Goal: Task Accomplishment & Management: Manage account settings

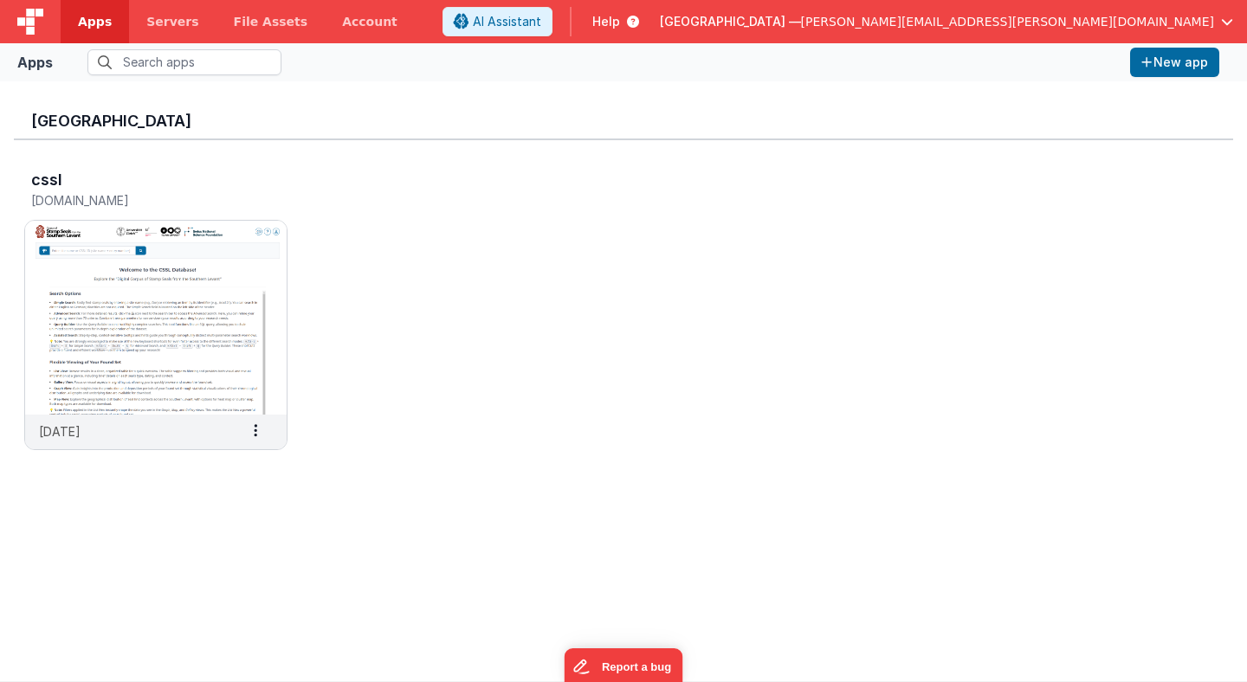
click at [411, 25] on header "Apps Servers File Assets Account Some FUTURE Slot AI Assistant Help [GEOGRAPHIC…" at bounding box center [623, 21] width 1247 height 43
click at [236, 281] on img at bounding box center [155, 318] width 261 height 194
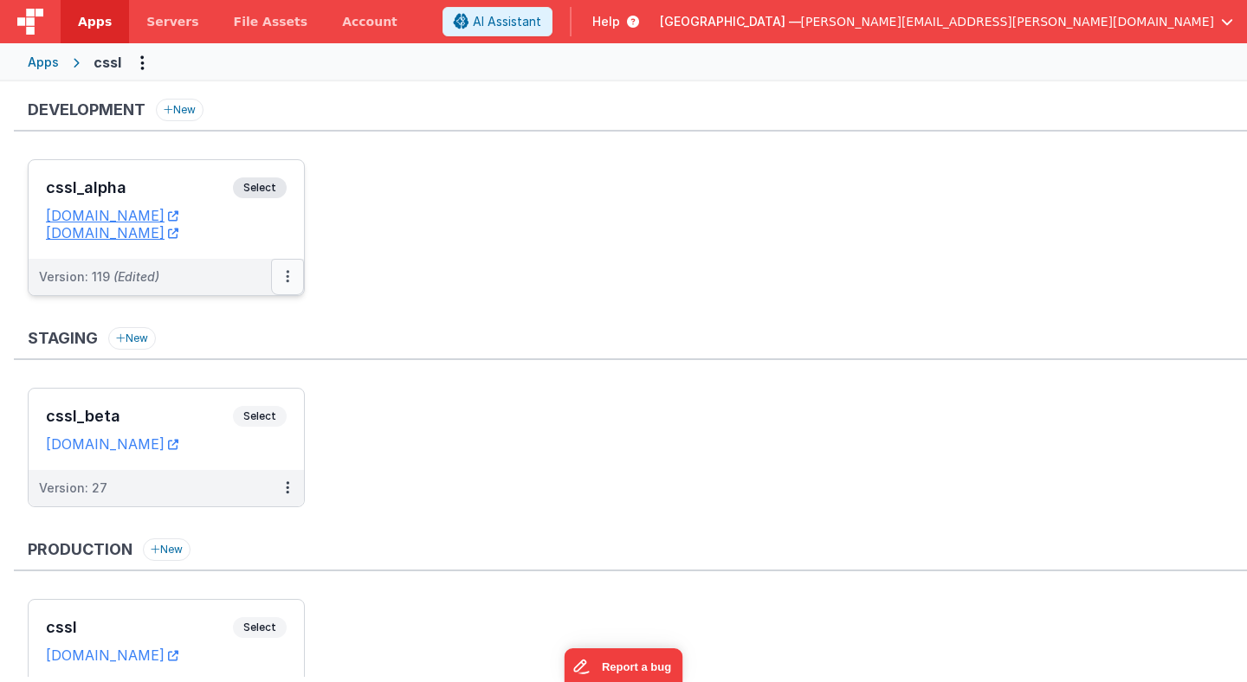
click at [289, 280] on button at bounding box center [287, 277] width 33 height 36
click at [258, 377] on link "Deploy..." at bounding box center [228, 378] width 152 height 31
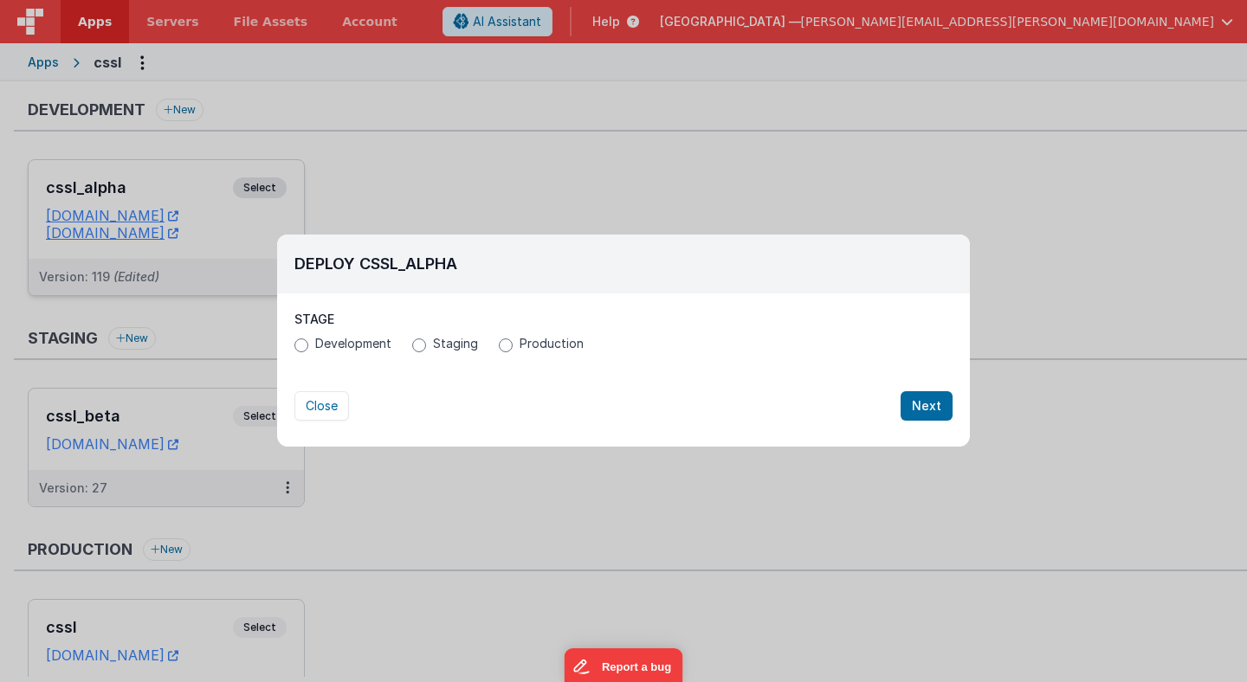
click at [338, 349] on span "Development" at bounding box center [353, 343] width 76 height 17
click at [308, 349] on input "Development" at bounding box center [301, 346] width 14 height 14
radio input "true"
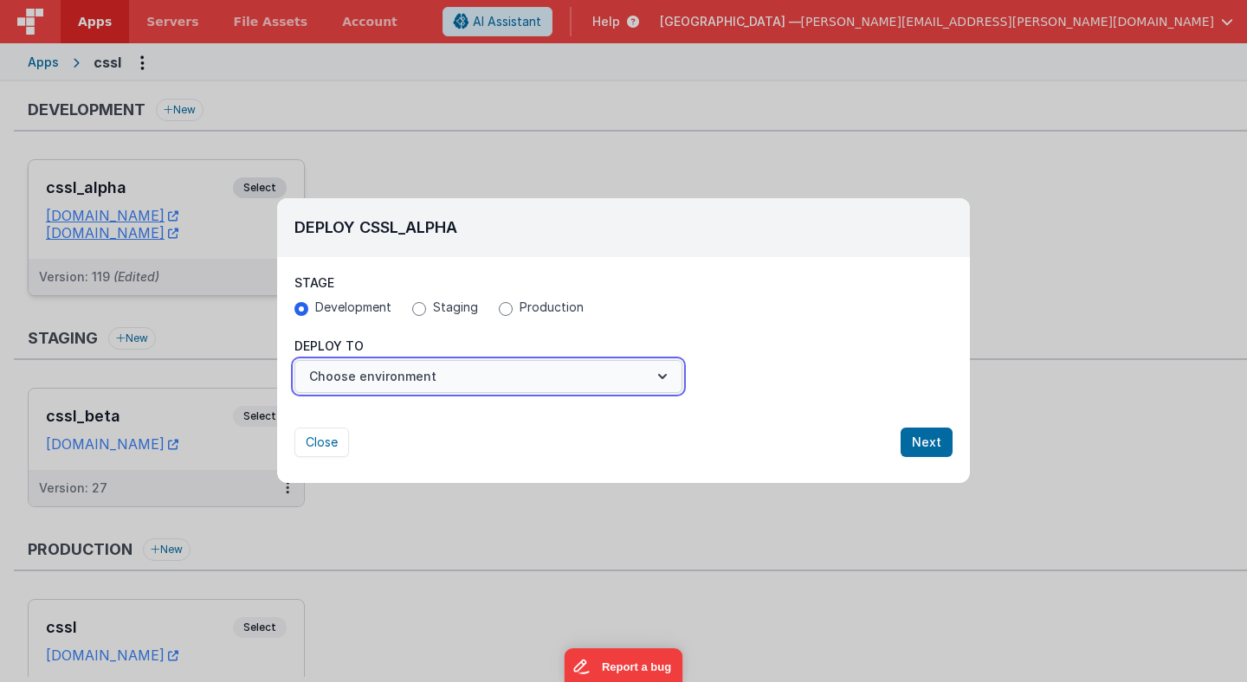
click at [416, 378] on button "Choose environment" at bounding box center [488, 376] width 388 height 33
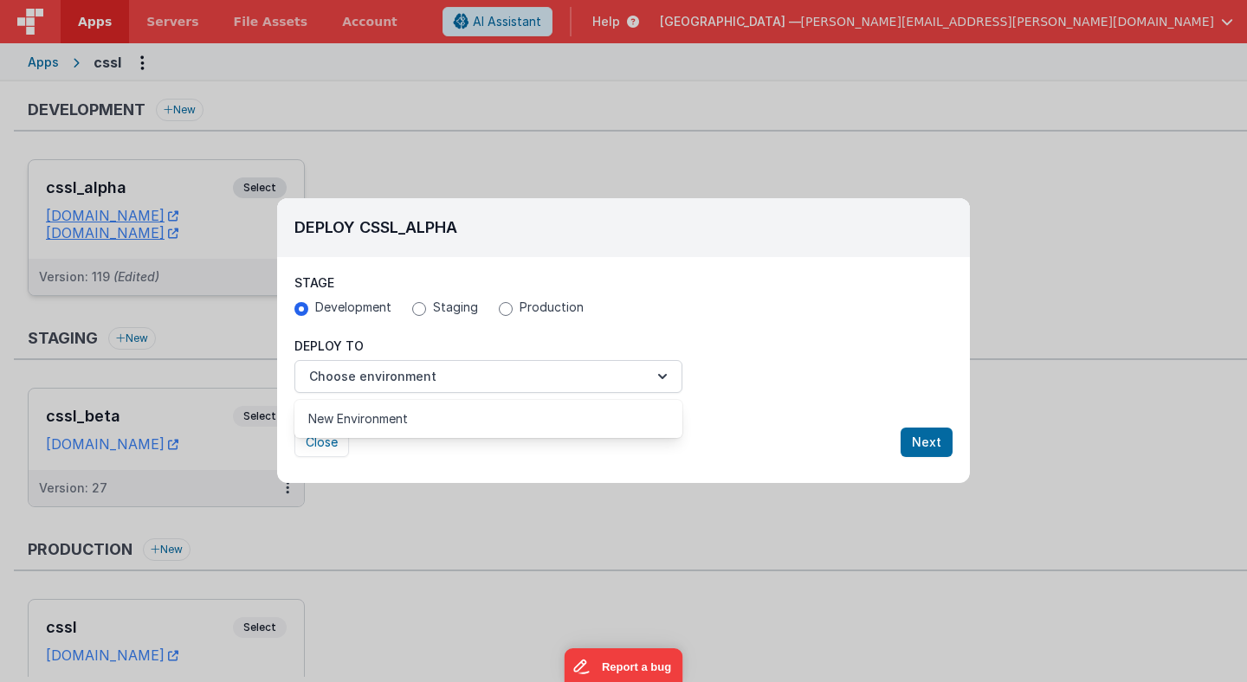
click at [425, 338] on div at bounding box center [623, 341] width 1247 height 682
click at [932, 443] on button "Next" at bounding box center [926, 442] width 52 height 29
click at [926, 441] on button "Next" at bounding box center [926, 442] width 52 height 29
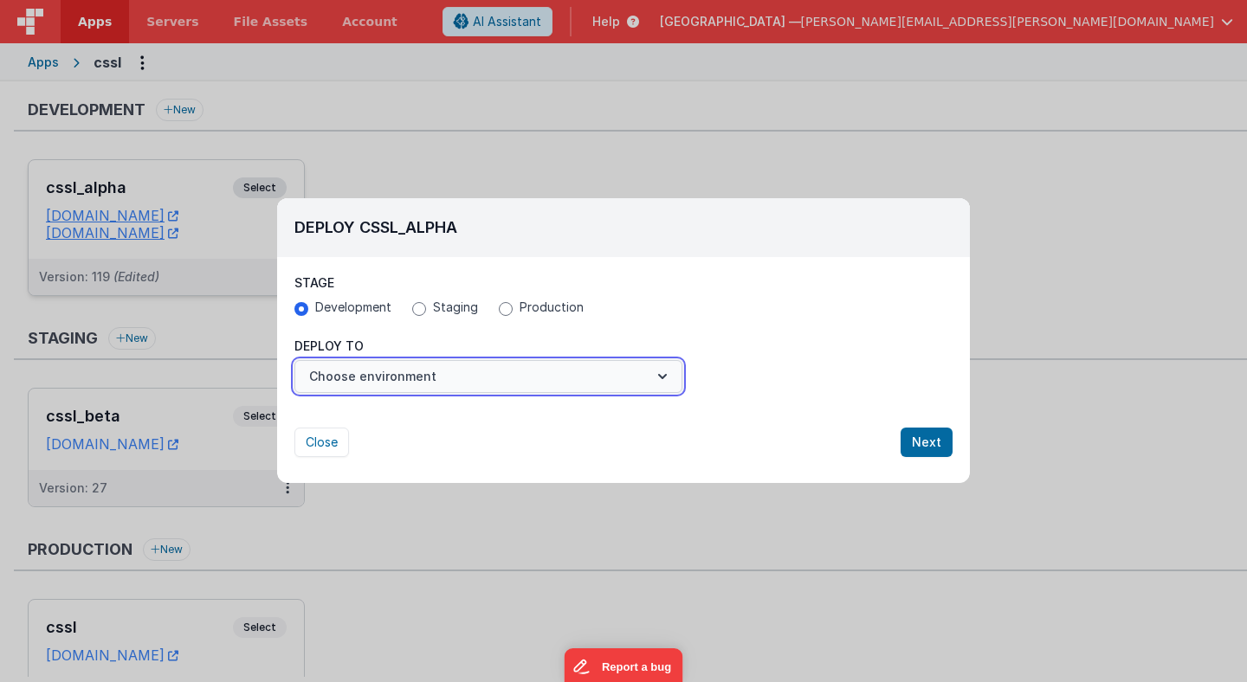
click at [610, 376] on button "Choose environment" at bounding box center [488, 376] width 388 height 33
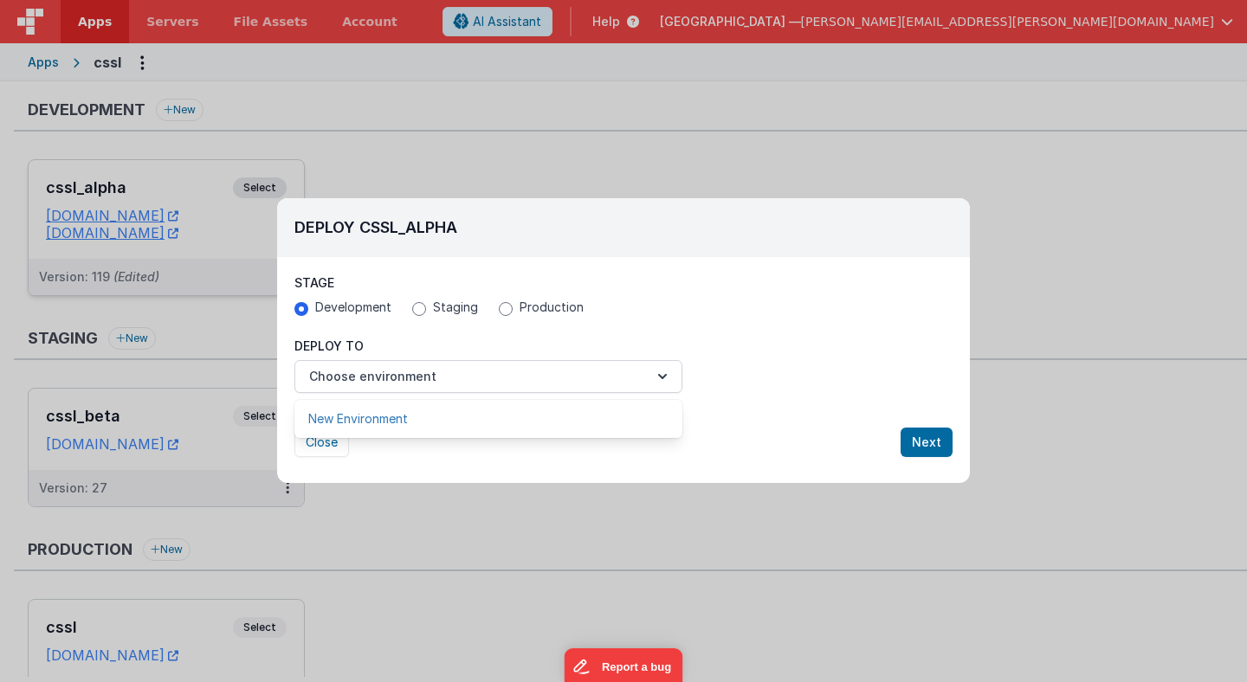
click at [607, 409] on link "New Environment" at bounding box center [488, 418] width 388 height 31
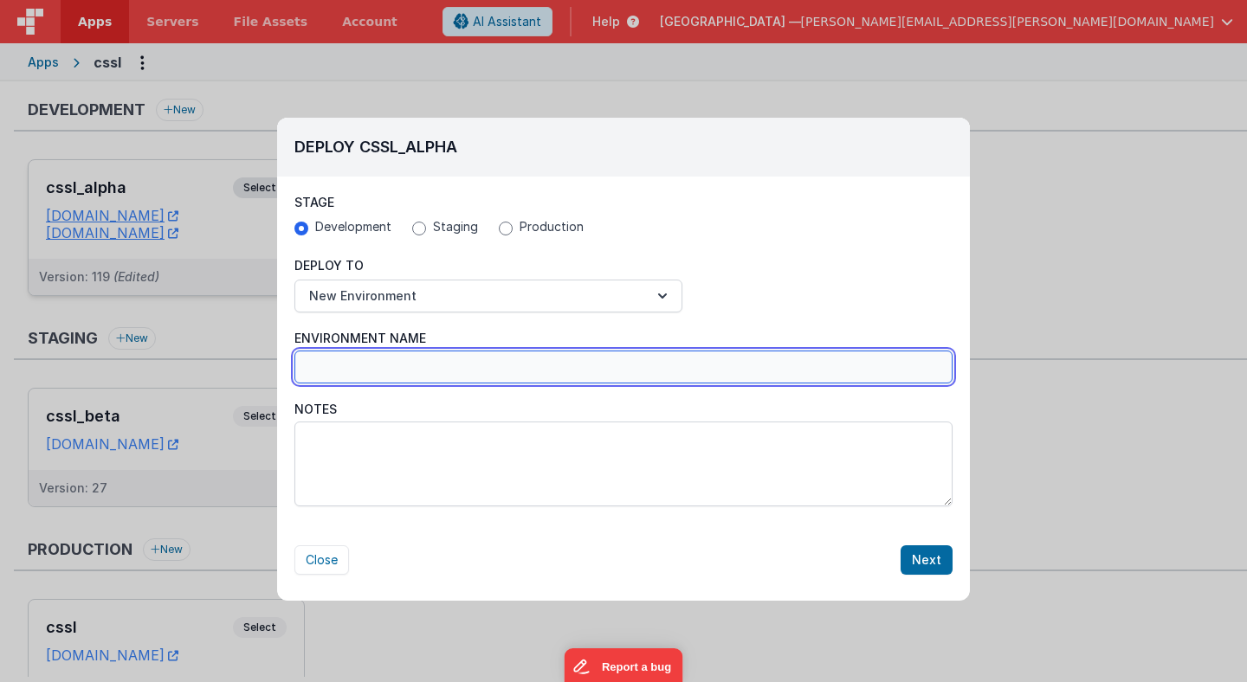
click at [589, 365] on input "Environment Name" at bounding box center [623, 367] width 658 height 33
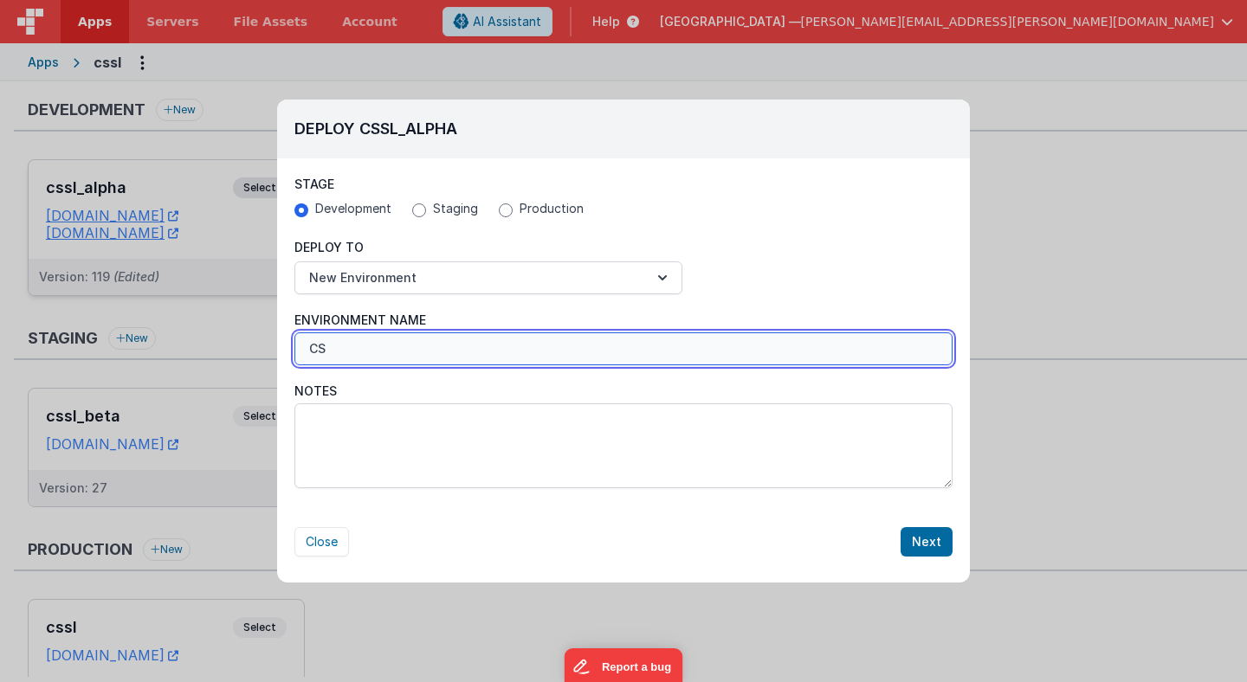
type input "C"
type input "csslV3"
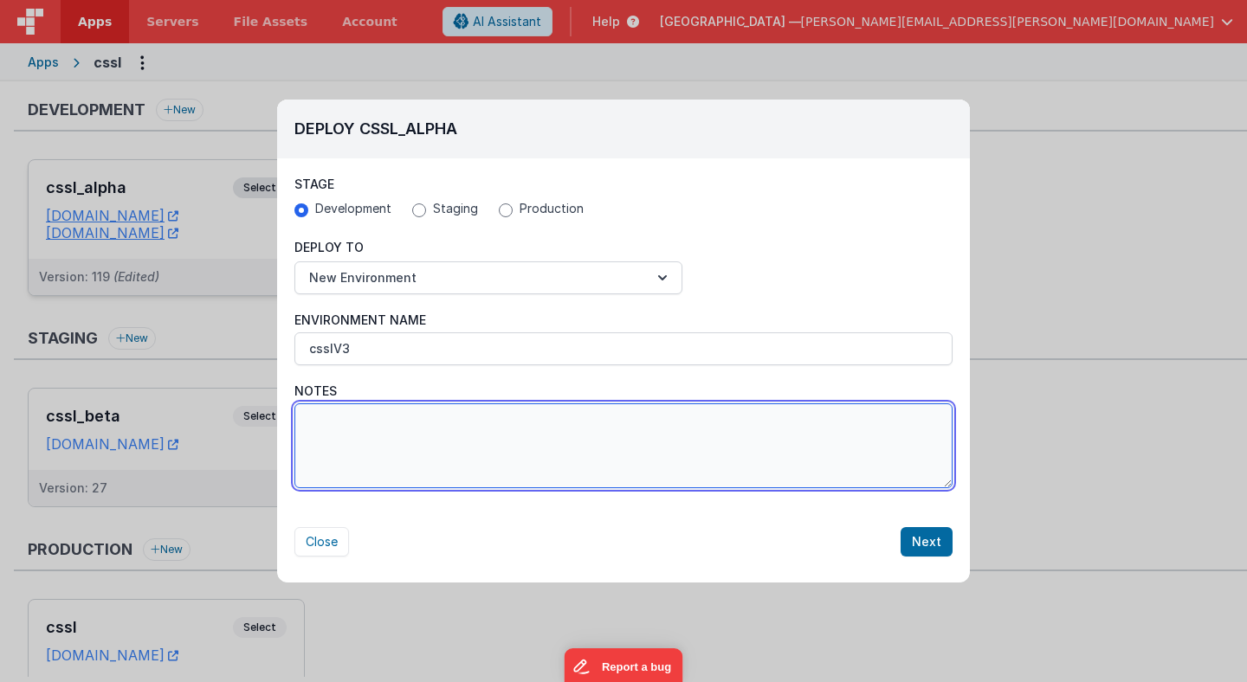
click at [561, 429] on textarea "Notes" at bounding box center [623, 445] width 658 height 85
type textarea "test of FMBF V3"
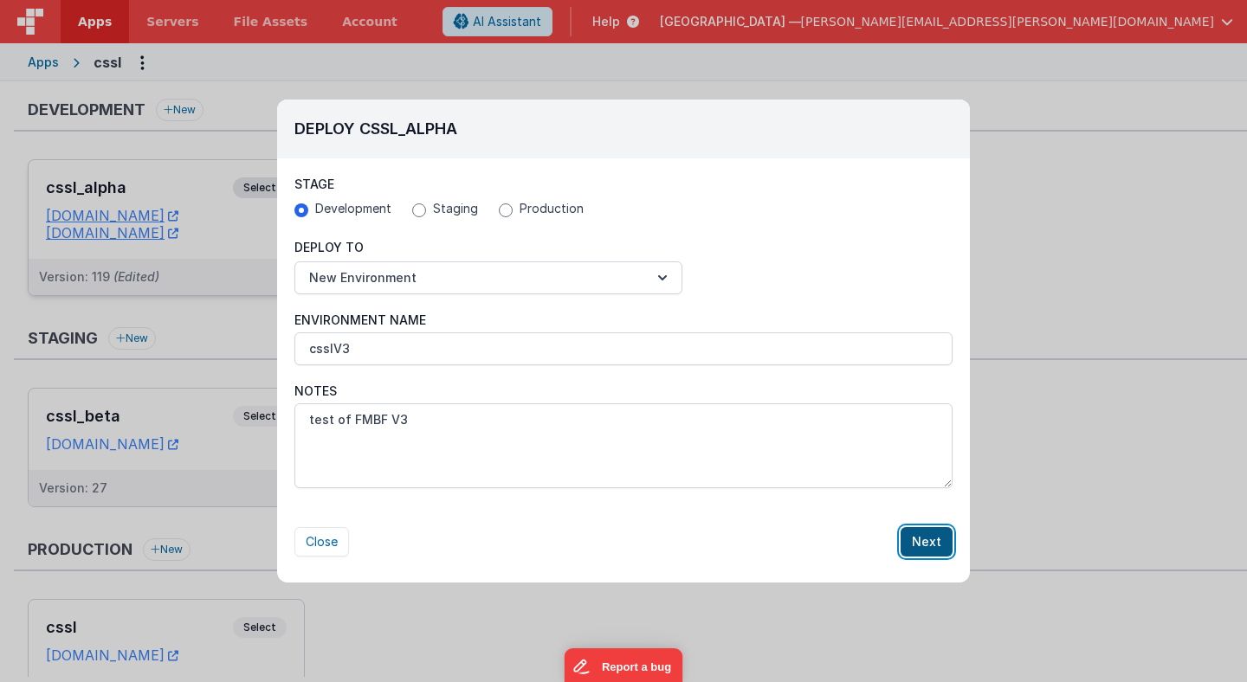
click at [932, 537] on button "Next" at bounding box center [926, 541] width 52 height 29
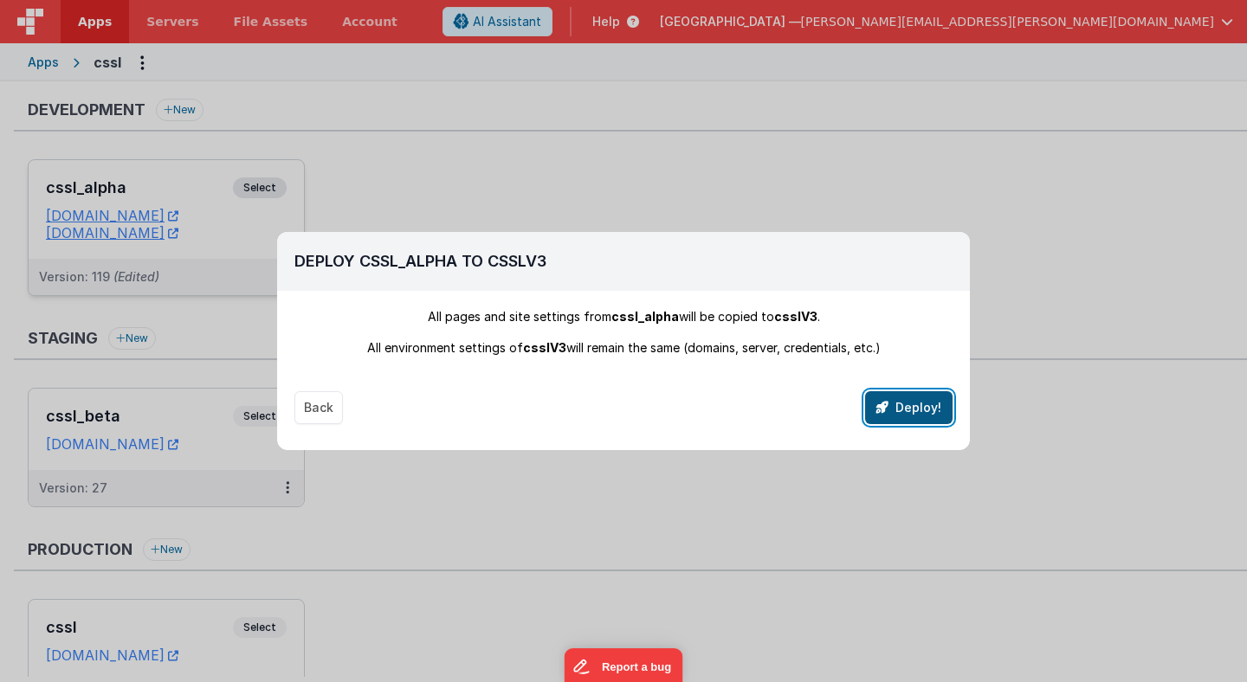
click at [923, 408] on button "Deploy!" at bounding box center [908, 407] width 87 height 33
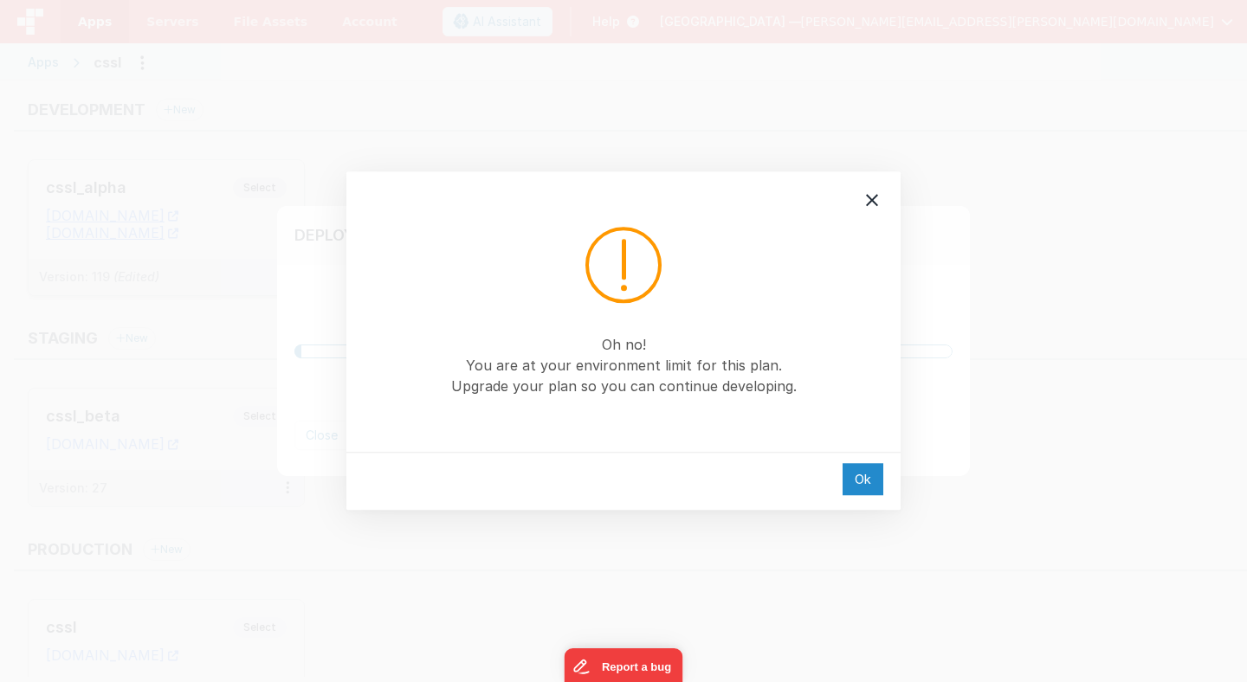
click at [870, 482] on div "Ok" at bounding box center [862, 479] width 41 height 32
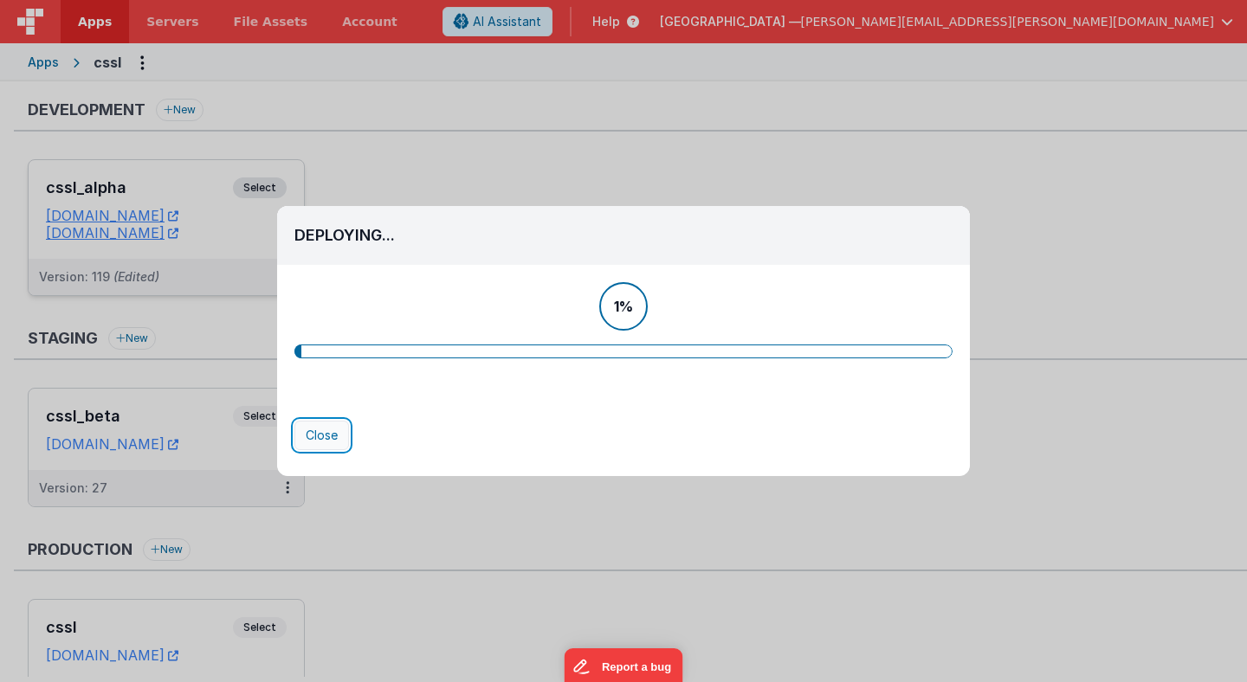
click at [324, 437] on button "Close" at bounding box center [321, 435] width 55 height 29
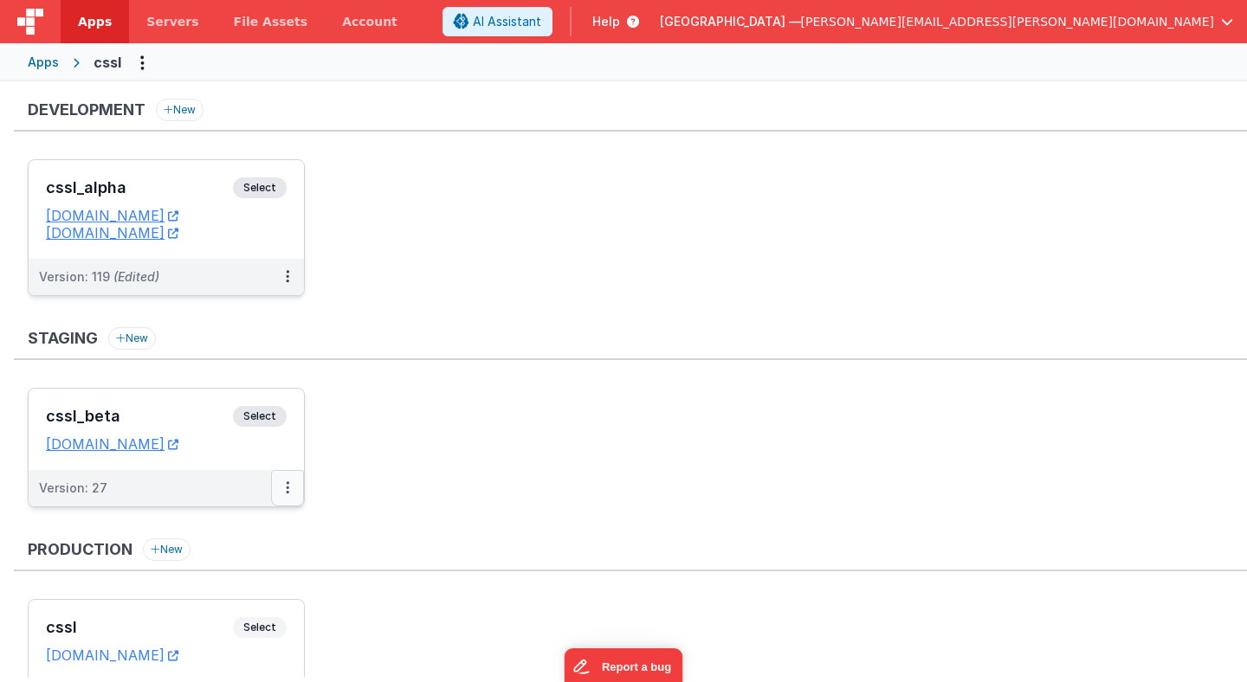
click at [289, 487] on button at bounding box center [287, 488] width 33 height 36
click at [372, 405] on div at bounding box center [623, 341] width 1247 height 682
click at [284, 491] on button at bounding box center [287, 488] width 33 height 36
click at [340, 423] on div at bounding box center [623, 341] width 1247 height 682
click at [286, 488] on icon at bounding box center [287, 487] width 3 height 1
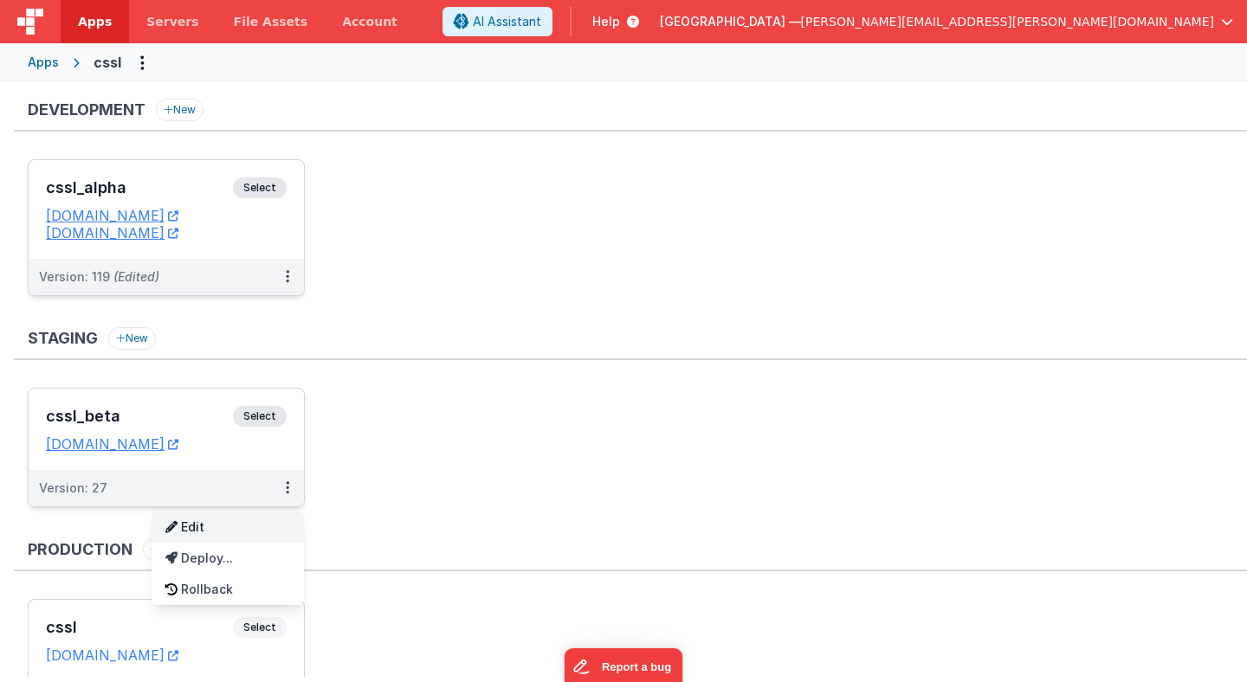
click at [265, 528] on link "Edit" at bounding box center [228, 527] width 152 height 31
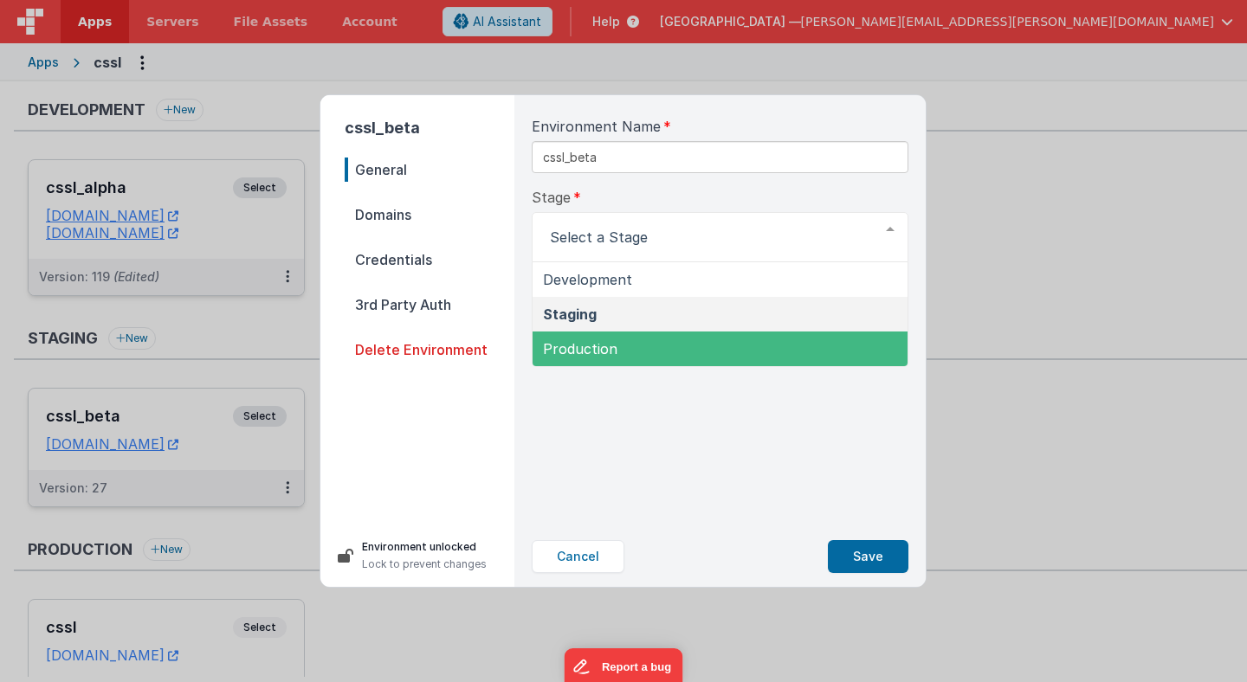
click at [639, 439] on div "Environment Name cssl_beta Stage Development Staging Production List is empty. …" at bounding box center [720, 310] width 404 height 431
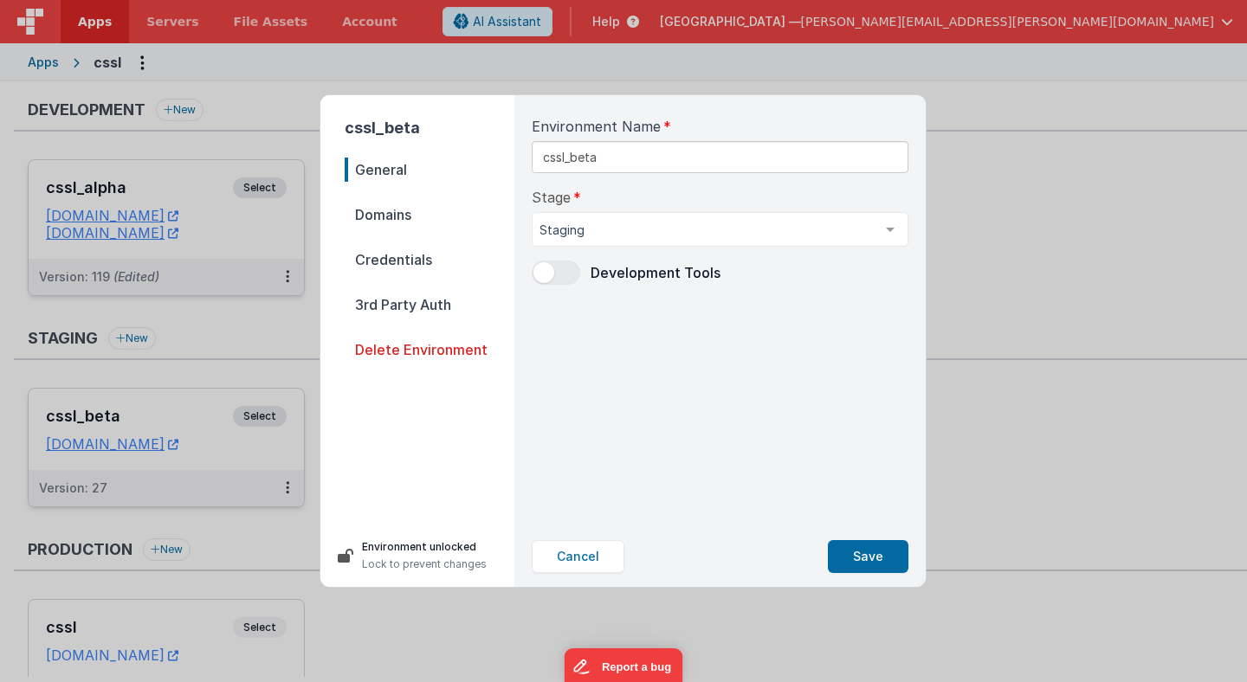
click at [389, 212] on span "Domains" at bounding box center [430, 215] width 170 height 24
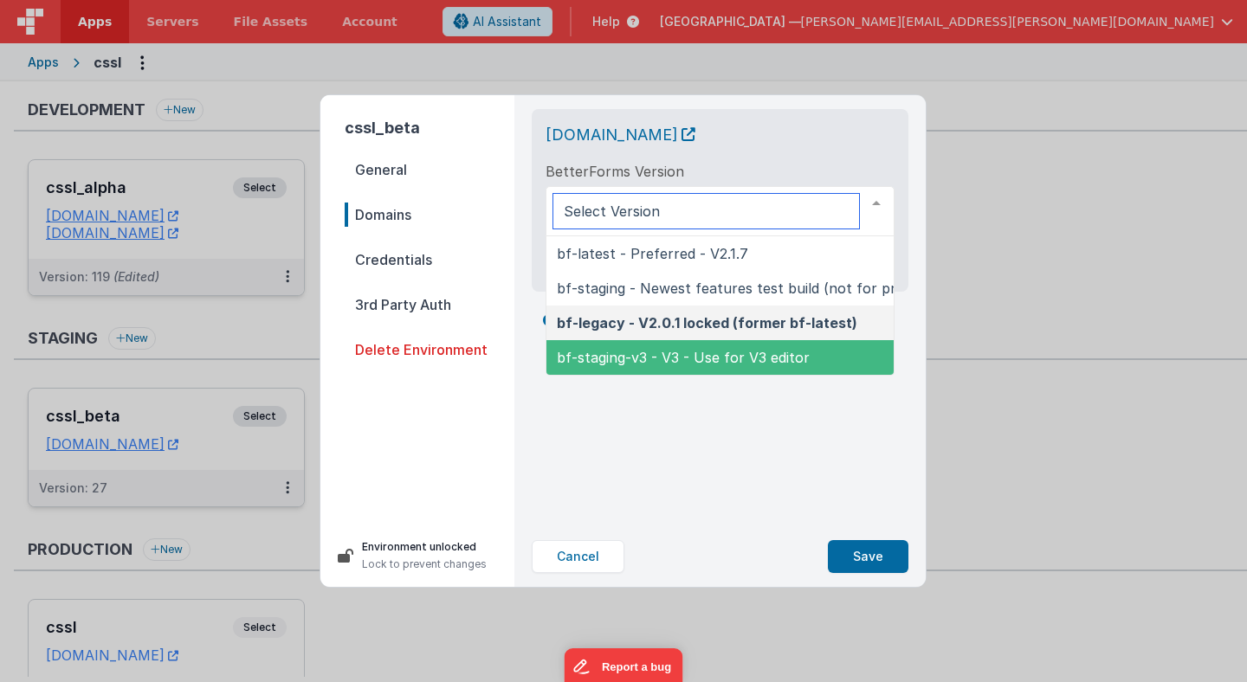
click at [635, 358] on span "bf-staging-v3 - V3 - Use for V3 editor" at bounding box center [683, 357] width 253 height 17
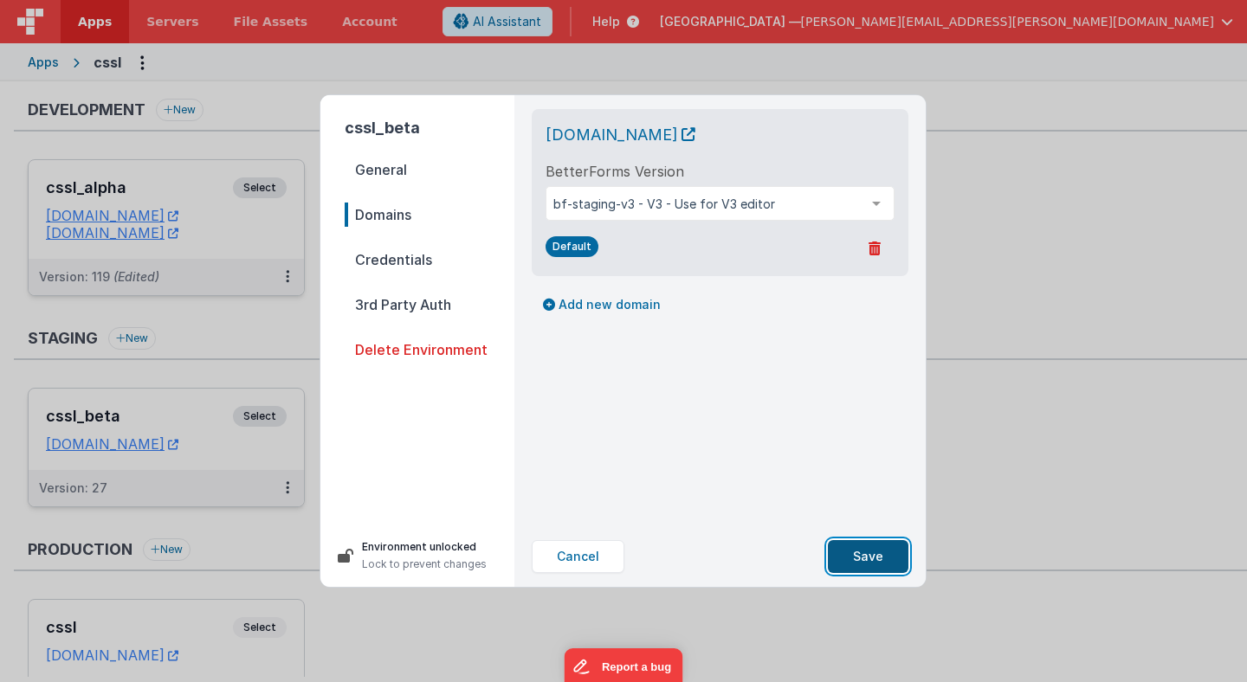
click at [869, 558] on button "Save" at bounding box center [868, 556] width 81 height 33
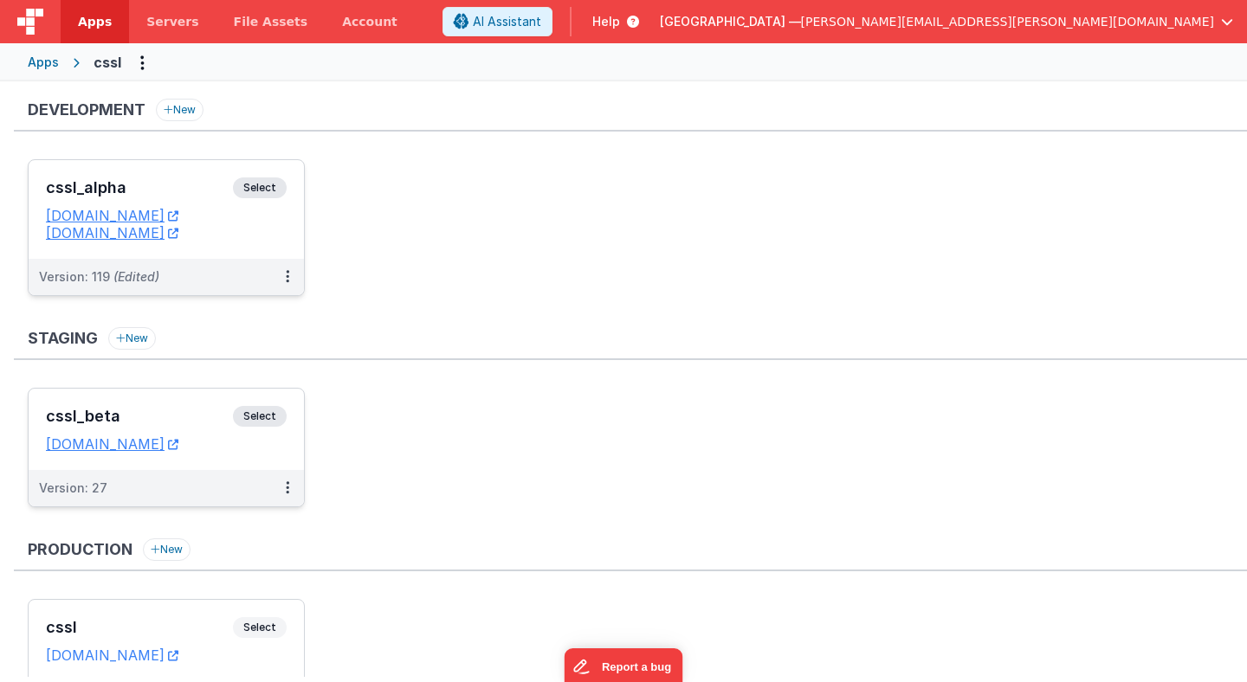
click at [261, 413] on span "Select" at bounding box center [260, 416] width 54 height 21
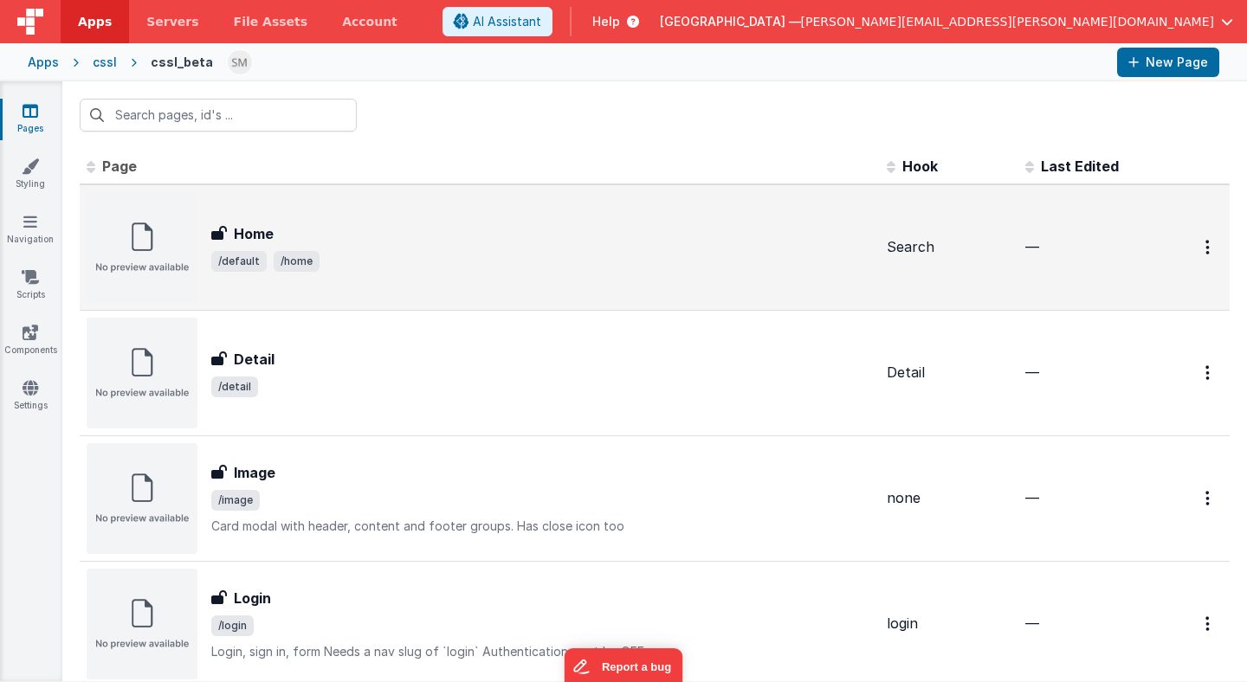
click at [246, 228] on h3 "Home" at bounding box center [254, 233] width 40 height 21
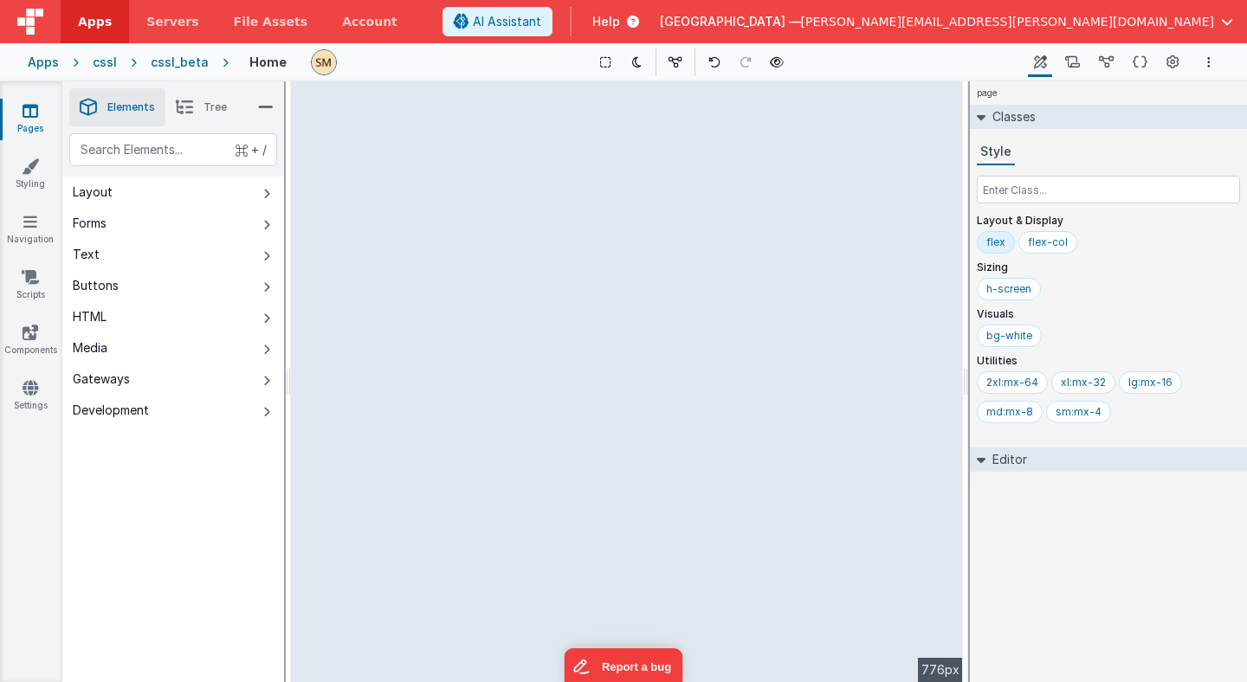
drag, startPoint x: 964, startPoint y: 380, endPoint x: 1002, endPoint y: 385, distance: 37.6
click at [1002, 385] on html "Oh no! You are at your environment limit for this plan. Upgrade your plan so yo…" at bounding box center [623, 341] width 1247 height 682
click at [815, 233] on div "page --> 776px" at bounding box center [627, 381] width 672 height 601
click at [815, 239] on div "page --> 776px" at bounding box center [627, 381] width 672 height 601
click at [813, 193] on div "page --> 776px" at bounding box center [627, 381] width 672 height 601
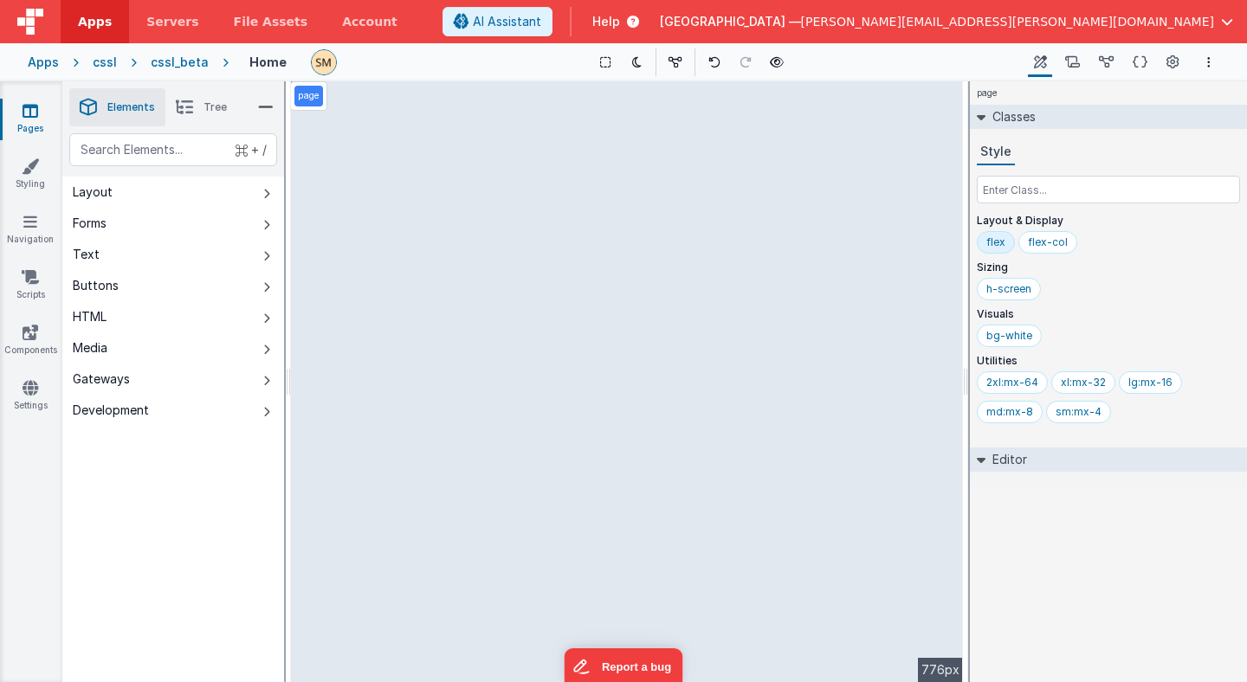
click at [642, 188] on div "page --> 776px" at bounding box center [627, 381] width 672 height 601
click at [605, 138] on div "page --> 776px" at bounding box center [627, 381] width 672 height 601
click at [602, 107] on div "page --> 776px" at bounding box center [627, 381] width 672 height 601
click at [630, 105] on div "page --> 776px" at bounding box center [627, 381] width 672 height 601
click at [813, 125] on div "page --> 776px" at bounding box center [627, 381] width 672 height 601
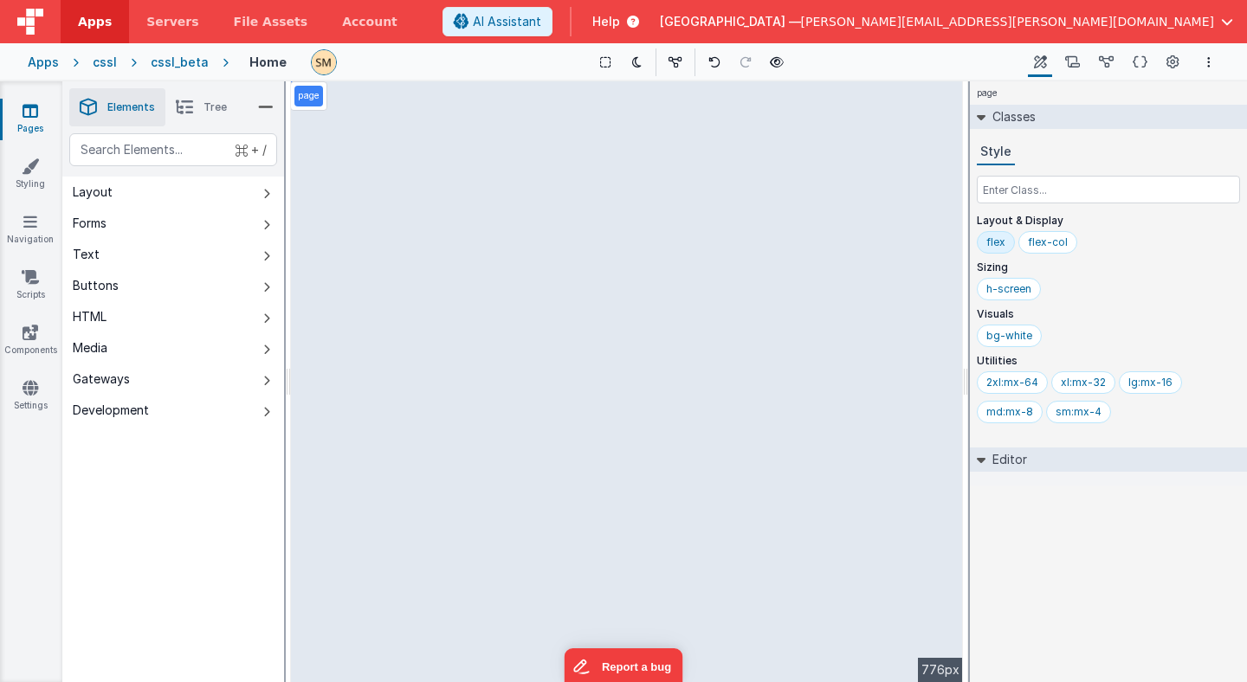
click at [190, 60] on div "cssl_beta" at bounding box center [180, 62] width 58 height 17
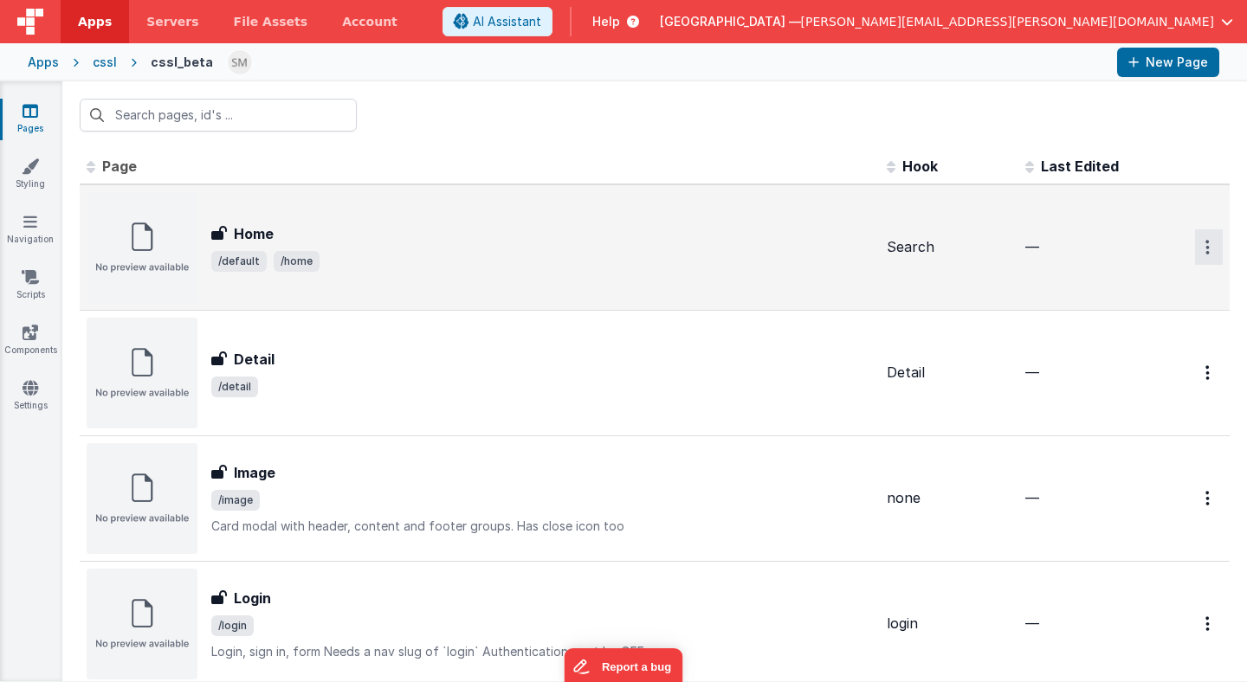
click at [1210, 248] on button "Options" at bounding box center [1209, 246] width 28 height 35
click at [1131, 289] on link "Legacy Editor" at bounding box center [1146, 287] width 152 height 31
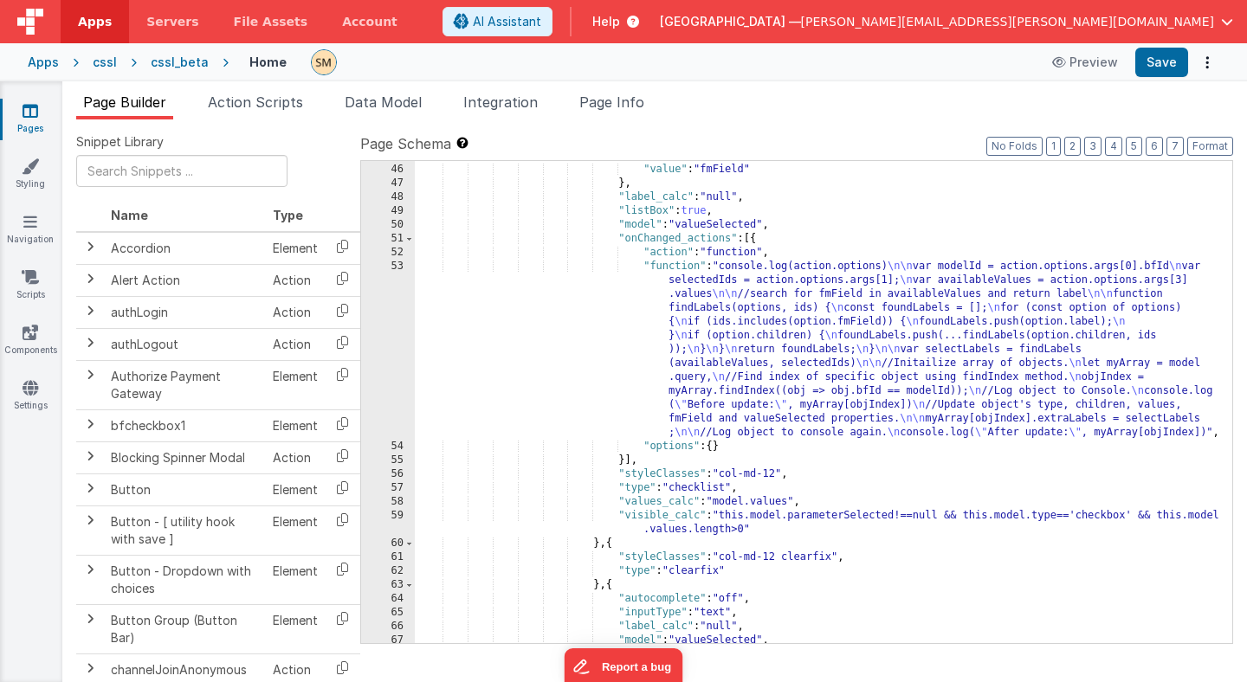
scroll to position [726, 0]
click at [263, 101] on span "Action Scripts" at bounding box center [255, 102] width 95 height 17
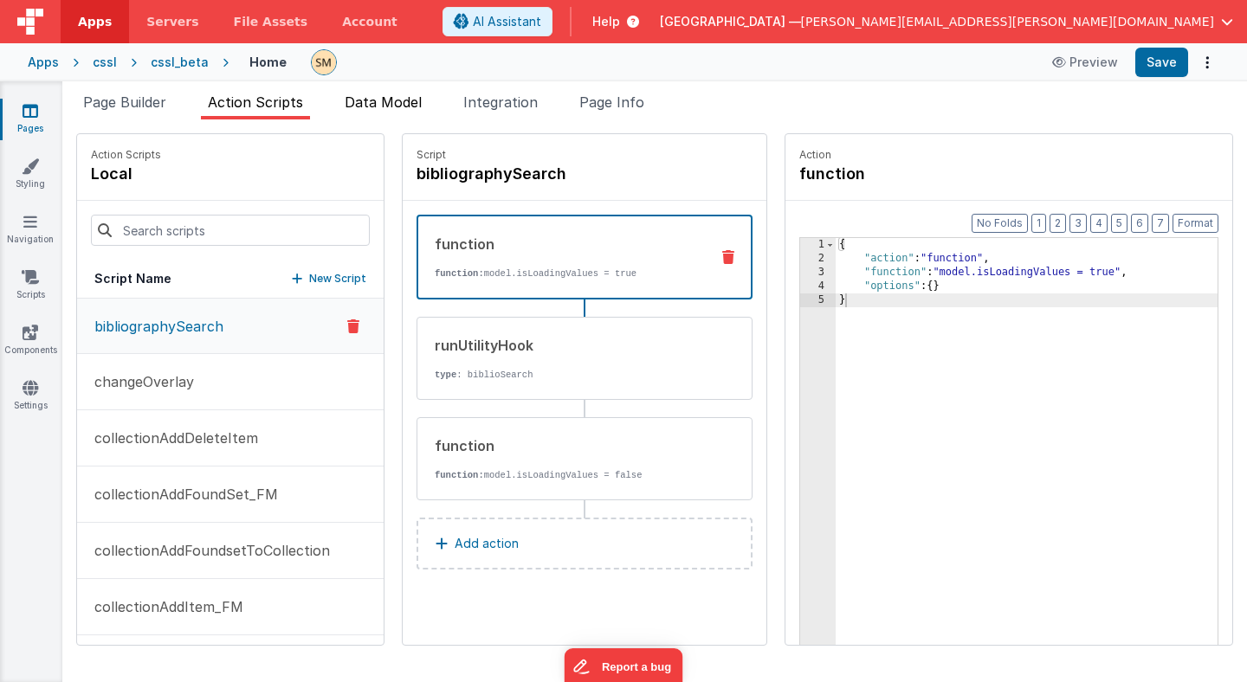
click at [412, 105] on span "Data Model" at bounding box center [383, 102] width 77 height 17
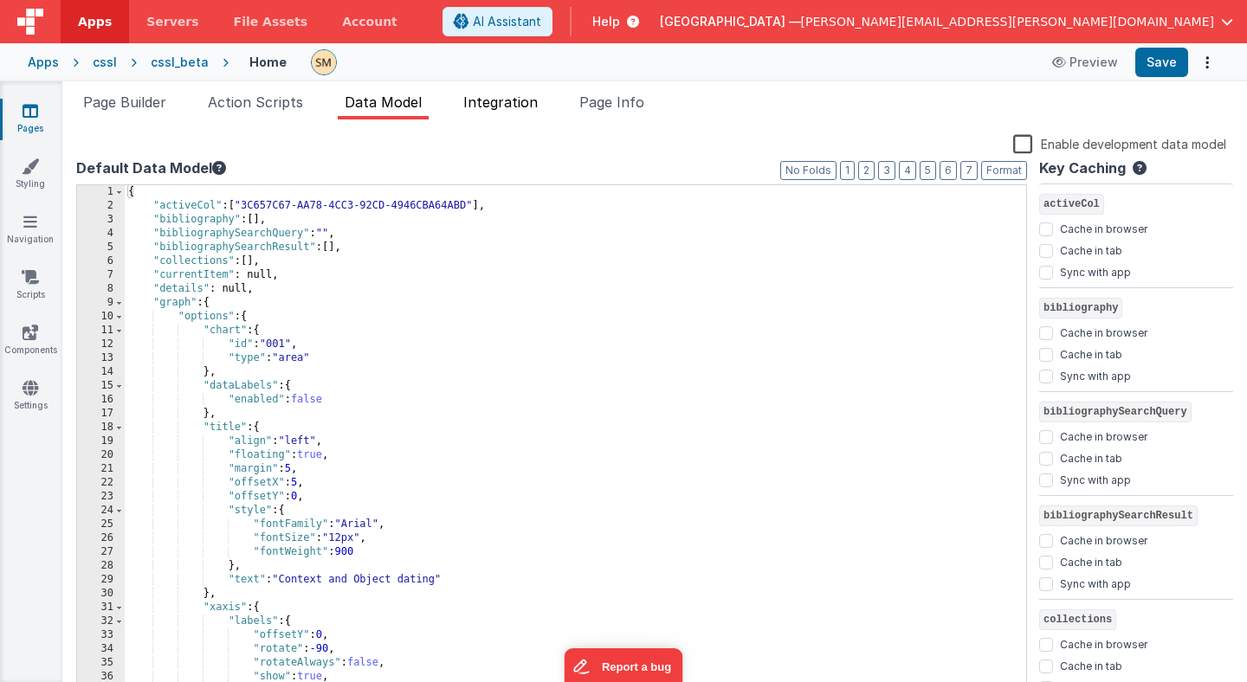
click at [513, 100] on span "Integration" at bounding box center [500, 102] width 74 height 17
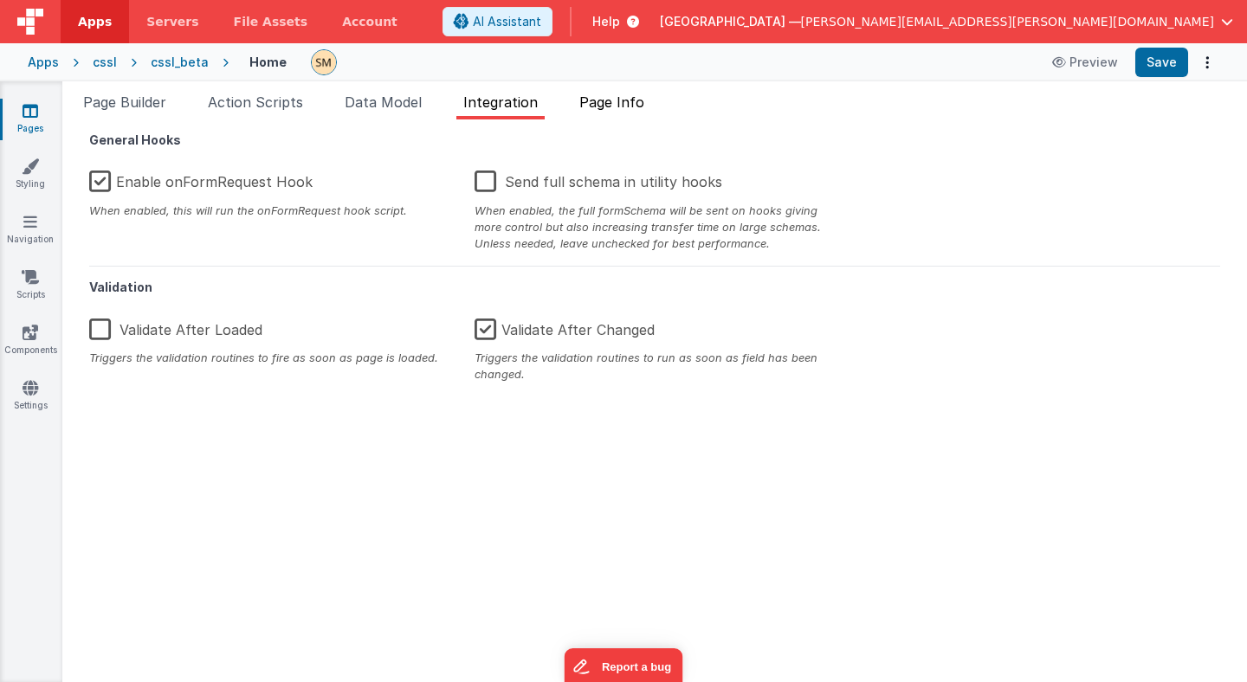
click at [603, 104] on span "Page Info" at bounding box center [611, 102] width 65 height 17
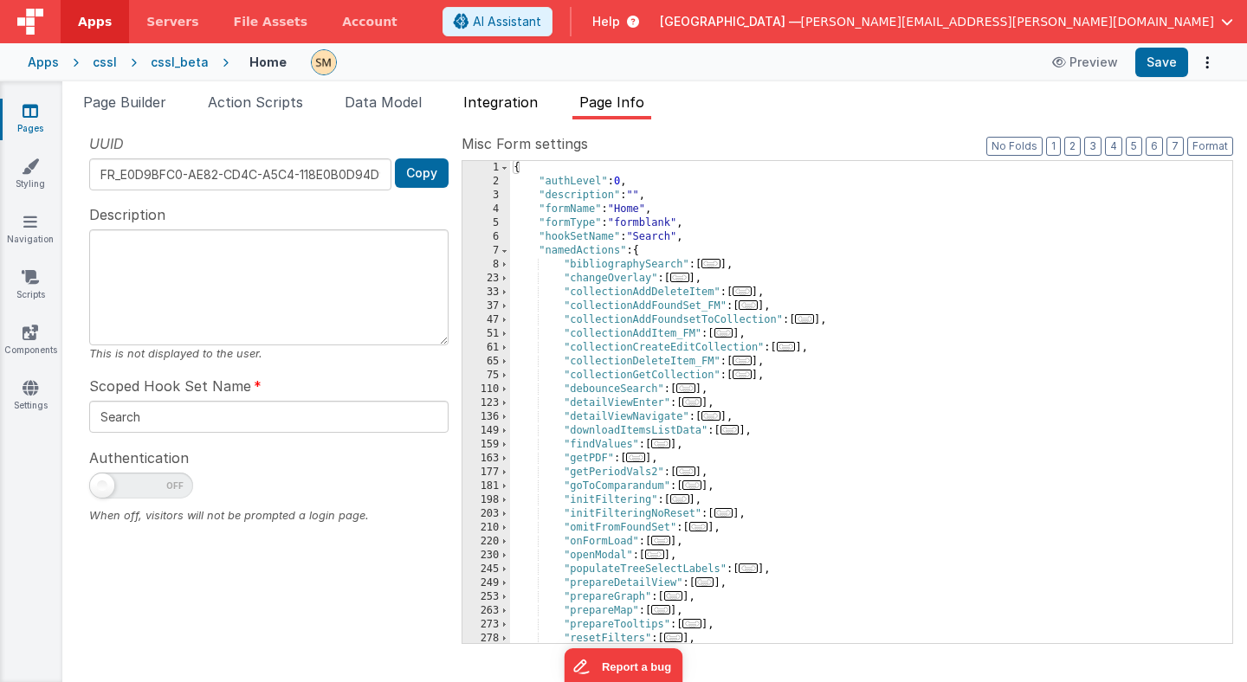
click at [510, 99] on span "Integration" at bounding box center [500, 102] width 74 height 17
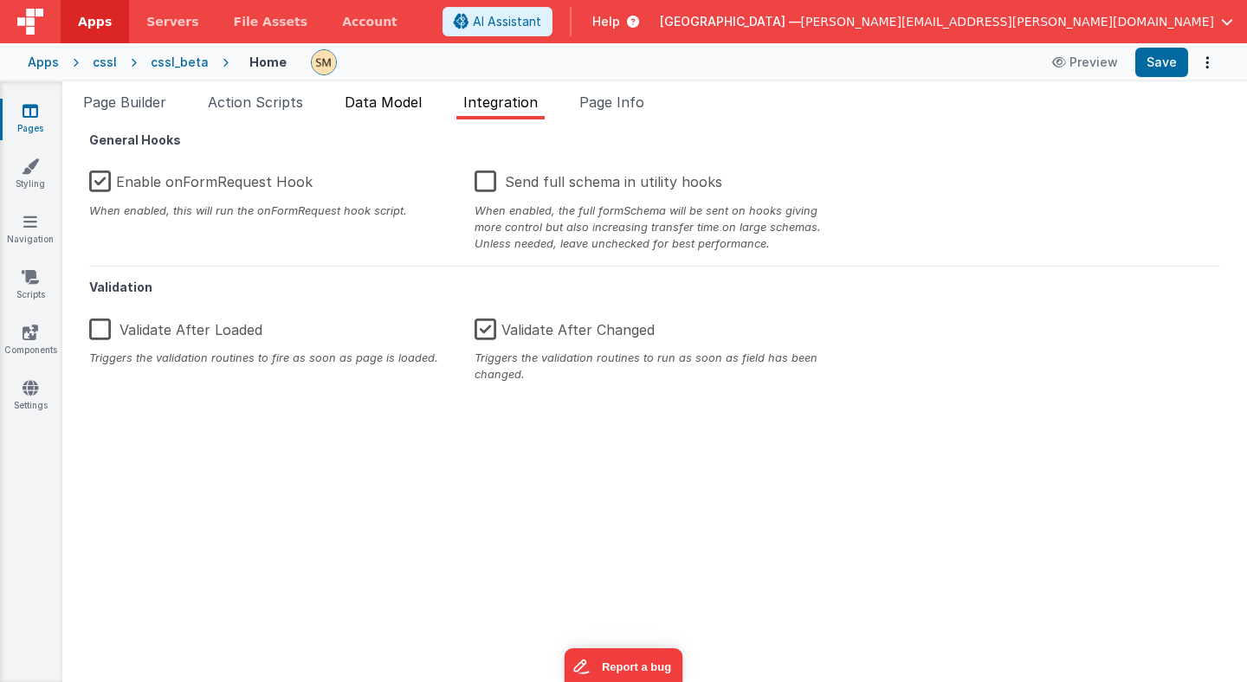
click at [386, 99] on span "Data Model" at bounding box center [383, 102] width 77 height 17
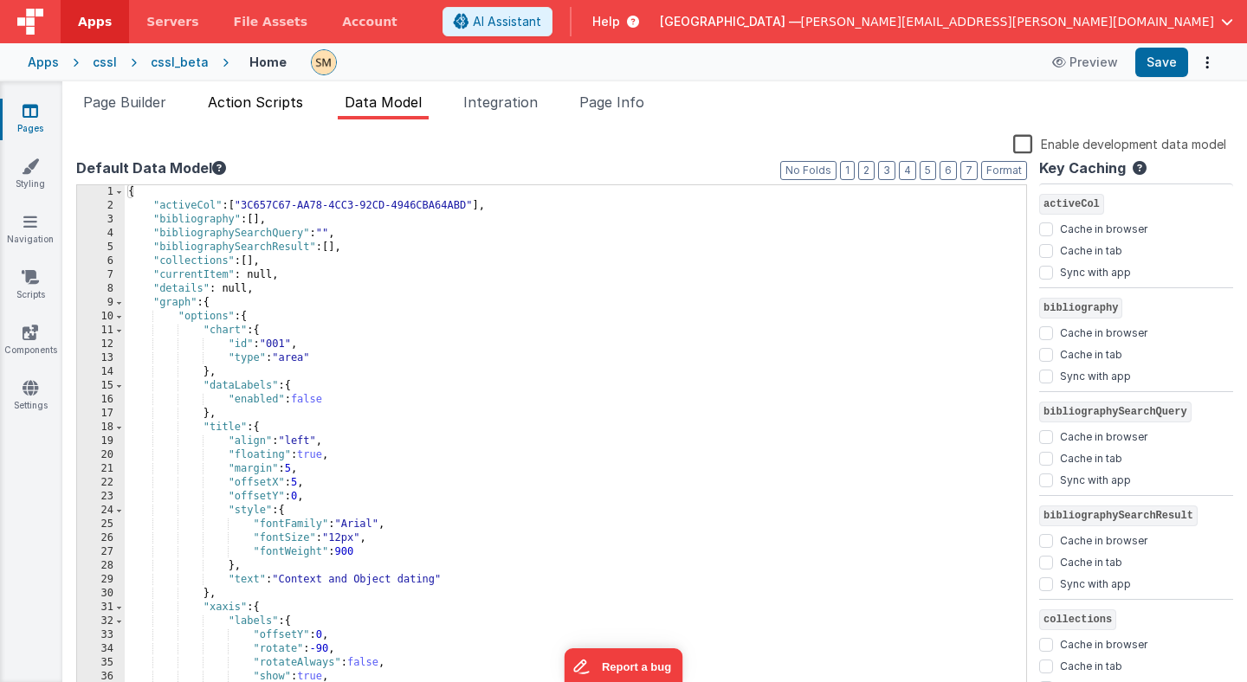
click at [268, 106] on span "Action Scripts" at bounding box center [255, 102] width 95 height 17
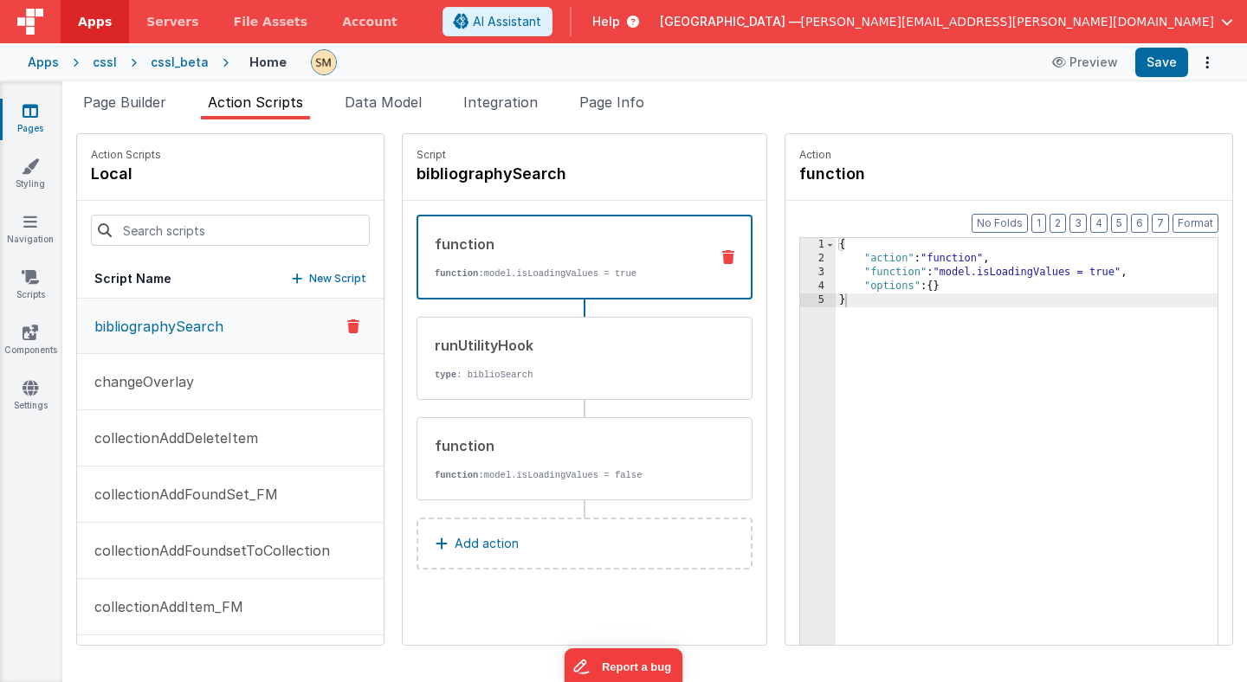
click at [175, 64] on div "cssl_beta" at bounding box center [180, 62] width 58 height 17
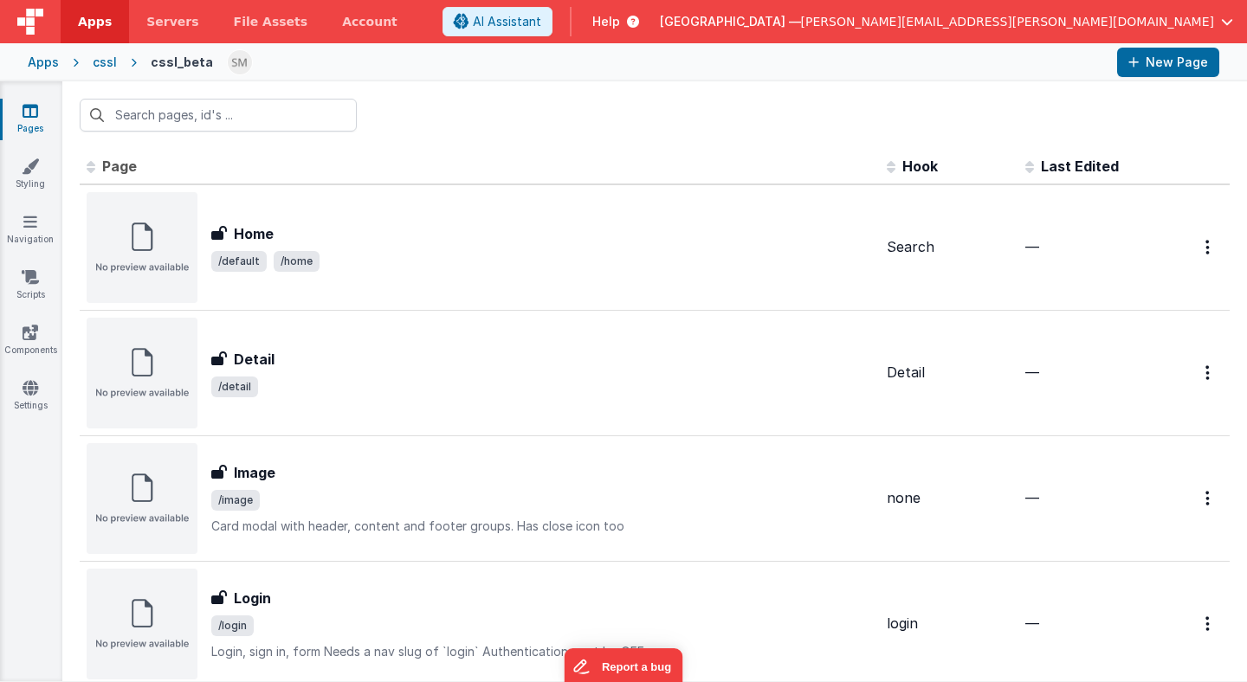
click at [104, 62] on div "cssl" at bounding box center [105, 62] width 24 height 17
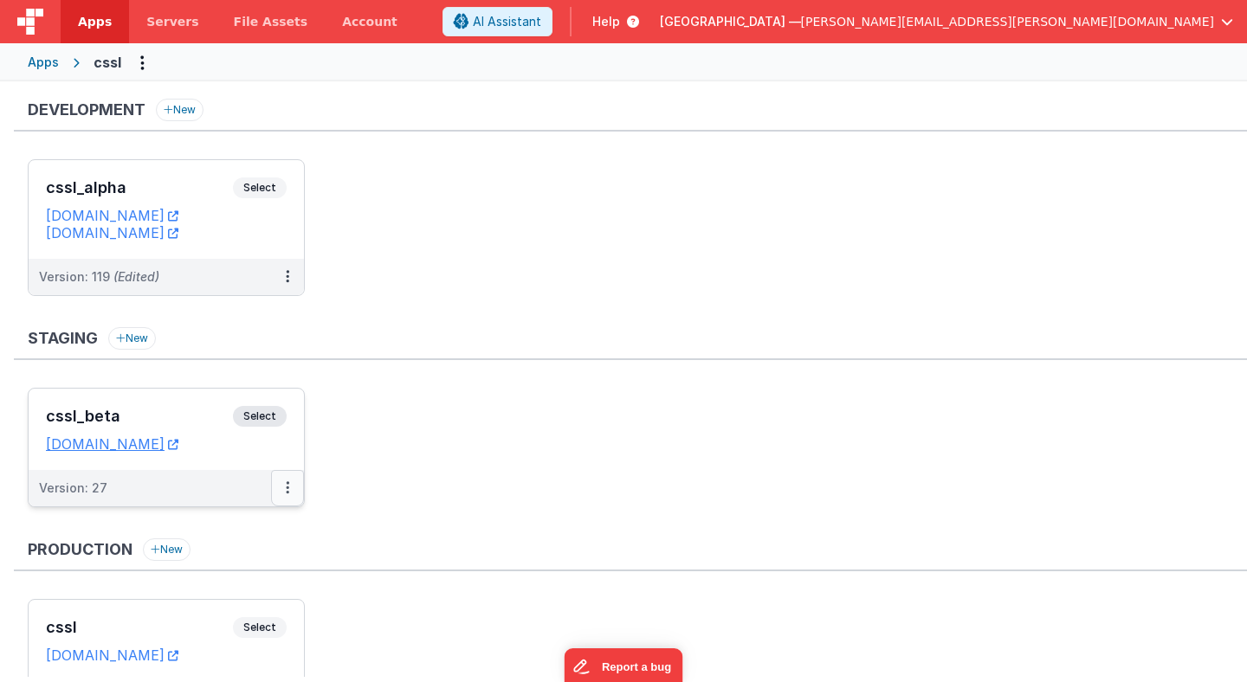
click at [293, 495] on button at bounding box center [287, 488] width 33 height 36
click at [254, 531] on link "Edit" at bounding box center [228, 527] width 152 height 31
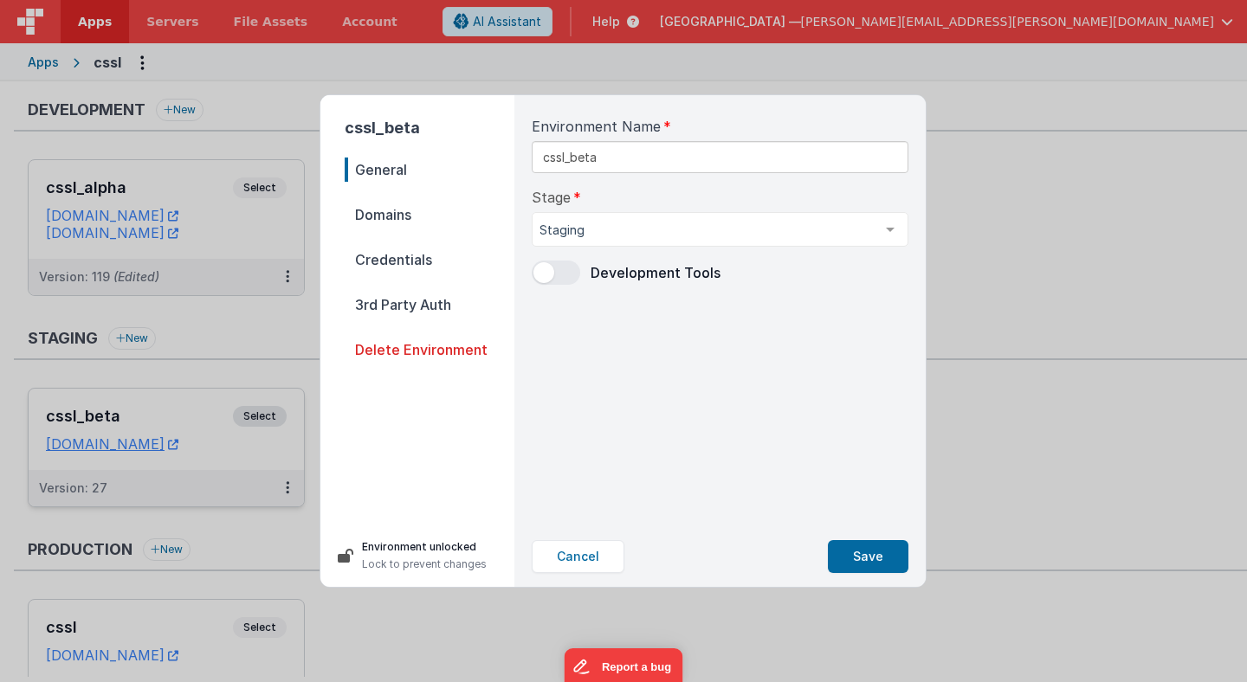
click at [447, 345] on span "Delete Environment" at bounding box center [430, 350] width 170 height 24
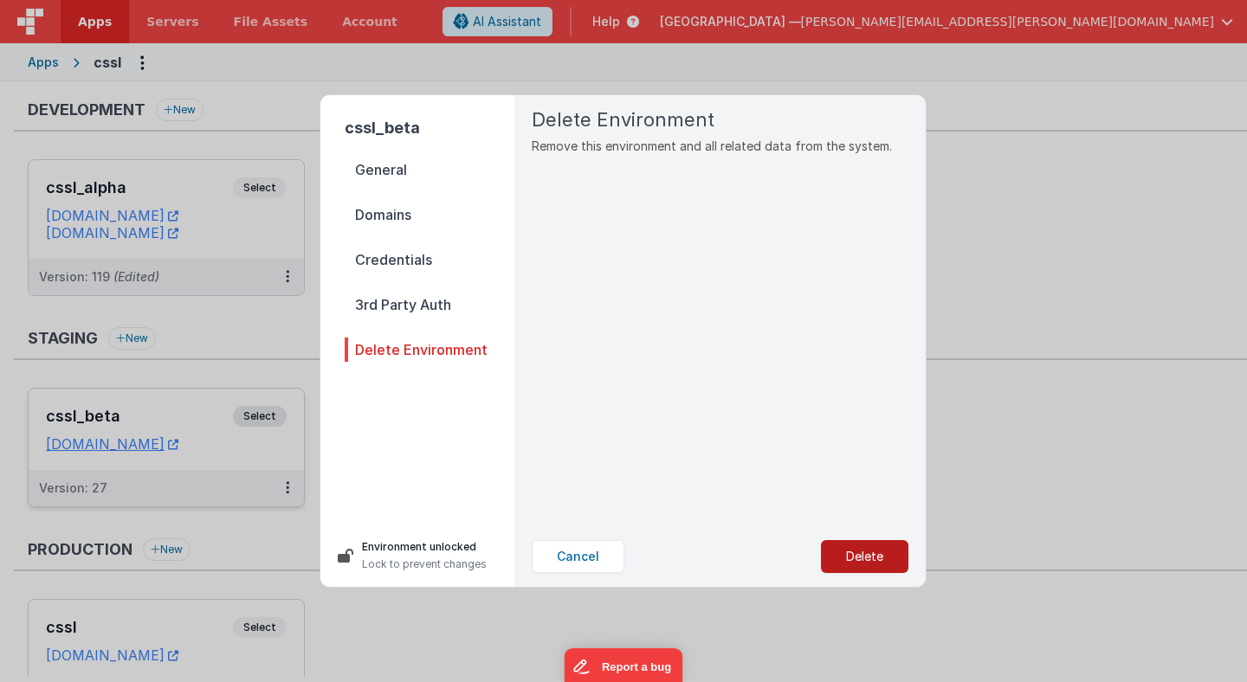
click at [868, 558] on button "Delete" at bounding box center [864, 556] width 87 height 33
click at [787, 560] on button "Yes, Delete" at bounding box center [777, 556] width 114 height 33
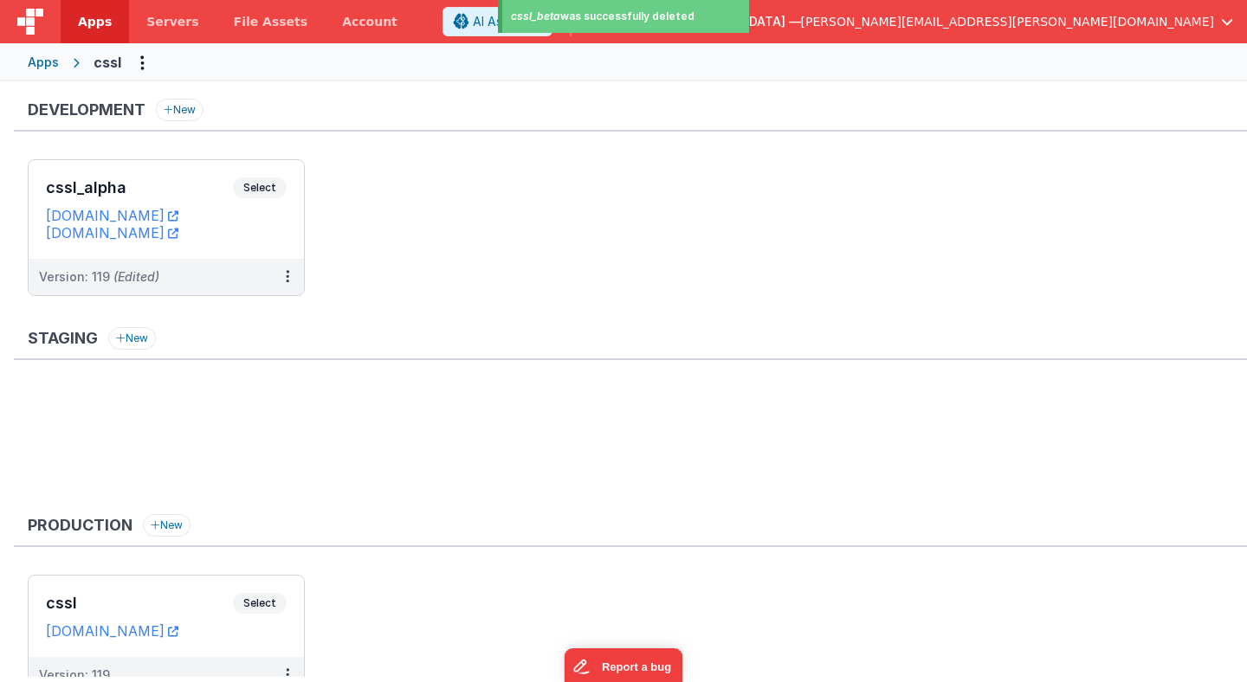
click at [657, 430] on ul at bounding box center [637, 444] width 1219 height 113
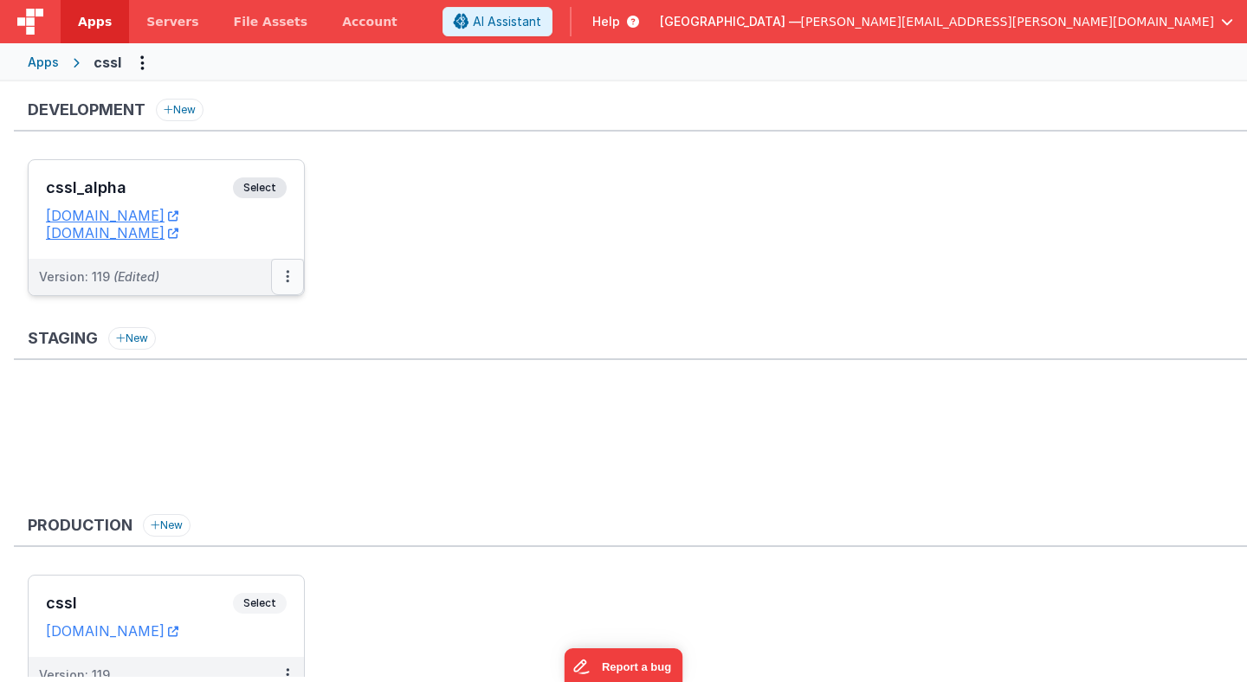
click at [293, 277] on button at bounding box center [287, 277] width 33 height 36
click at [268, 350] on link "Deploy..." at bounding box center [228, 347] width 152 height 31
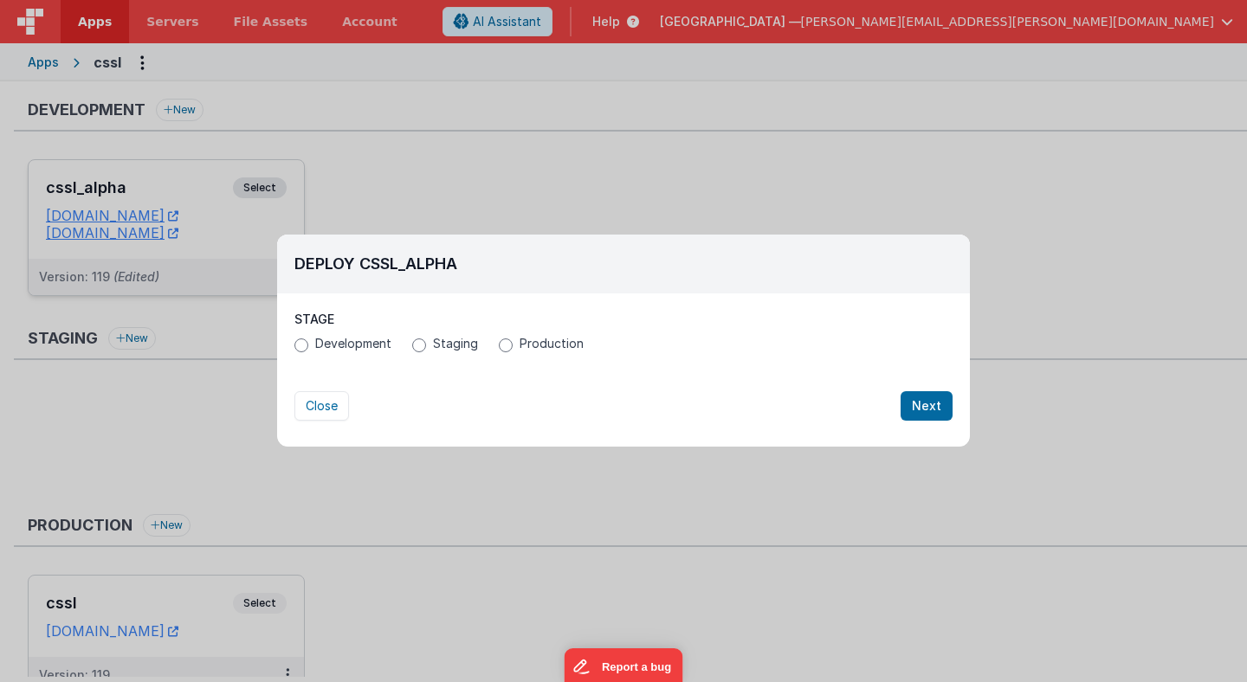
click at [444, 346] on span "Staging" at bounding box center [455, 343] width 45 height 17
click at [426, 346] on input "Staging" at bounding box center [419, 346] width 14 height 14
radio input "true"
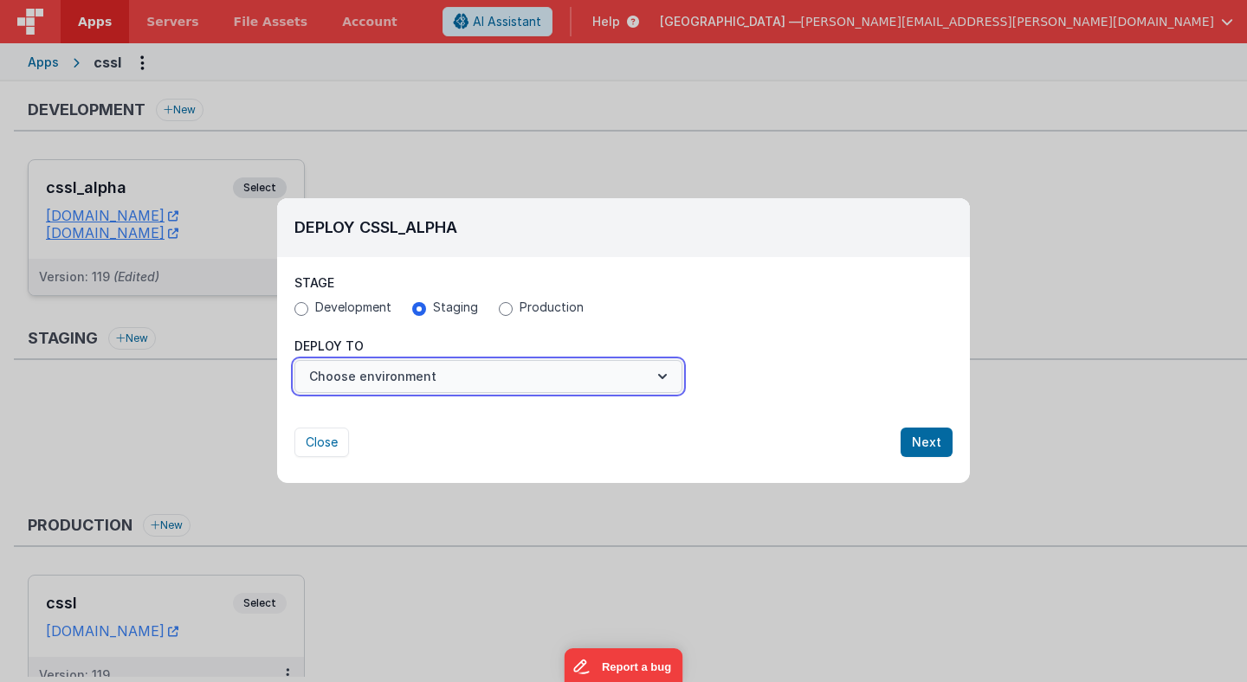
click at [484, 381] on button "Choose environment" at bounding box center [488, 376] width 388 height 33
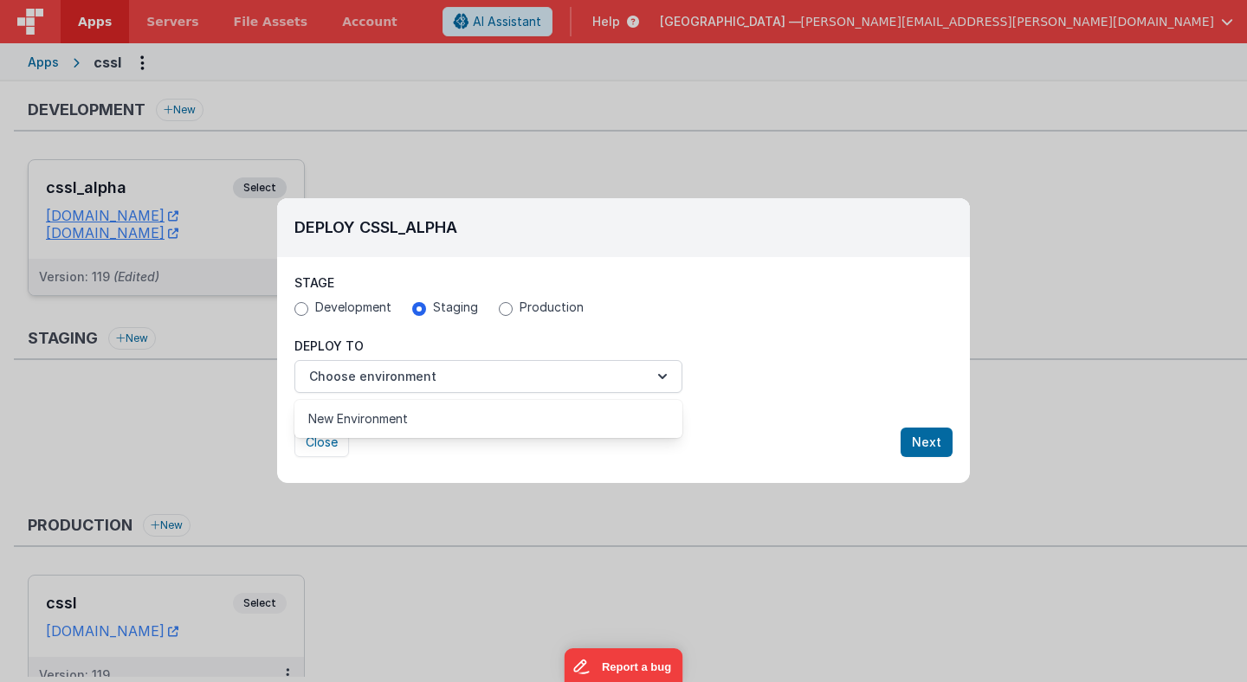
click at [511, 345] on div at bounding box center [623, 341] width 1247 height 682
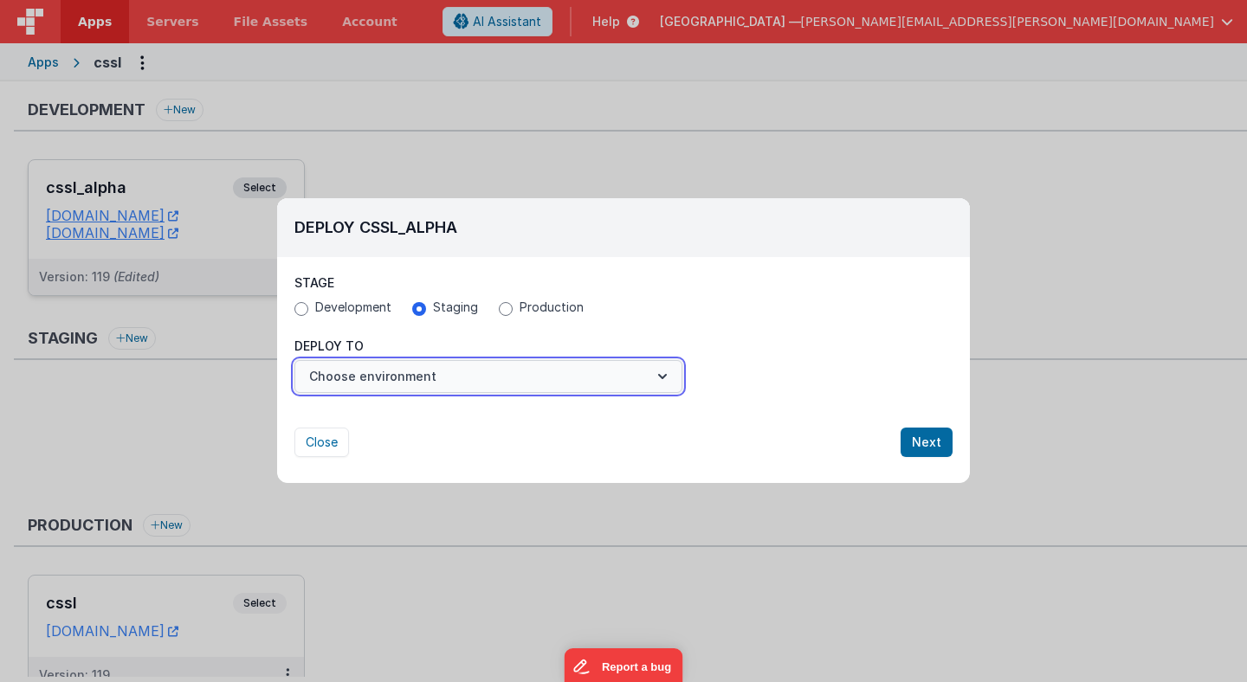
click at [496, 380] on button "Choose environment" at bounding box center [488, 376] width 388 height 33
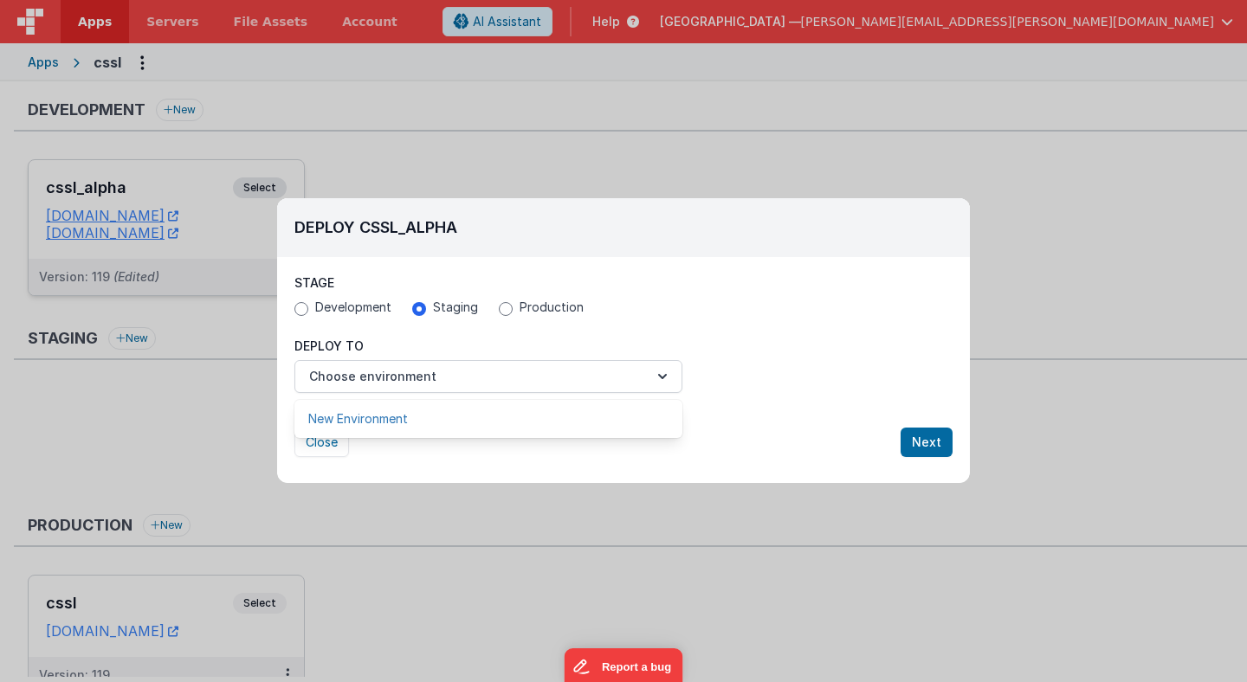
click at [488, 419] on link "New Environment" at bounding box center [488, 418] width 388 height 31
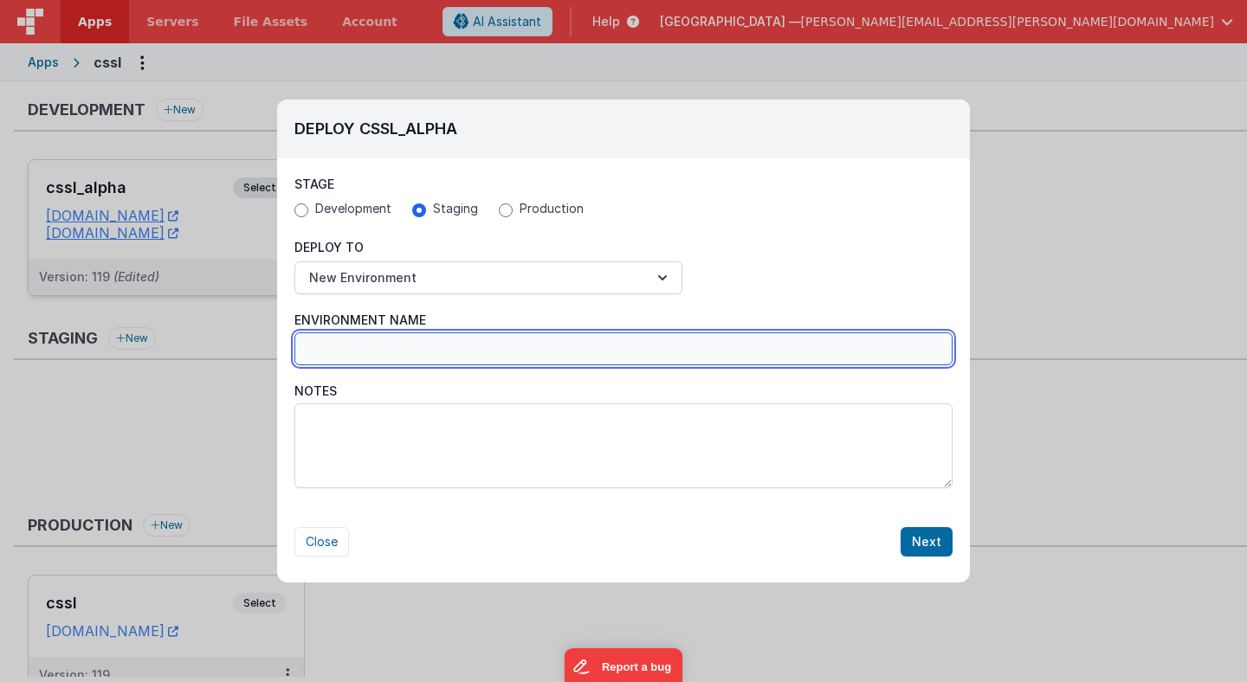
click at [477, 346] on input "Environment Name" at bounding box center [623, 348] width 658 height 33
type input "csslbeta"
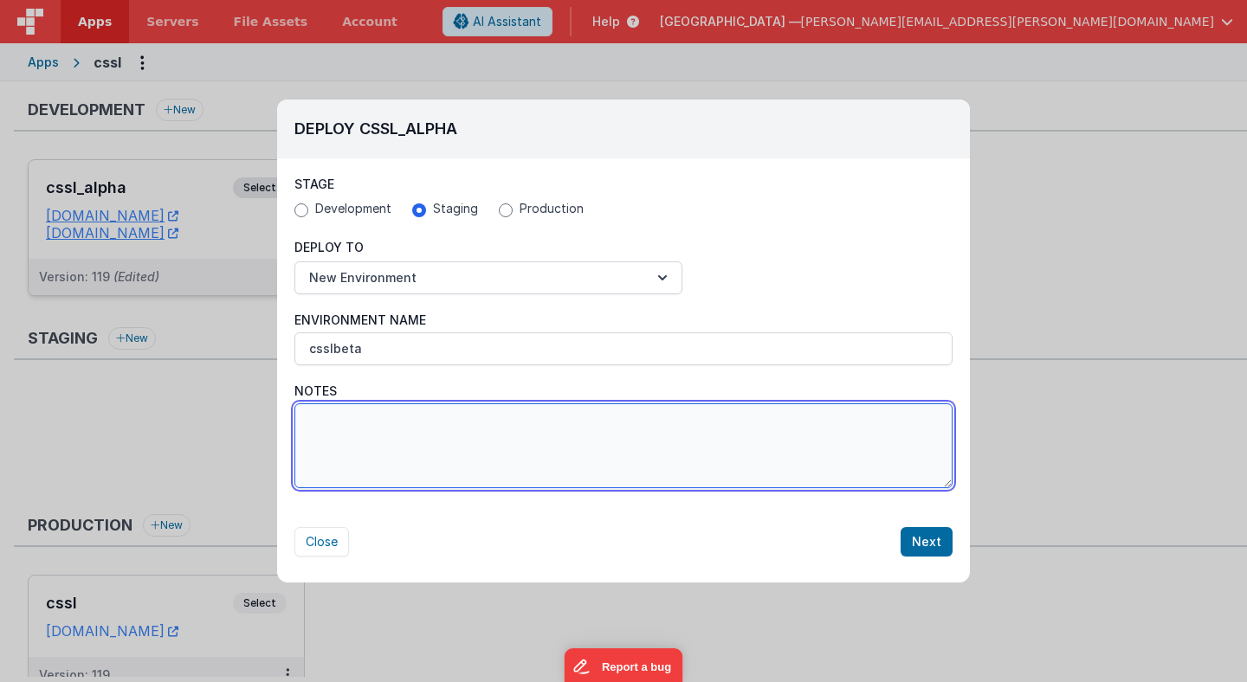
click at [455, 435] on textarea "Notes" at bounding box center [623, 445] width 658 height 85
type textarea "V3 code!"
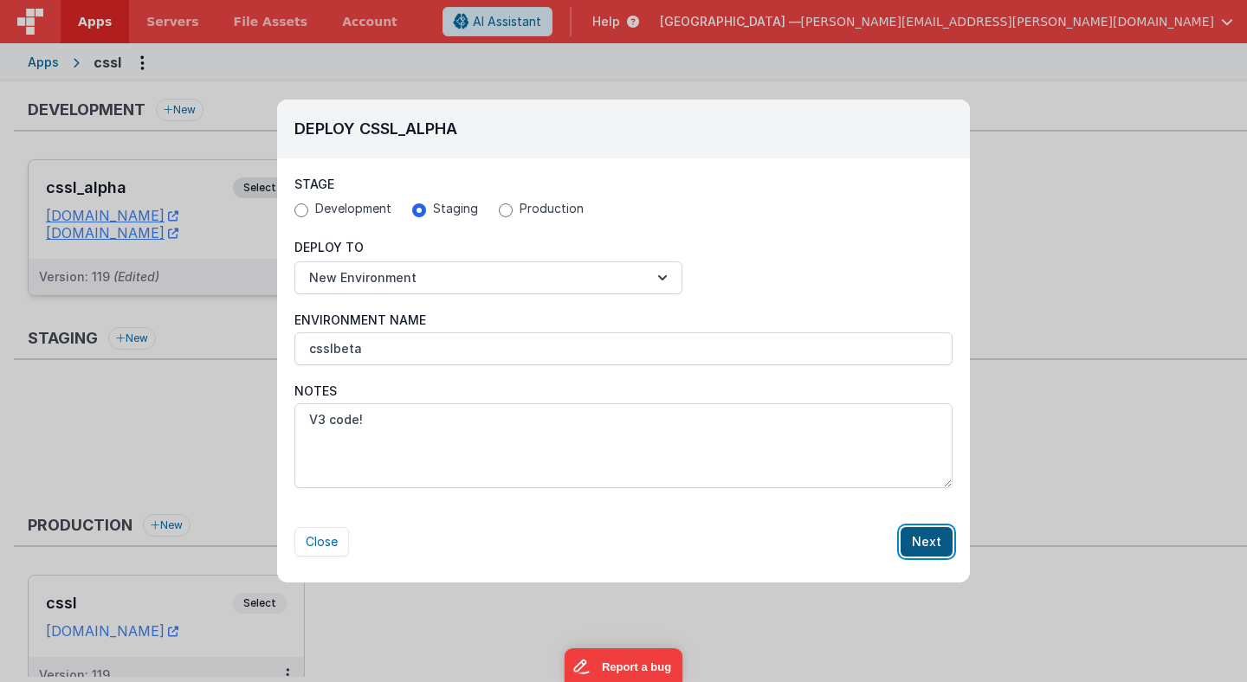
click at [929, 545] on button "Next" at bounding box center [926, 541] width 52 height 29
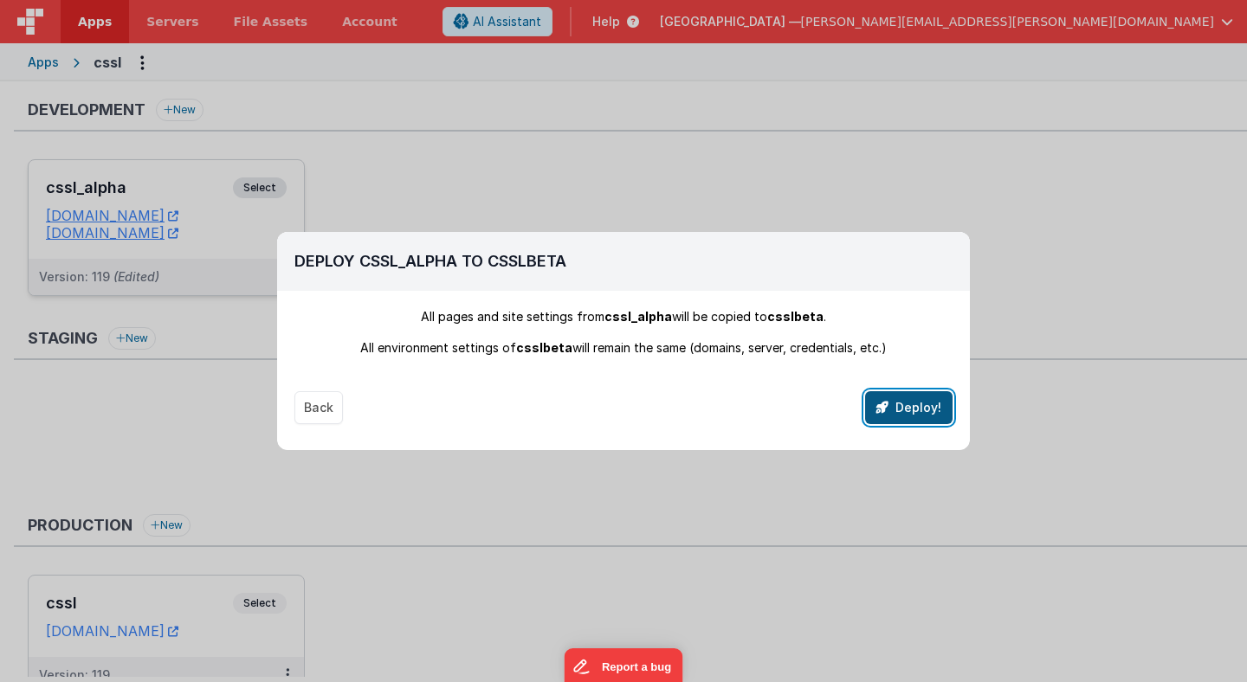
click at [906, 414] on button "Deploy!" at bounding box center [908, 407] width 87 height 33
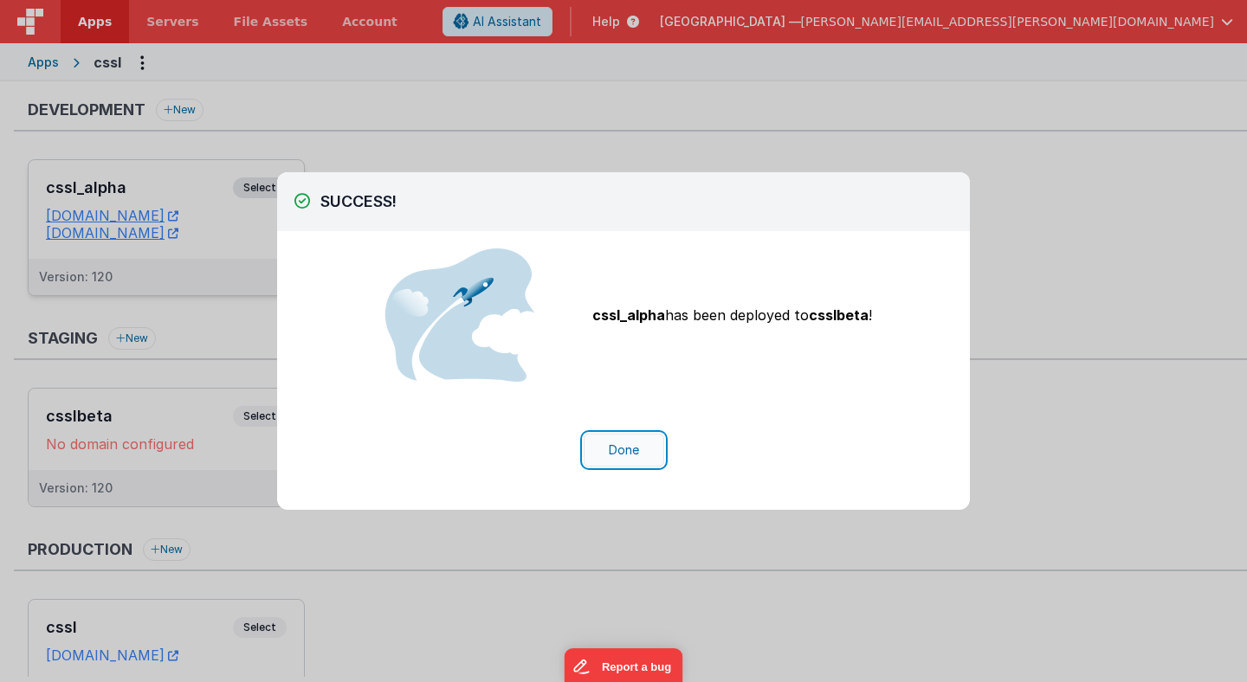
click at [627, 443] on button "Done" at bounding box center [624, 450] width 81 height 33
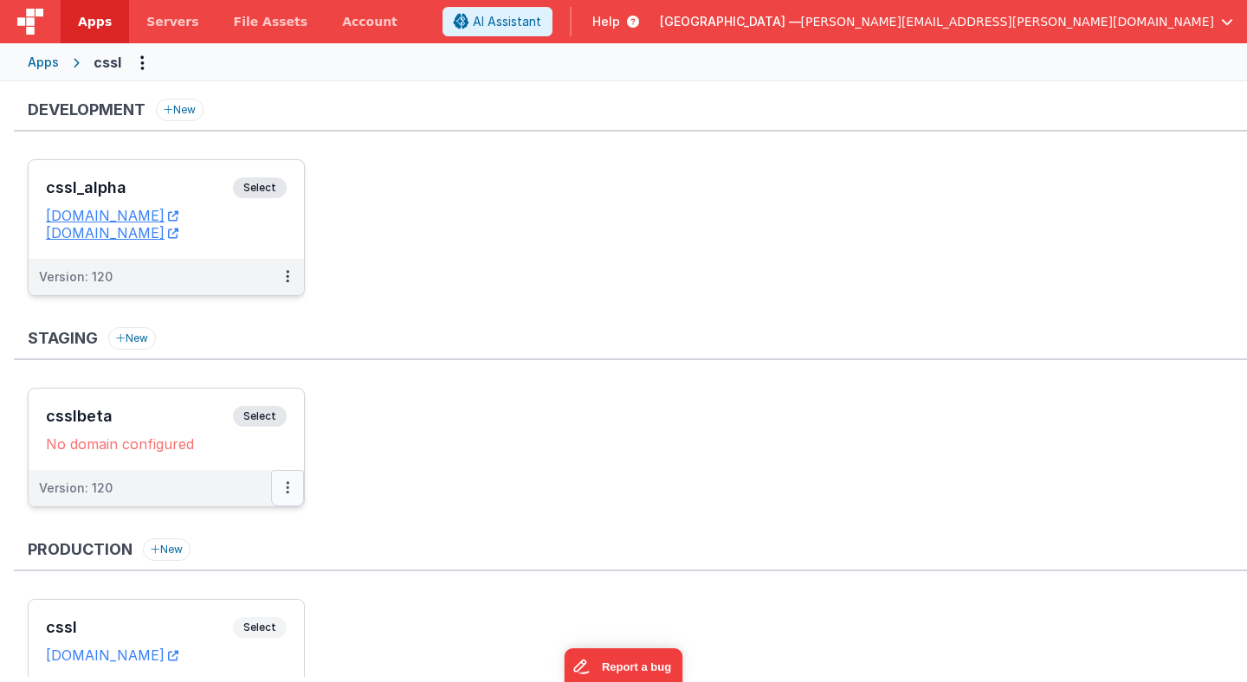
click at [287, 487] on icon at bounding box center [287, 487] width 3 height 1
click at [248, 522] on link "Edit" at bounding box center [228, 527] width 152 height 31
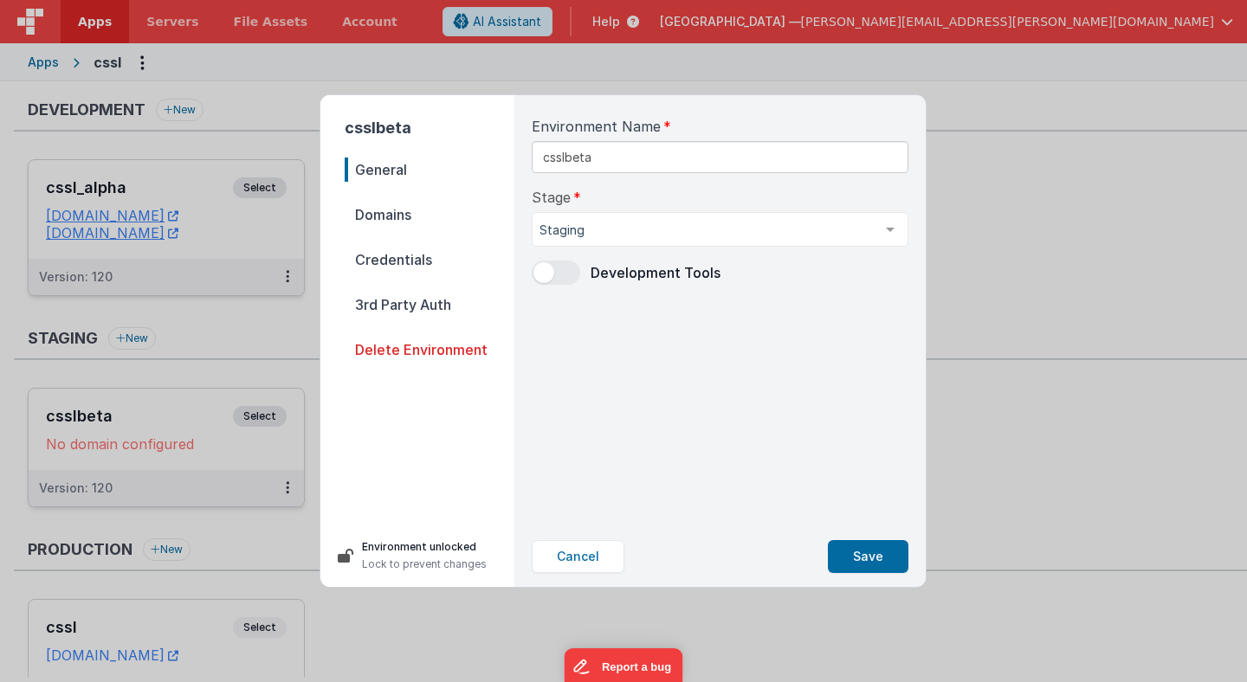
click at [399, 218] on span "Domains" at bounding box center [430, 215] width 170 height 24
select select "[DOMAIN_NAME]"
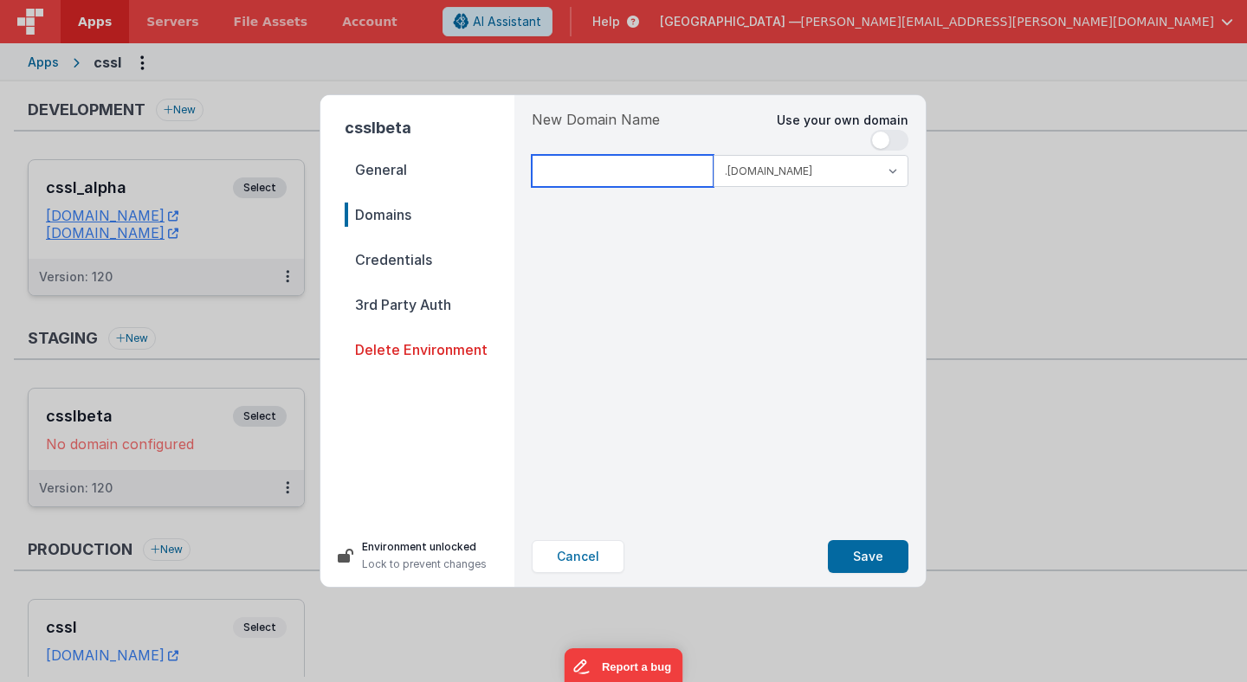
click at [576, 172] on input at bounding box center [623, 171] width 182 height 32
type input "v"
type input "csslbeta"
click at [398, 267] on span "Credentials" at bounding box center [430, 260] width 170 height 24
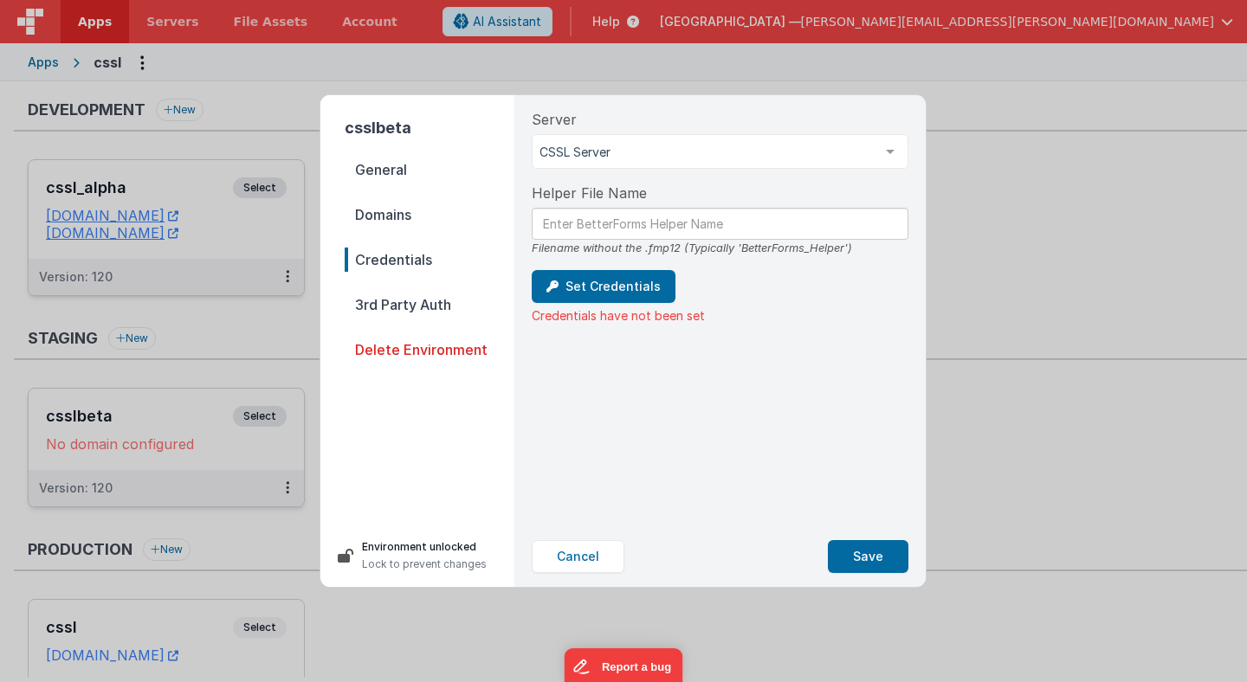
click at [397, 222] on span "Domains" at bounding box center [430, 215] width 170 height 24
select select "[DOMAIN_NAME]"
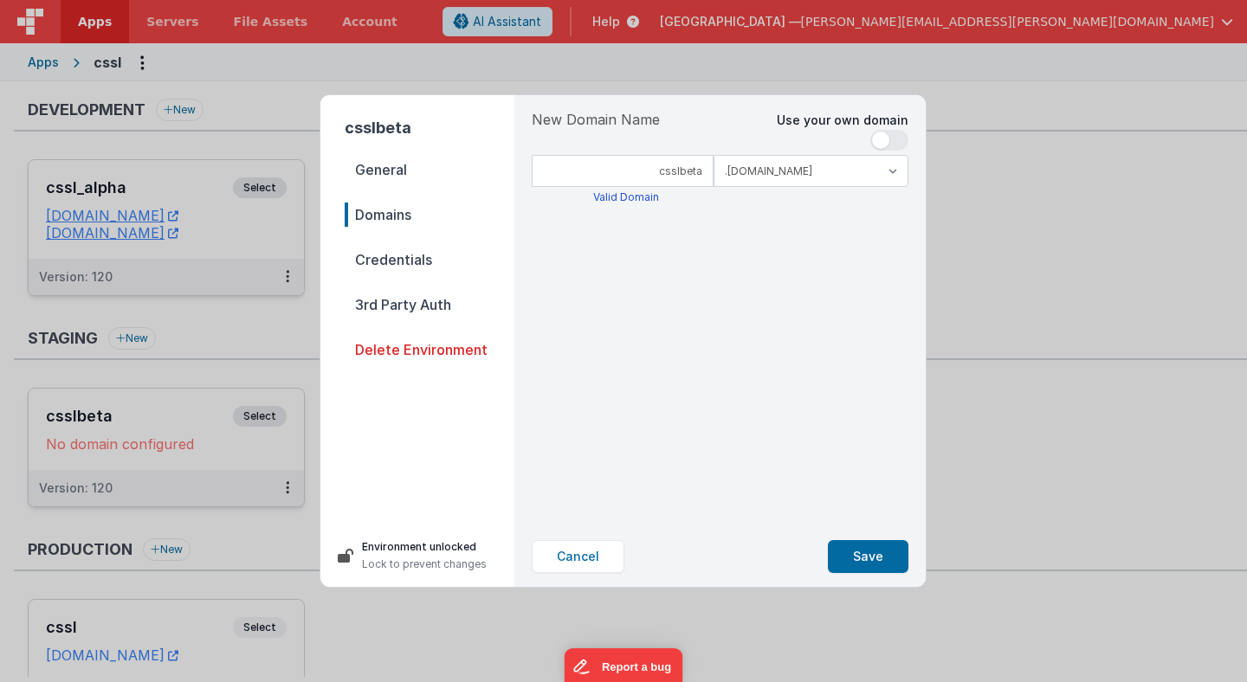
click at [399, 263] on span "Credentials" at bounding box center [430, 260] width 170 height 24
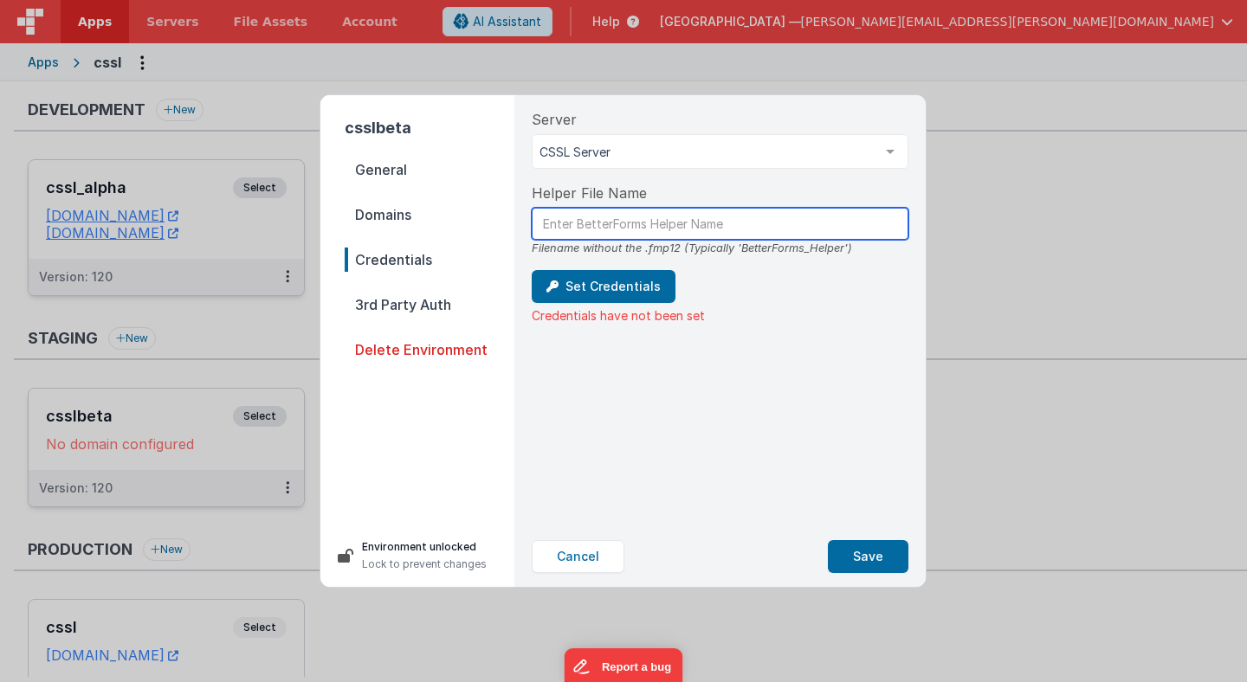
click at [632, 227] on input "text" at bounding box center [720, 224] width 377 height 32
drag, startPoint x: 844, startPoint y: 251, endPoint x: 739, endPoint y: 249, distance: 104.8
click at [739, 249] on div "Filename without the .fmp12 (Typically 'BetterForms_Helper')" at bounding box center [720, 248] width 377 height 16
copy div "BetterForms_Helper"
click at [725, 227] on input "text" at bounding box center [720, 224] width 377 height 32
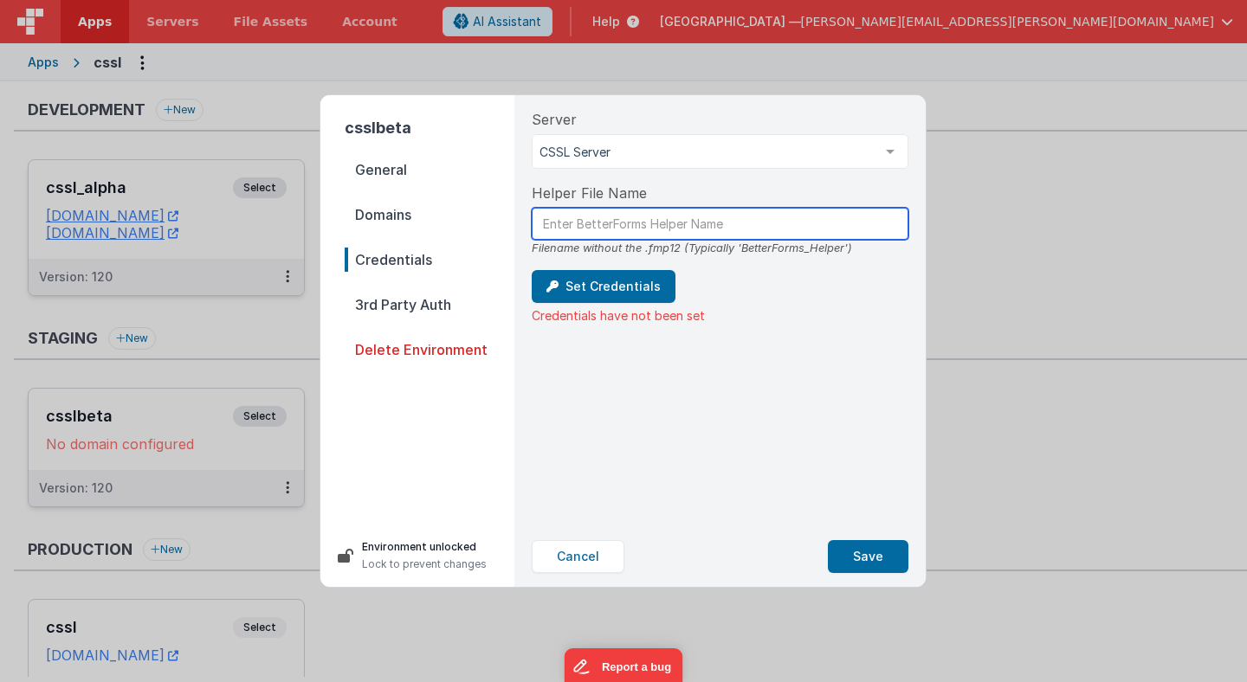
paste input "BetterForms_Helper"
type input "BetterForms_Helper"
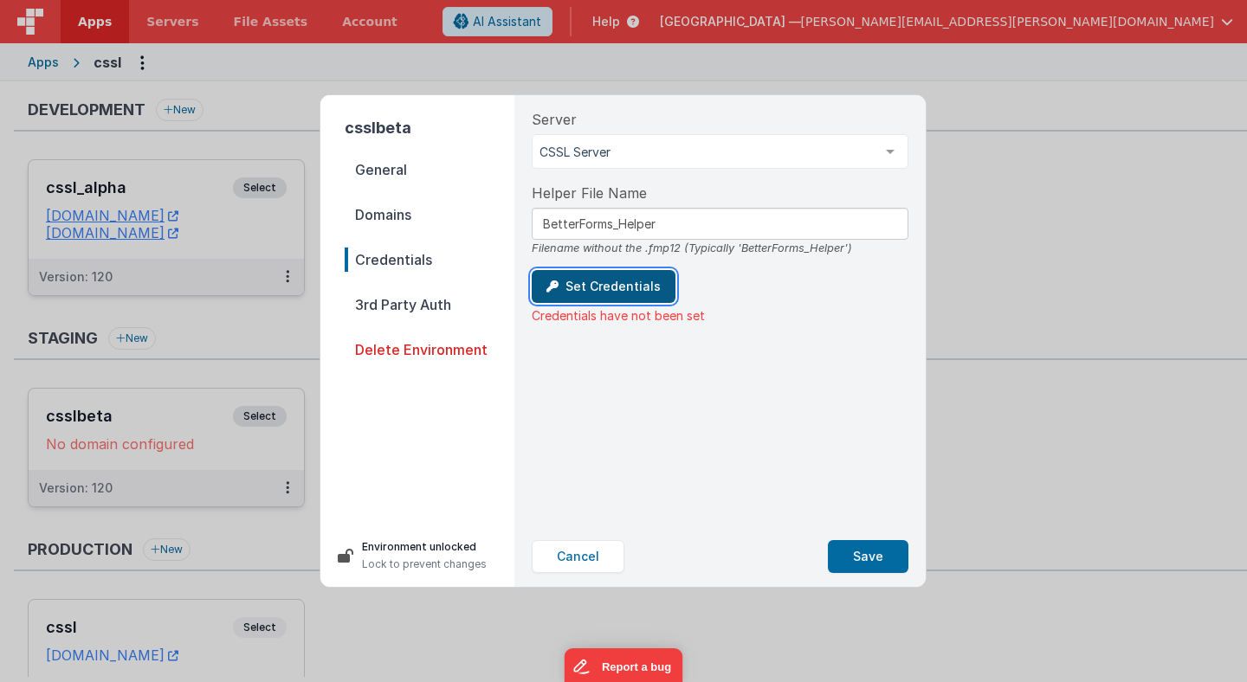
click at [628, 289] on button "Set Credentials" at bounding box center [604, 286] width 144 height 33
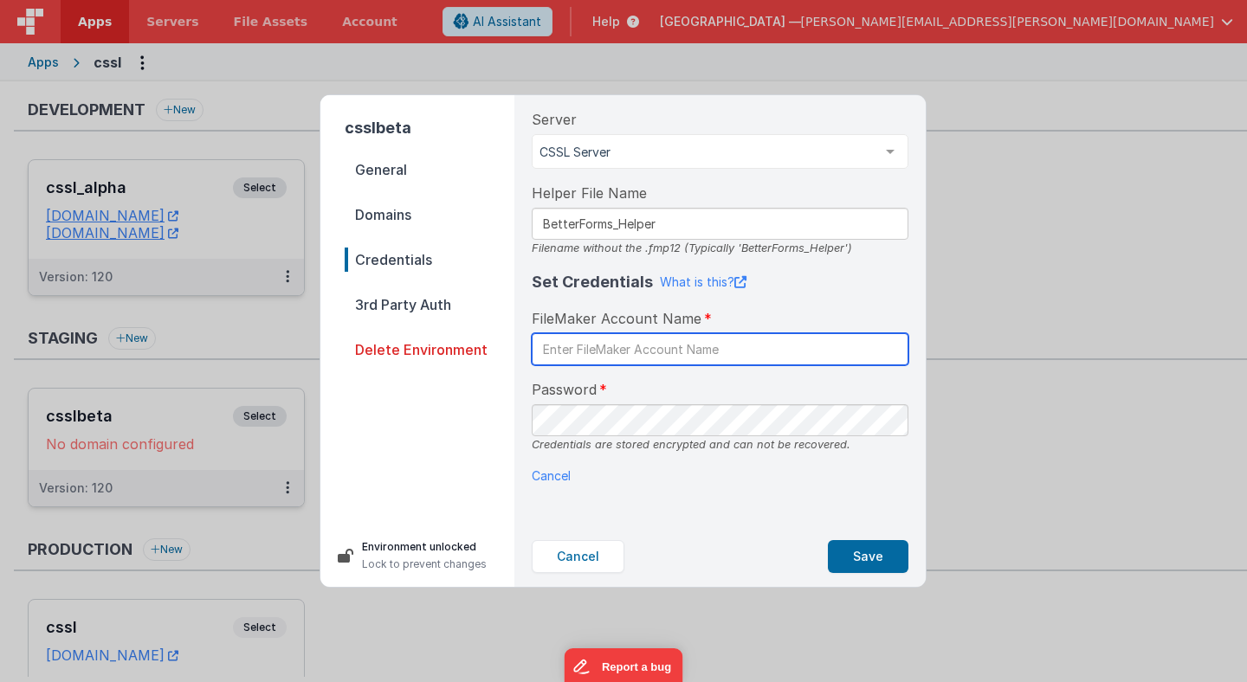
click at [606, 352] on input "text" at bounding box center [720, 349] width 377 height 32
click at [435, 306] on span "3rd Party Auth" at bounding box center [430, 305] width 170 height 24
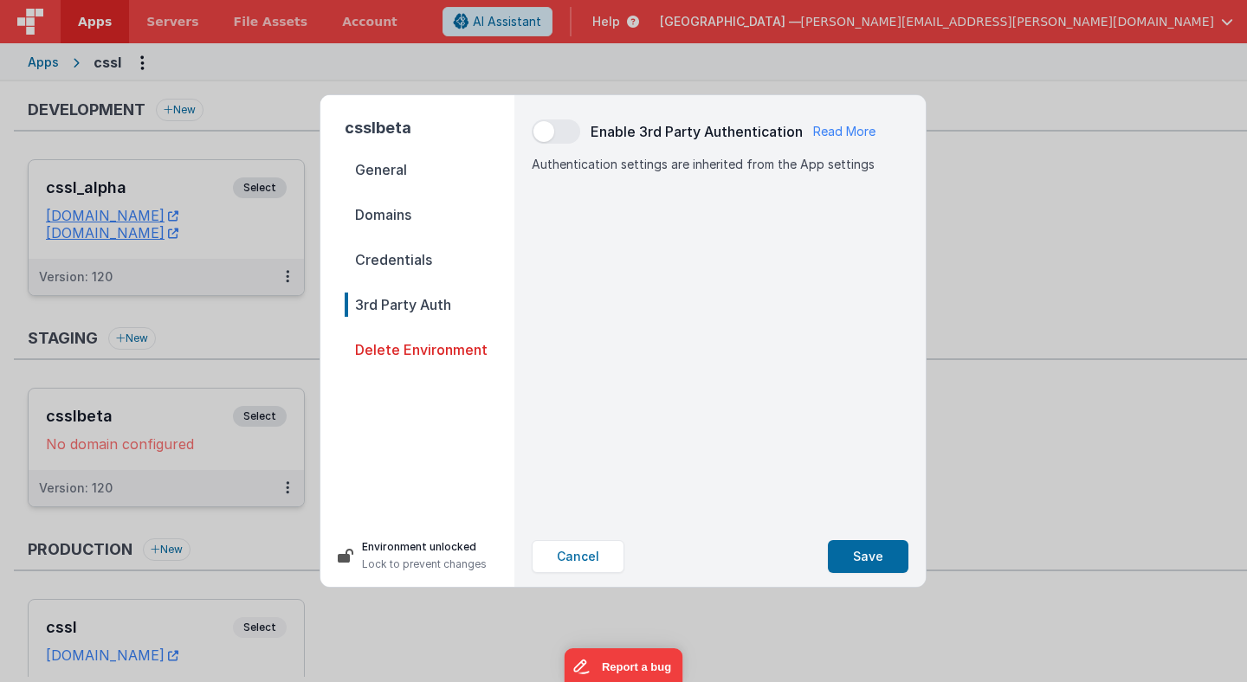
click at [440, 346] on span "Delete Environment" at bounding box center [430, 350] width 170 height 24
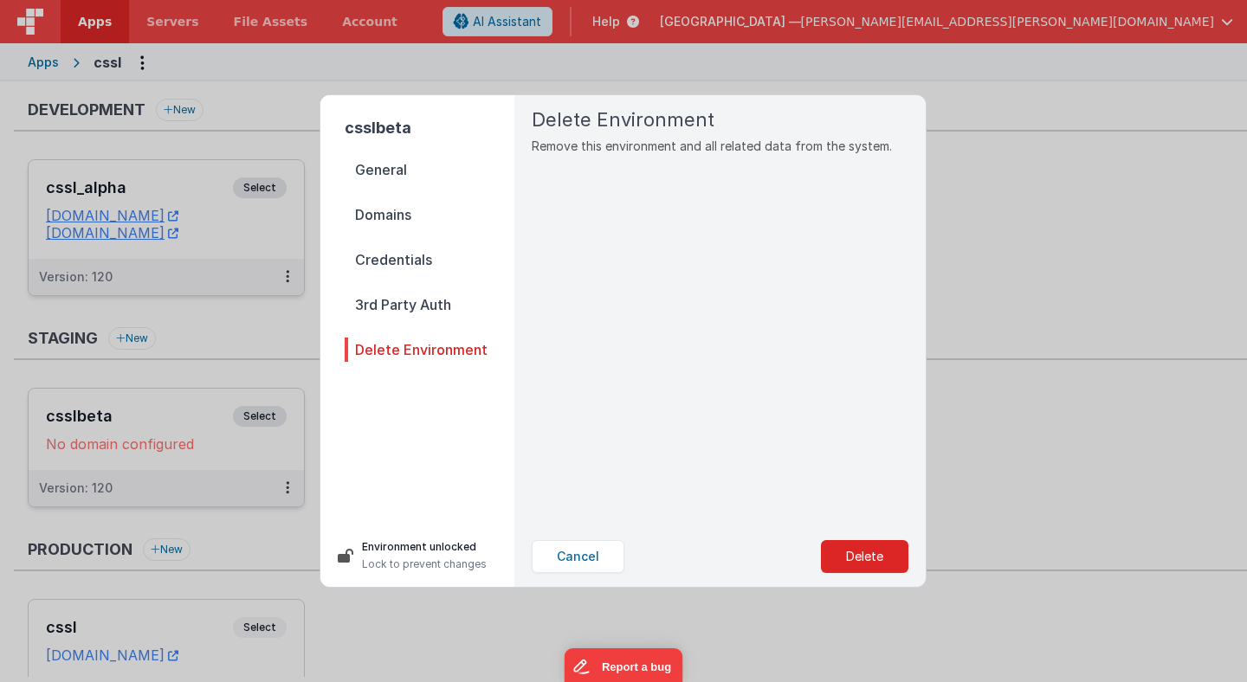
click at [403, 169] on span "General" at bounding box center [430, 170] width 170 height 24
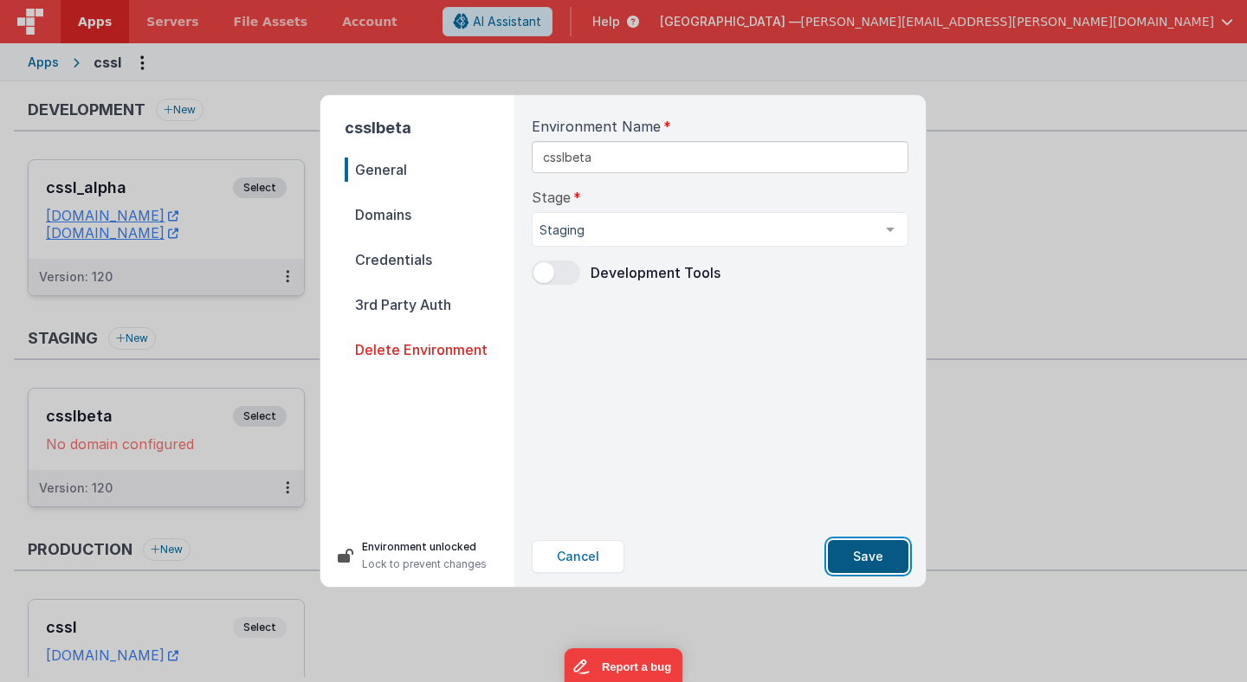
click at [868, 556] on button "Save" at bounding box center [868, 556] width 81 height 33
click at [407, 255] on span "Credentials" at bounding box center [430, 260] width 170 height 24
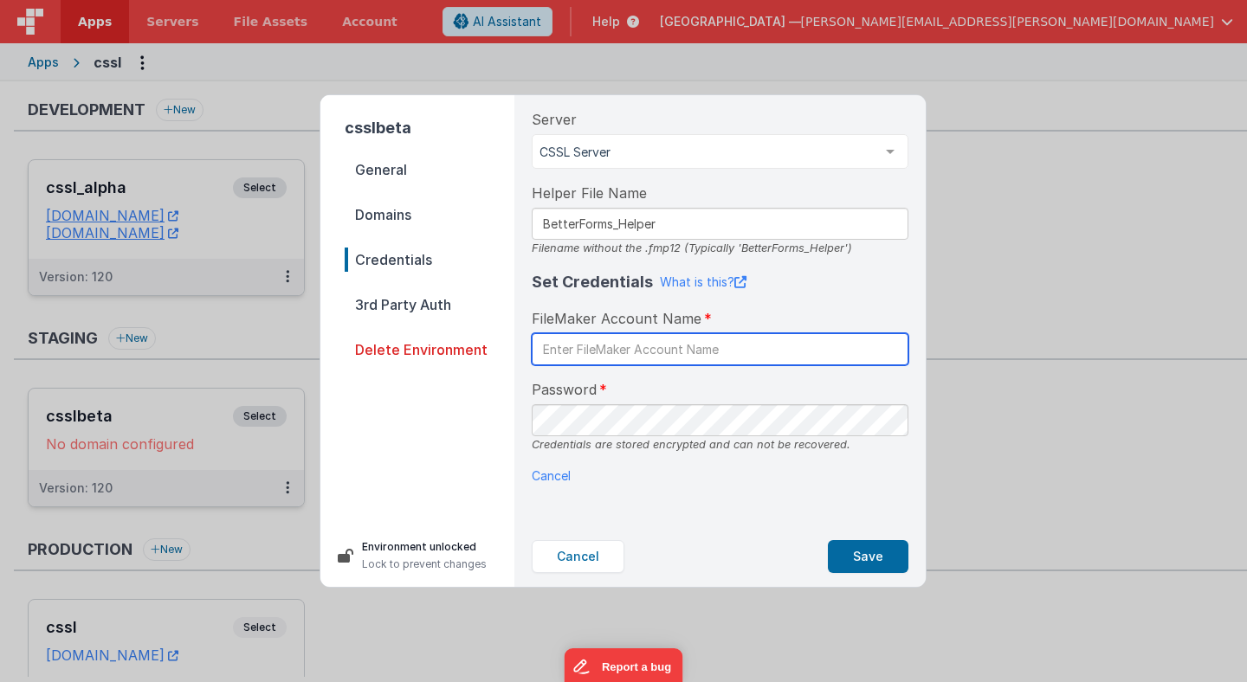
click at [570, 352] on input "text" at bounding box center [720, 349] width 377 height 32
type input "c"
type input "fmbetterforms"
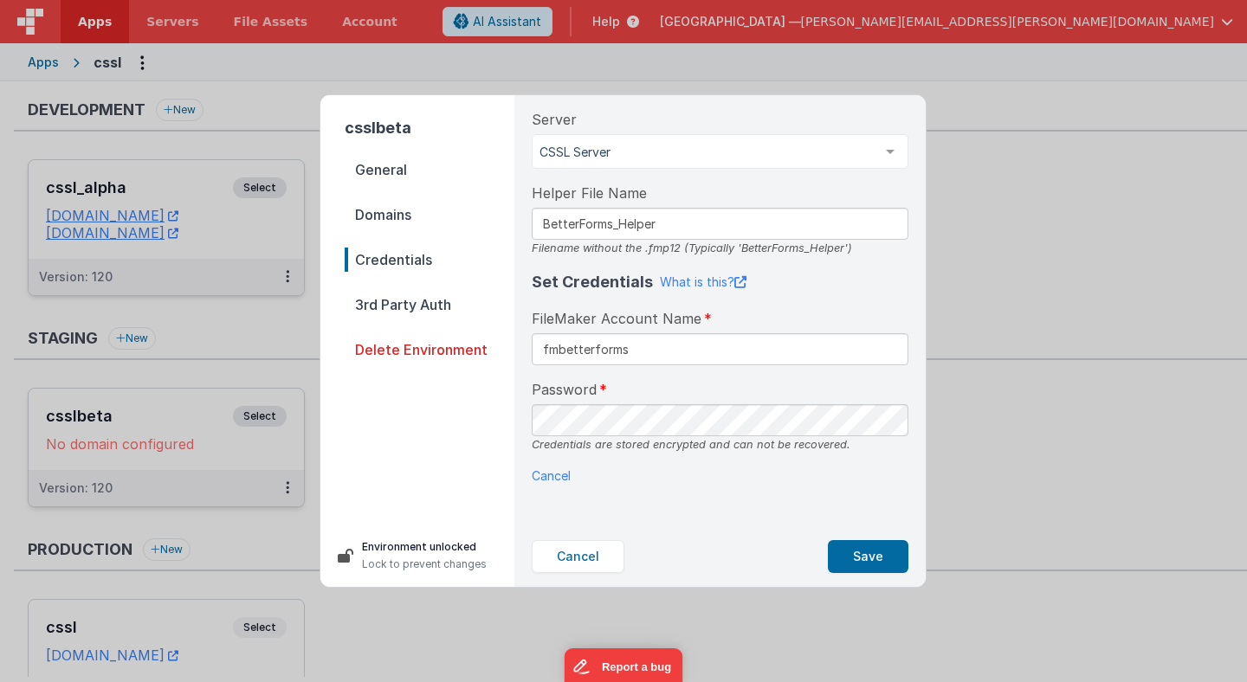
click at [650, 380] on div "Password Credentials are stored encrypted and can not be recovered." at bounding box center [720, 416] width 377 height 74
click at [393, 210] on span "Domains" at bounding box center [430, 215] width 170 height 24
select select "[DOMAIN_NAME]"
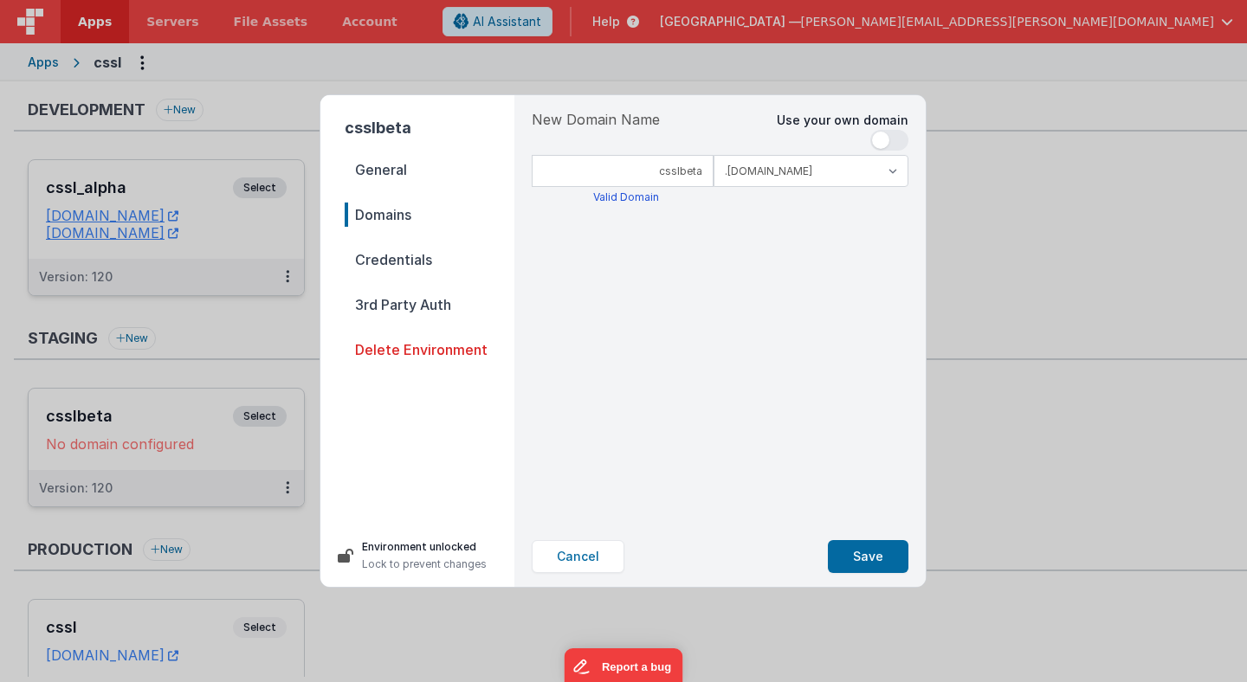
click at [390, 168] on span "General" at bounding box center [430, 170] width 170 height 24
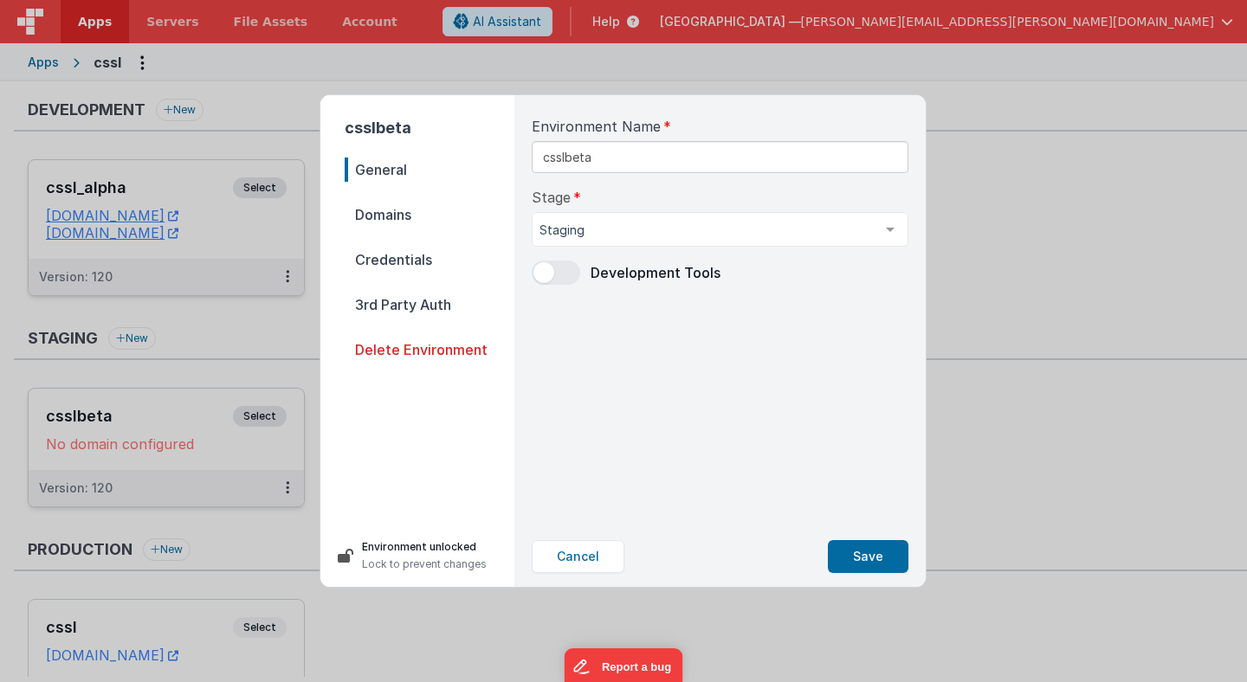
click at [385, 213] on span "Domains" at bounding box center [430, 215] width 170 height 24
select select "[DOMAIN_NAME]"
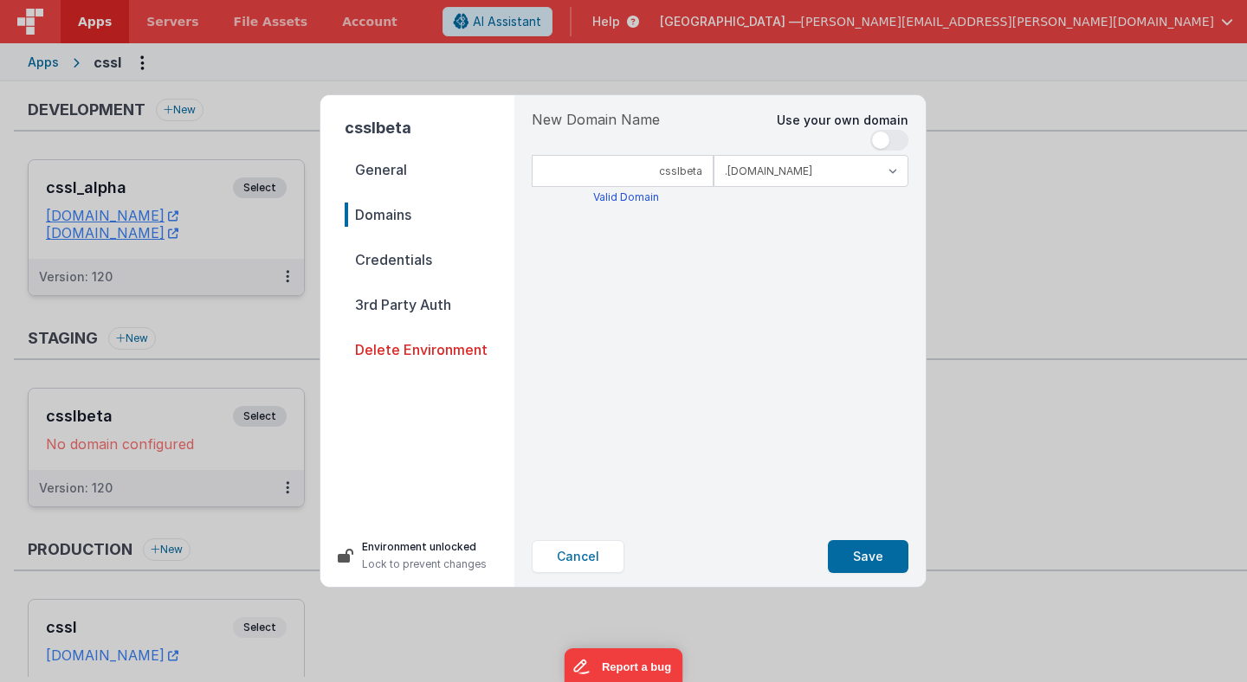
click at [391, 262] on span "Credentials" at bounding box center [430, 260] width 170 height 24
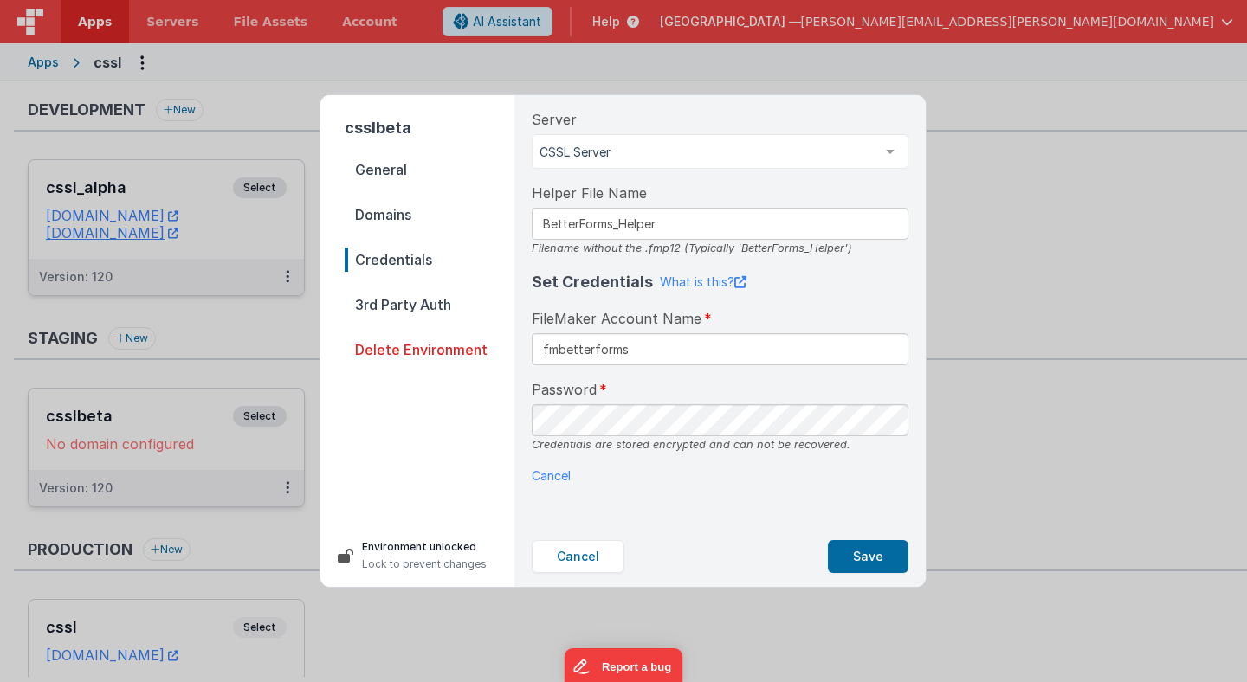
click at [390, 302] on span "3rd Party Auth" at bounding box center [430, 305] width 170 height 24
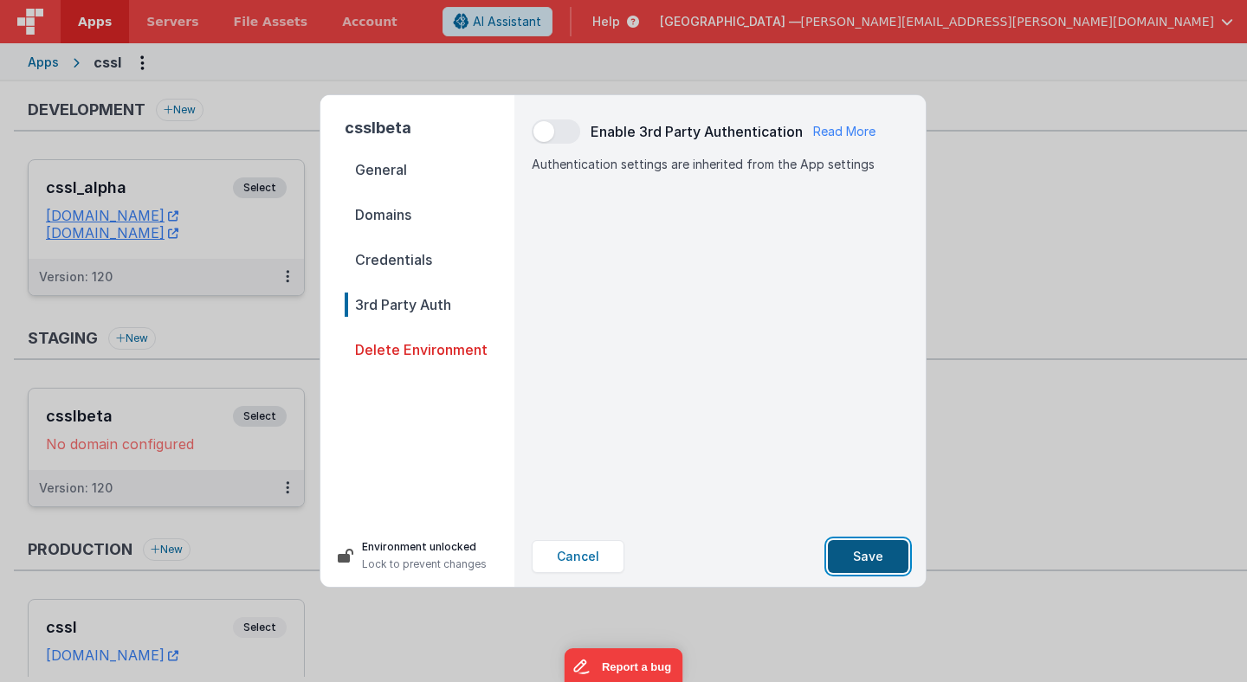
click at [873, 557] on button "Save" at bounding box center [868, 556] width 81 height 33
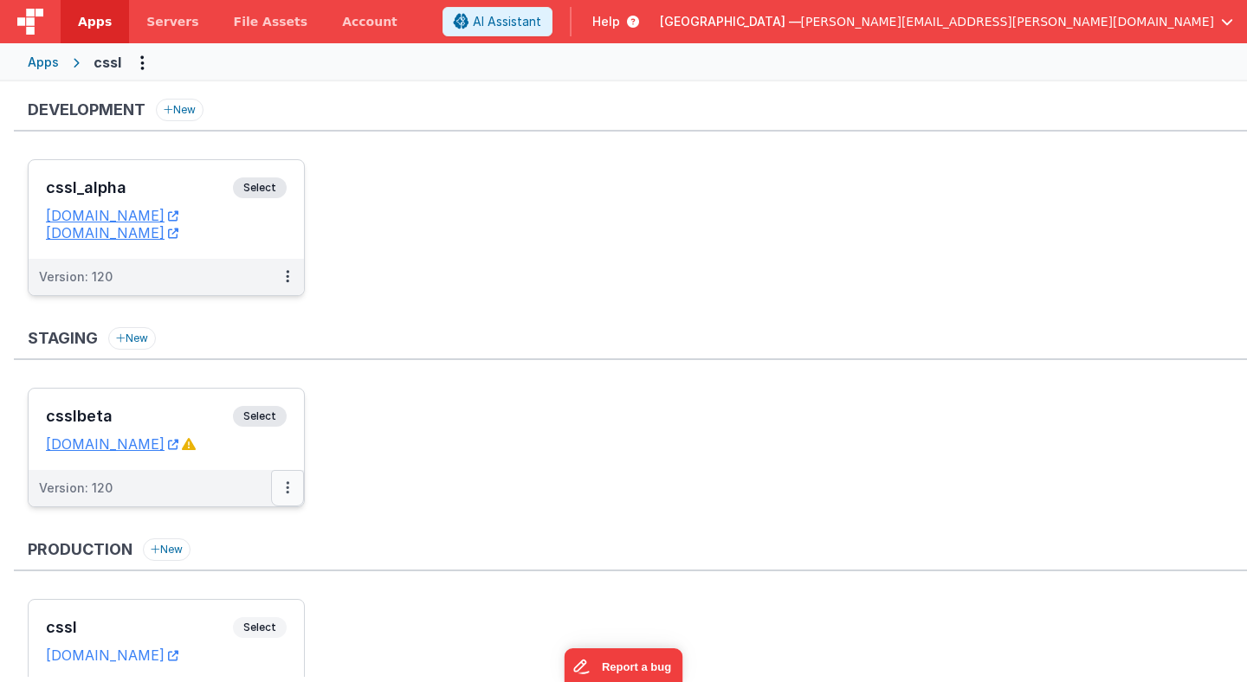
click at [287, 487] on icon at bounding box center [287, 487] width 3 height 1
click at [268, 531] on link "Edit" at bounding box center [228, 527] width 152 height 31
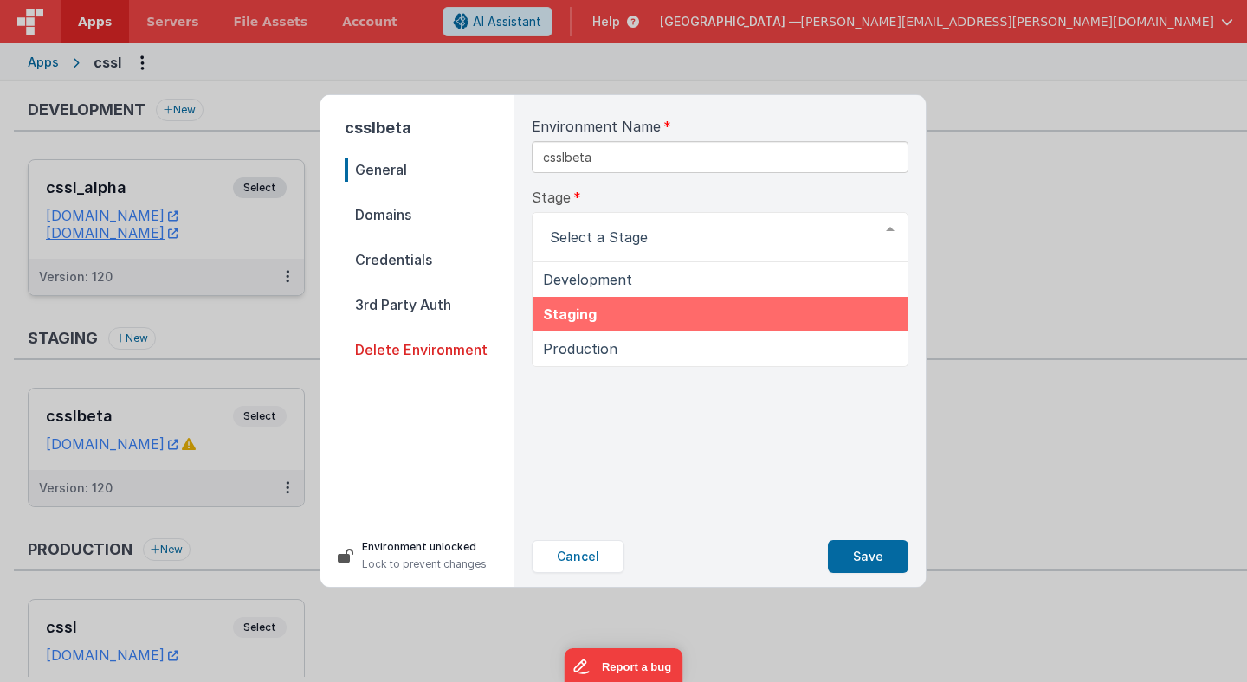
click at [553, 400] on div "Environment Name csslbeta Stage Development Staging Production List is empty. D…" at bounding box center [720, 310] width 404 height 431
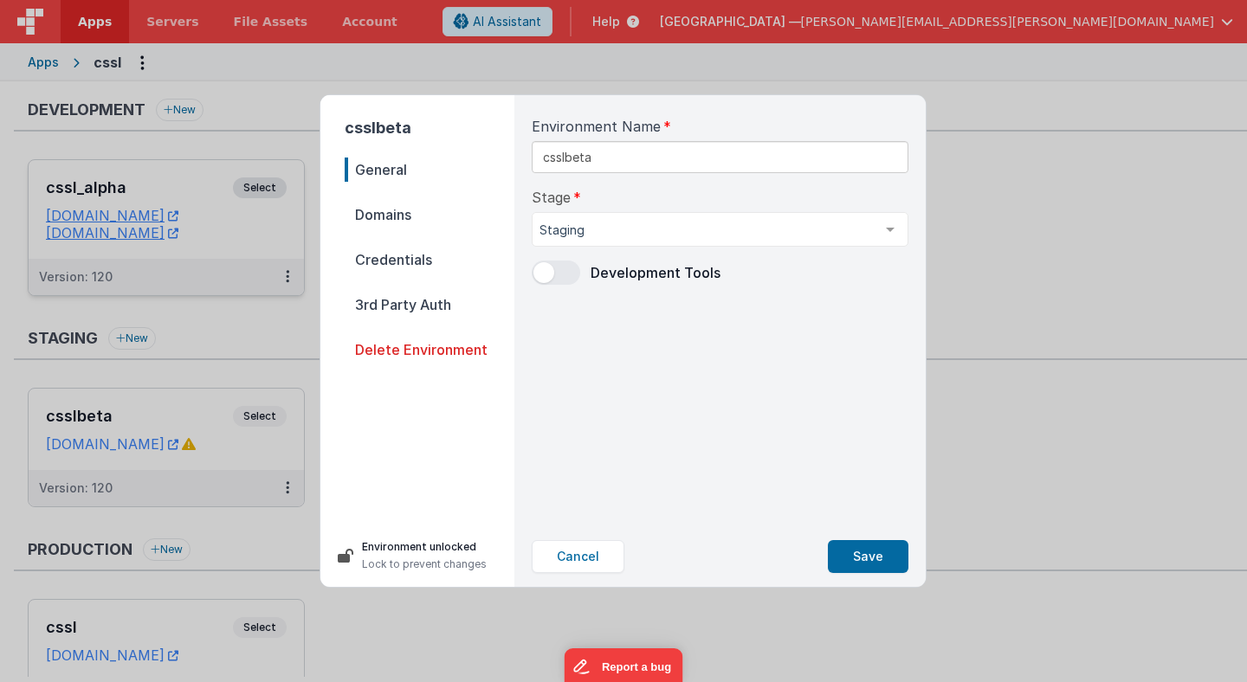
click at [404, 215] on span "Domains" at bounding box center [430, 215] width 170 height 24
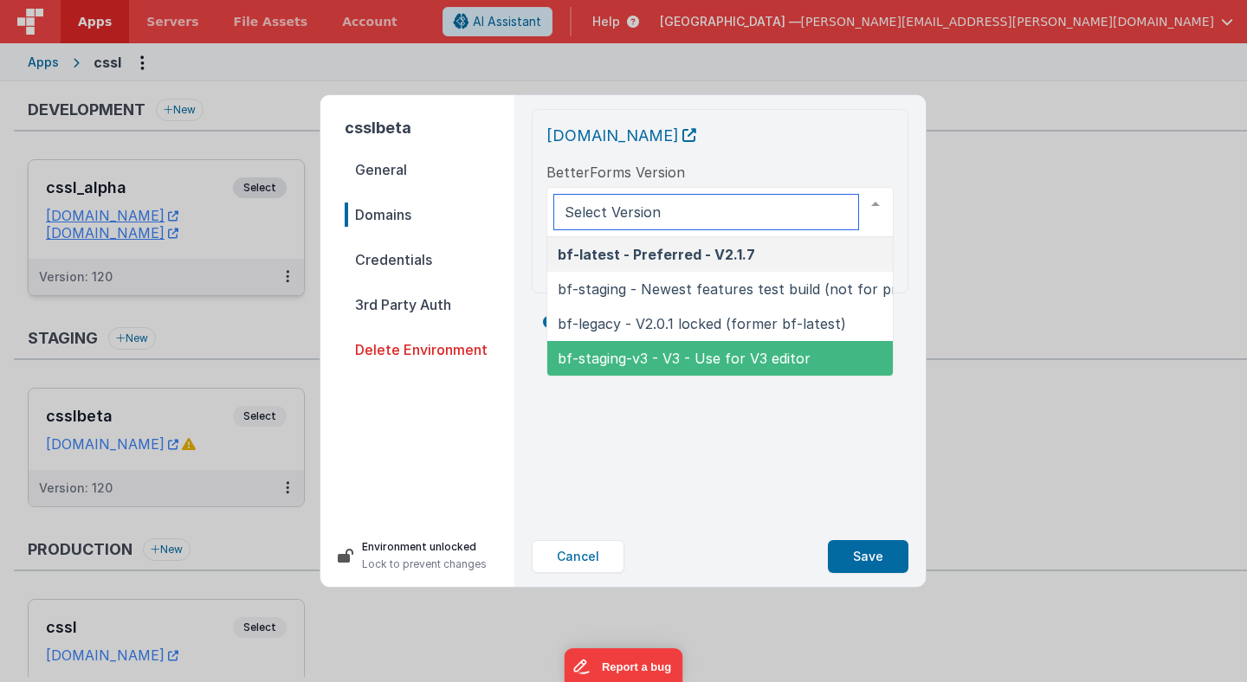
click at [626, 357] on span "bf-staging-v3 - V3 - Use for V3 editor" at bounding box center [684, 358] width 253 height 17
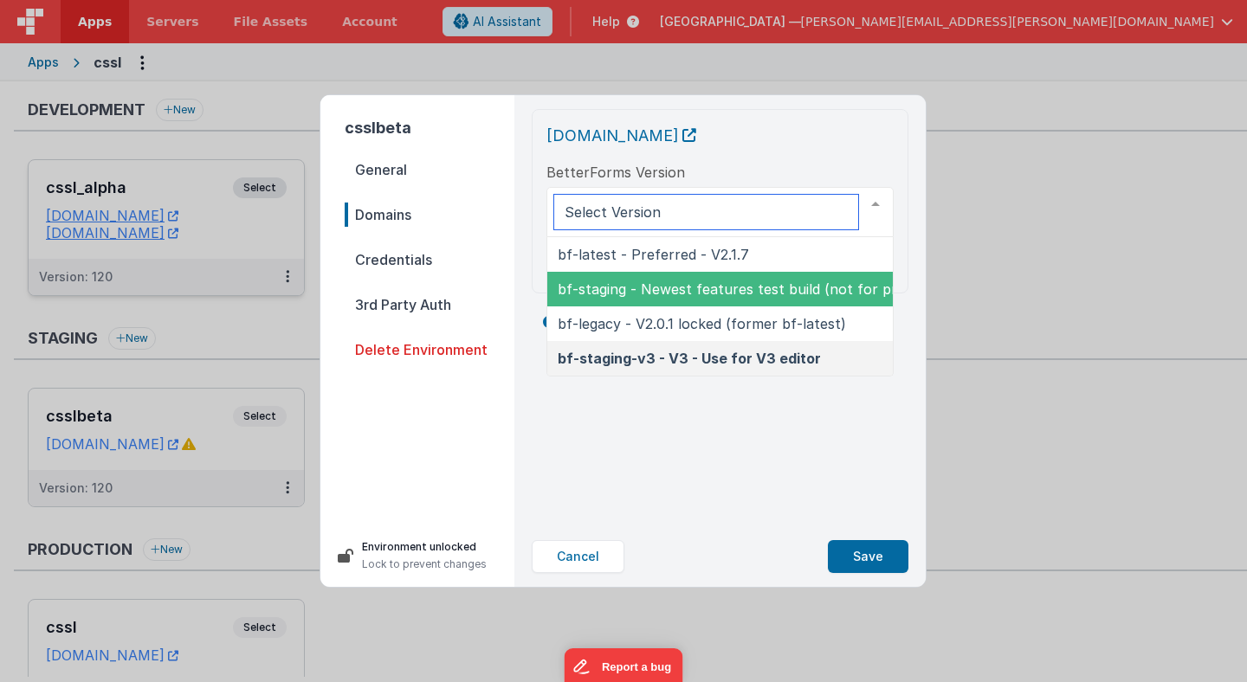
click at [739, 293] on span "bf-staging - Newest features test build (not for production)" at bounding box center [759, 289] width 403 height 17
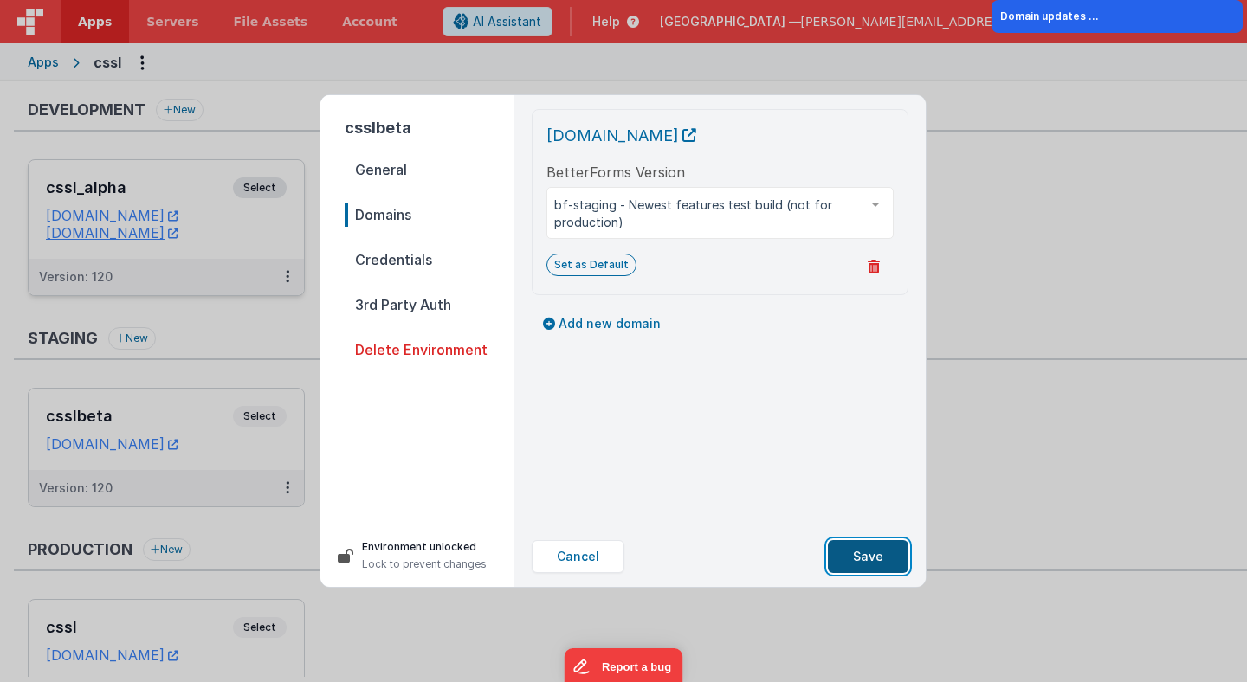
click at [883, 552] on button "Save" at bounding box center [868, 556] width 81 height 33
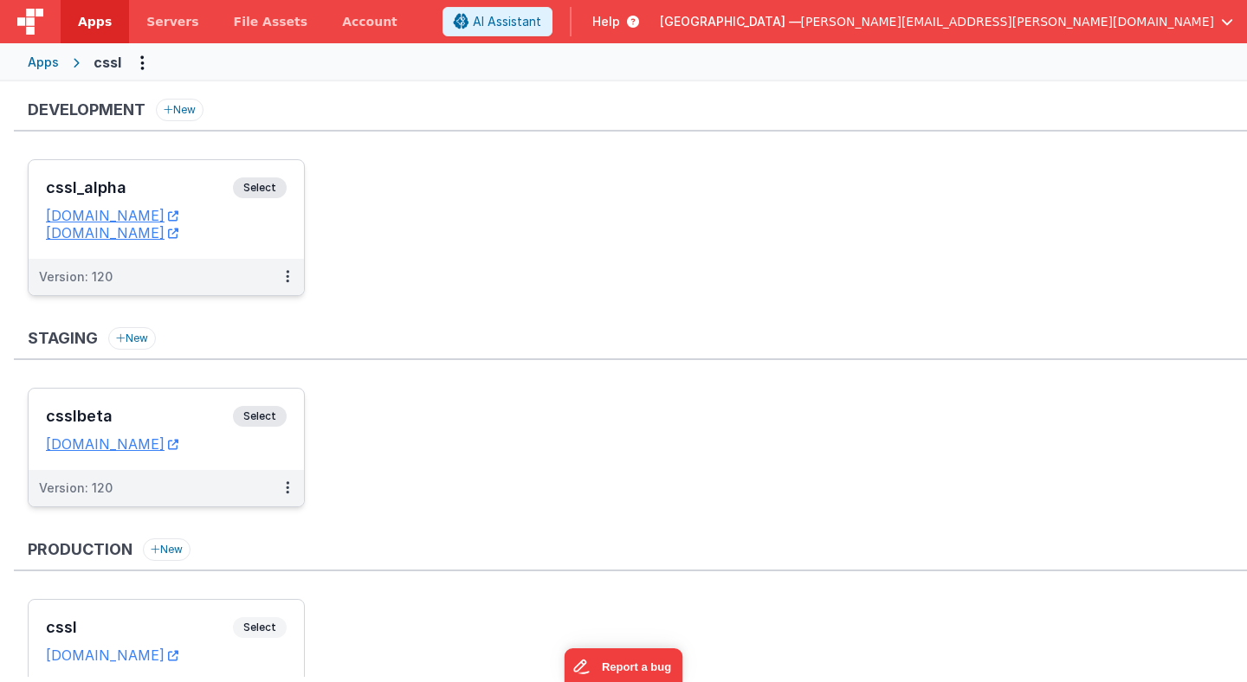
click at [267, 415] on span "Select" at bounding box center [260, 416] width 54 height 21
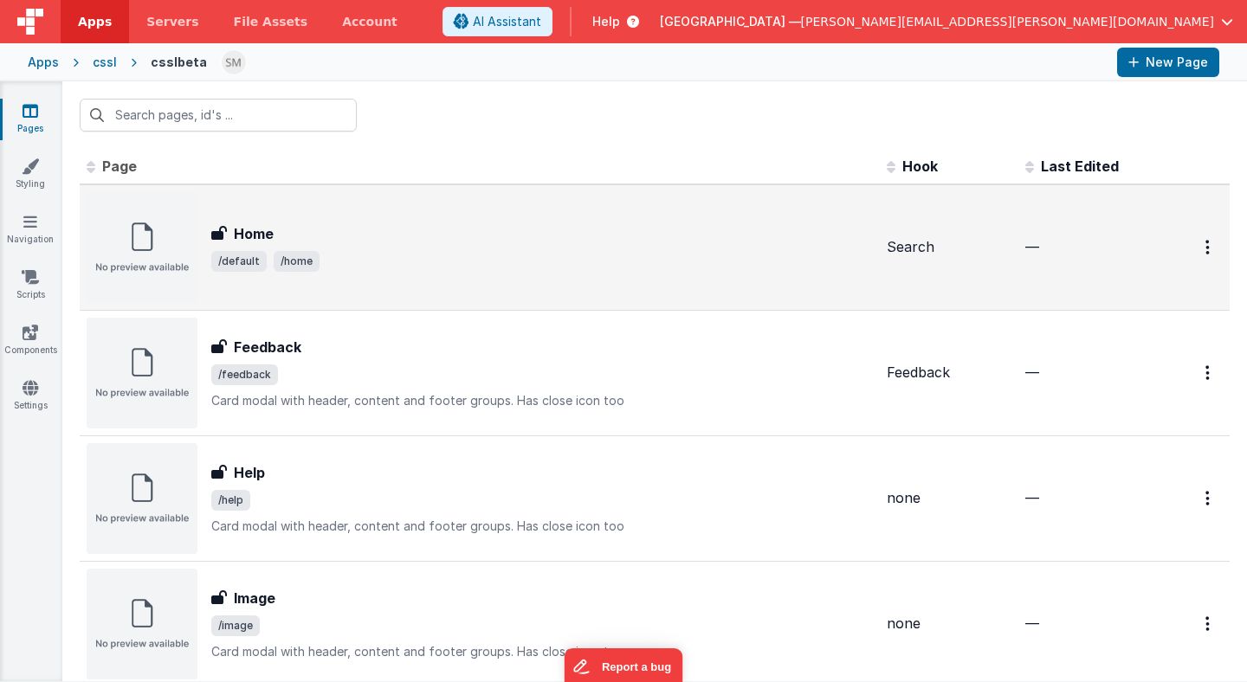
click at [396, 229] on div "Home" at bounding box center [541, 233] width 661 height 21
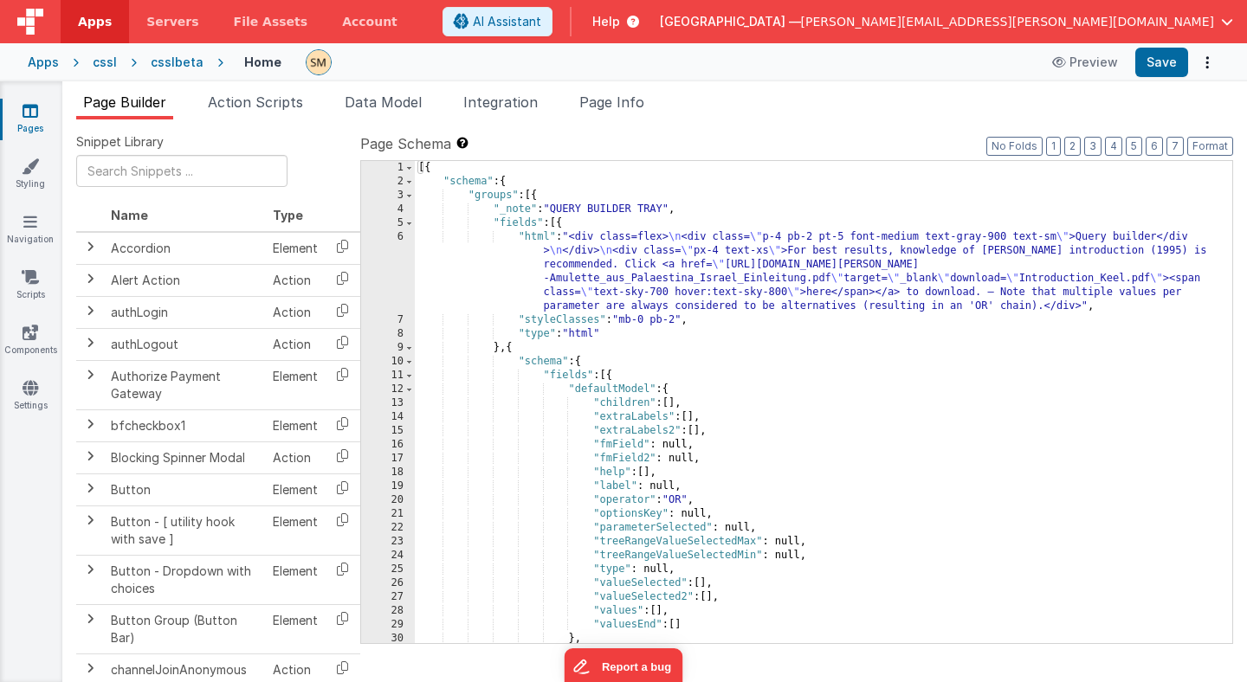
click at [174, 68] on div "csslbeta" at bounding box center [177, 62] width 53 height 17
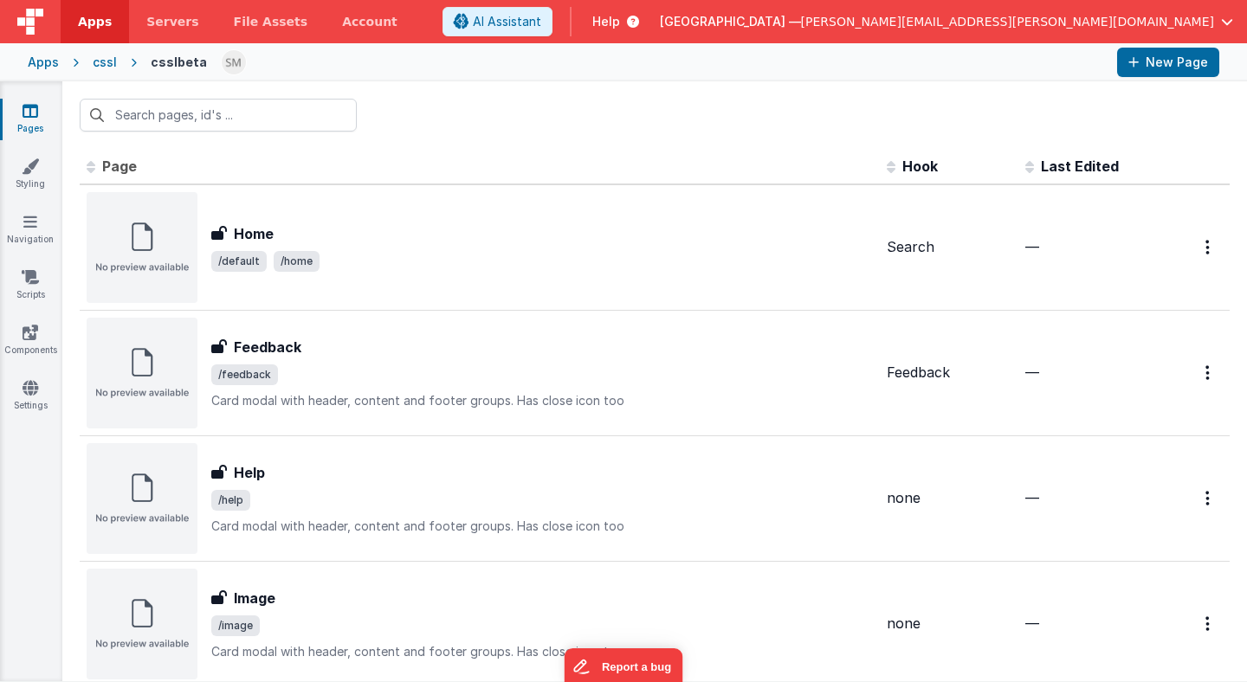
click at [107, 64] on div "cssl" at bounding box center [105, 62] width 24 height 17
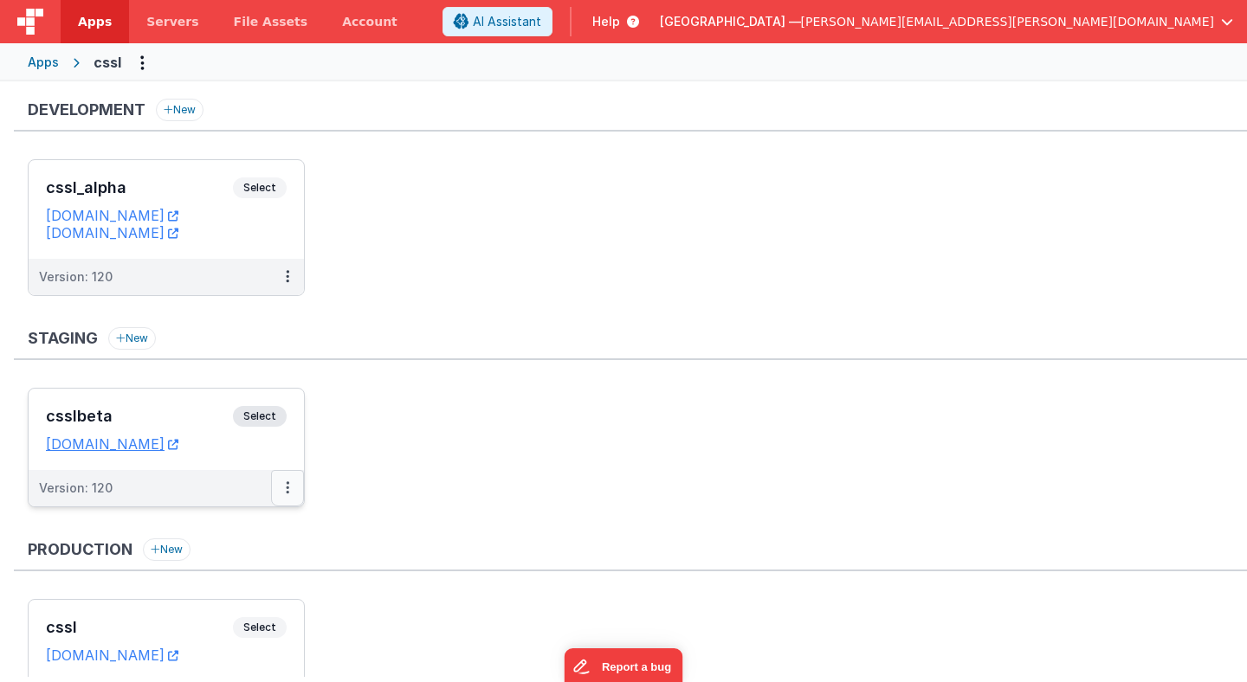
click at [289, 492] on button at bounding box center [287, 488] width 33 height 36
click at [276, 531] on link "Edit" at bounding box center [228, 527] width 152 height 31
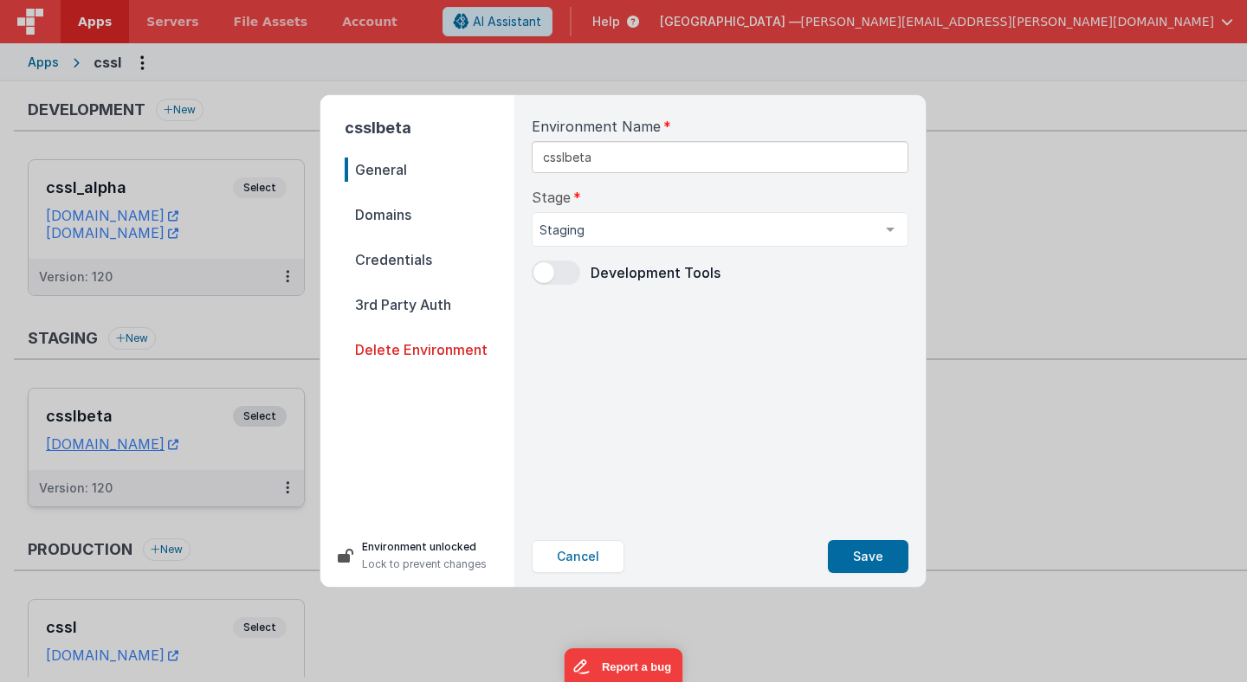
click at [407, 208] on span "Domains" at bounding box center [430, 215] width 170 height 24
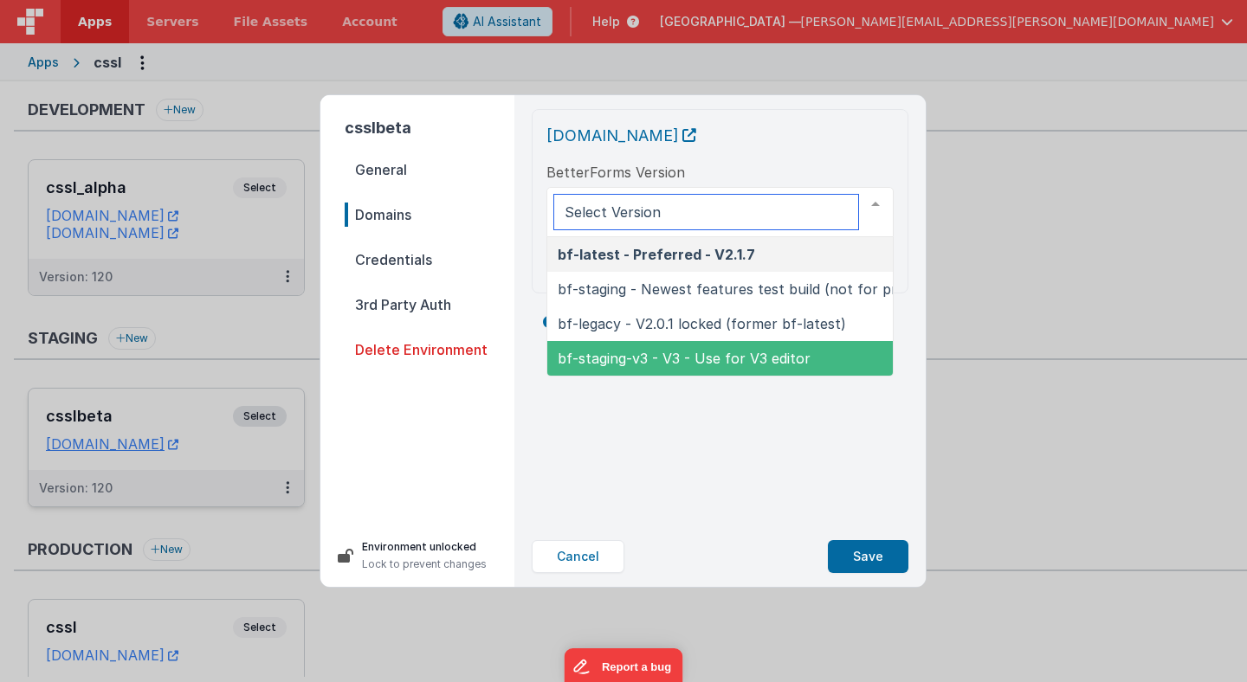
click at [595, 346] on span "bf-staging-v3 - V3 - Use for V3 editor" at bounding box center [759, 358] width 424 height 35
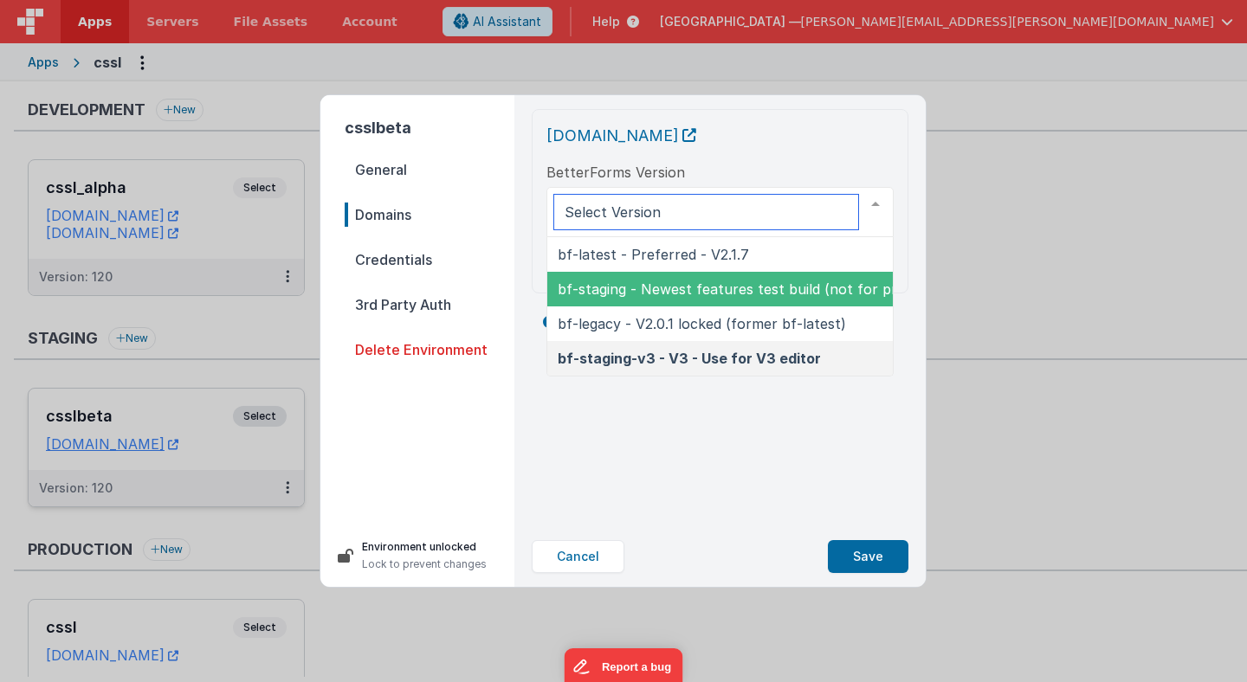
click at [602, 287] on span "bf-staging - Newest features test build (not for production)" at bounding box center [759, 289] width 403 height 17
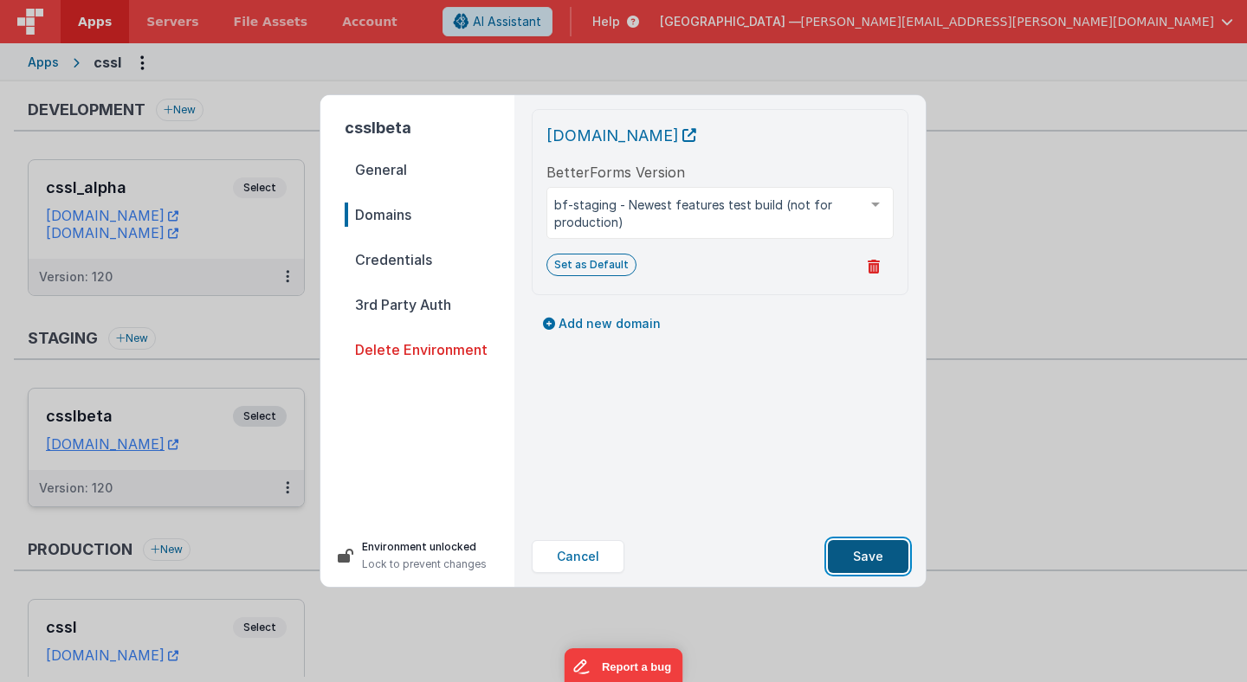
click at [880, 552] on button "Save" at bounding box center [868, 556] width 81 height 33
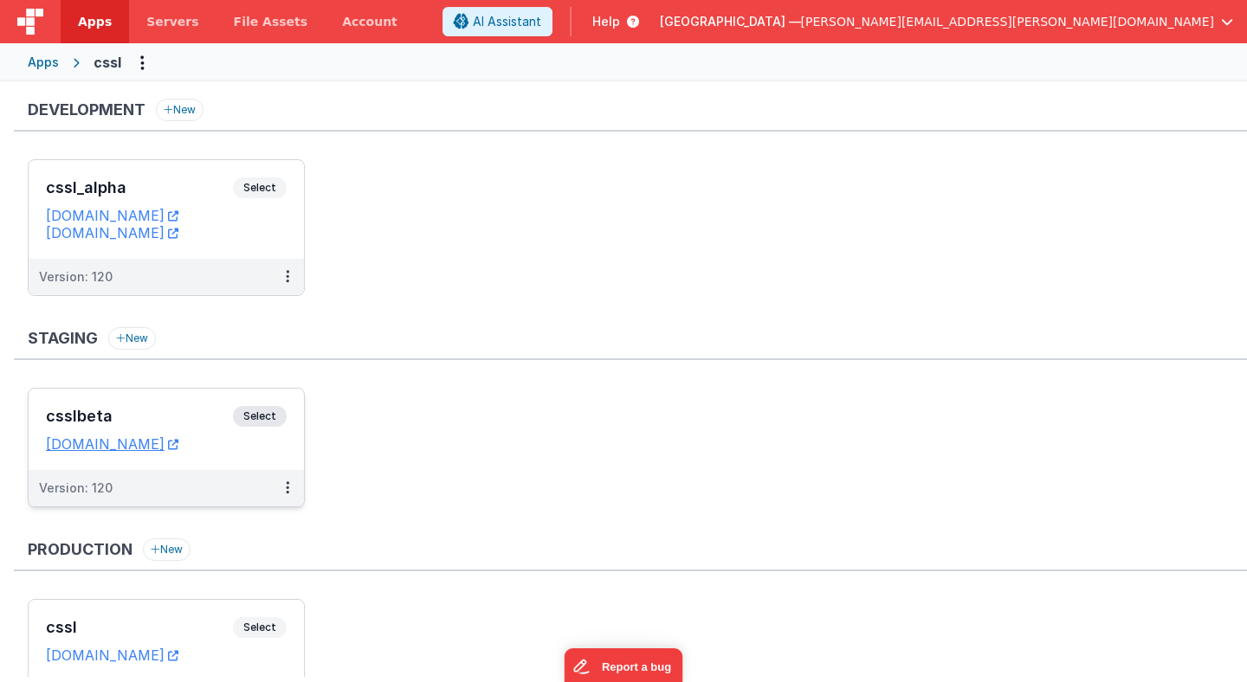
click at [271, 419] on span "Select" at bounding box center [260, 416] width 54 height 21
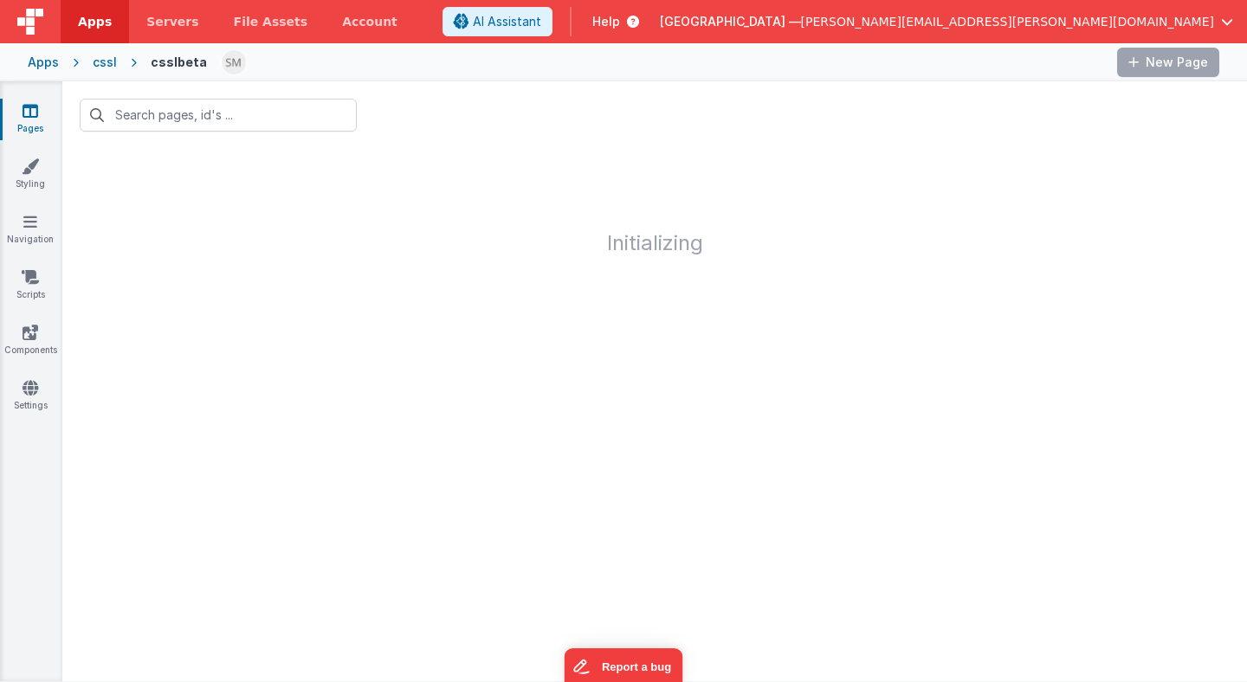
click at [103, 61] on div "cssl" at bounding box center [105, 62] width 24 height 17
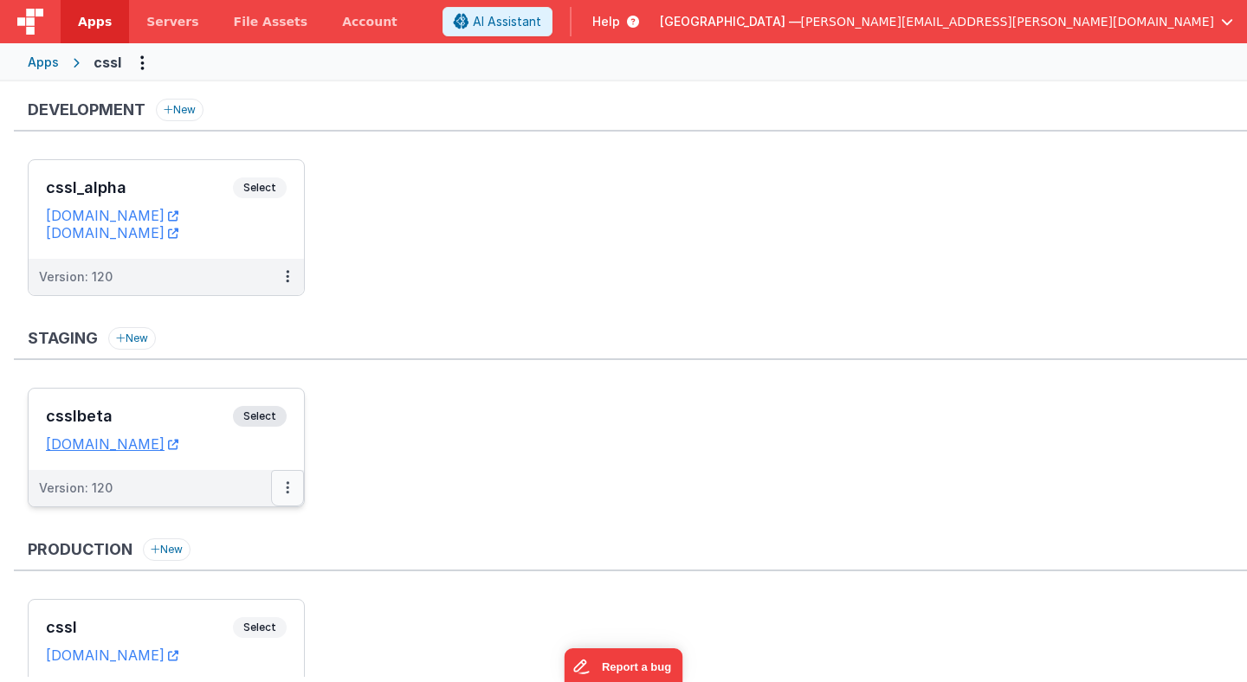
click at [287, 488] on icon at bounding box center [287, 487] width 3 height 1
click at [271, 533] on link "Edit" at bounding box center [228, 527] width 152 height 31
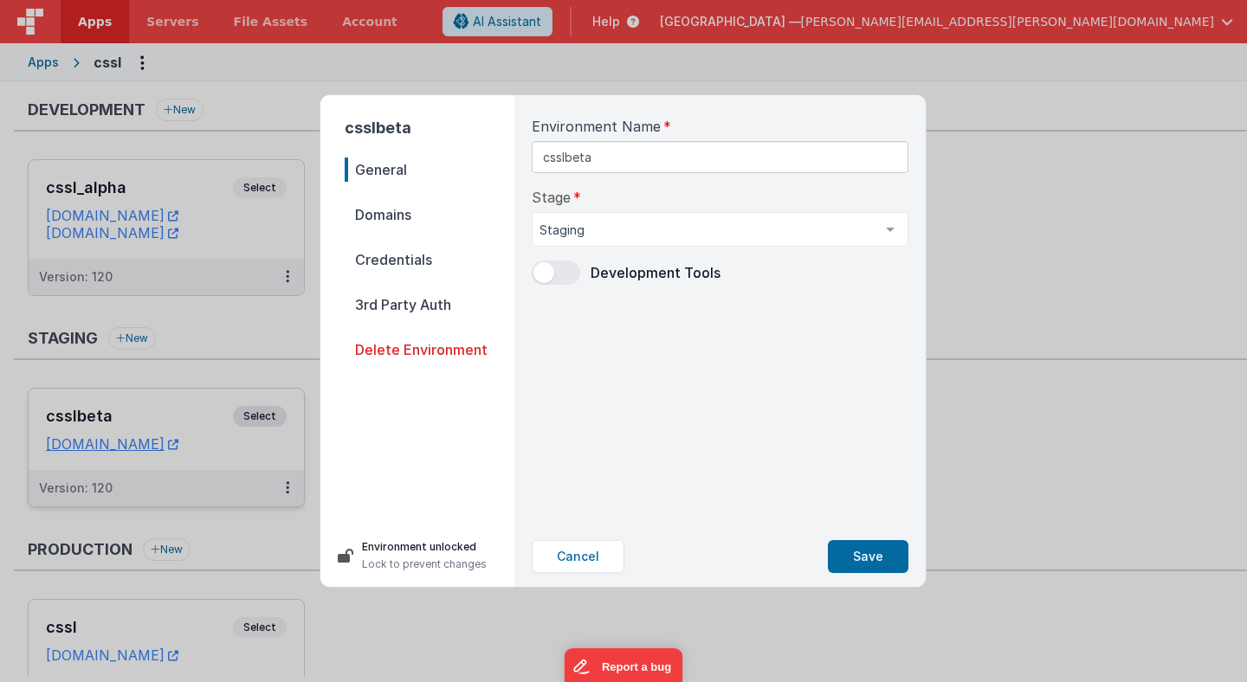
click at [420, 355] on span "Delete Environment" at bounding box center [430, 350] width 170 height 24
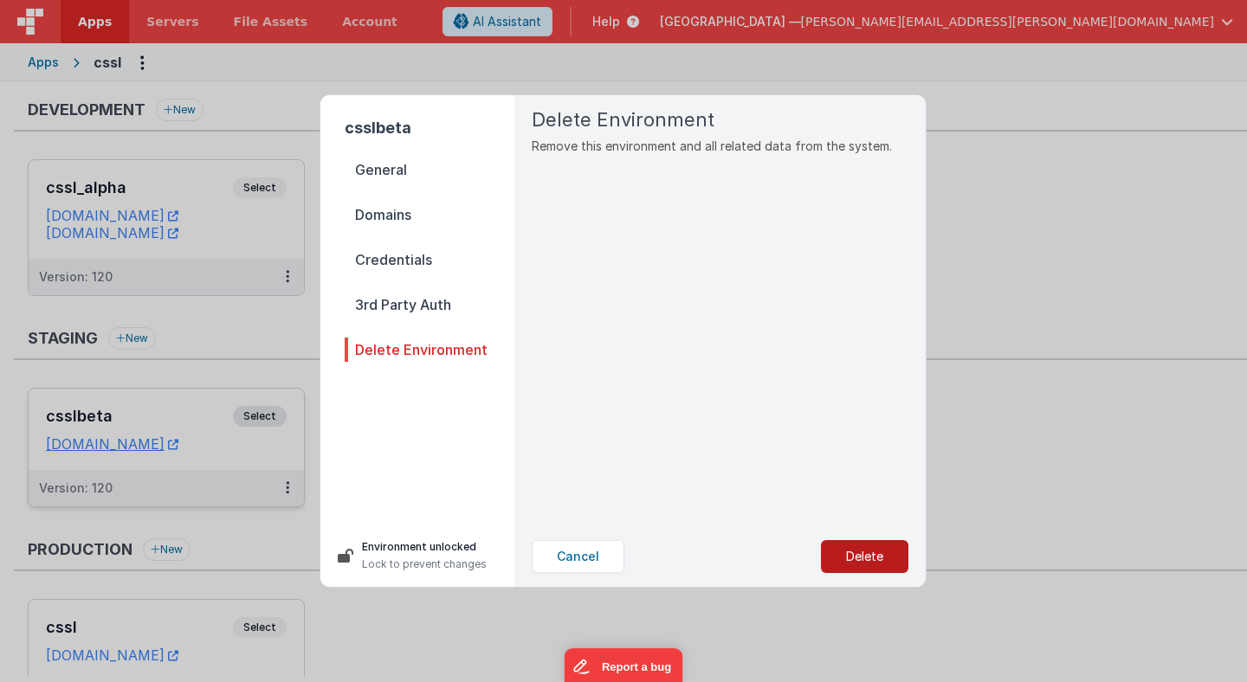
click at [843, 557] on button "Delete" at bounding box center [864, 556] width 87 height 33
click at [784, 555] on button "Yes, Delete" at bounding box center [777, 556] width 114 height 33
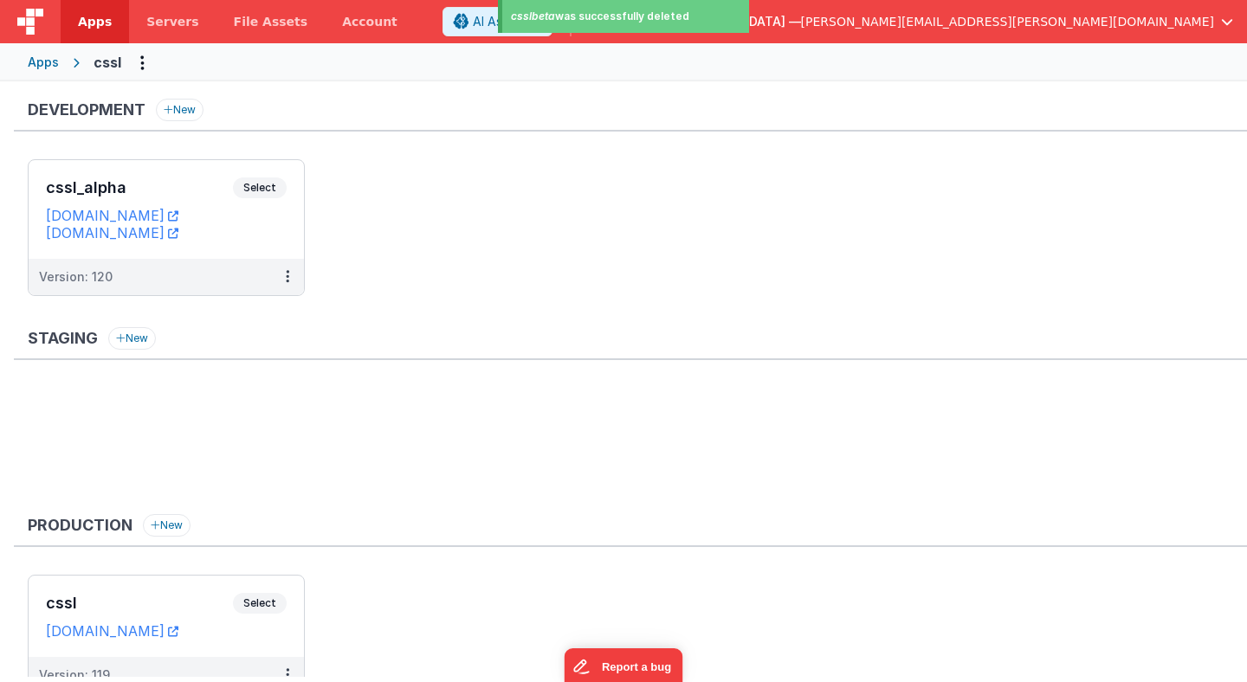
click at [712, 394] on ul at bounding box center [637, 444] width 1219 height 113
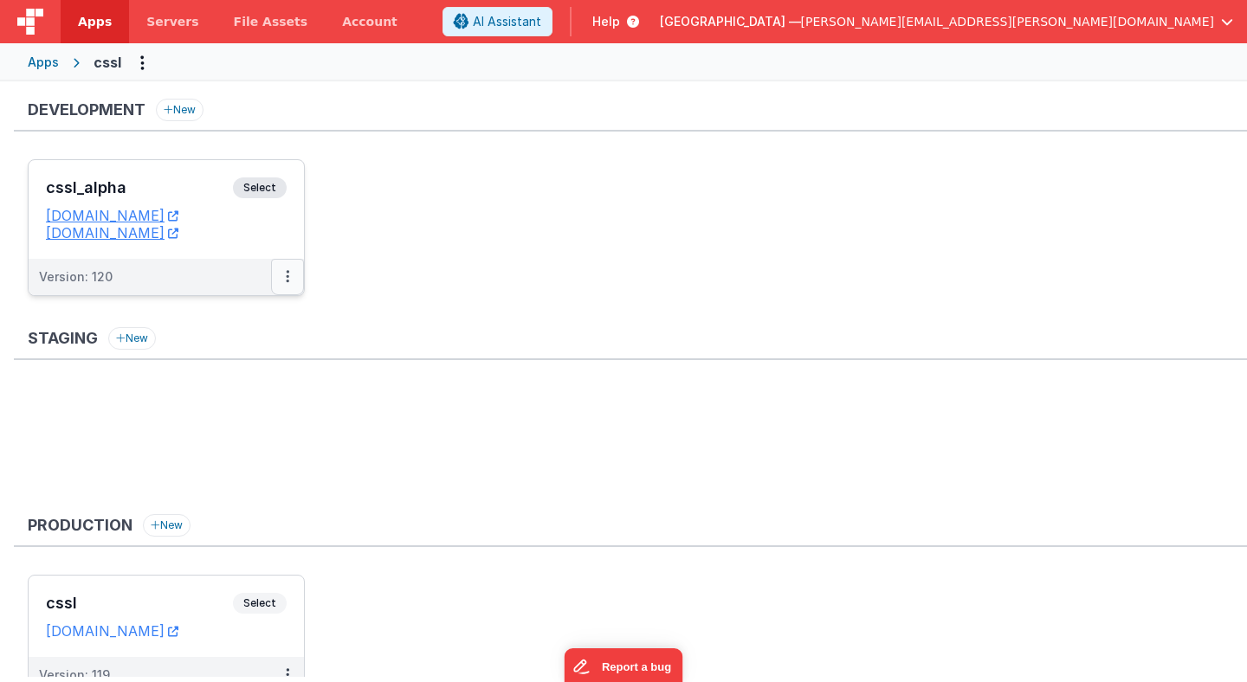
click at [287, 276] on icon at bounding box center [287, 276] width 3 height 1
click at [272, 348] on link "Deploy..." at bounding box center [228, 347] width 152 height 31
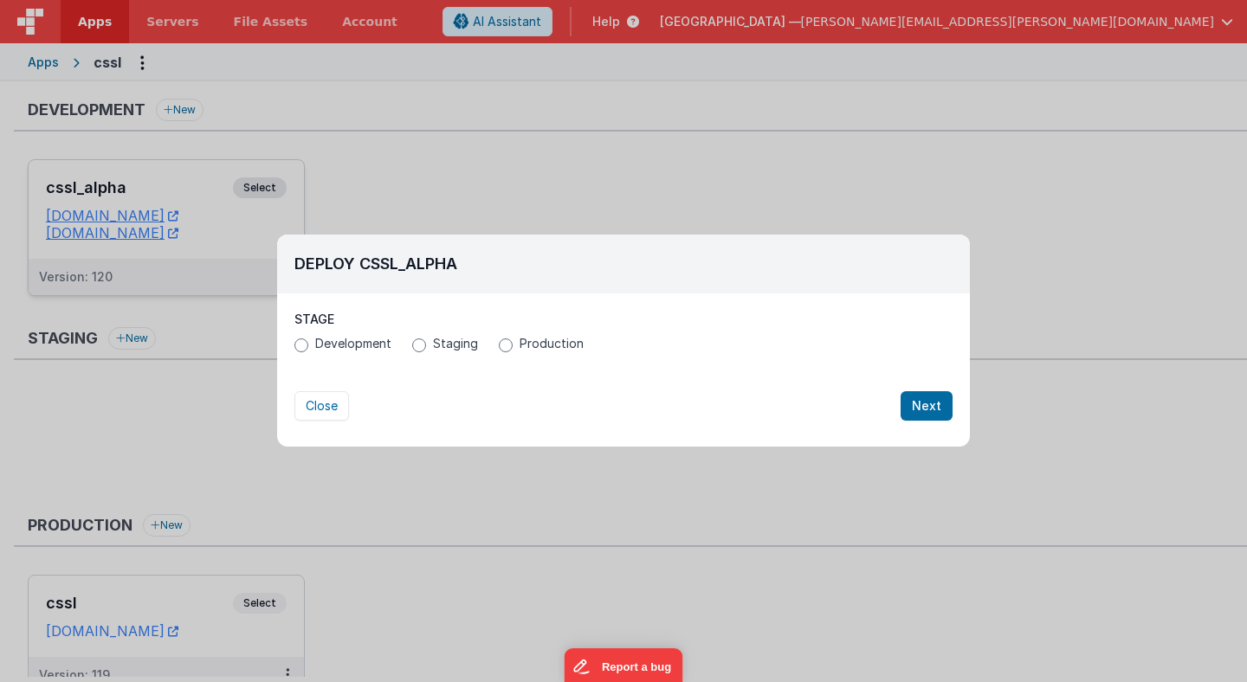
click at [317, 347] on span "Development" at bounding box center [353, 343] width 76 height 17
click at [308, 347] on input "Development" at bounding box center [301, 346] width 14 height 14
radio input "true"
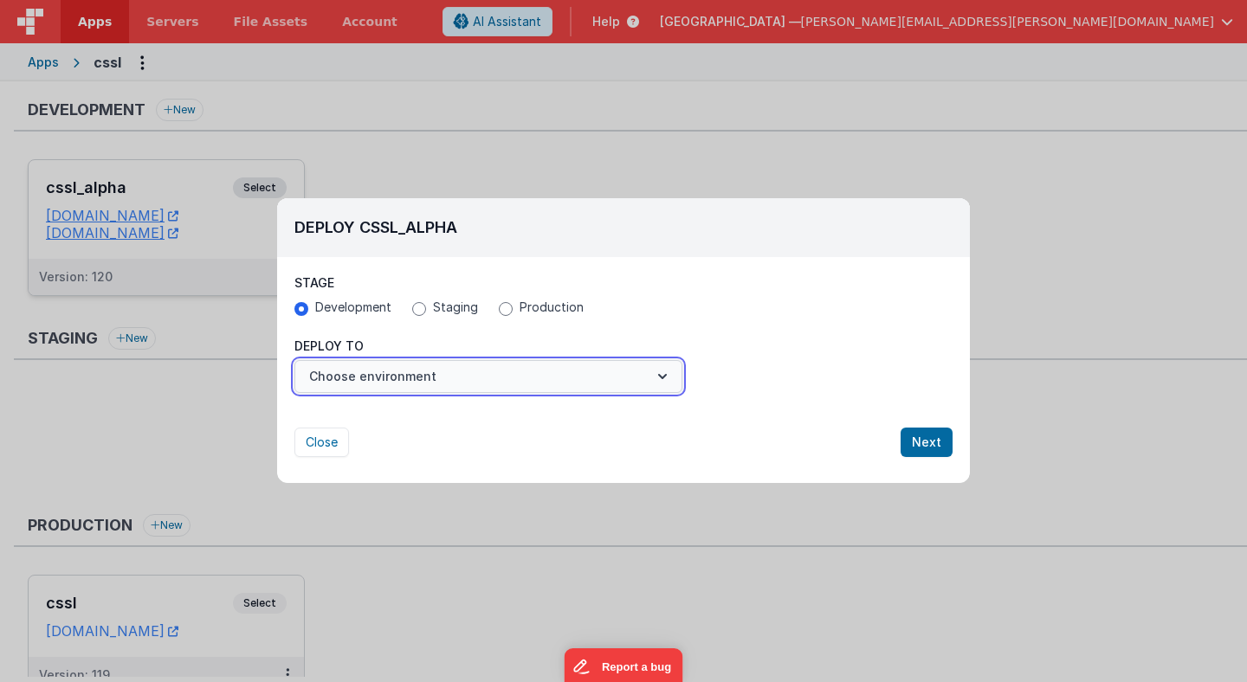
click at [367, 374] on button "Choose environment" at bounding box center [488, 376] width 388 height 33
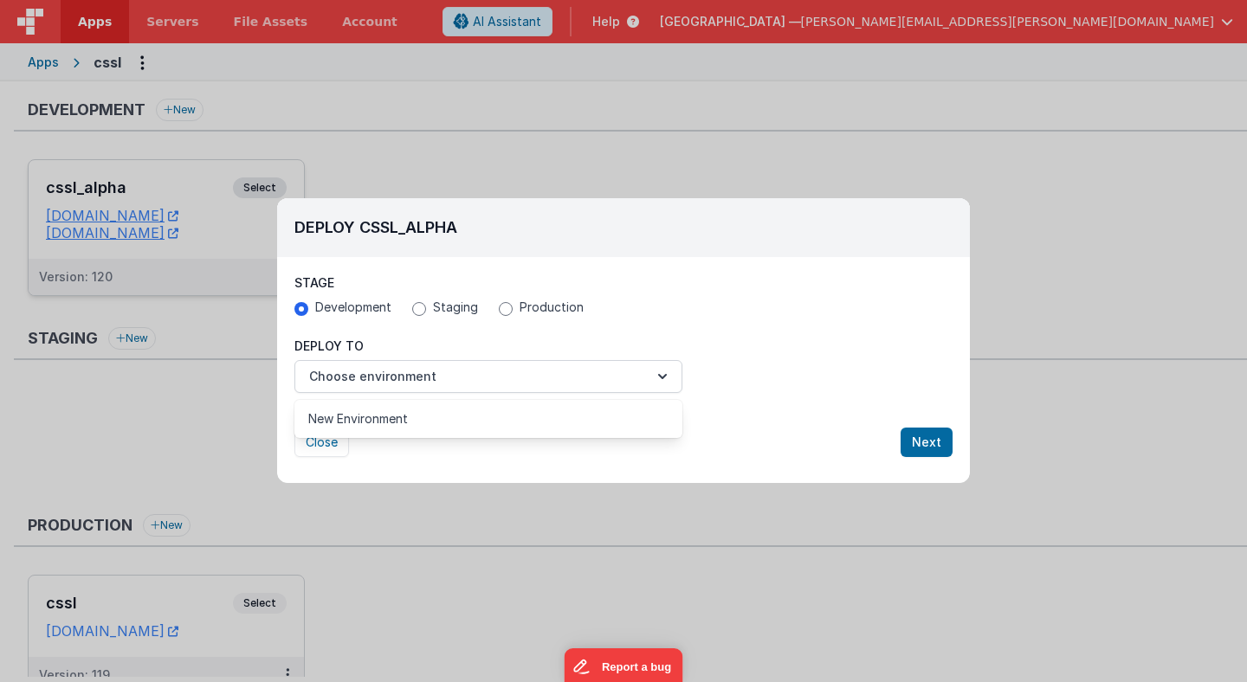
click at [442, 338] on div at bounding box center [623, 341] width 1247 height 682
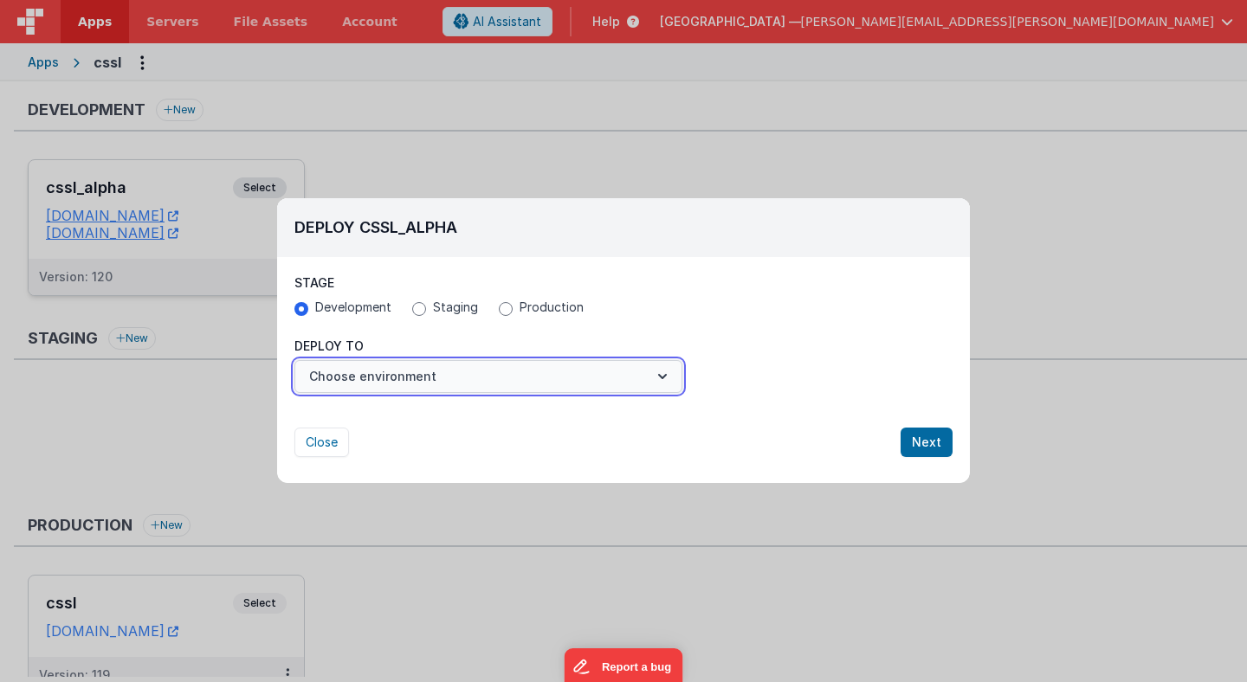
click at [422, 379] on button "Choose environment" at bounding box center [488, 376] width 388 height 33
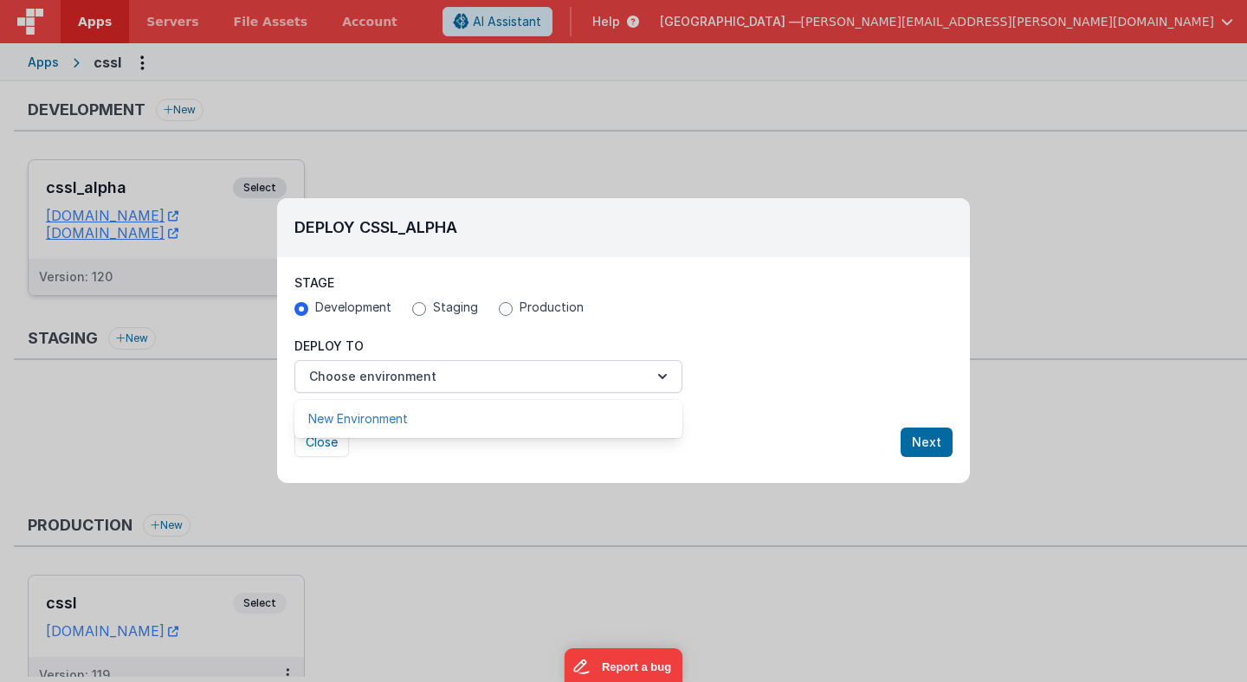
click at [412, 419] on link "New Environment" at bounding box center [488, 418] width 388 height 31
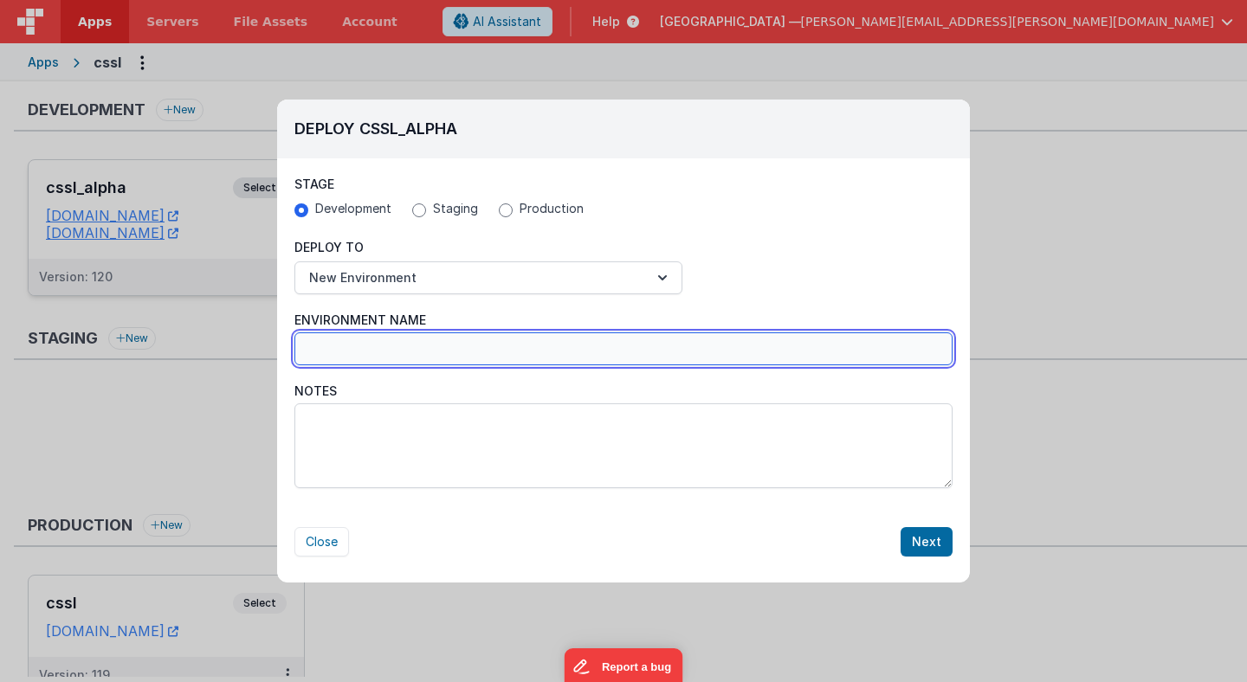
click at [410, 342] on input "Environment Name" at bounding box center [623, 348] width 658 height 33
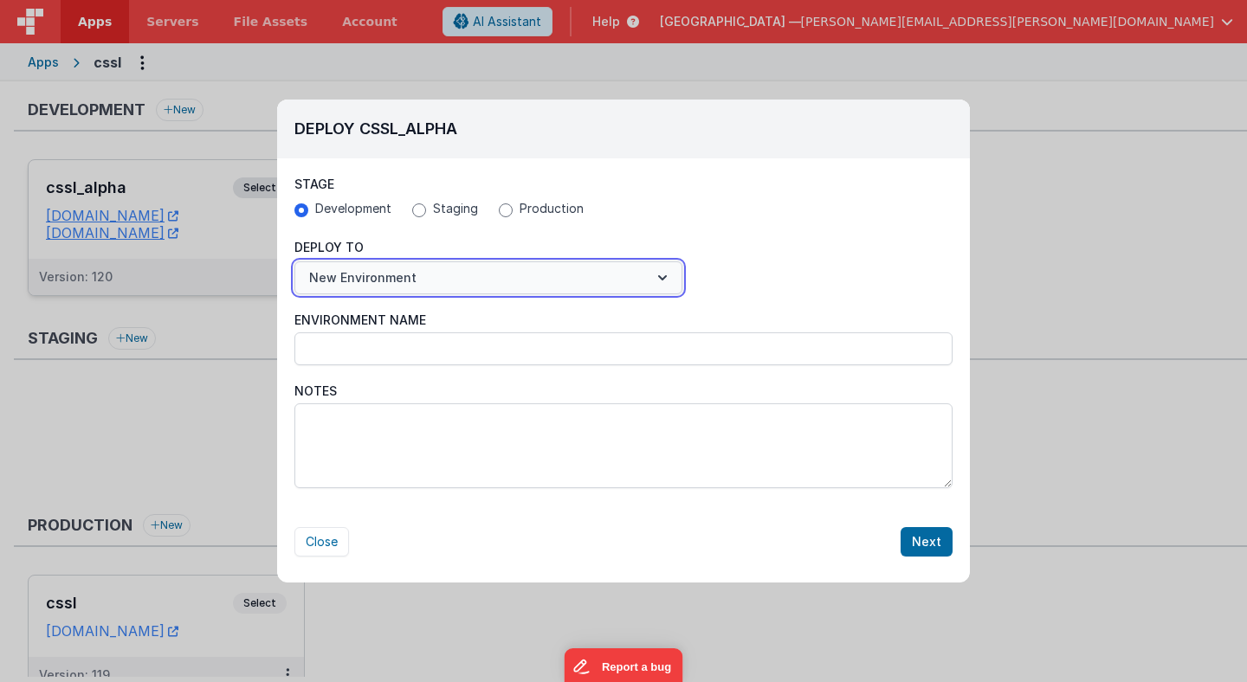
click at [412, 278] on button "New Environment" at bounding box center [488, 277] width 388 height 33
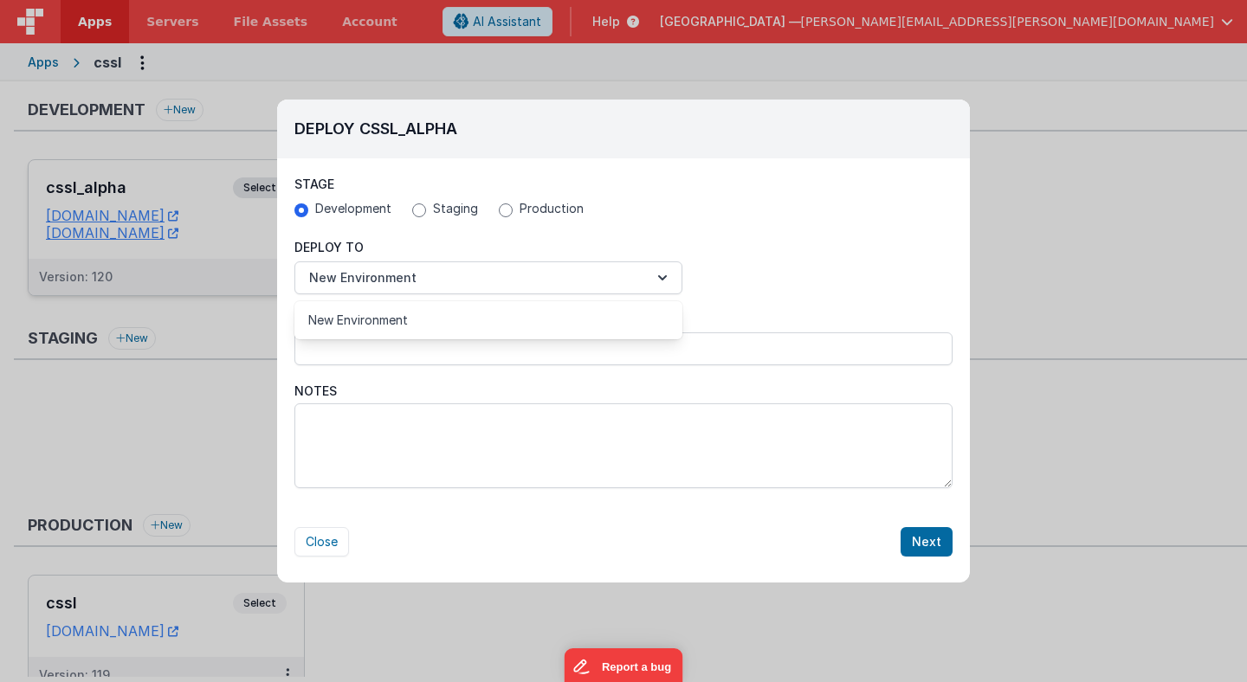
click at [519, 377] on div at bounding box center [623, 341] width 1247 height 682
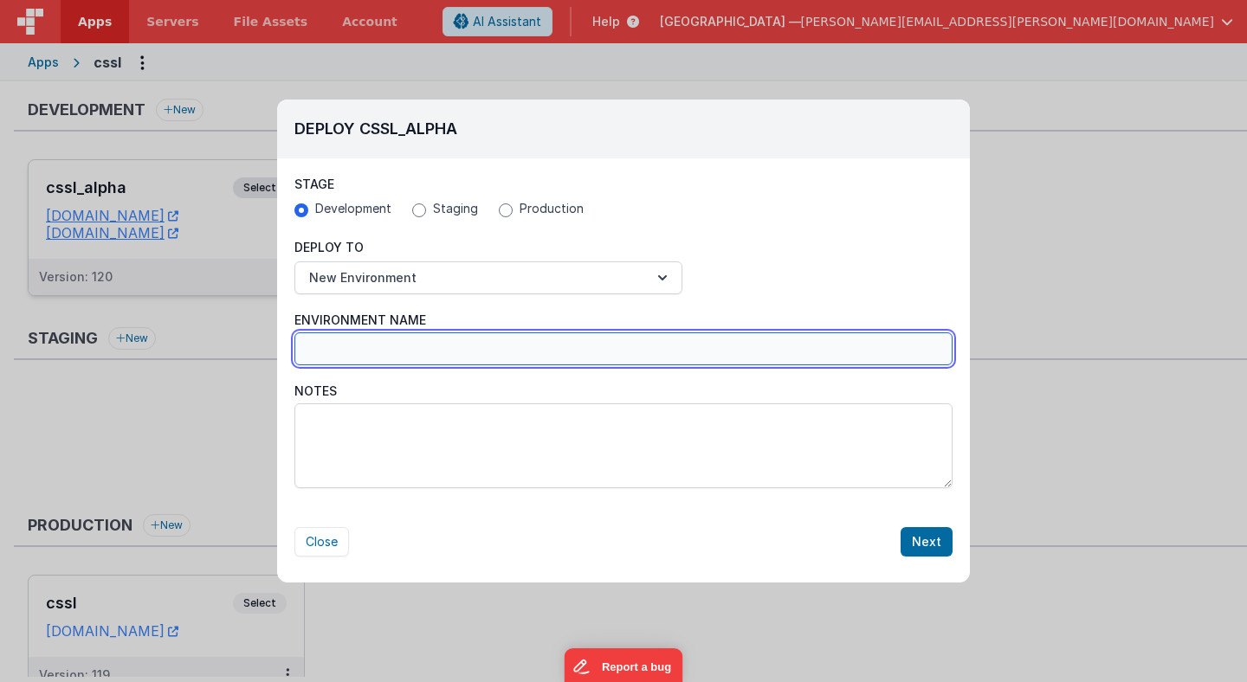
click at [487, 355] on input "Environment Name" at bounding box center [623, 348] width 658 height 33
type input "csslV3test"
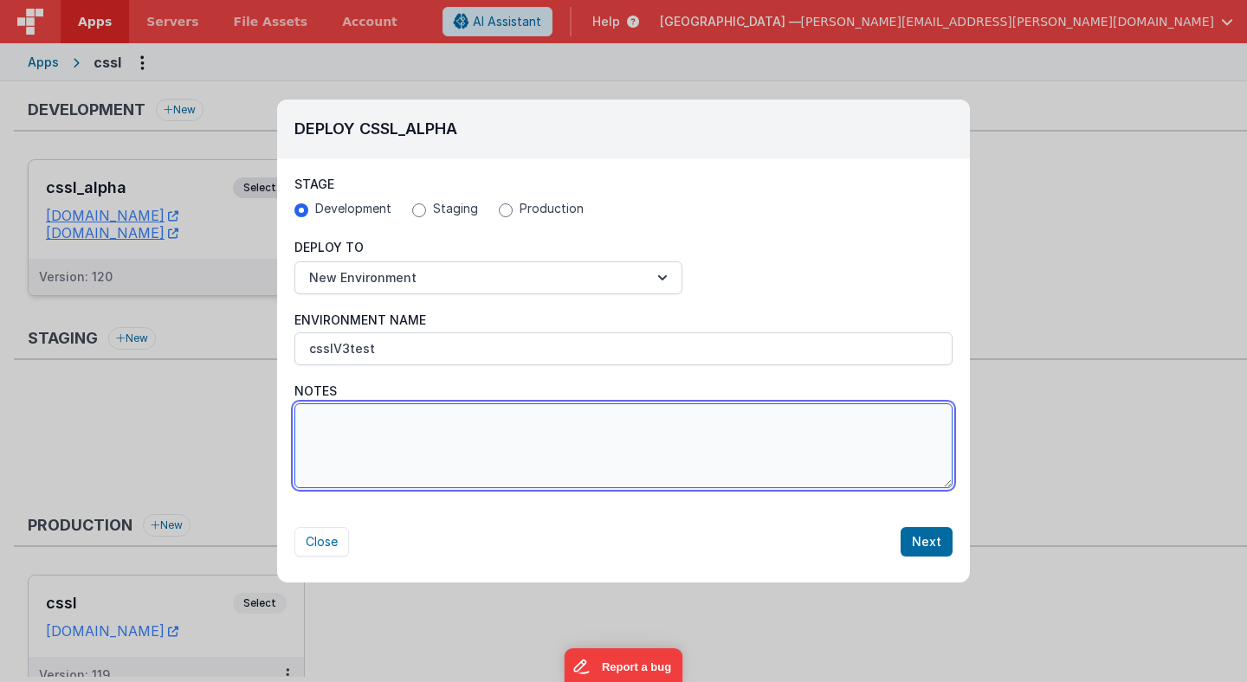
click at [519, 444] on textarea "Notes" at bounding box center [623, 445] width 658 height 85
type textarea "FMBF base code 3"
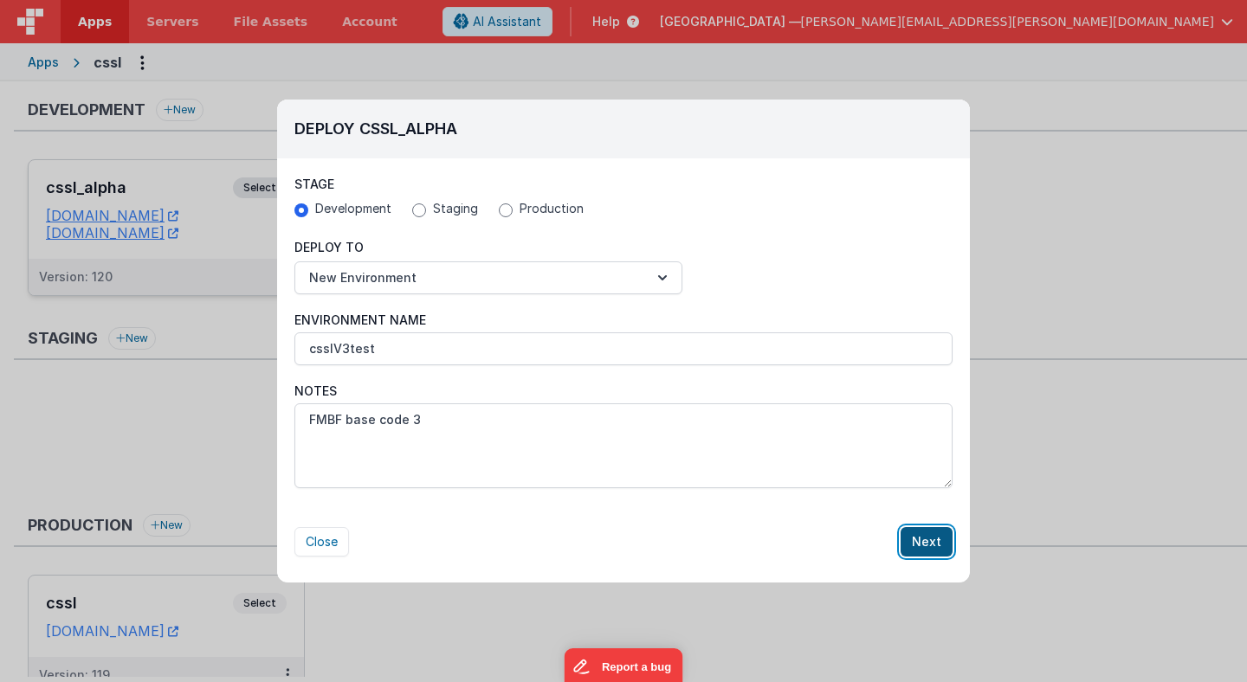
click at [924, 548] on button "Next" at bounding box center [926, 541] width 52 height 29
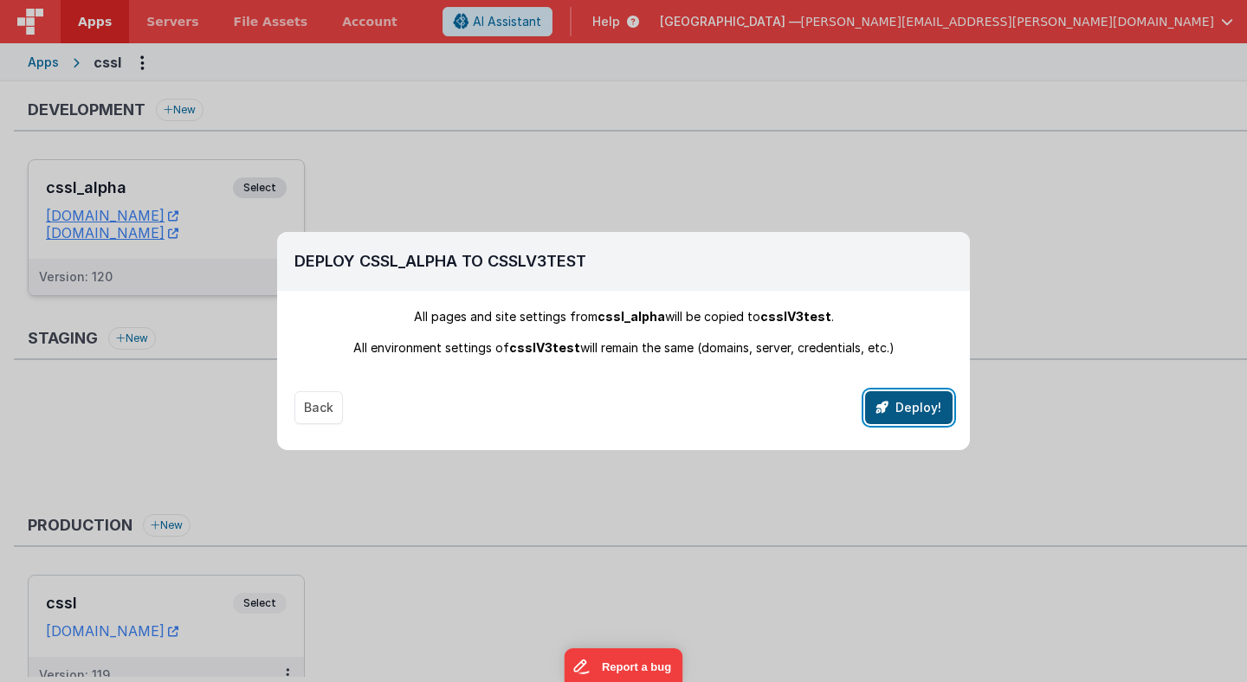
click at [909, 410] on button "Deploy!" at bounding box center [908, 407] width 87 height 33
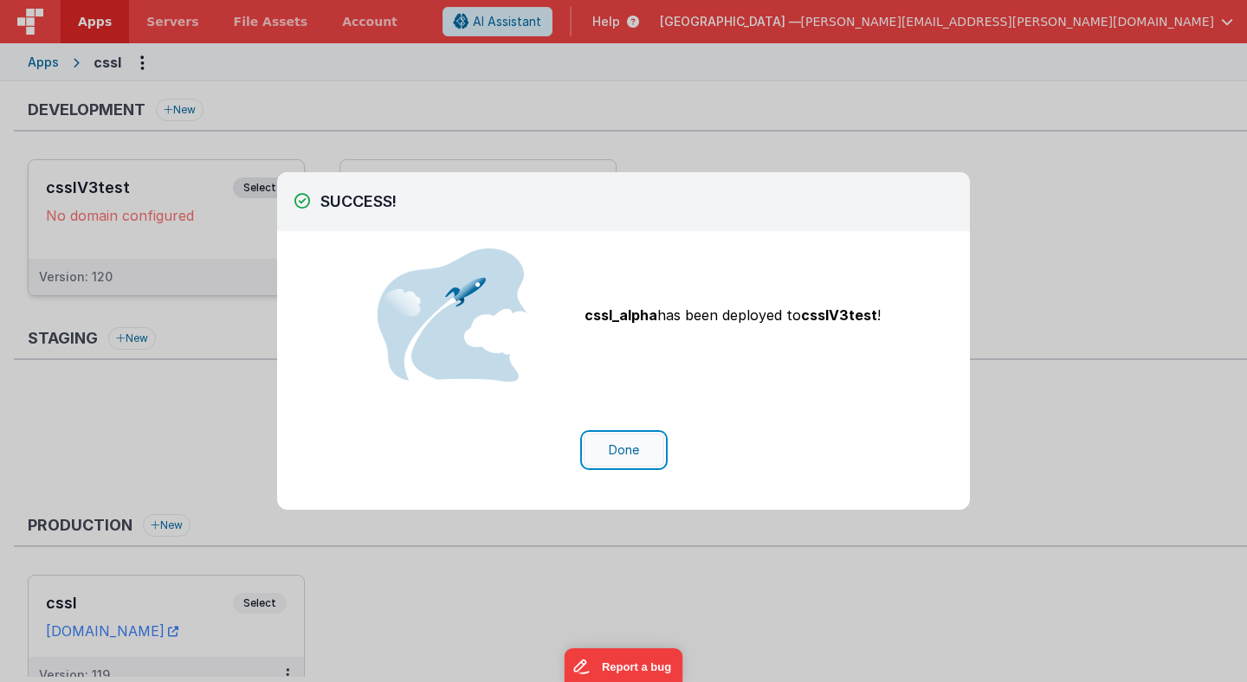
click at [631, 450] on button "Done" at bounding box center [624, 450] width 81 height 33
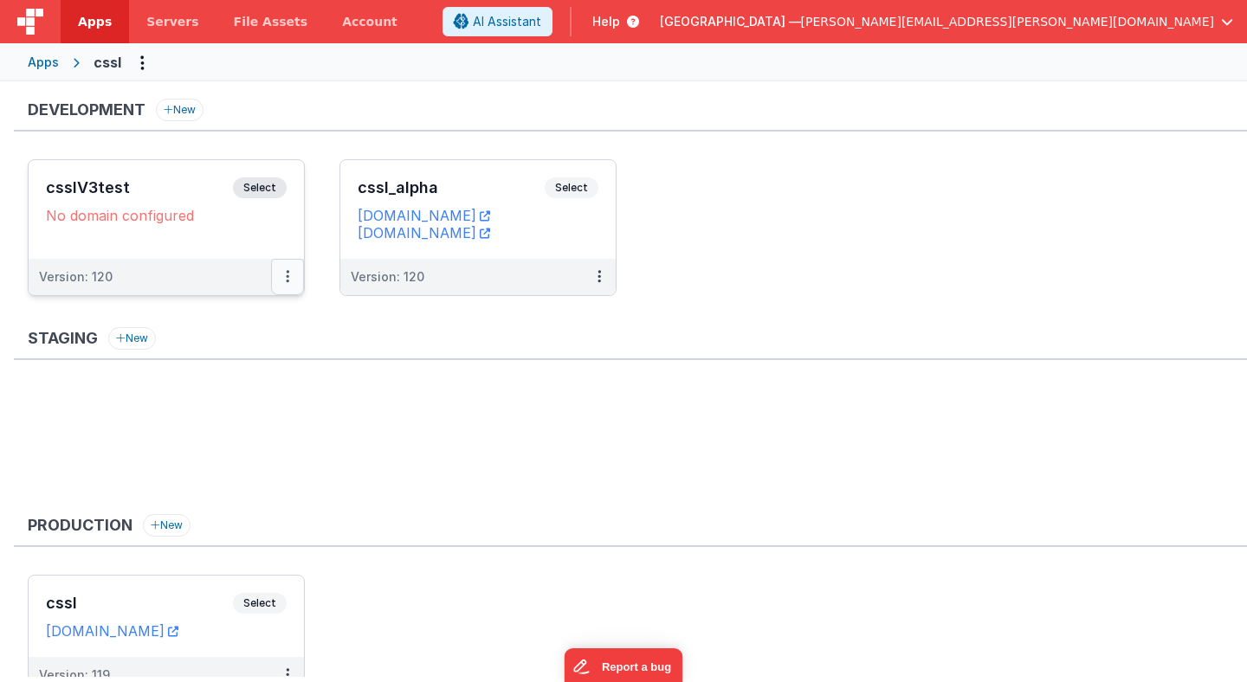
click at [288, 277] on icon at bounding box center [287, 276] width 3 height 1
click at [278, 310] on link "Edit" at bounding box center [228, 315] width 152 height 31
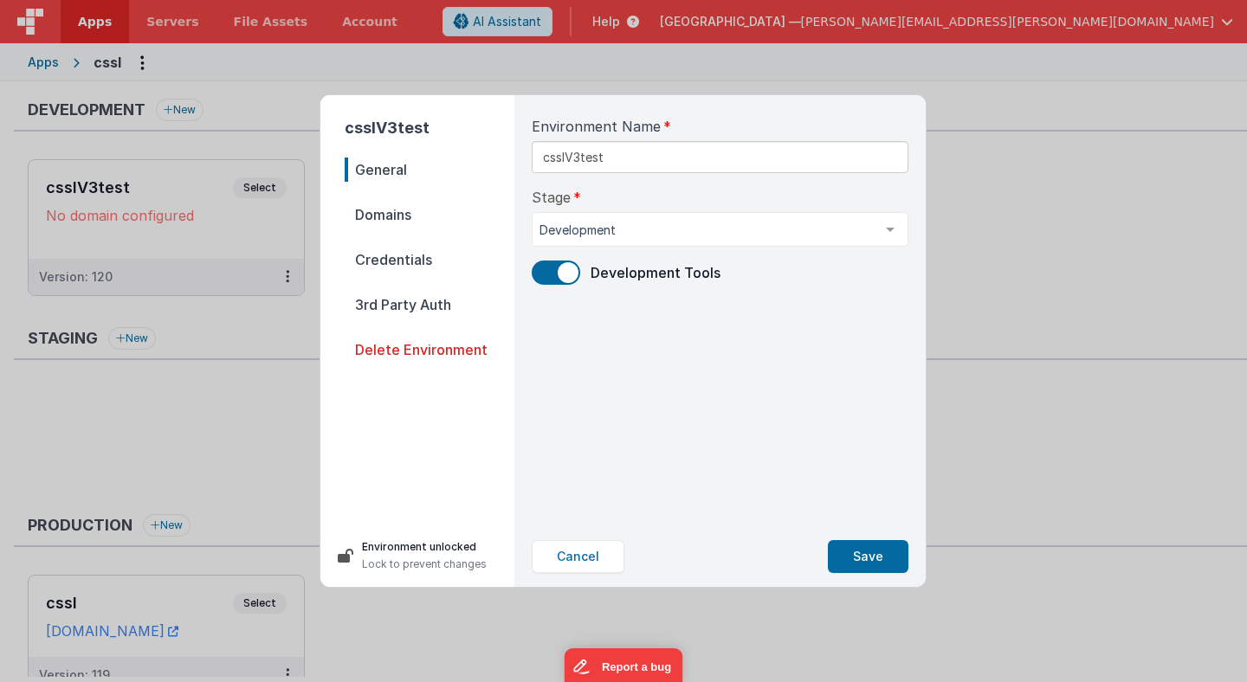
click at [386, 215] on span "Domains" at bounding box center [430, 215] width 170 height 24
select select "[DOMAIN_NAME]"
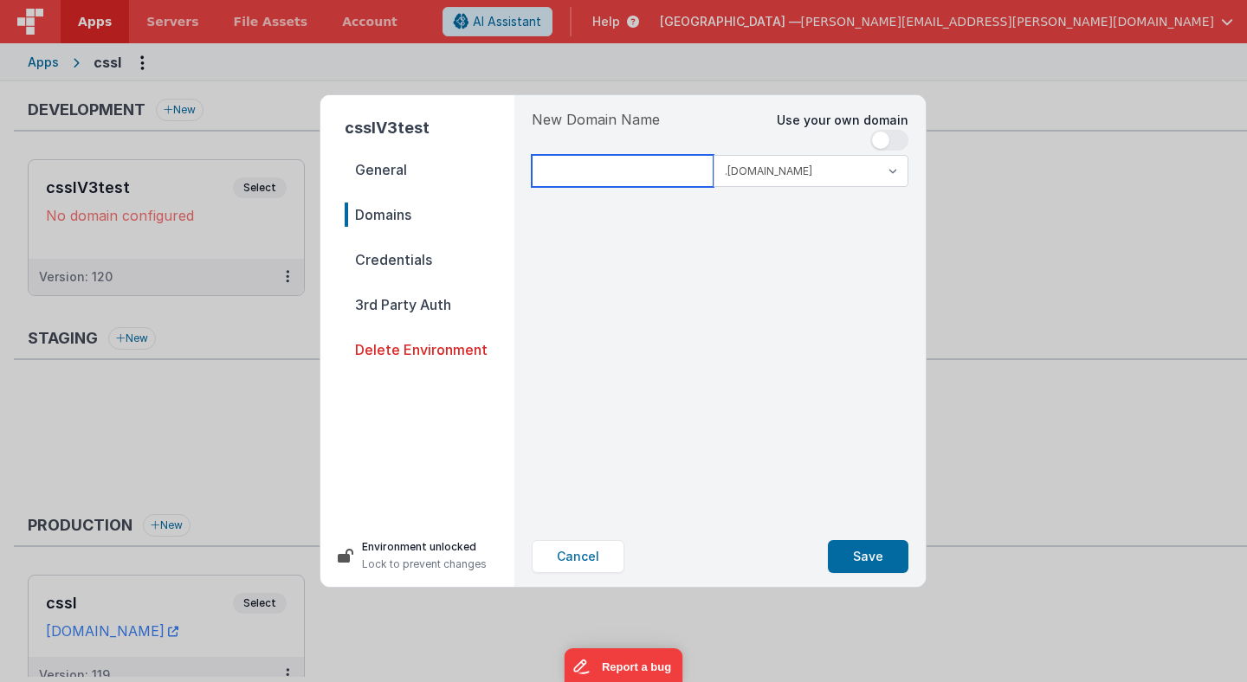
click at [591, 170] on input at bounding box center [623, 171] width 182 height 32
type input "csslv3test"
click at [418, 261] on span "Credentials" at bounding box center [430, 260] width 170 height 24
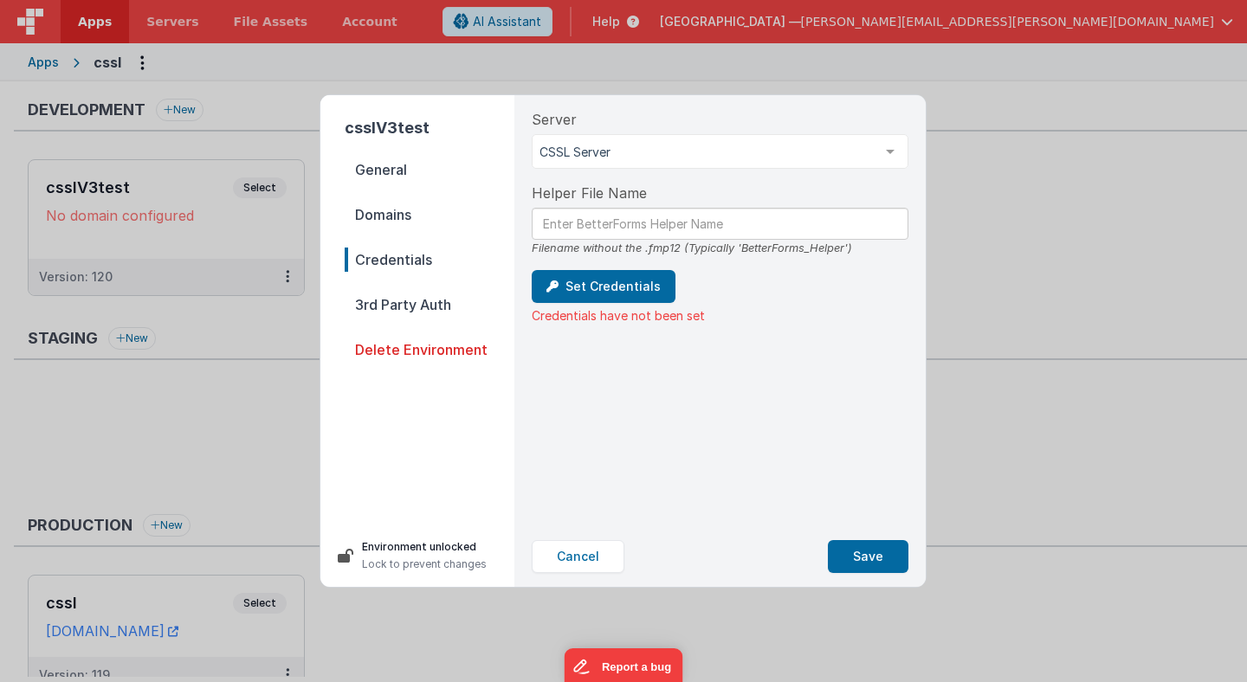
click at [407, 213] on span "Domains" at bounding box center [430, 215] width 170 height 24
select select "[DOMAIN_NAME]"
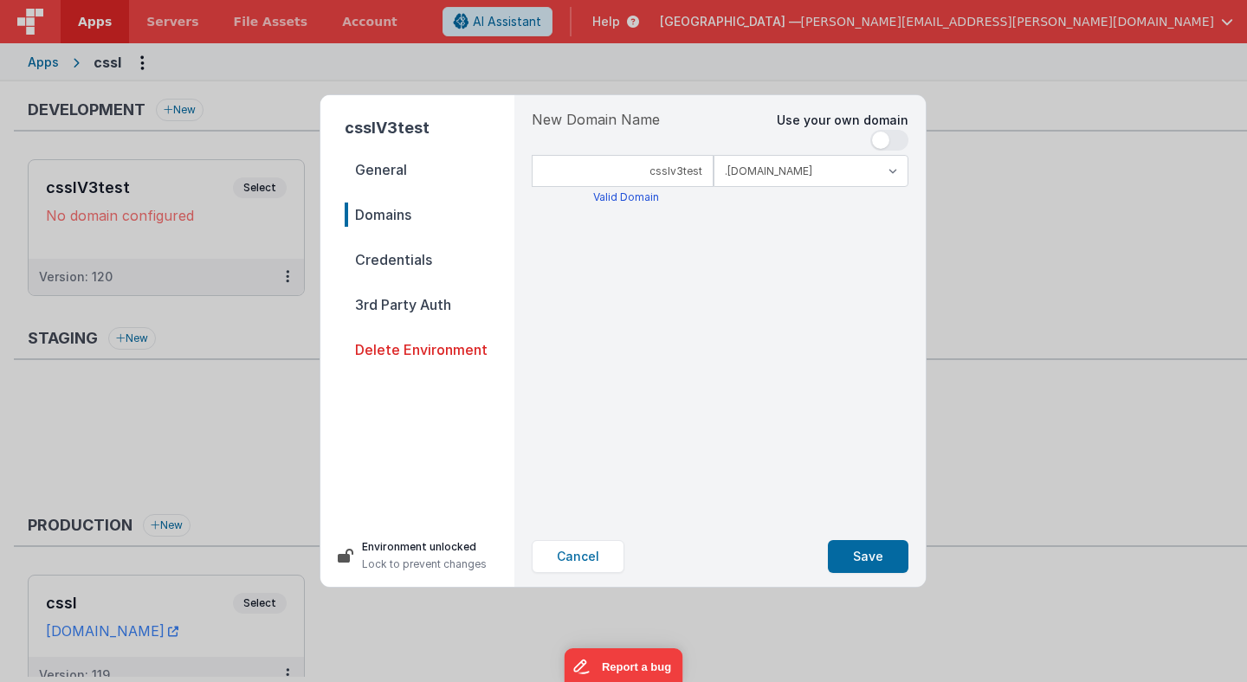
click at [415, 260] on span "Credentials" at bounding box center [430, 260] width 170 height 24
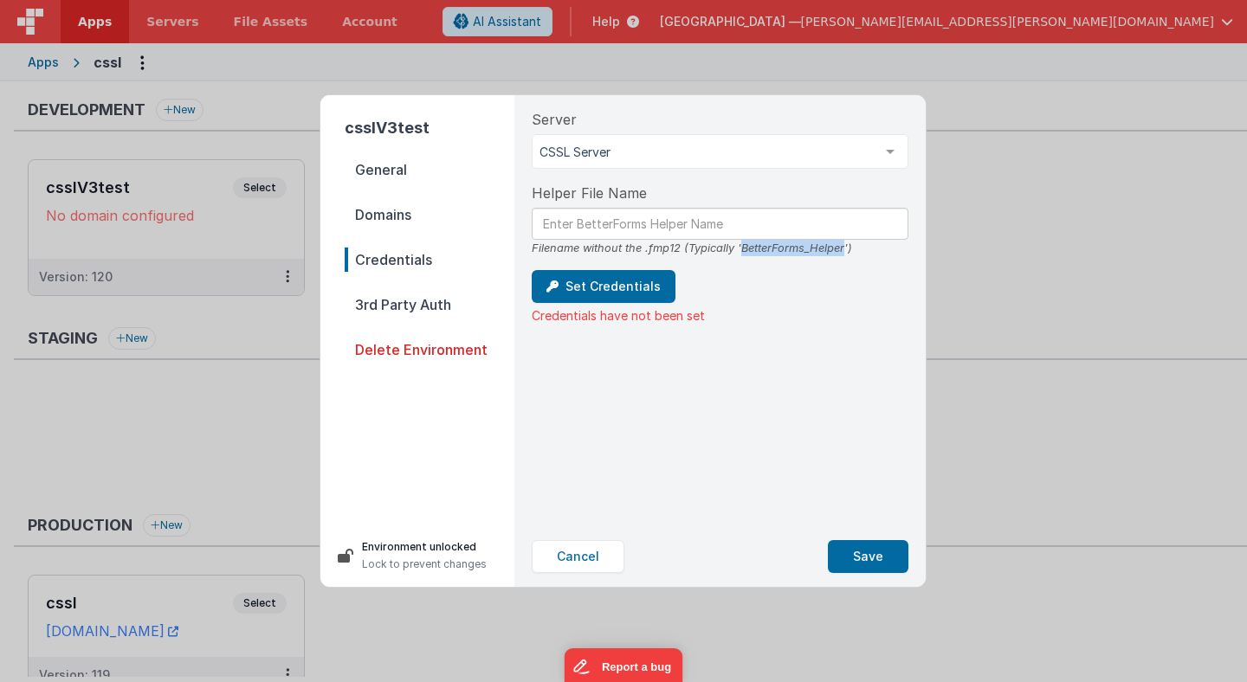
drag, startPoint x: 742, startPoint y: 246, endPoint x: 842, endPoint y: 249, distance: 100.5
click at [842, 249] on div "Filename without the .fmp12 (Typically 'BetterForms_Helper')" at bounding box center [720, 248] width 377 height 16
copy div "BetterForms_Helper"
click at [719, 223] on input "text" at bounding box center [720, 224] width 377 height 32
paste input "BetterForms_Helper"
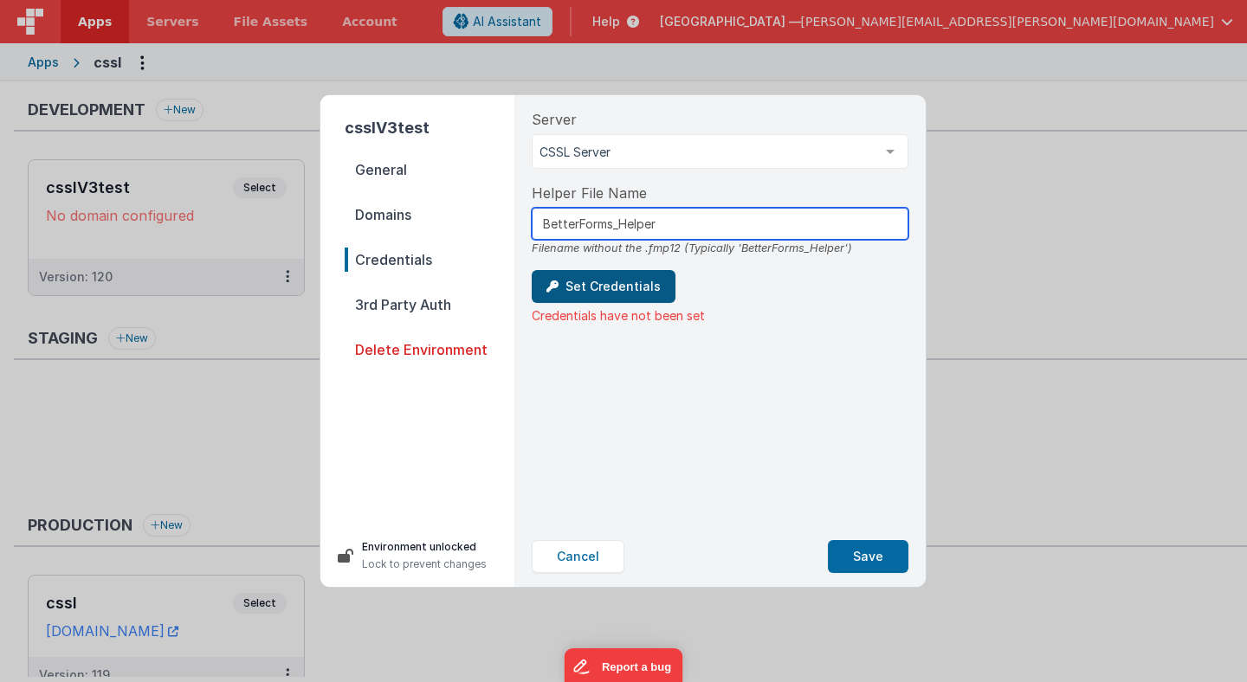
type input "BetterForms_Helper"
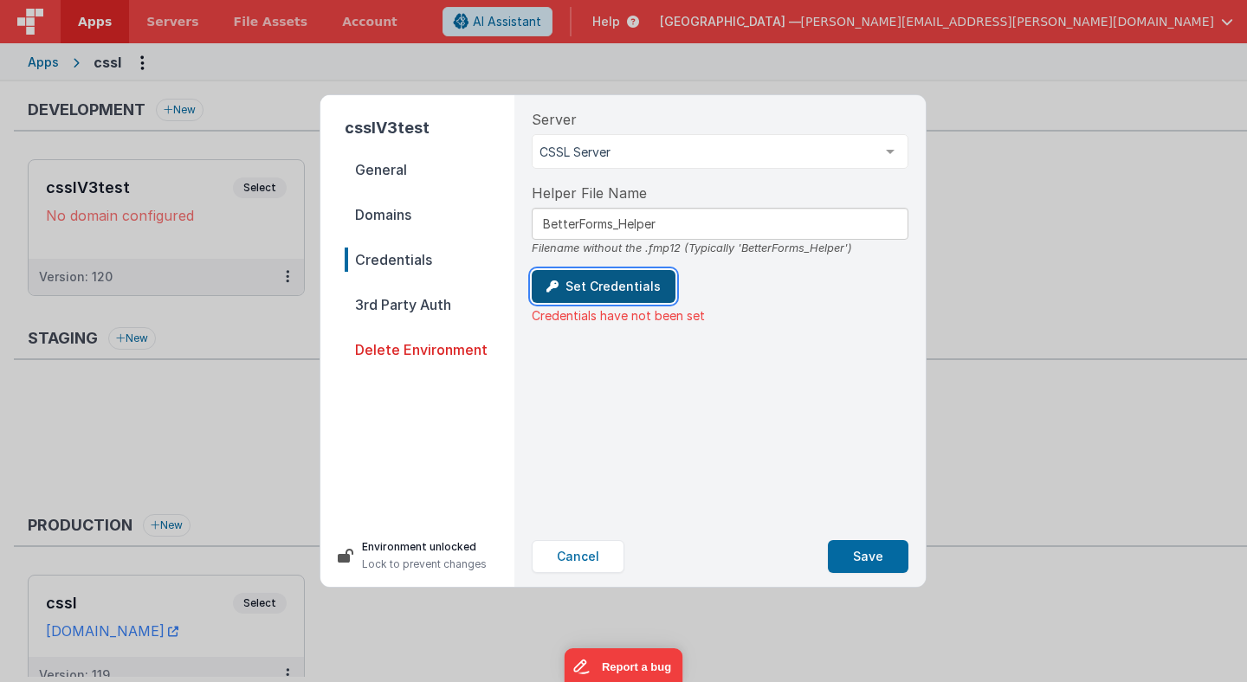
click at [629, 287] on button "Set Credentials" at bounding box center [604, 286] width 144 height 33
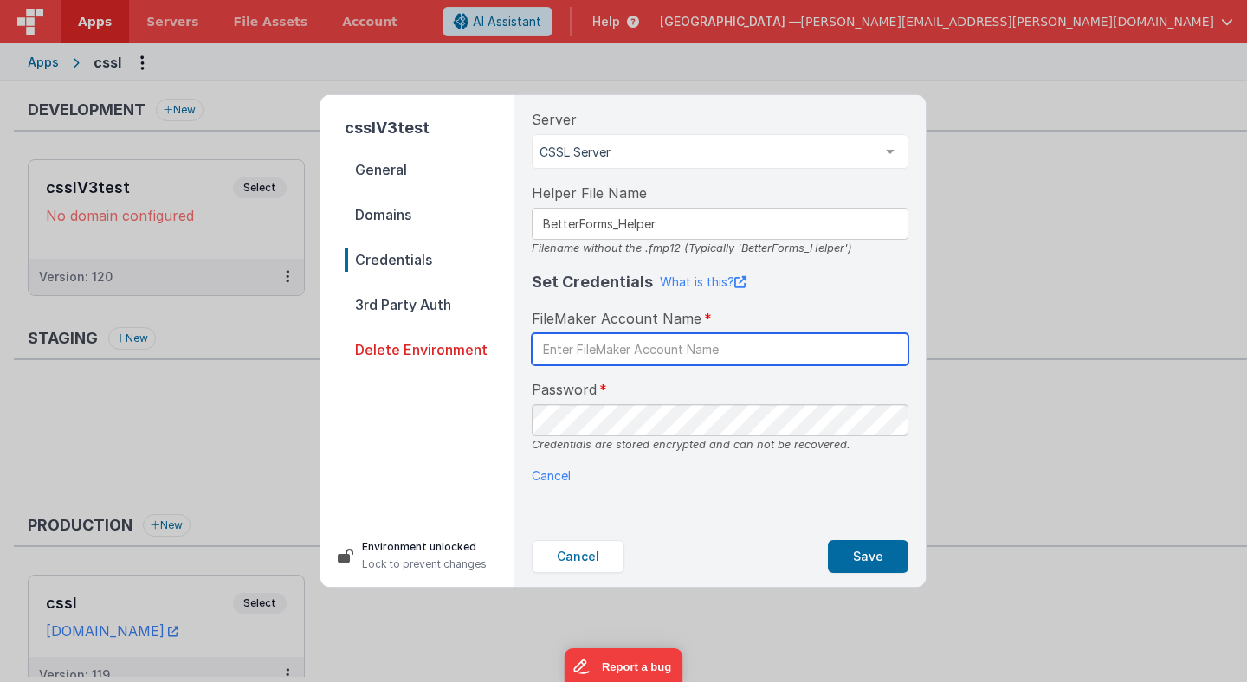
click at [608, 352] on input "text" at bounding box center [720, 349] width 377 height 32
type input "fmbetterforms"
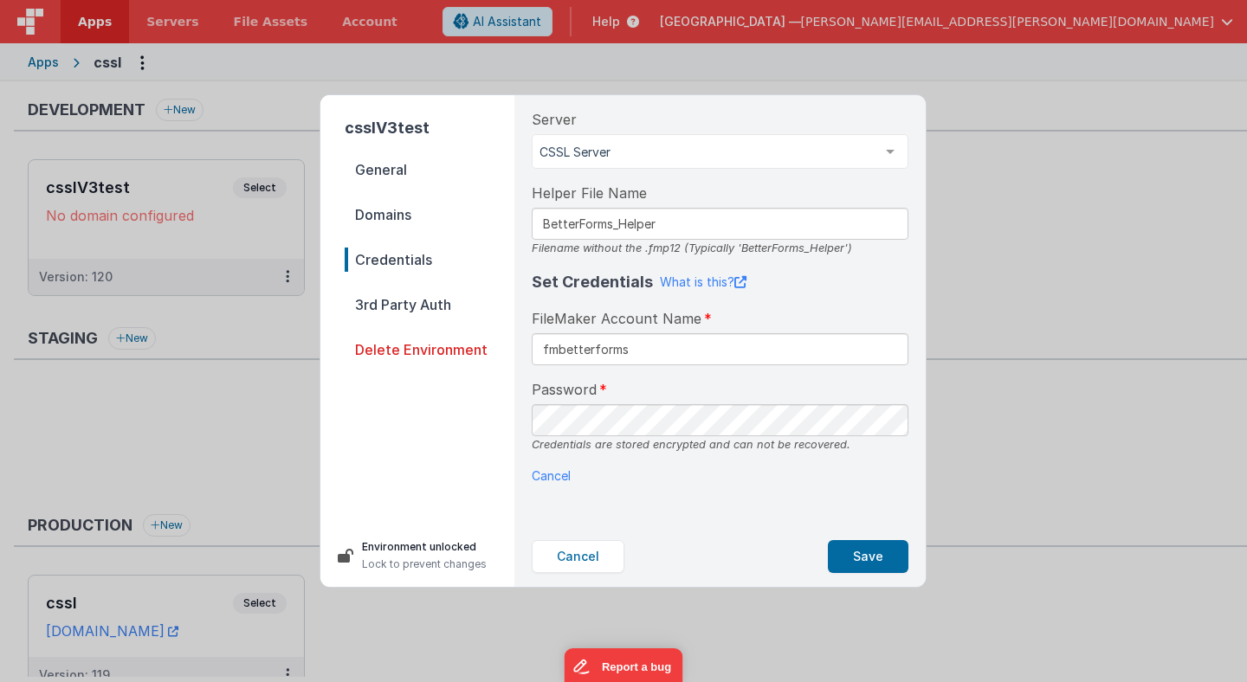
click at [564, 457] on div "Set Credentials What is this? FileMaker Account Name fmbetterforms Password Cre…" at bounding box center [720, 377] width 377 height 215
click at [866, 556] on button "Save" at bounding box center [868, 556] width 81 height 33
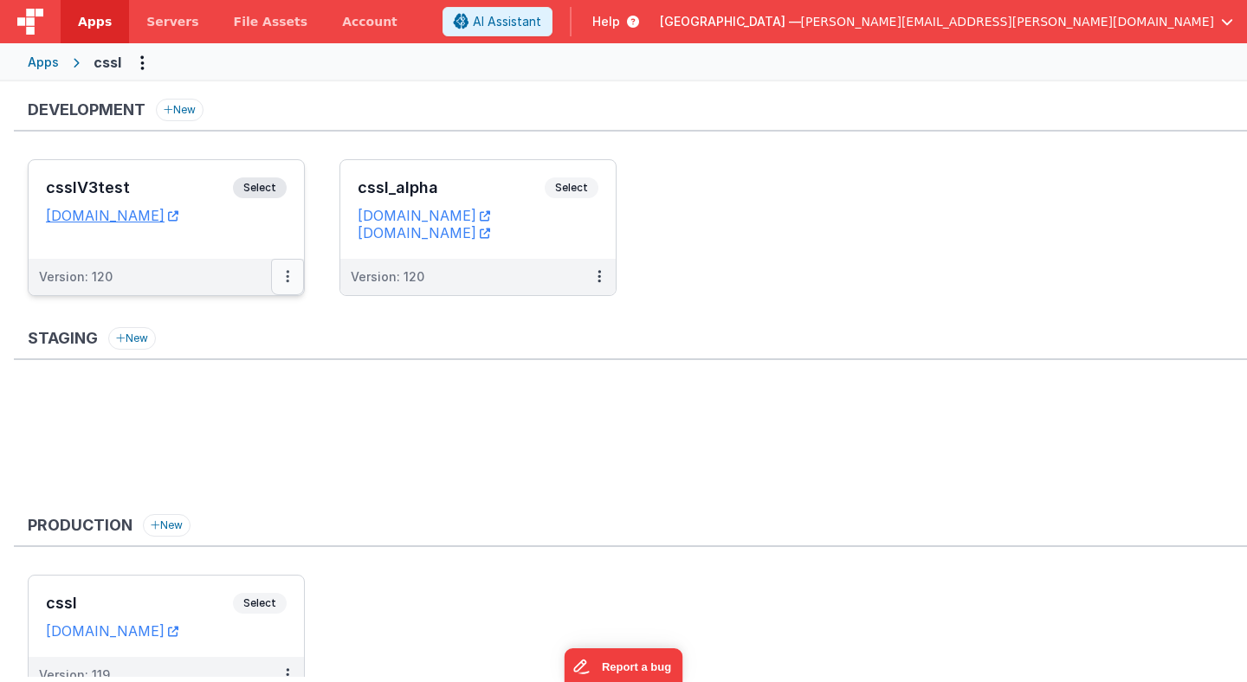
click at [287, 276] on icon at bounding box center [287, 276] width 3 height 1
click at [267, 321] on link "Edit" at bounding box center [228, 315] width 152 height 31
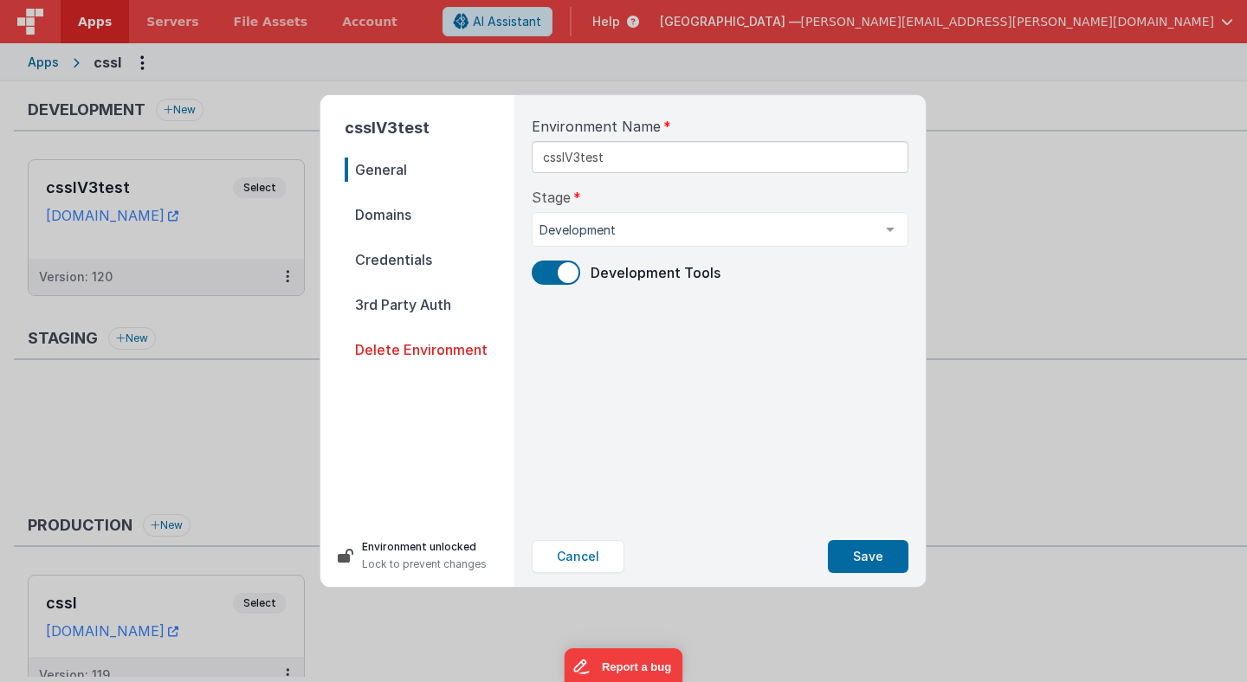
click at [385, 216] on span "Domains" at bounding box center [430, 215] width 170 height 24
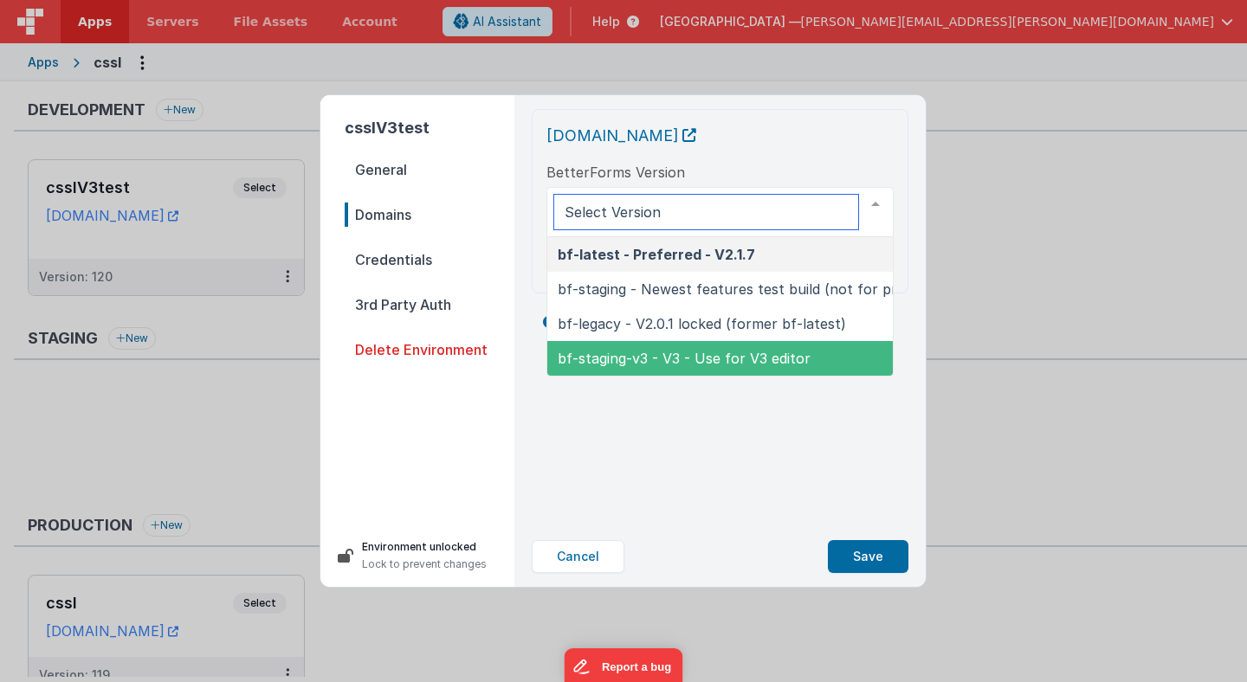
click at [591, 356] on span "bf-staging-v3 - V3 - Use for V3 editor" at bounding box center [684, 358] width 253 height 17
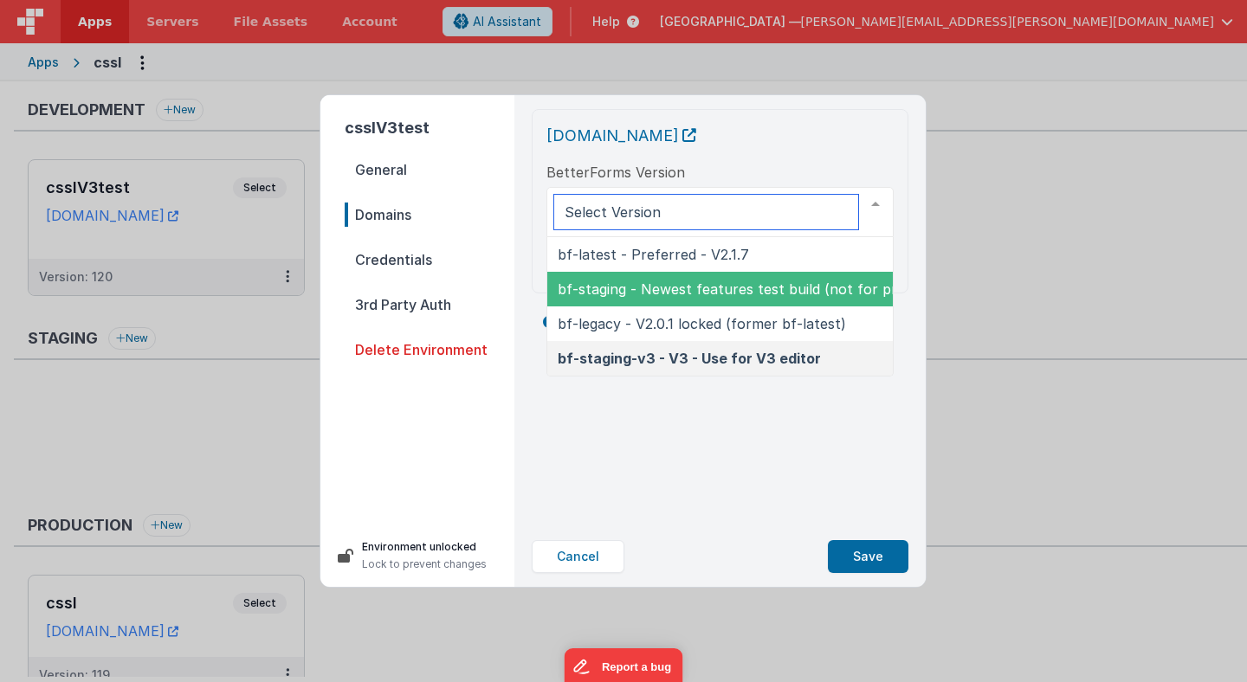
click at [613, 287] on span "bf-staging - Newest features test build (not for production)" at bounding box center [759, 289] width 403 height 17
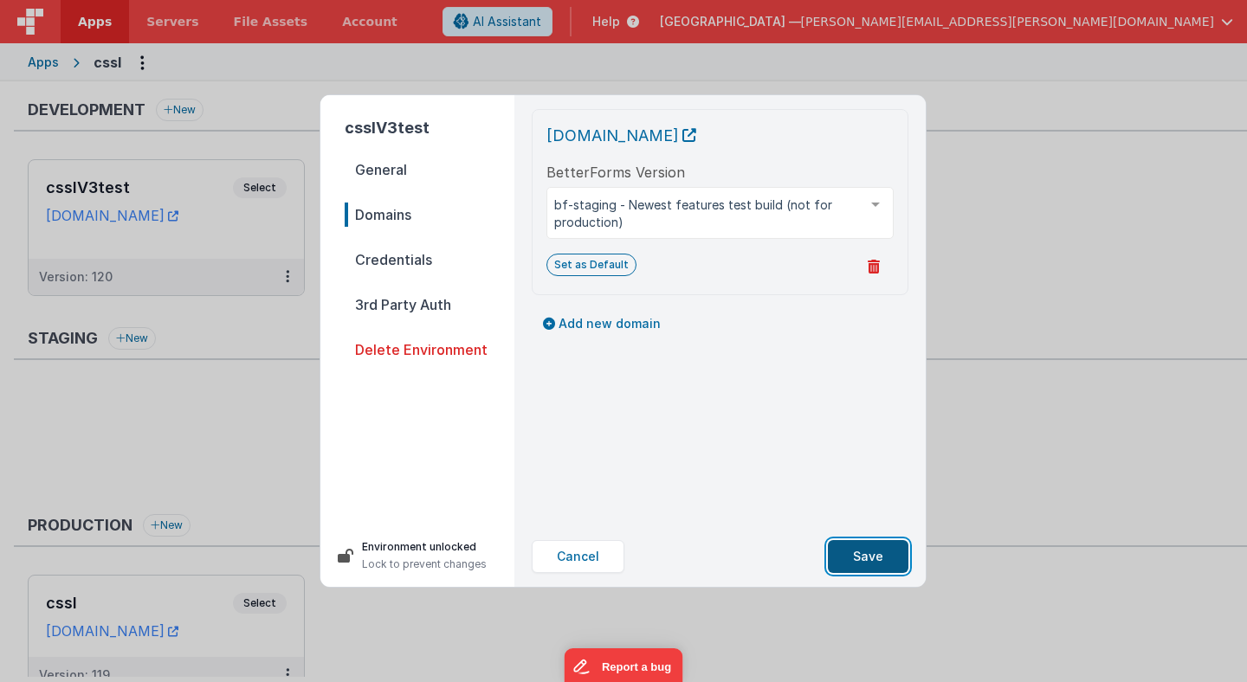
click at [874, 554] on button "Save" at bounding box center [868, 556] width 81 height 33
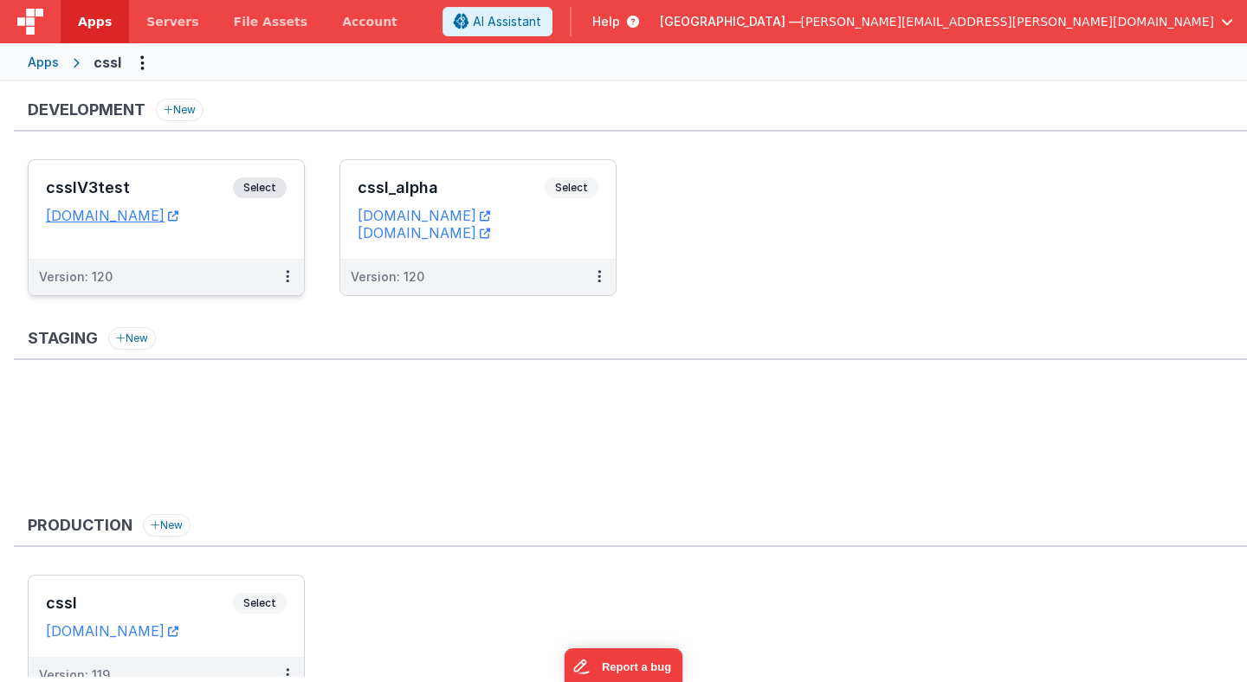
click at [267, 189] on span "Select" at bounding box center [260, 187] width 54 height 21
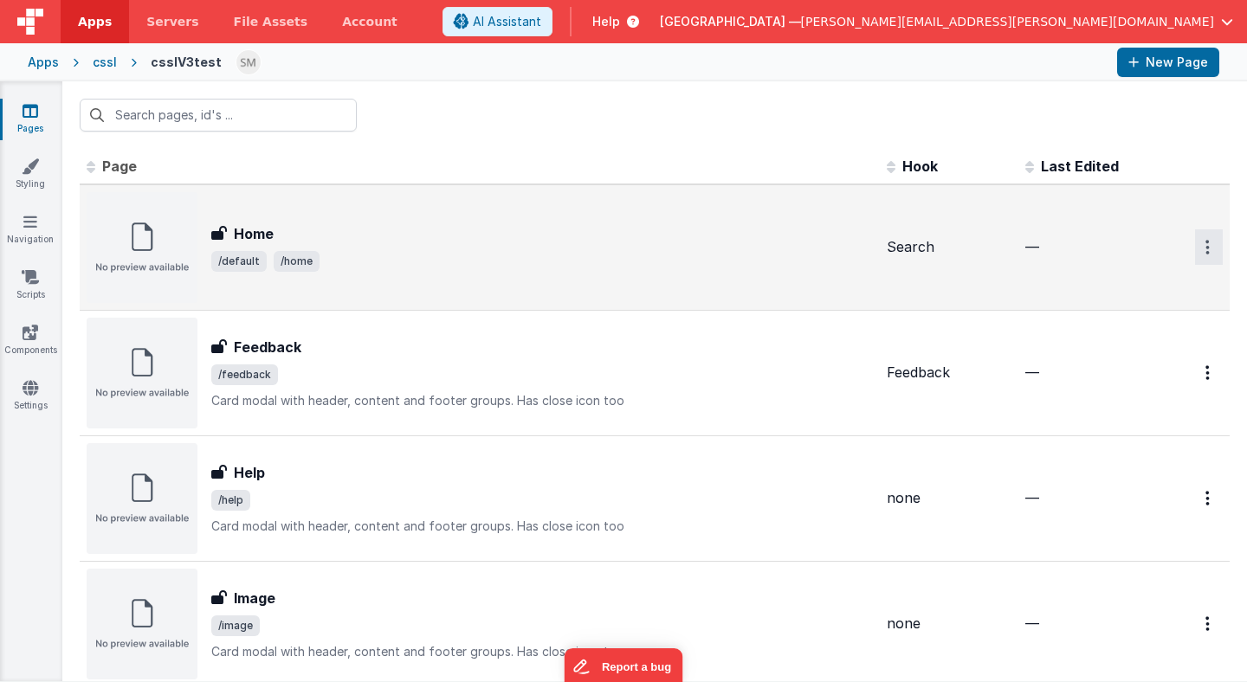
click at [1211, 253] on button "Options" at bounding box center [1209, 246] width 28 height 35
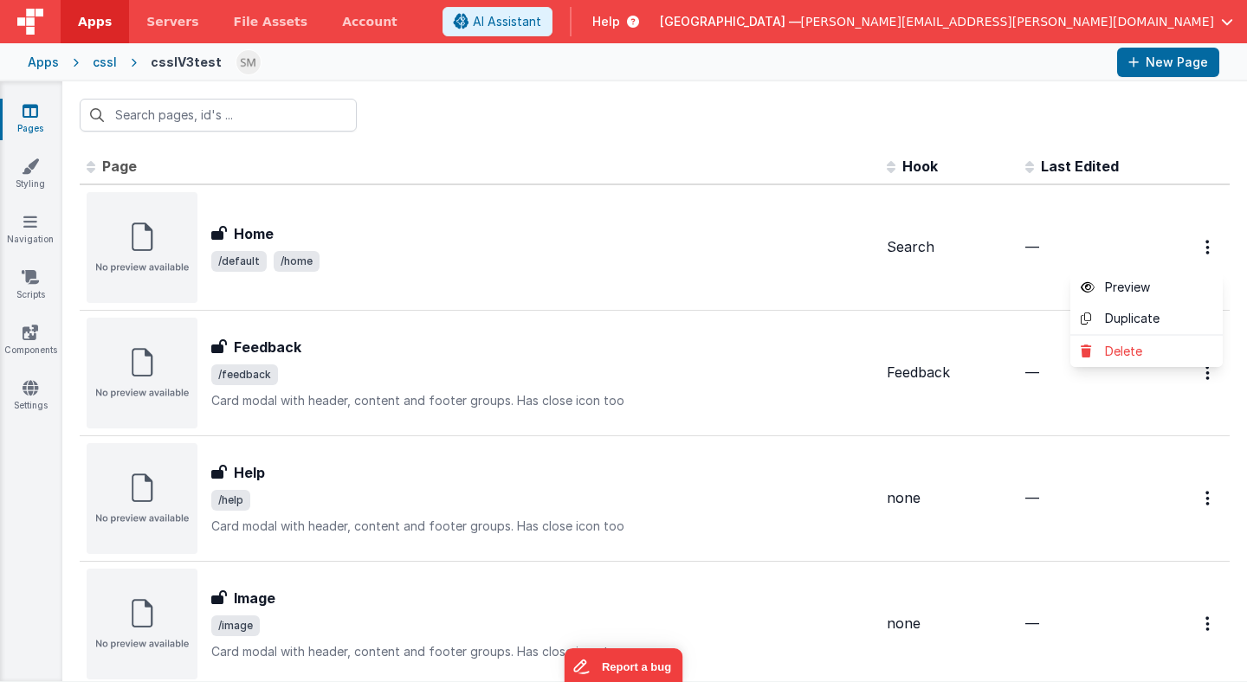
click at [1066, 228] on button at bounding box center [623, 341] width 1247 height 682
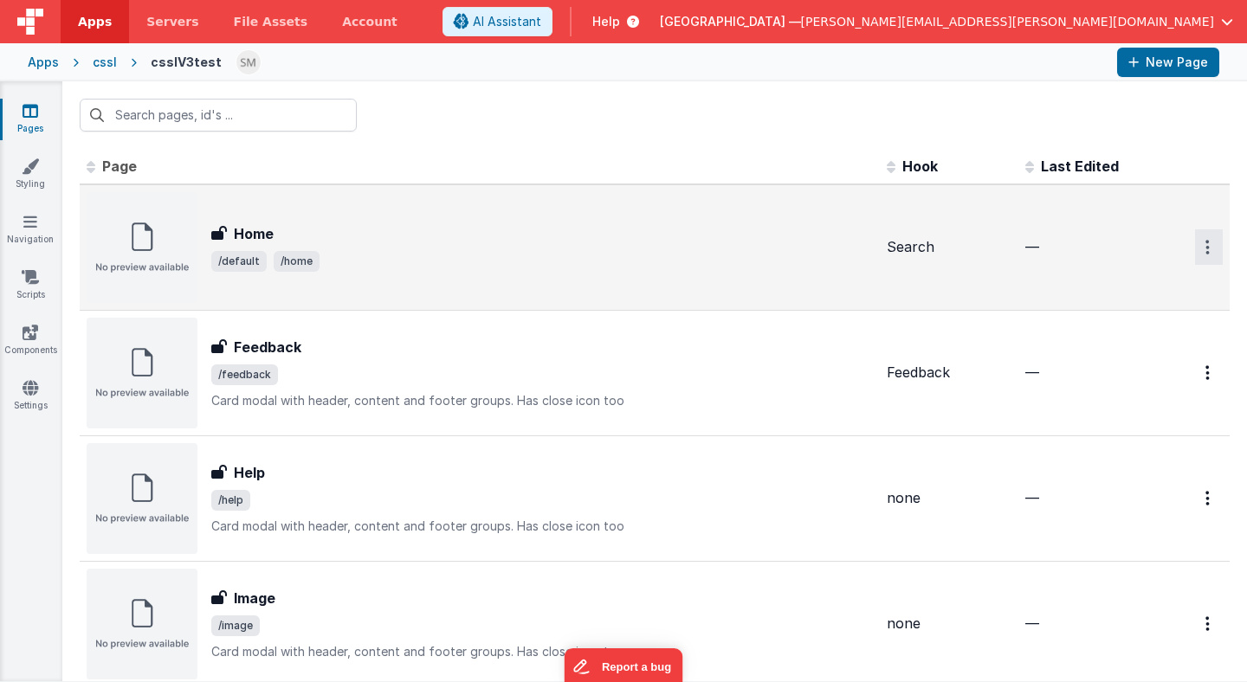
click at [1209, 244] on icon "Options" at bounding box center [1207, 247] width 4 height 15
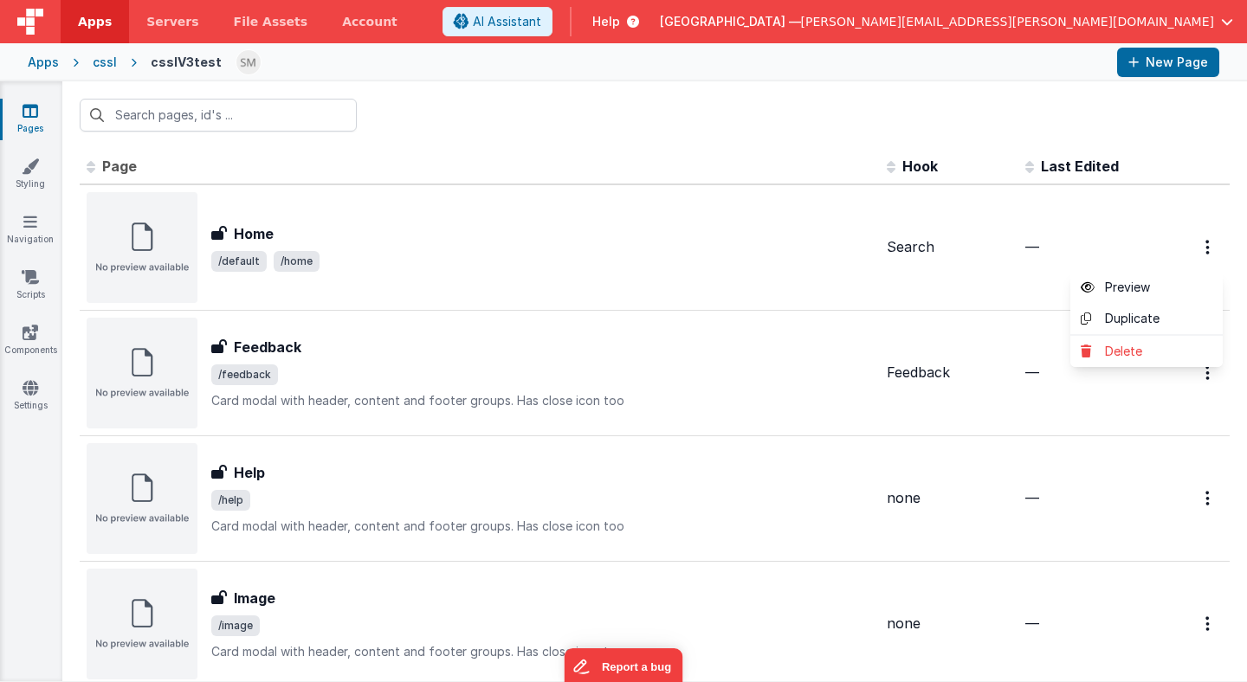
click at [1127, 235] on button at bounding box center [623, 341] width 1247 height 682
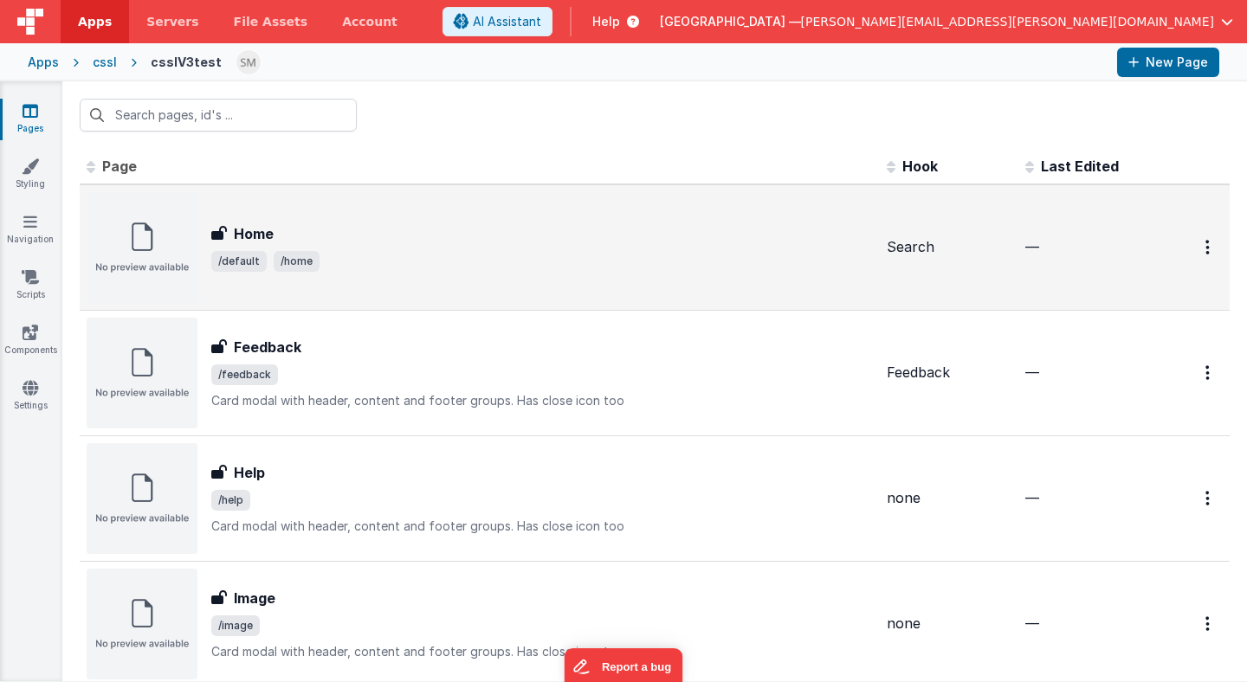
click at [249, 232] on h3 "Home" at bounding box center [254, 233] width 40 height 21
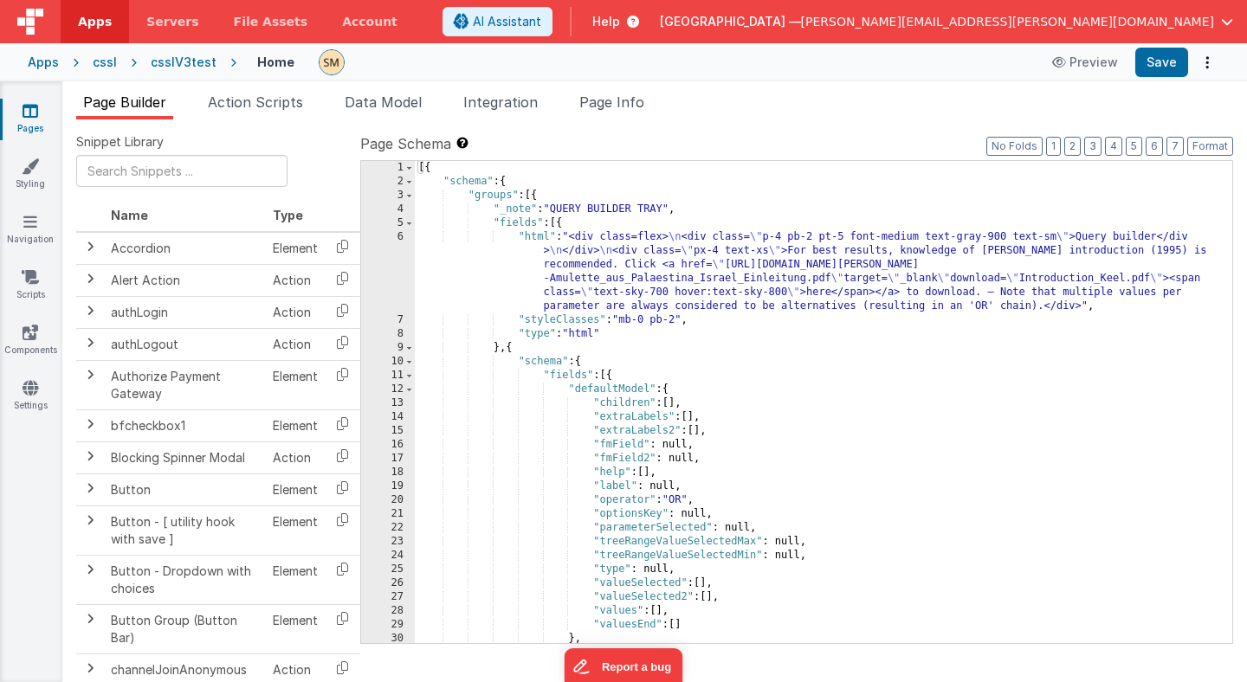
click at [194, 64] on div "csslV3test" at bounding box center [184, 62] width 66 height 17
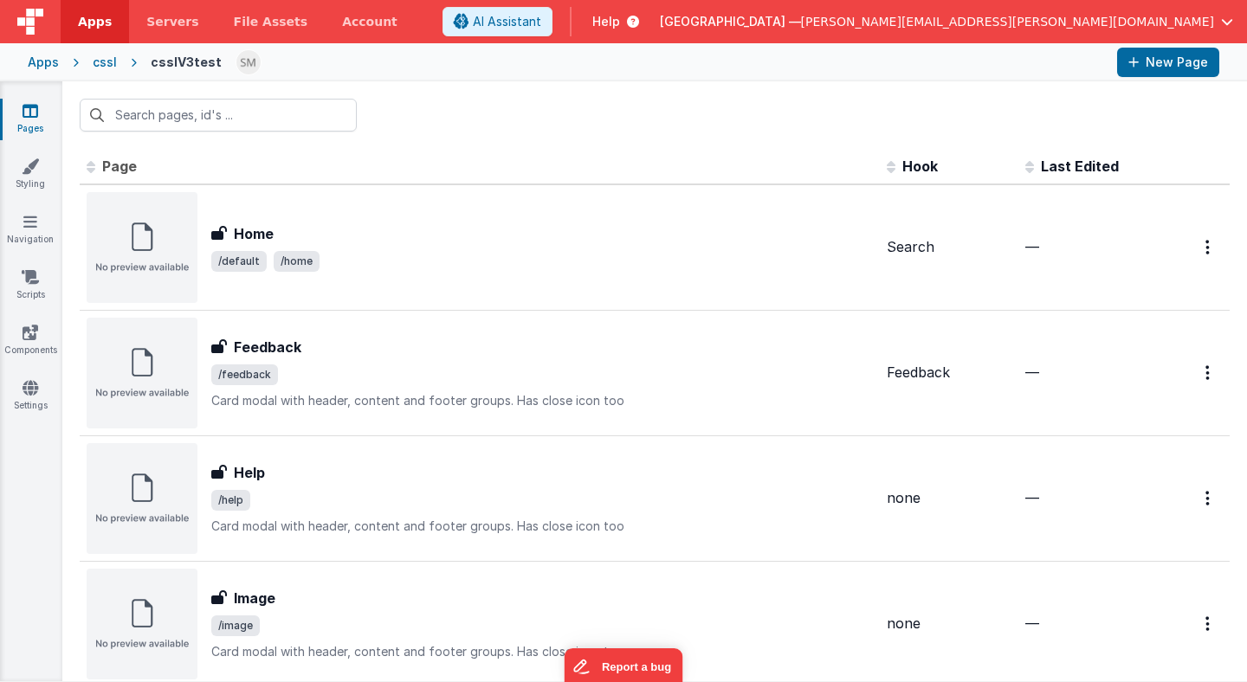
click at [110, 61] on div "cssl" at bounding box center [105, 62] width 24 height 17
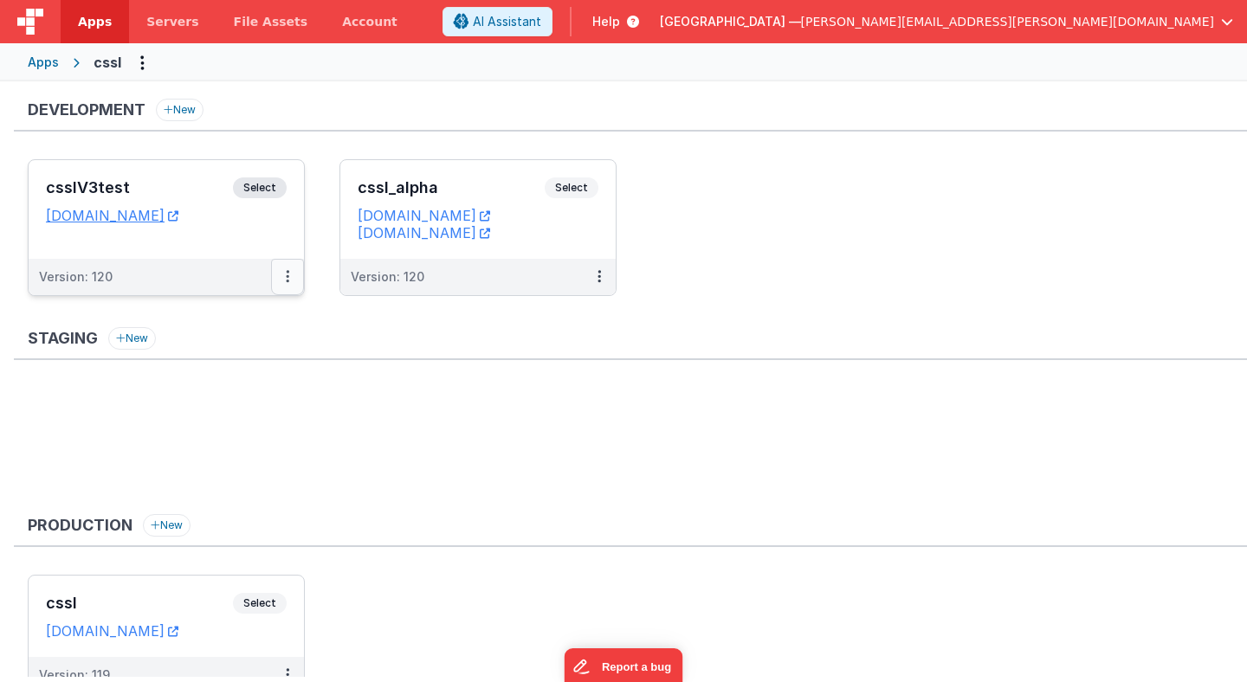
click at [283, 278] on button at bounding box center [287, 277] width 33 height 36
click at [269, 319] on link "Edit" at bounding box center [228, 315] width 152 height 31
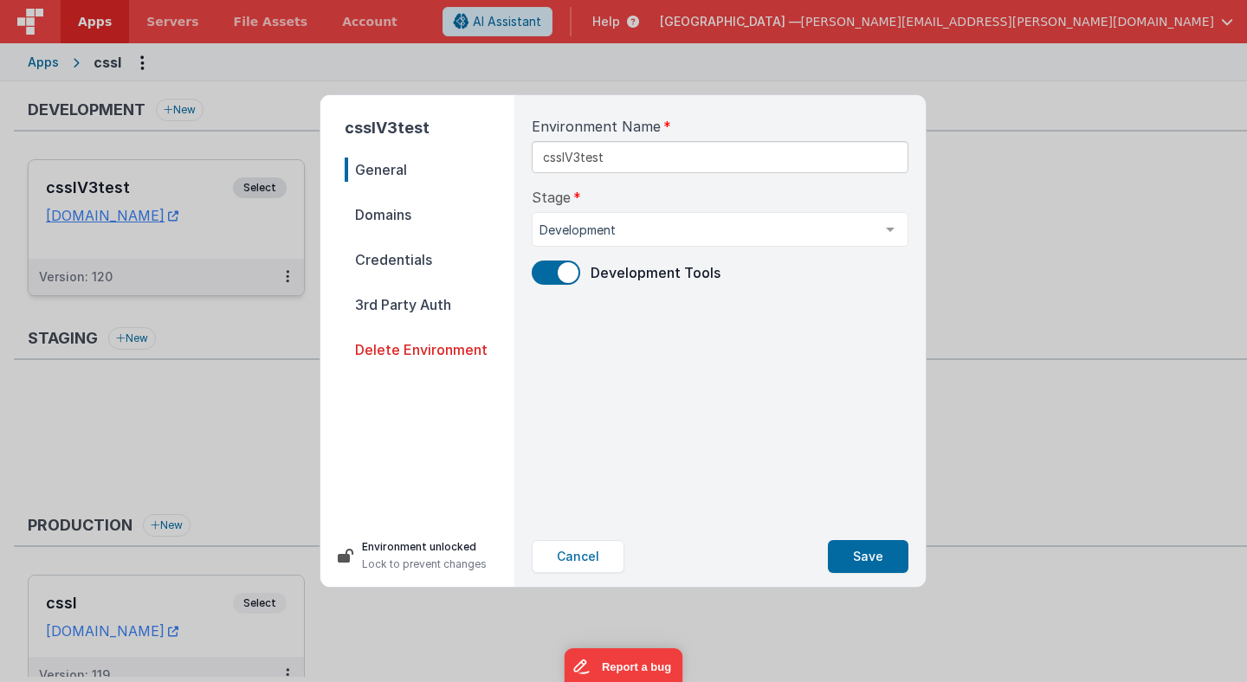
click at [402, 213] on span "Domains" at bounding box center [430, 215] width 170 height 24
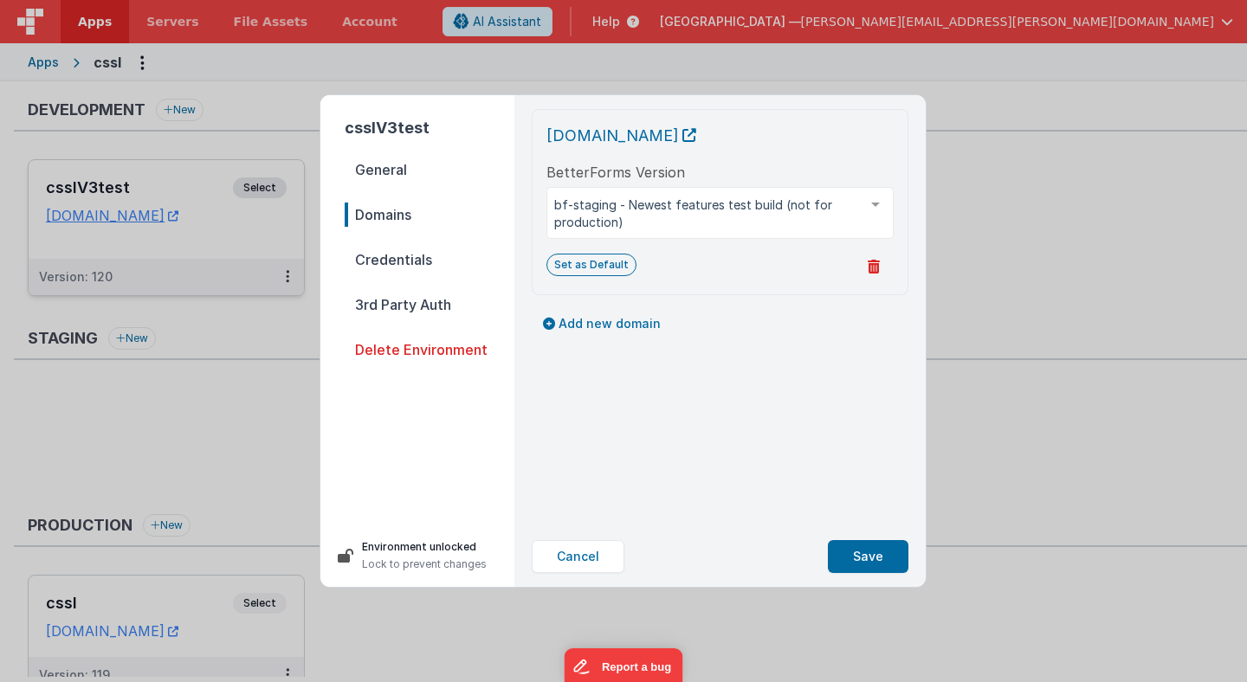
click at [597, 425] on div "[DOMAIN_NAME] BetterForms Version bf-staging - Newest features test build (not …" at bounding box center [720, 310] width 404 height 431
click at [605, 270] on button "Set as Default" at bounding box center [591, 265] width 90 height 23
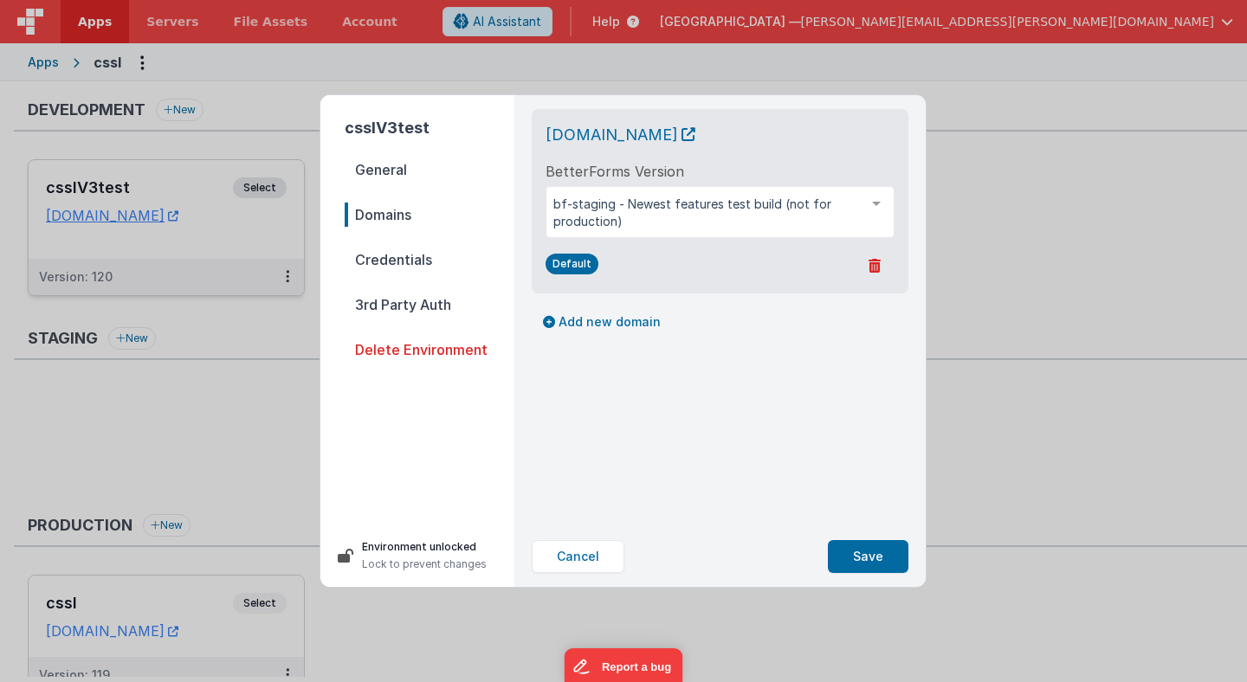
click at [648, 389] on div "[DOMAIN_NAME] BetterForms Version bf-staging - Newest features test build (not …" at bounding box center [720, 310] width 404 height 431
click at [860, 553] on button "Save" at bounding box center [868, 556] width 81 height 33
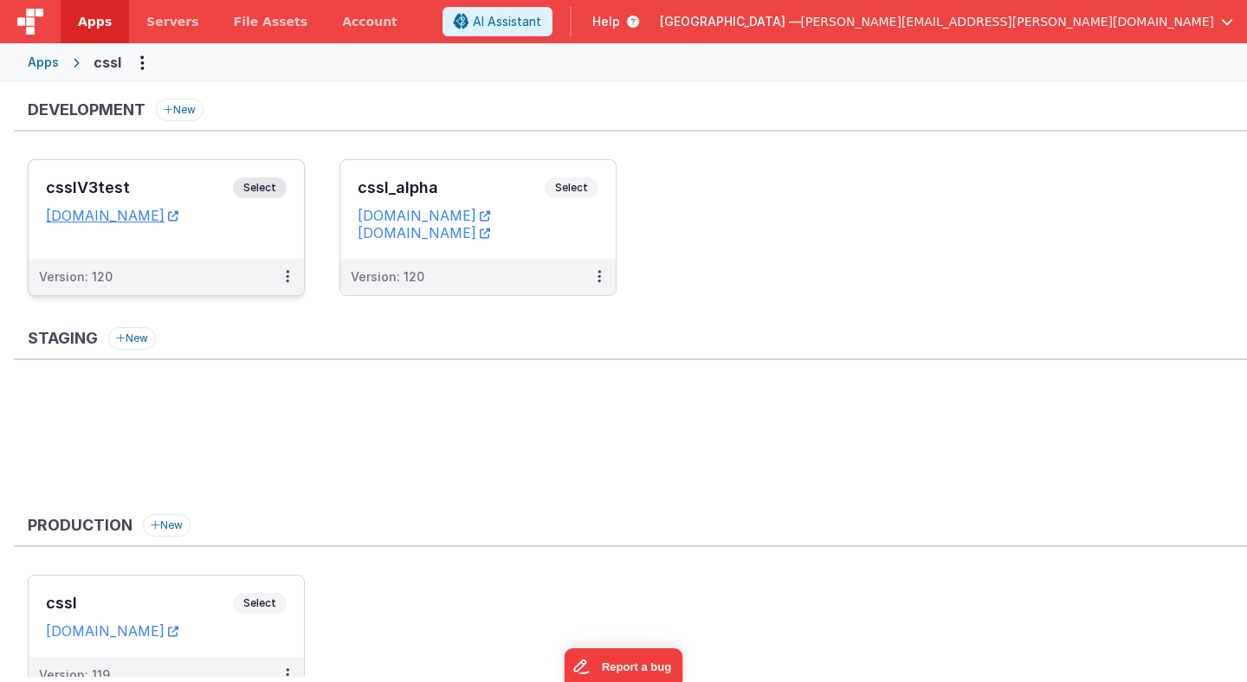
click at [261, 187] on span "Select" at bounding box center [260, 187] width 54 height 21
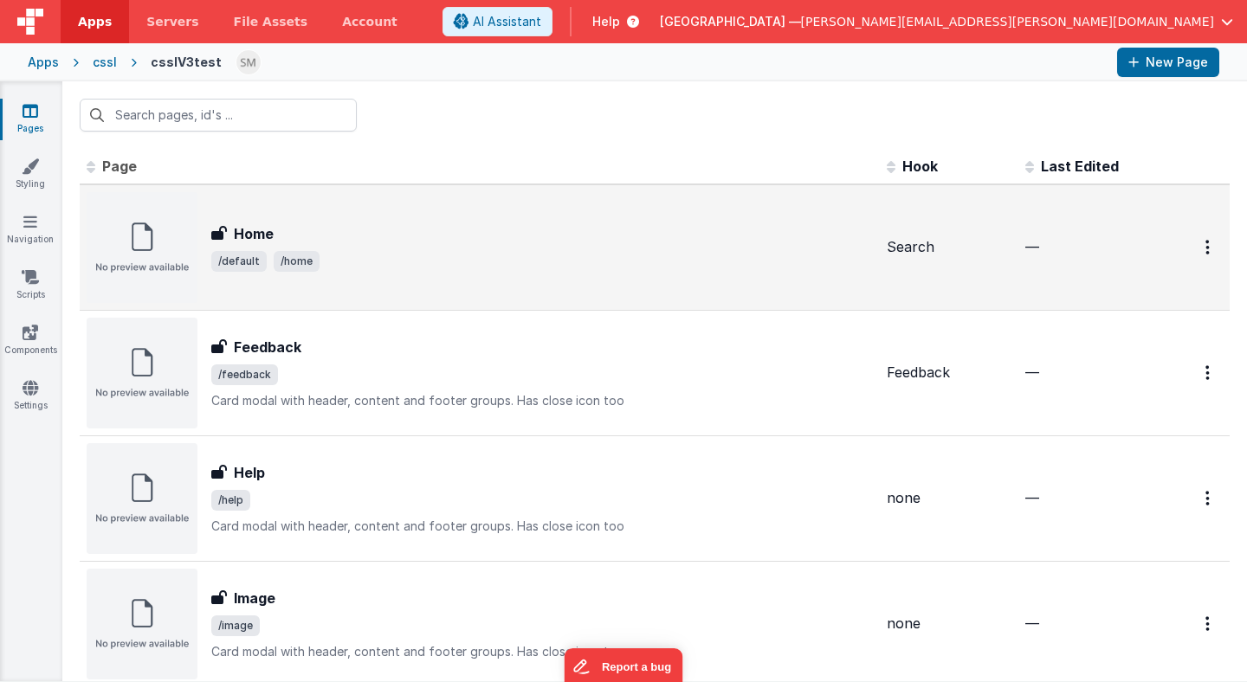
click at [394, 251] on span "/default /home" at bounding box center [541, 261] width 661 height 21
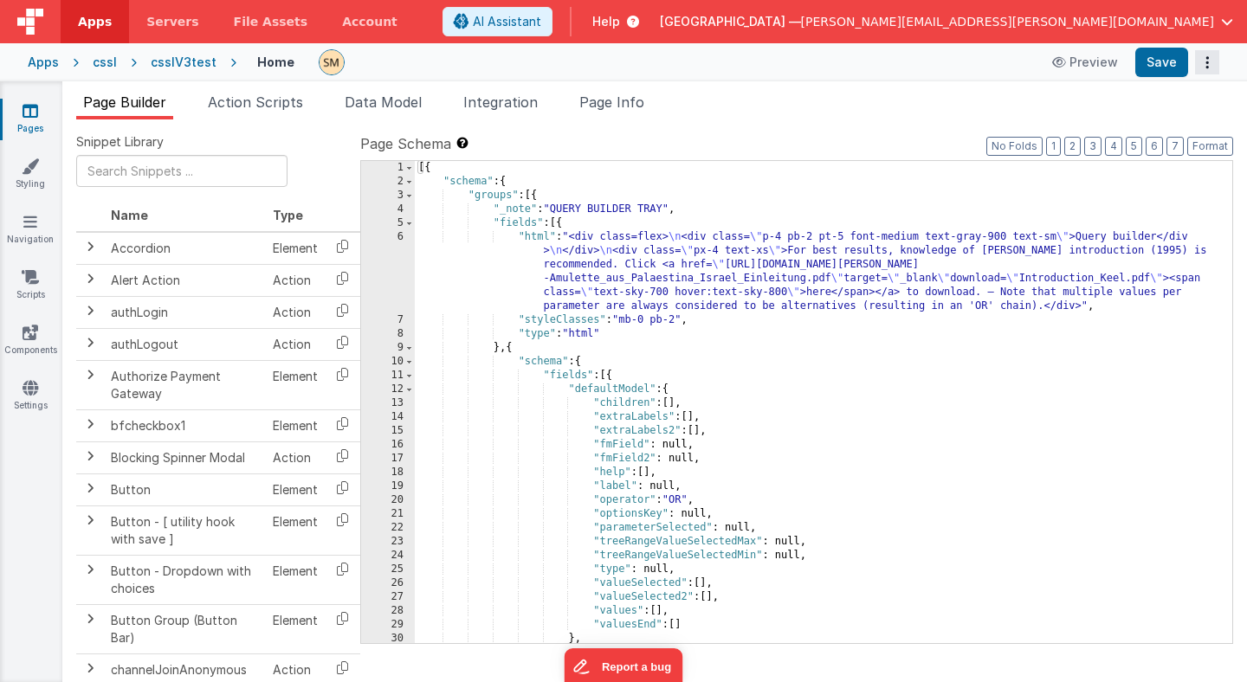
click at [1208, 62] on icon "Options" at bounding box center [1207, 62] width 24 height 1
click at [990, 100] on button at bounding box center [623, 341] width 1247 height 682
click at [183, 62] on div "csslV3test" at bounding box center [184, 62] width 66 height 17
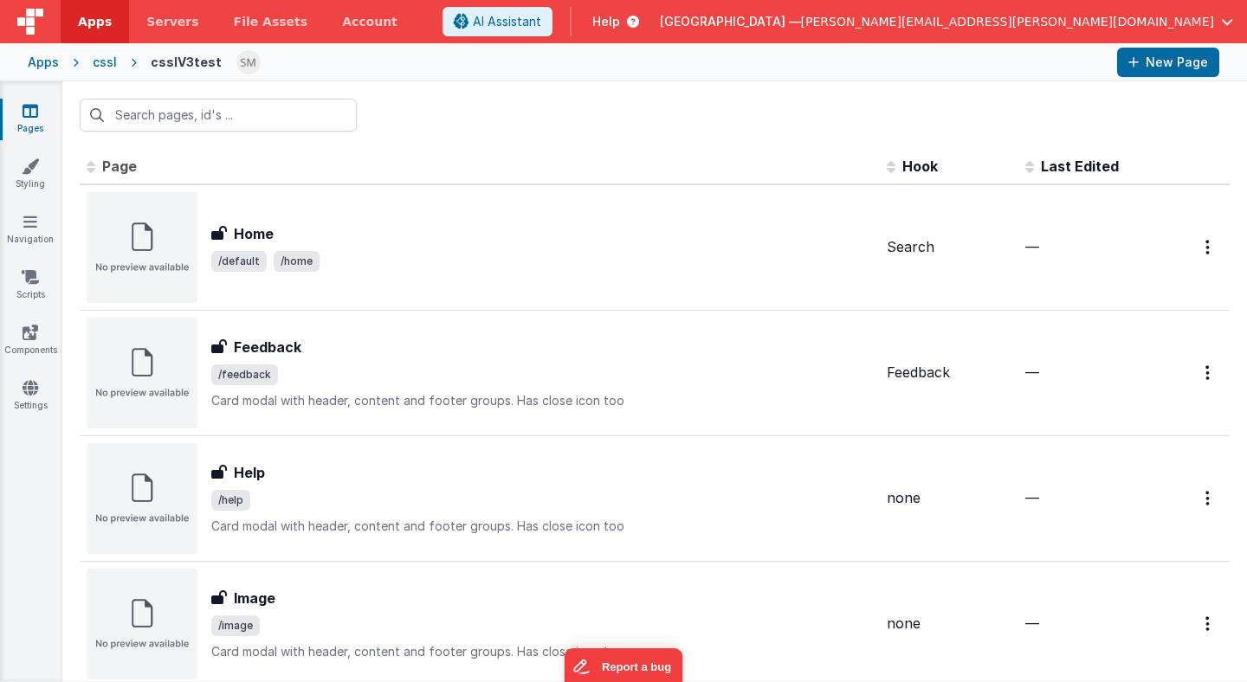
click at [106, 64] on div "cssl" at bounding box center [105, 62] width 24 height 17
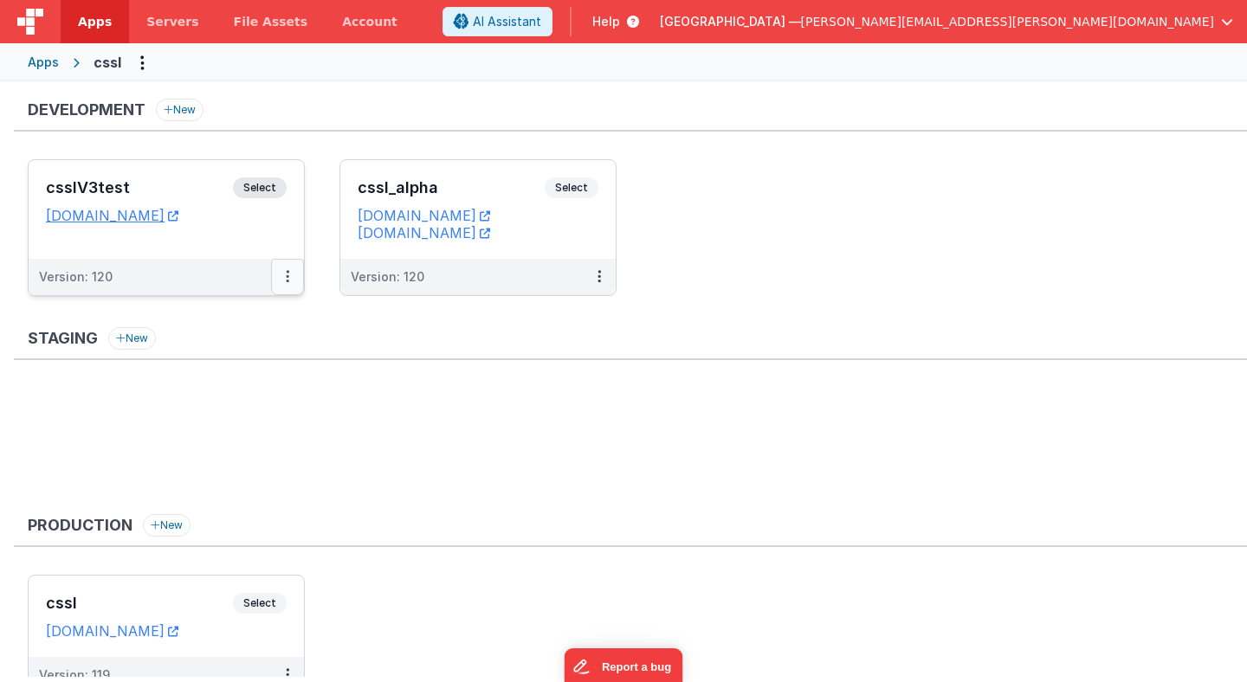
click at [288, 277] on icon at bounding box center [287, 276] width 3 height 1
click at [285, 315] on link "Edit" at bounding box center [228, 315] width 152 height 31
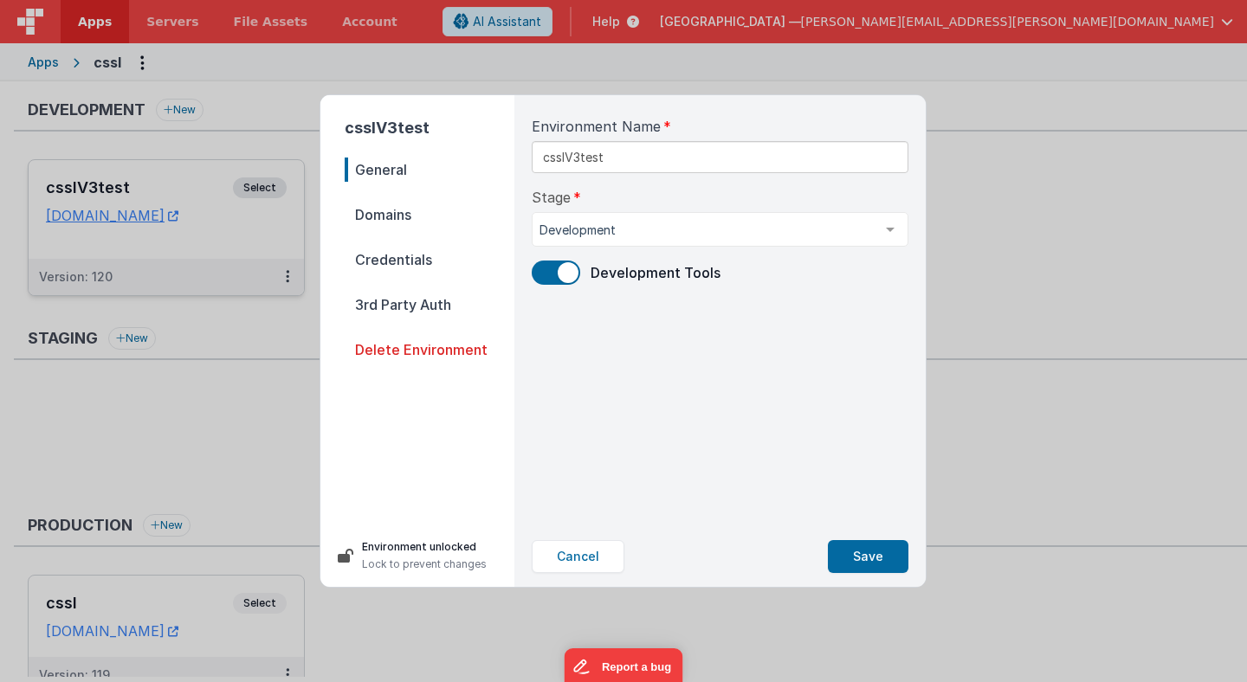
click at [389, 213] on span "Domains" at bounding box center [430, 215] width 170 height 24
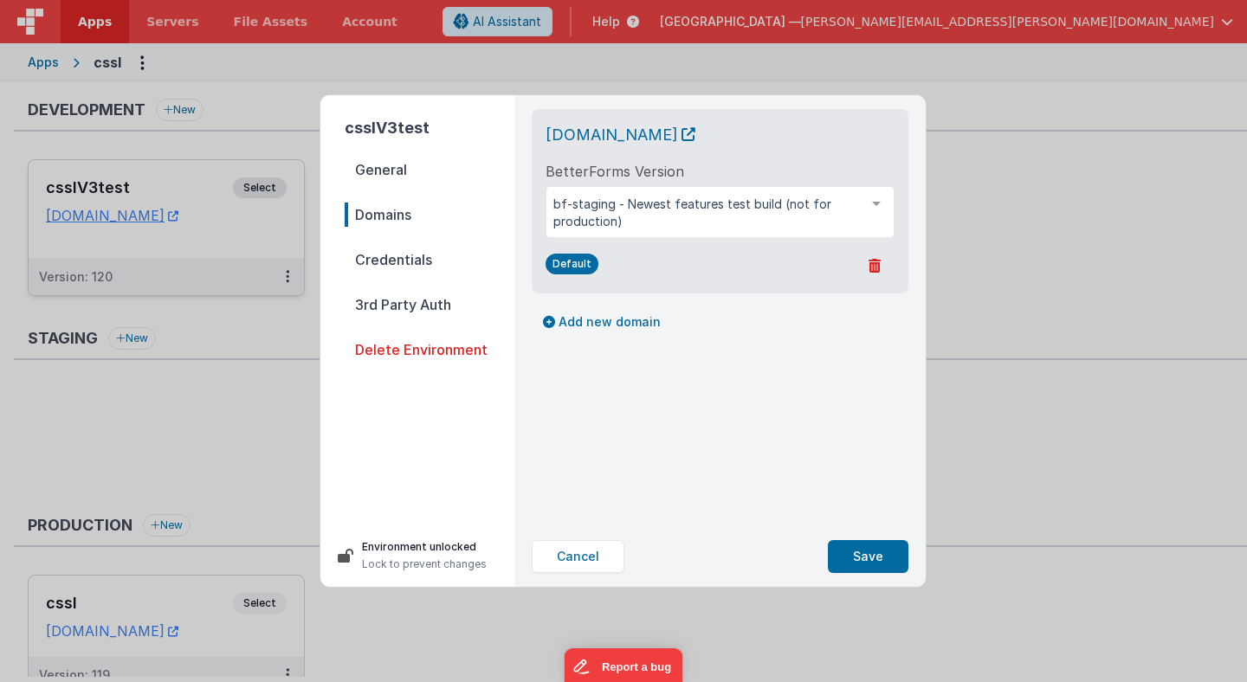
click at [391, 261] on span "Credentials" at bounding box center [430, 260] width 170 height 24
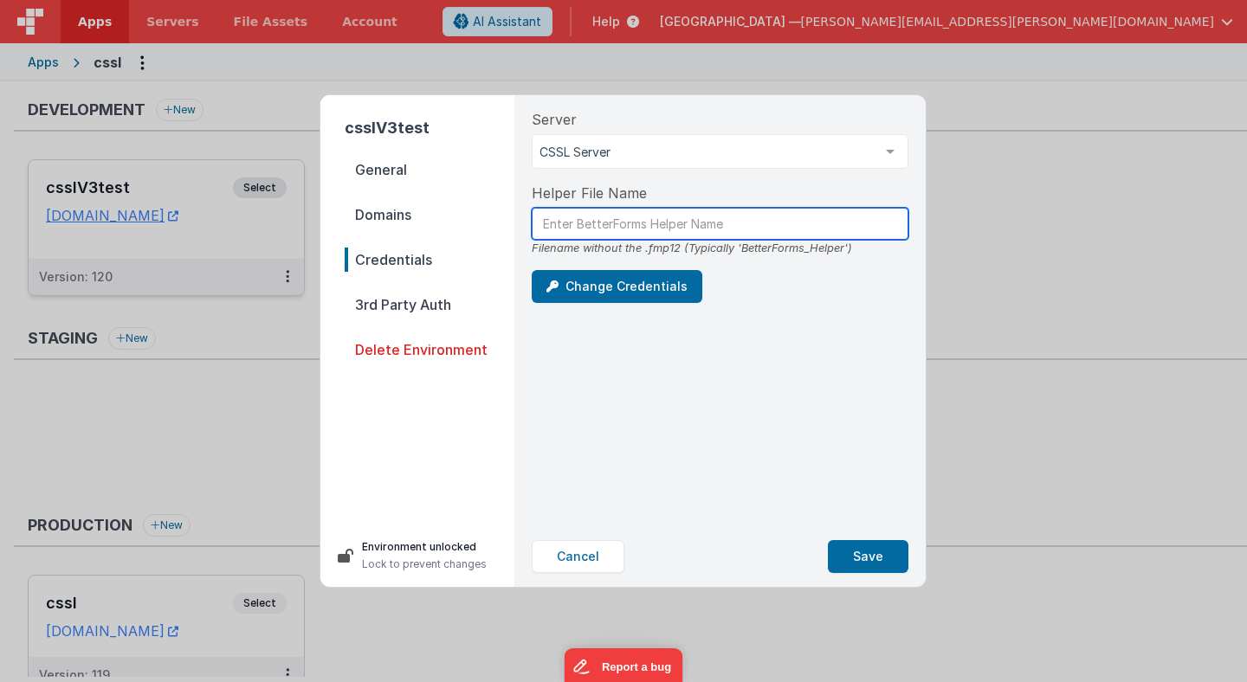
click at [557, 226] on input "text" at bounding box center [720, 224] width 377 height 32
drag, startPoint x: 842, startPoint y: 249, endPoint x: 739, endPoint y: 249, distance: 103.9
click at [739, 249] on div "Filename without the .fmp12 (Typically 'BetterForms_Helper')" at bounding box center [720, 248] width 377 height 16
copy div "BetterForms_Helper"
click at [700, 224] on input "text" at bounding box center [720, 224] width 377 height 32
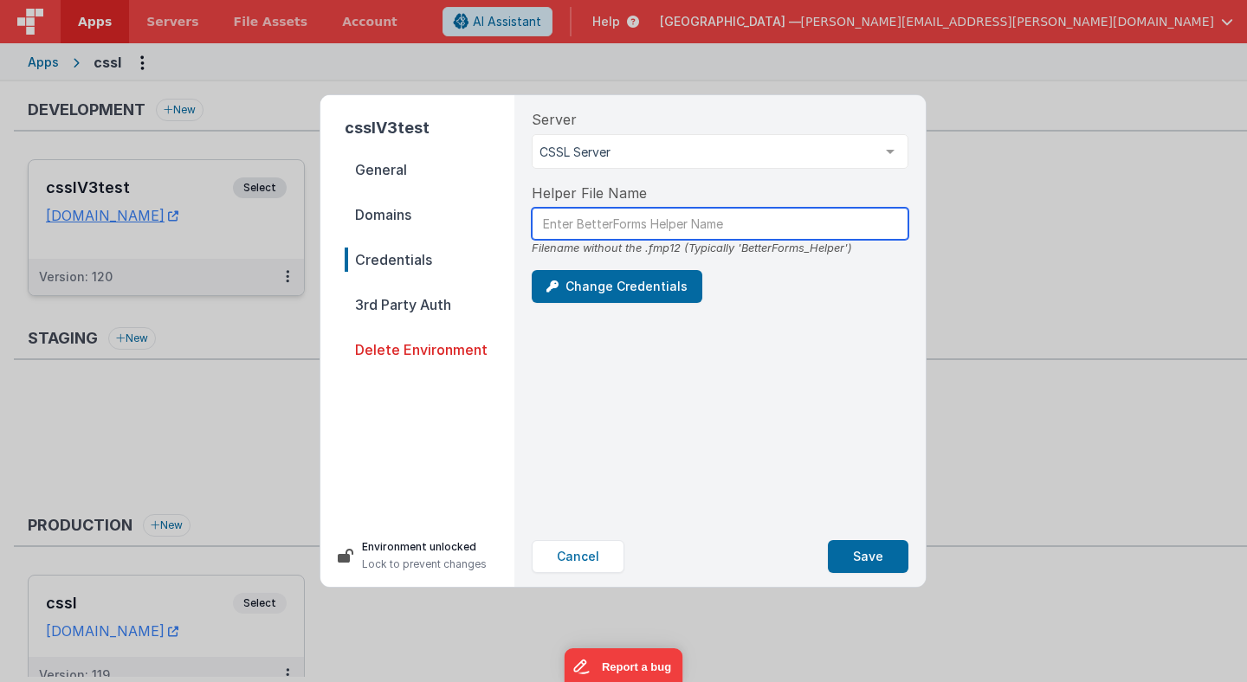
paste input "BetterForms_Helper"
type input "BetterForms_Helper"
click at [660, 357] on div "Server CSSL Server CSSL Server List is empty. Helper File Name BetterForms_Help…" at bounding box center [720, 310] width 404 height 431
click at [443, 304] on span "3rd Party Auth" at bounding box center [430, 305] width 170 height 24
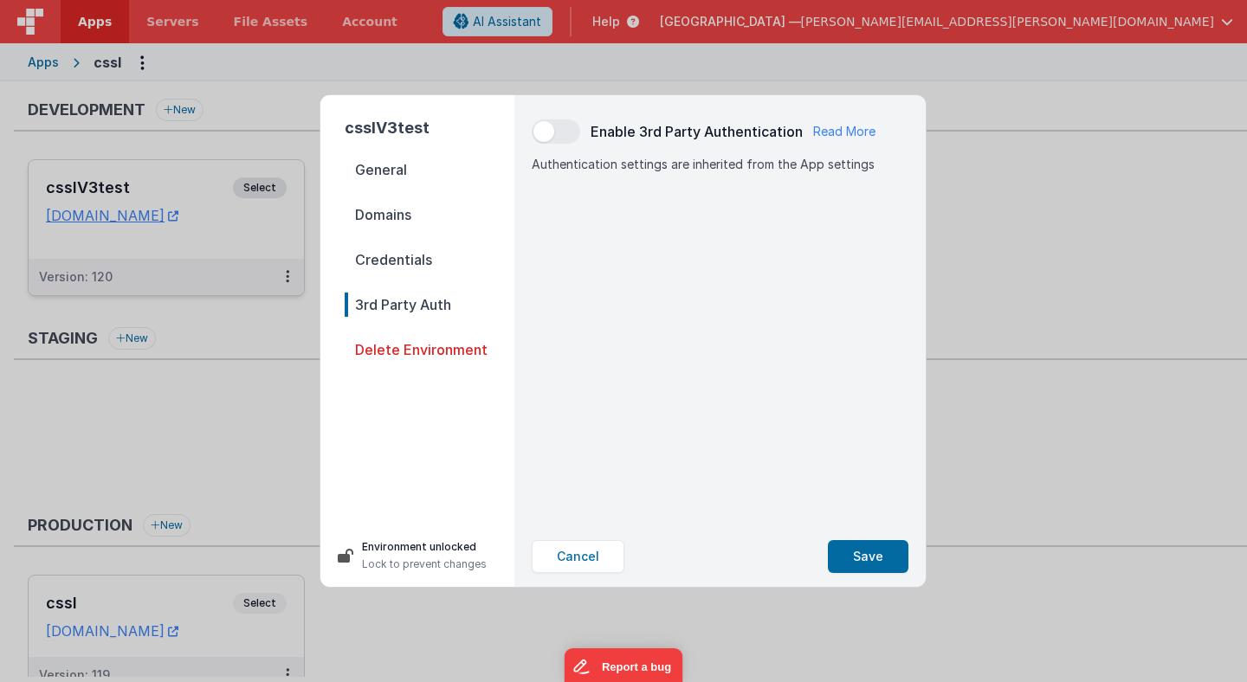
click at [416, 259] on span "Credentials" at bounding box center [430, 260] width 170 height 24
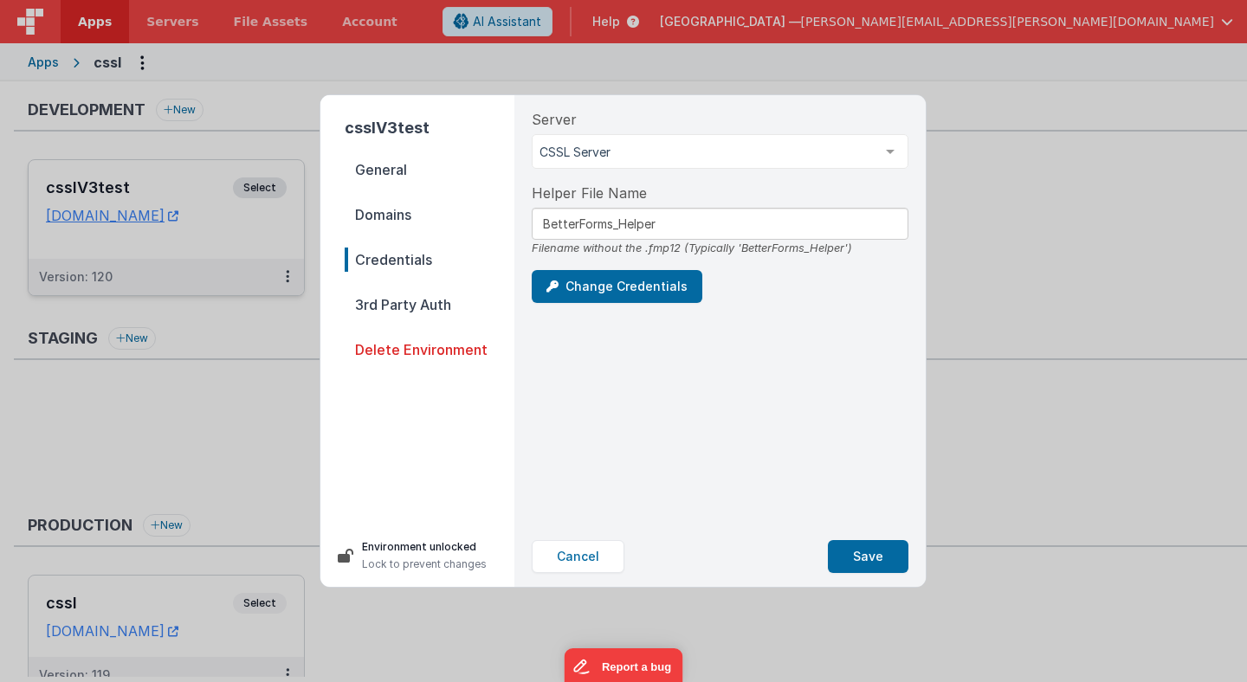
click at [420, 299] on span "3rd Party Auth" at bounding box center [430, 305] width 170 height 24
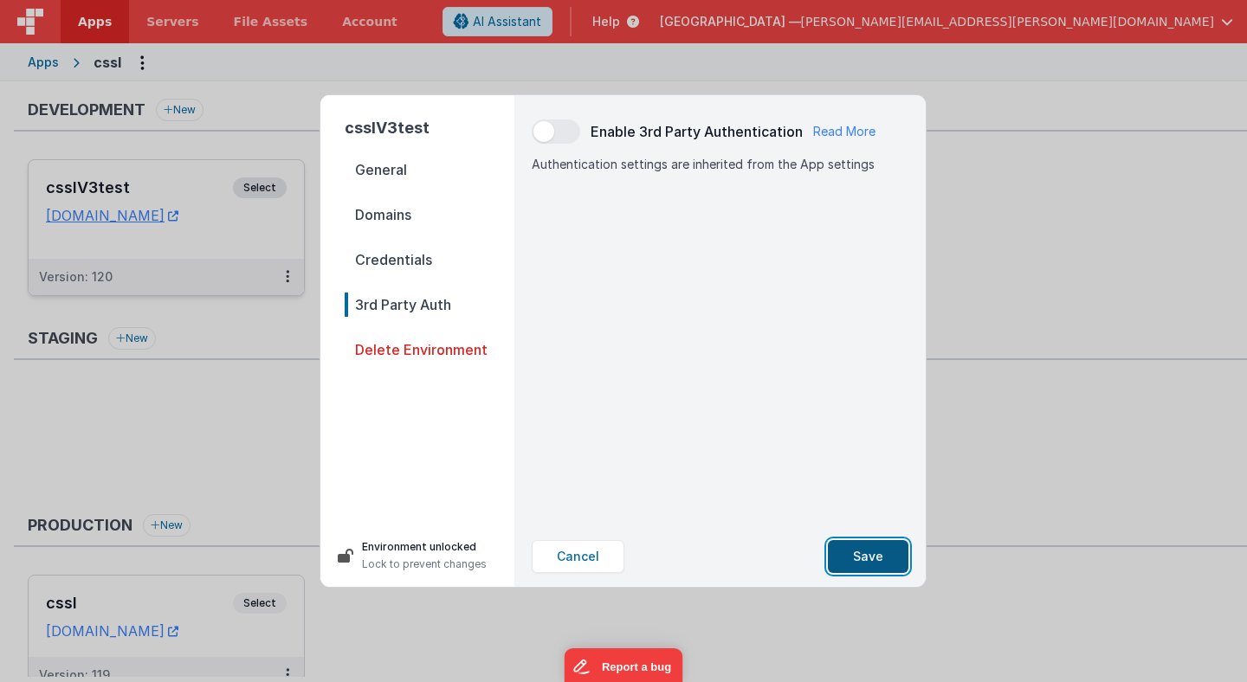
click at [871, 558] on button "Save" at bounding box center [868, 556] width 81 height 33
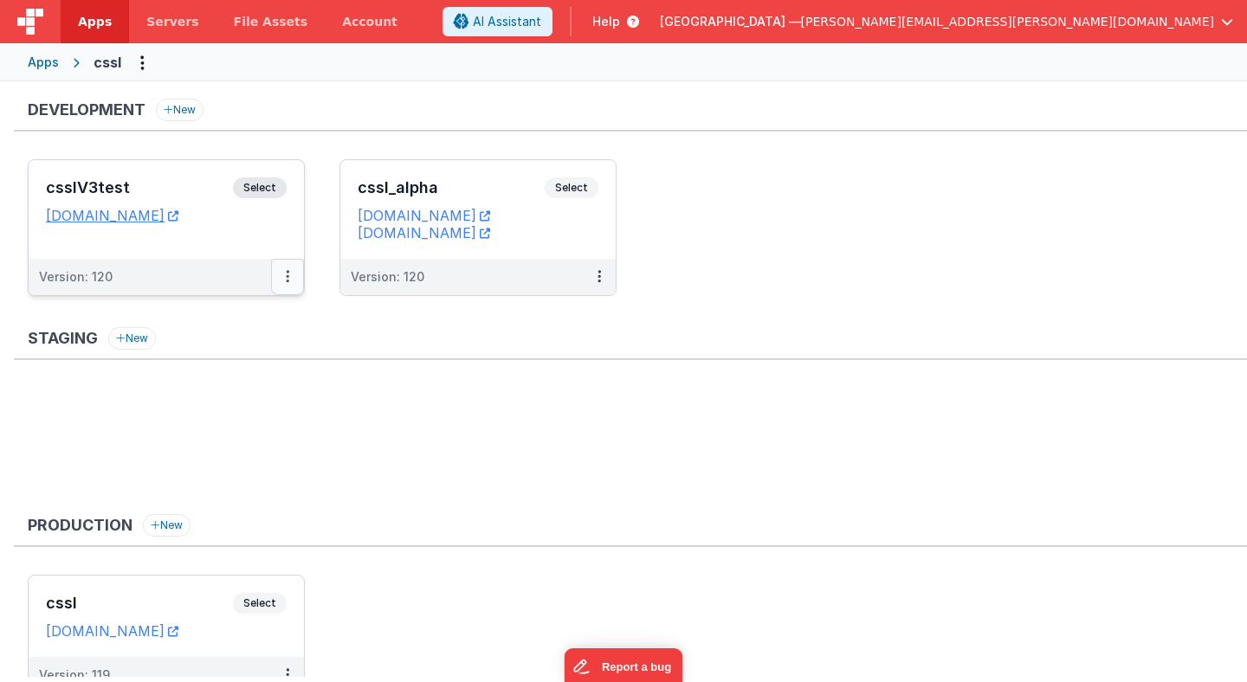
click at [286, 276] on icon at bounding box center [287, 276] width 3 height 1
click at [286, 319] on link "Edit" at bounding box center [228, 315] width 152 height 31
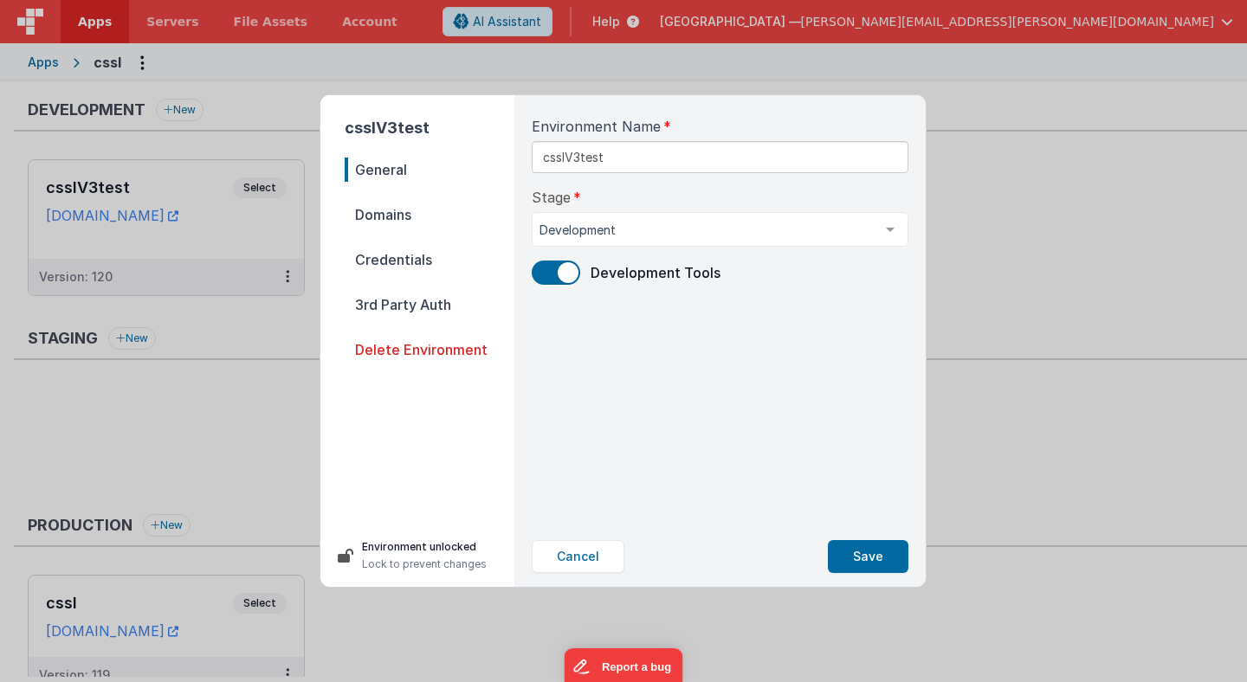
click at [397, 217] on span "Domains" at bounding box center [430, 215] width 170 height 24
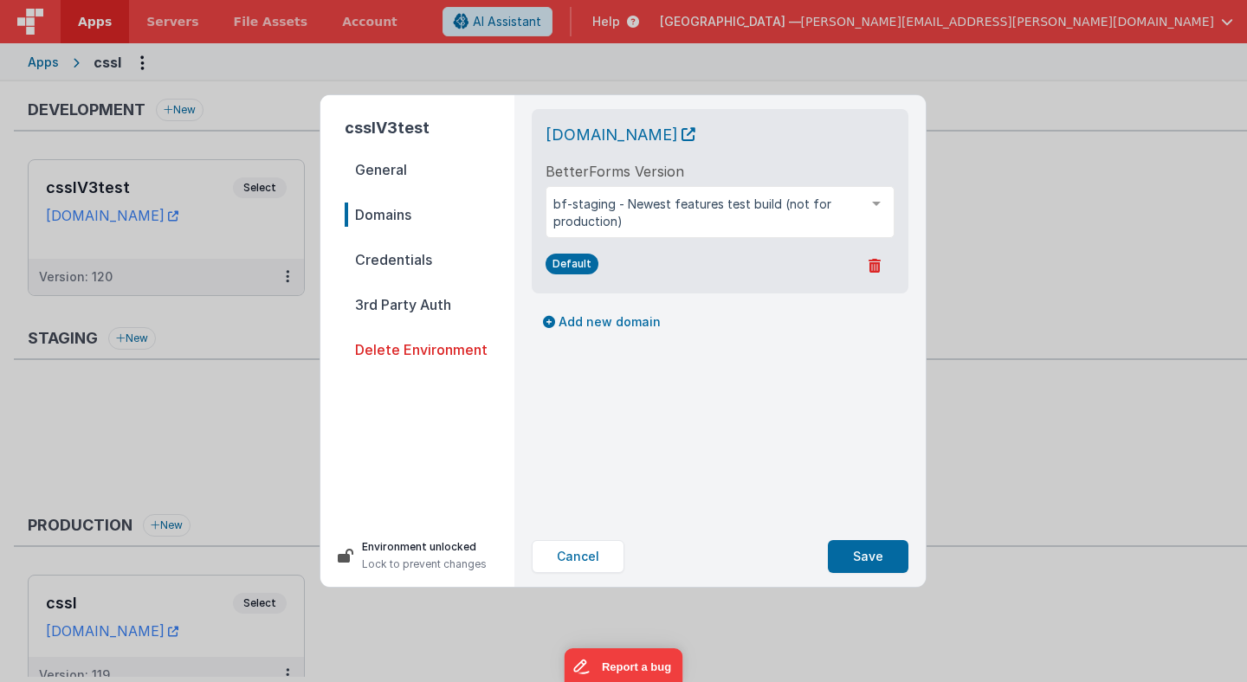
click at [435, 261] on span "Credentials" at bounding box center [430, 260] width 170 height 24
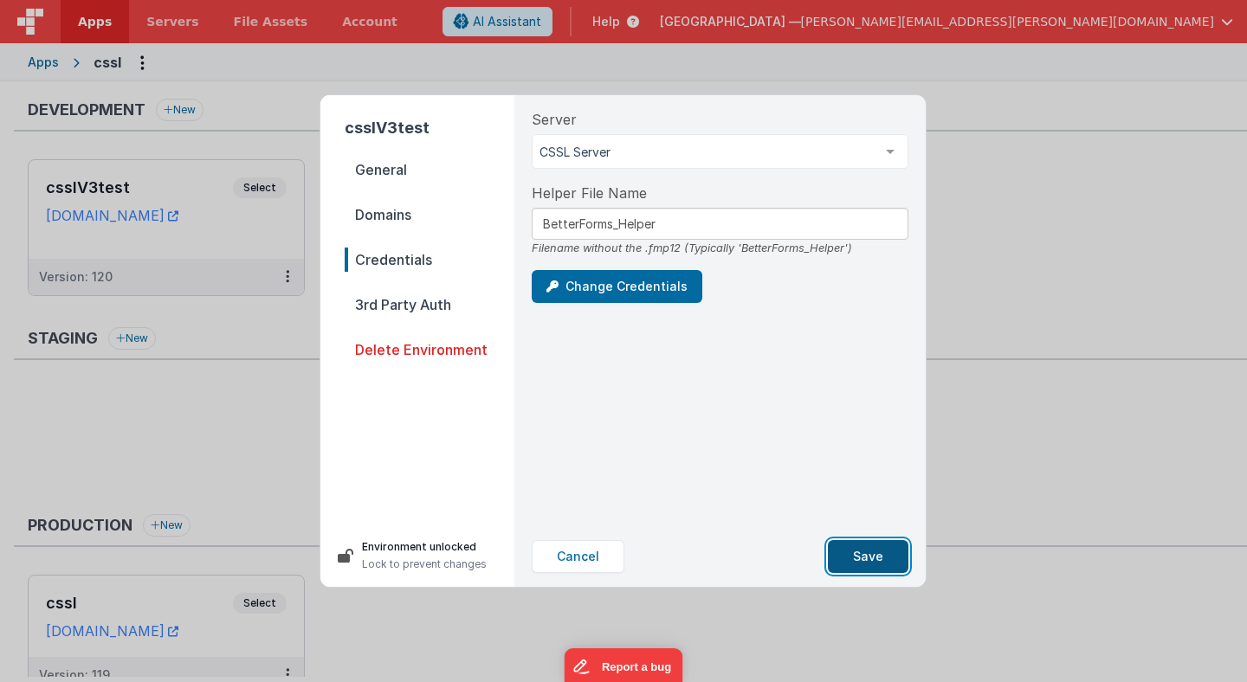
click at [861, 553] on button "Save" at bounding box center [868, 556] width 81 height 33
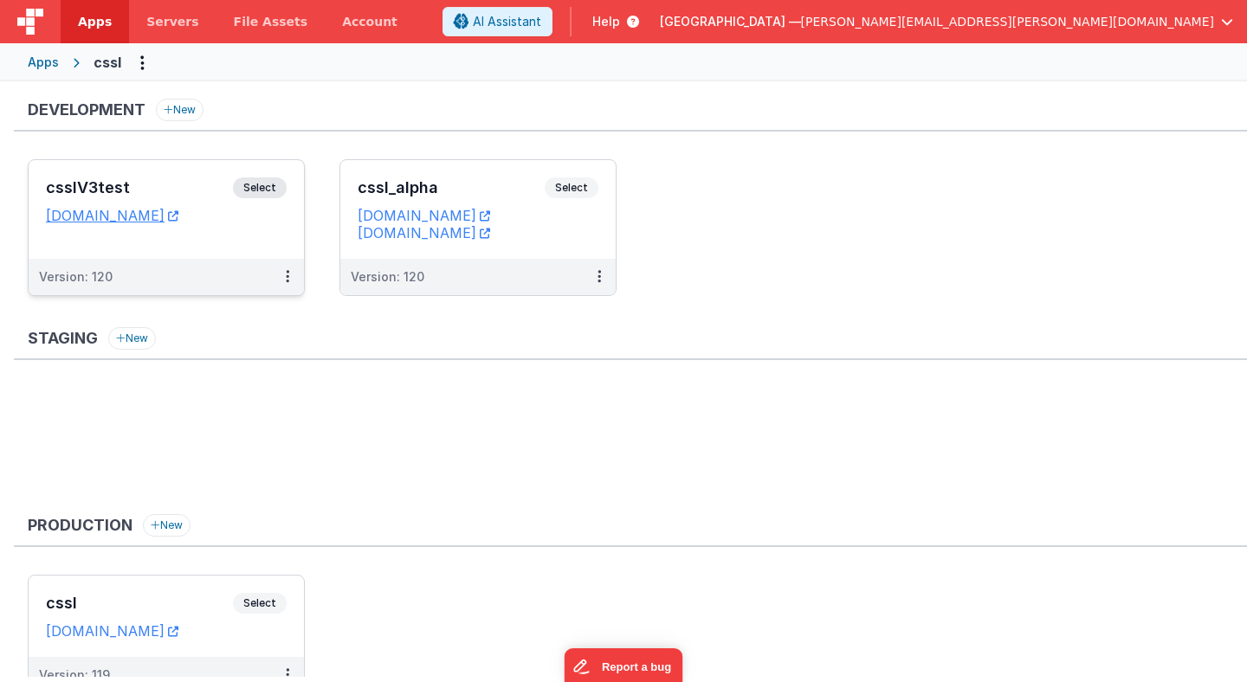
click at [268, 189] on span "Select" at bounding box center [260, 187] width 54 height 21
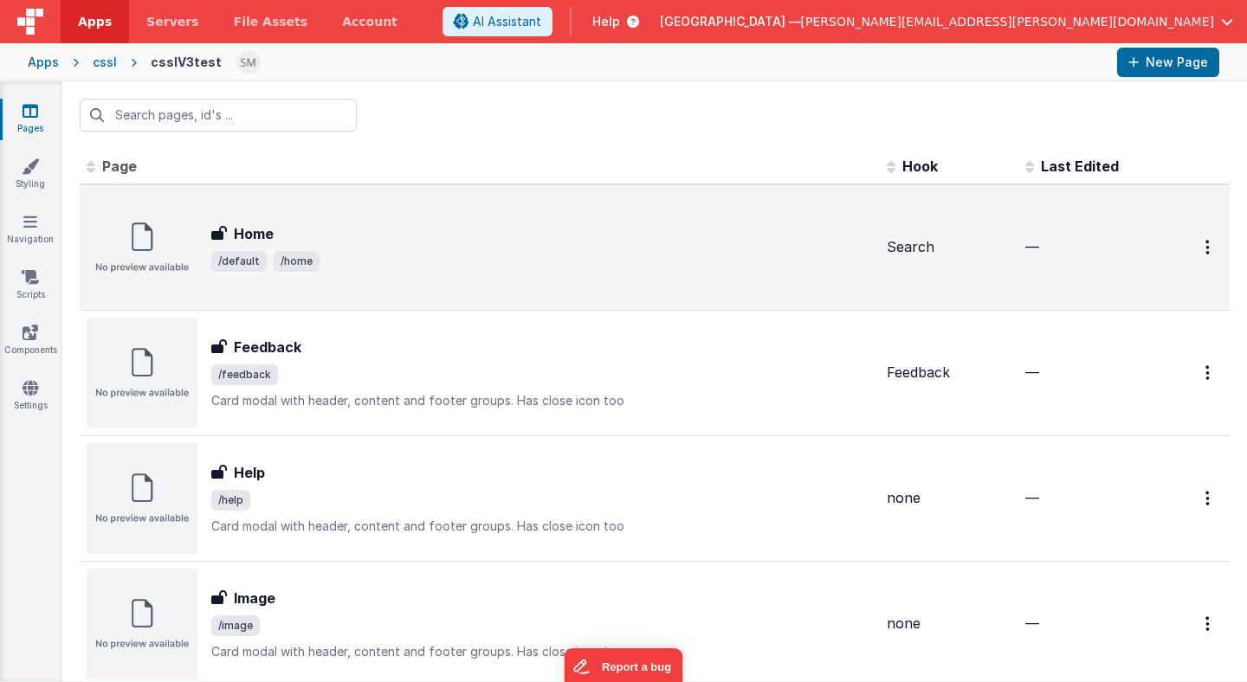
click at [263, 232] on h3 "Home" at bounding box center [254, 233] width 40 height 21
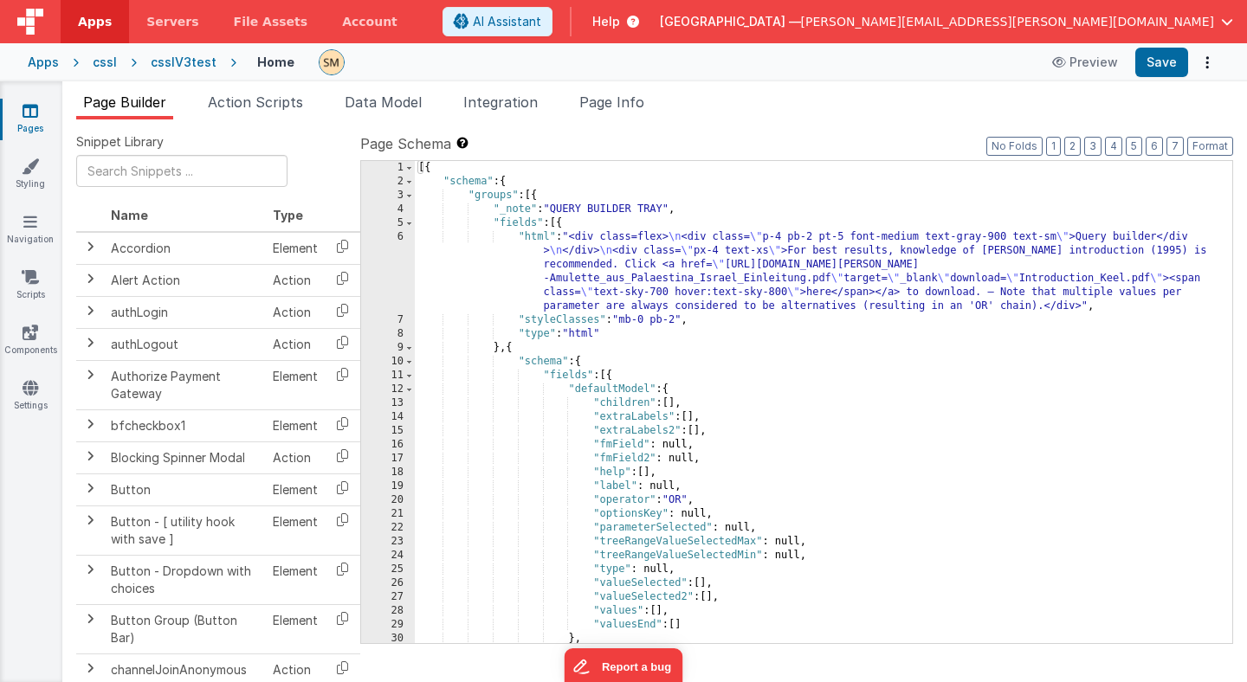
click at [195, 60] on div "csslV3test" at bounding box center [184, 62] width 66 height 17
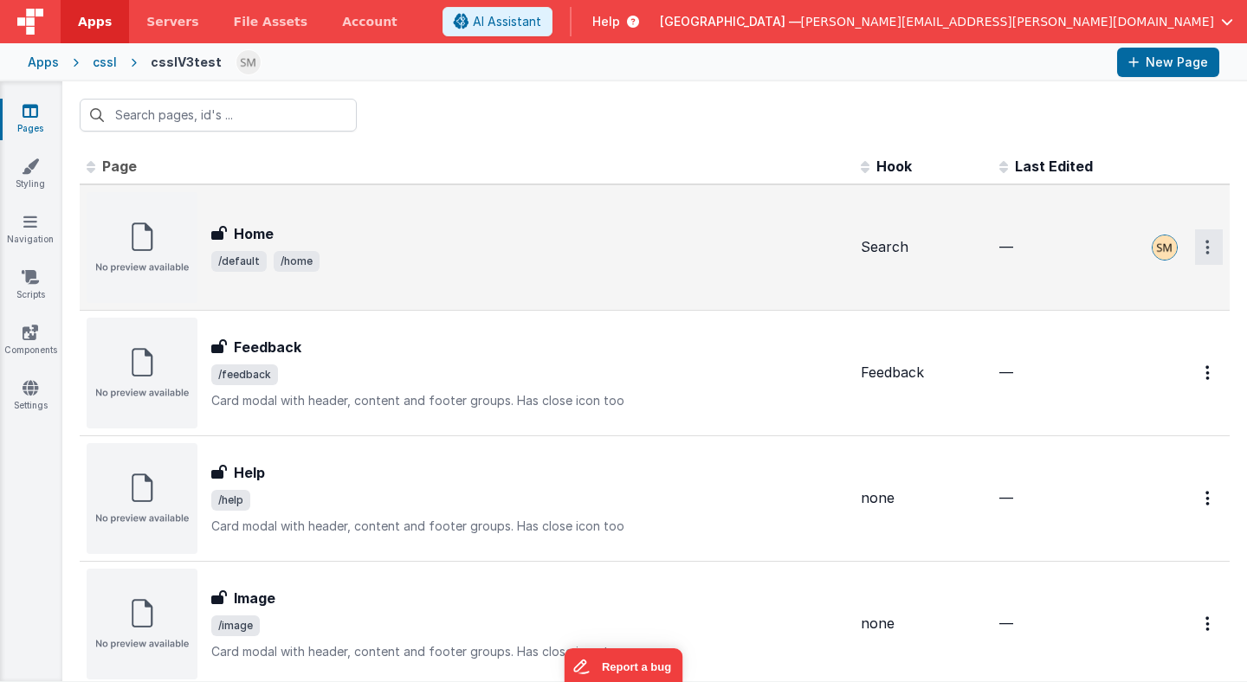
click at [1208, 251] on icon "Options" at bounding box center [1207, 247] width 4 height 15
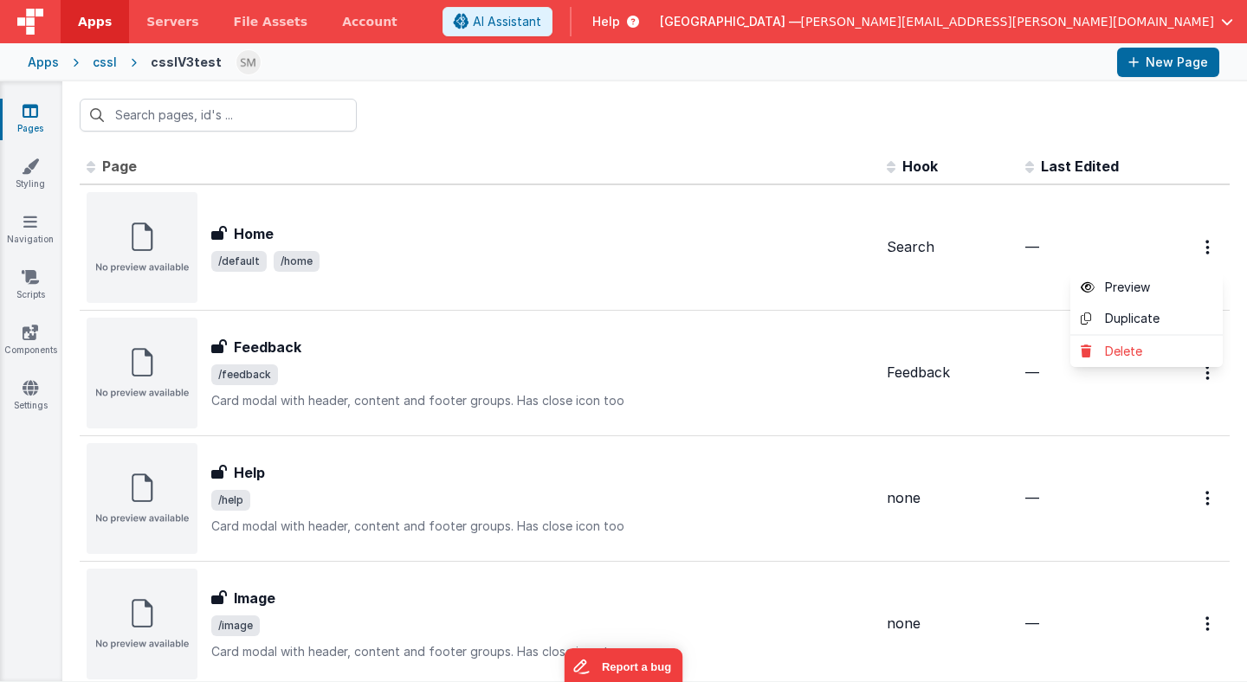
click at [1174, 209] on button at bounding box center [623, 341] width 1247 height 682
click at [117, 63] on icon at bounding box center [134, 62] width 34 height 17
click at [110, 63] on div "cssl" at bounding box center [105, 62] width 24 height 17
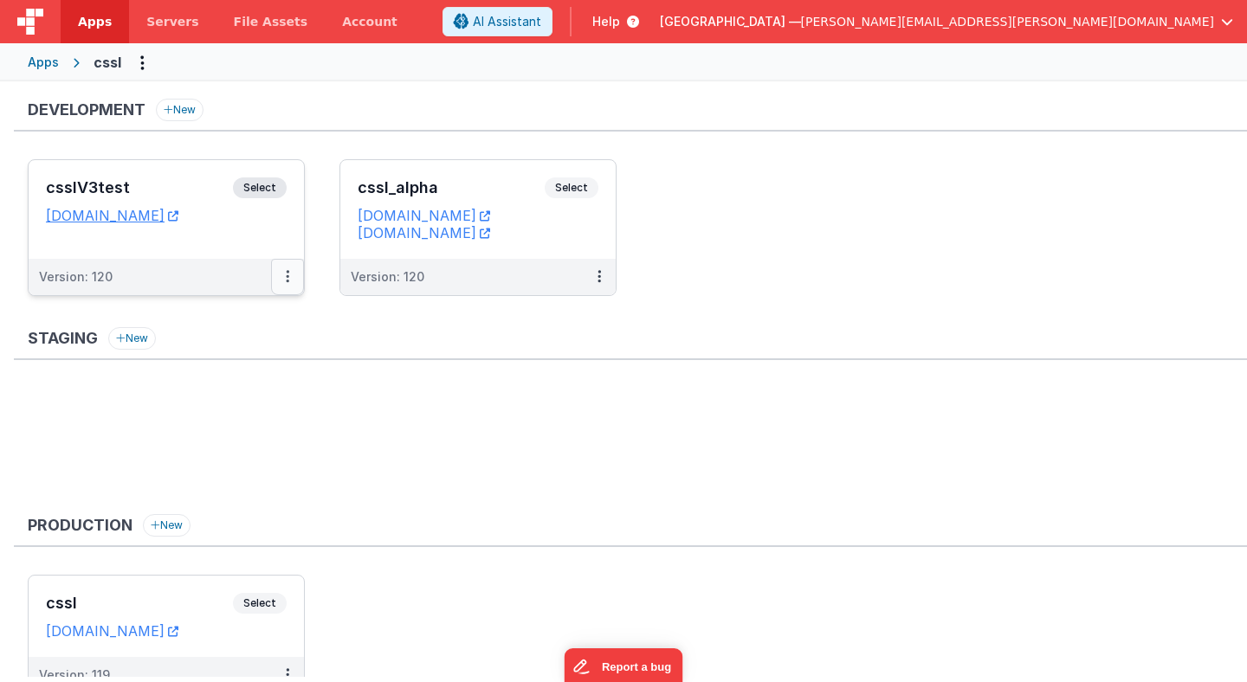
click at [288, 276] on icon at bounding box center [287, 276] width 3 height 1
click at [270, 313] on link "Edit" at bounding box center [228, 315] width 152 height 31
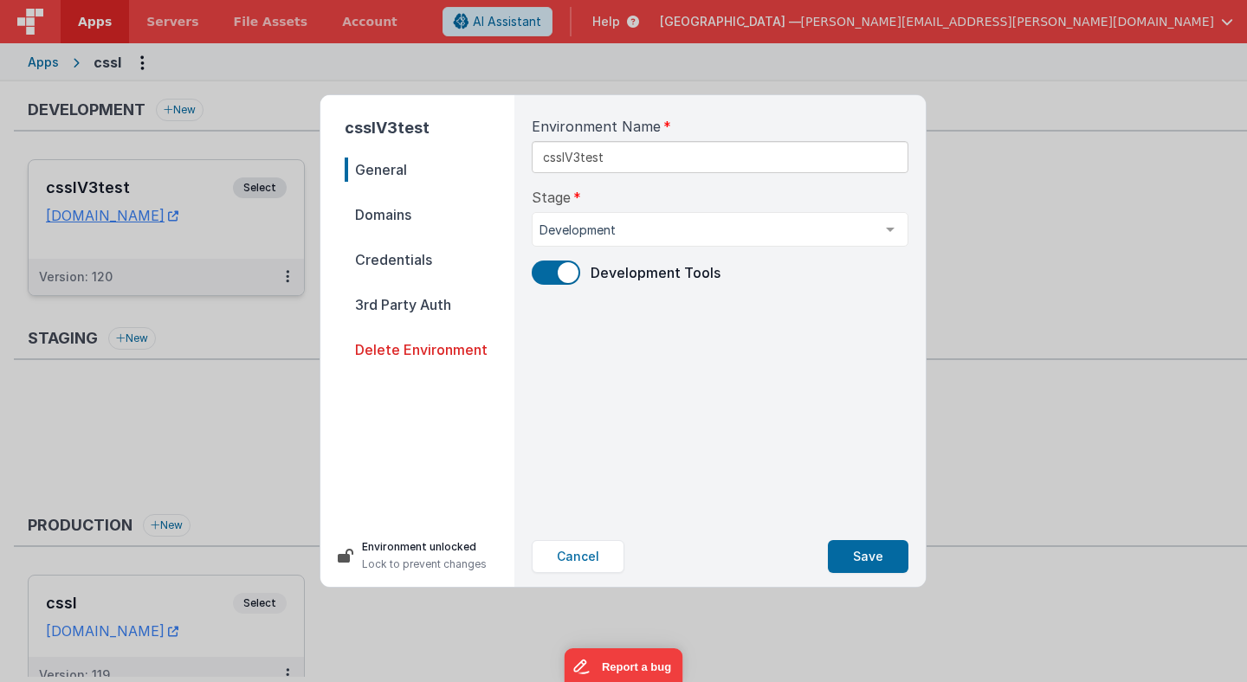
click at [398, 210] on span "Domains" at bounding box center [430, 215] width 170 height 24
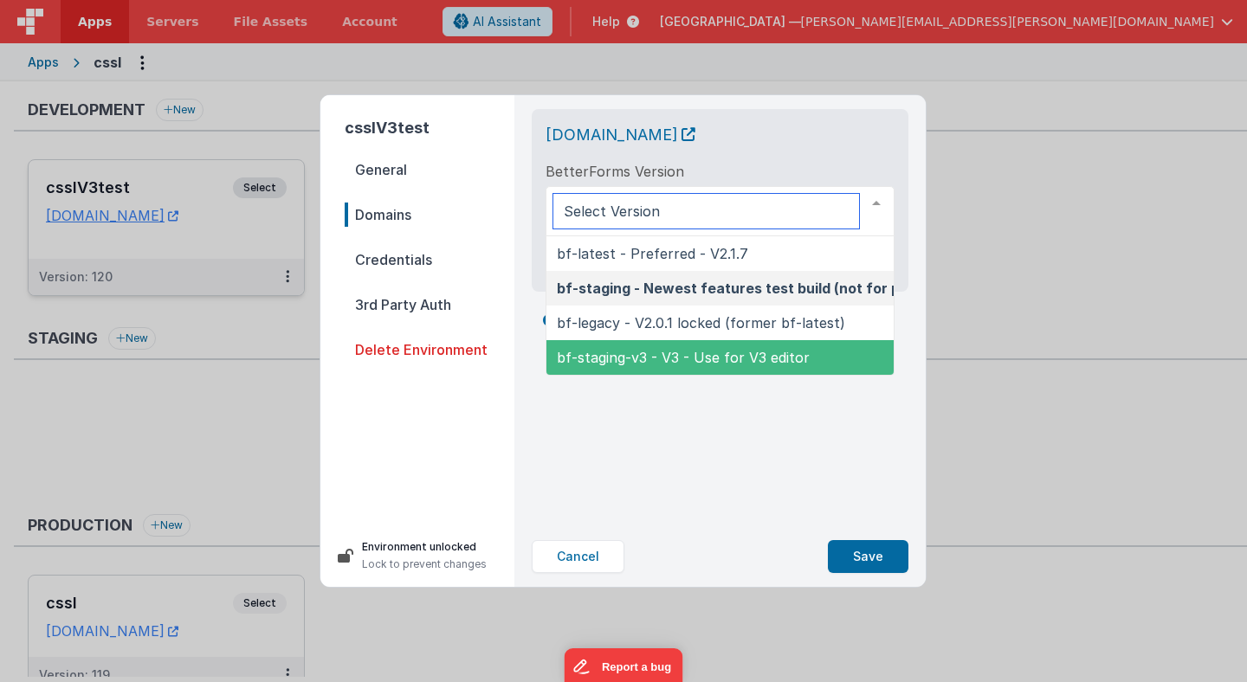
click at [624, 357] on span "bf-staging-v3 - V3 - Use for V3 editor" at bounding box center [683, 357] width 253 height 17
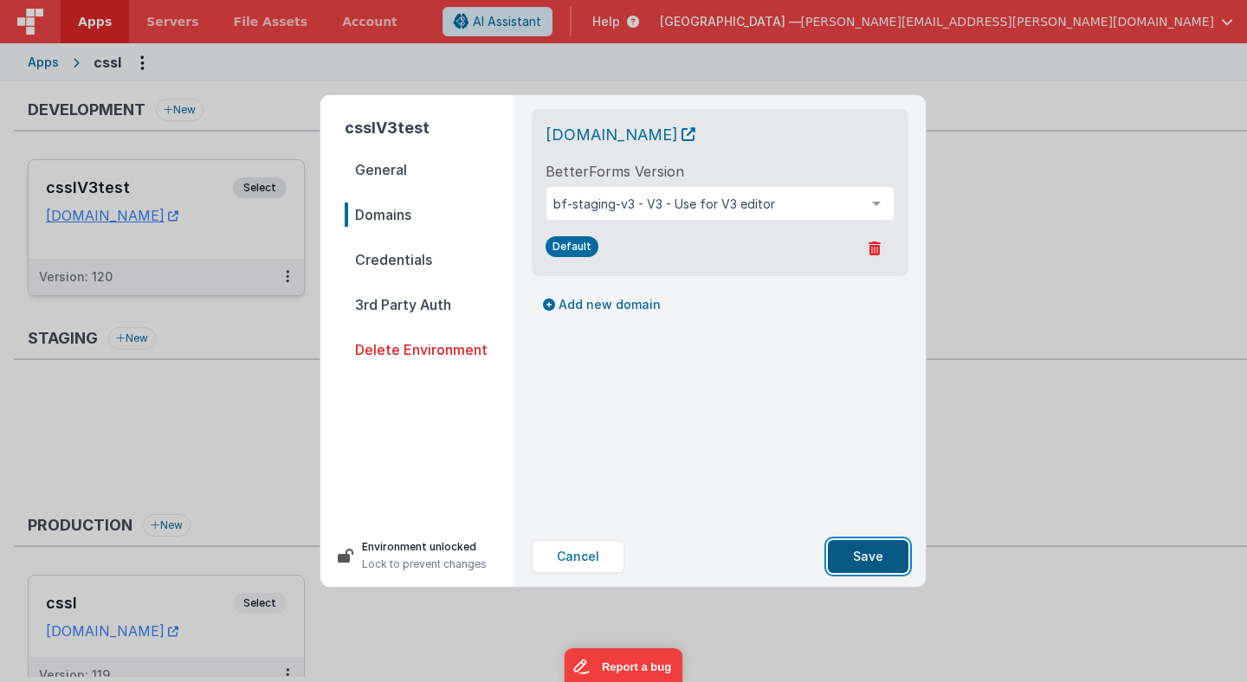
click at [871, 555] on button "Save" at bounding box center [868, 556] width 81 height 33
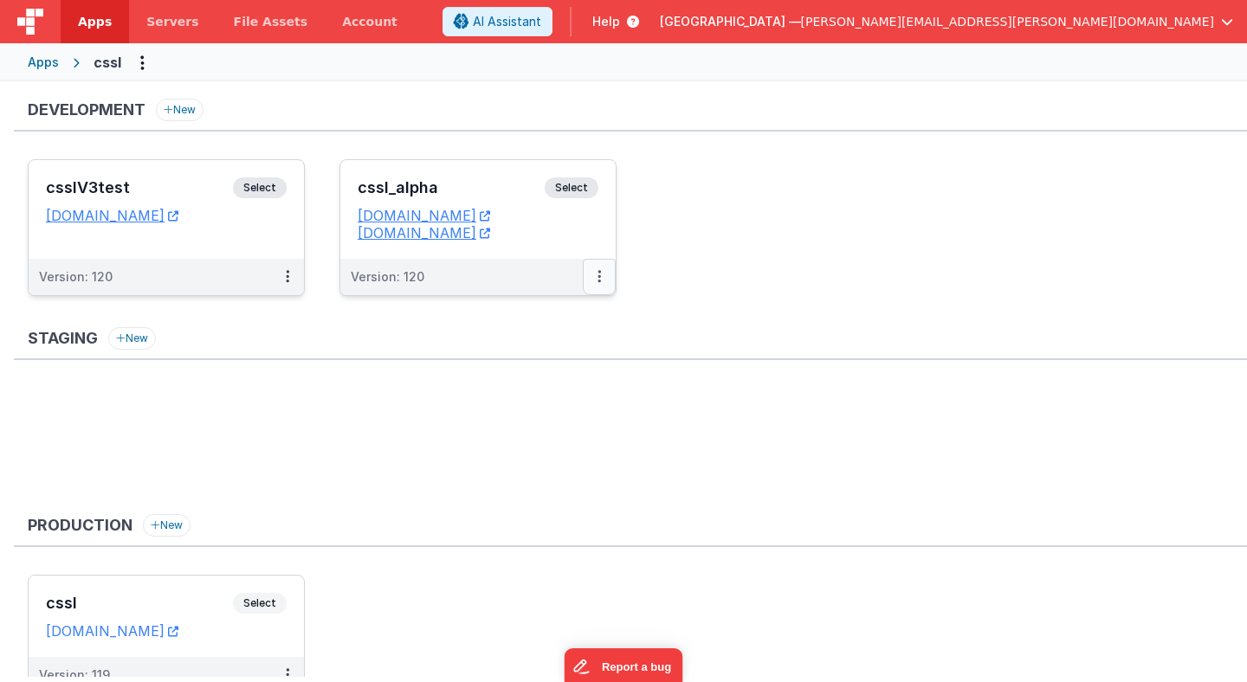
click at [601, 277] on button at bounding box center [599, 277] width 33 height 36
click at [583, 321] on link "Edit" at bounding box center [539, 315] width 152 height 31
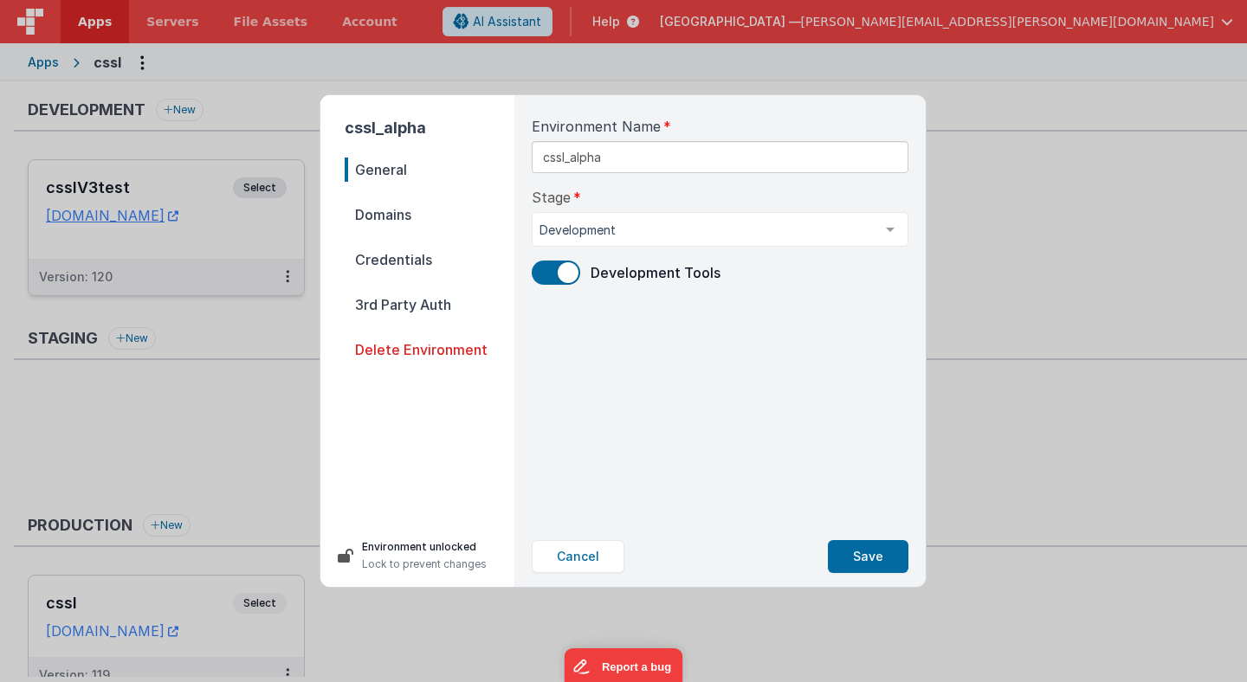
click at [412, 267] on span "Credentials" at bounding box center [430, 260] width 170 height 24
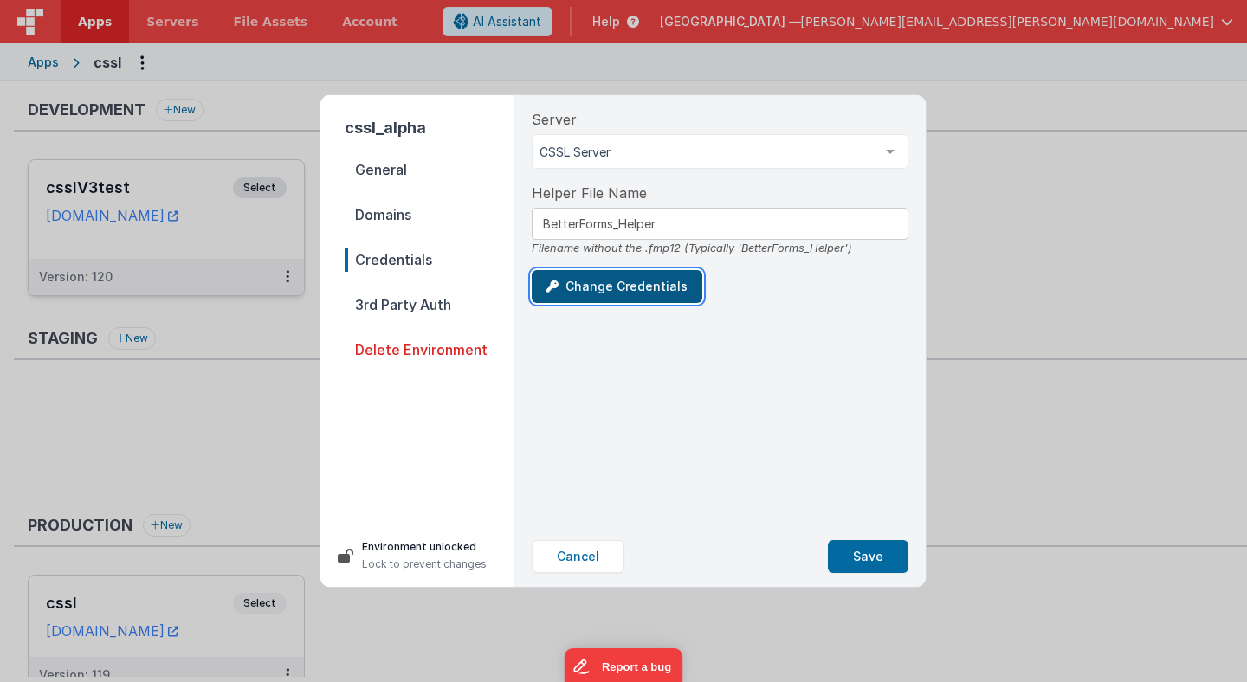
click at [579, 290] on button "Change Credentials" at bounding box center [617, 286] width 171 height 33
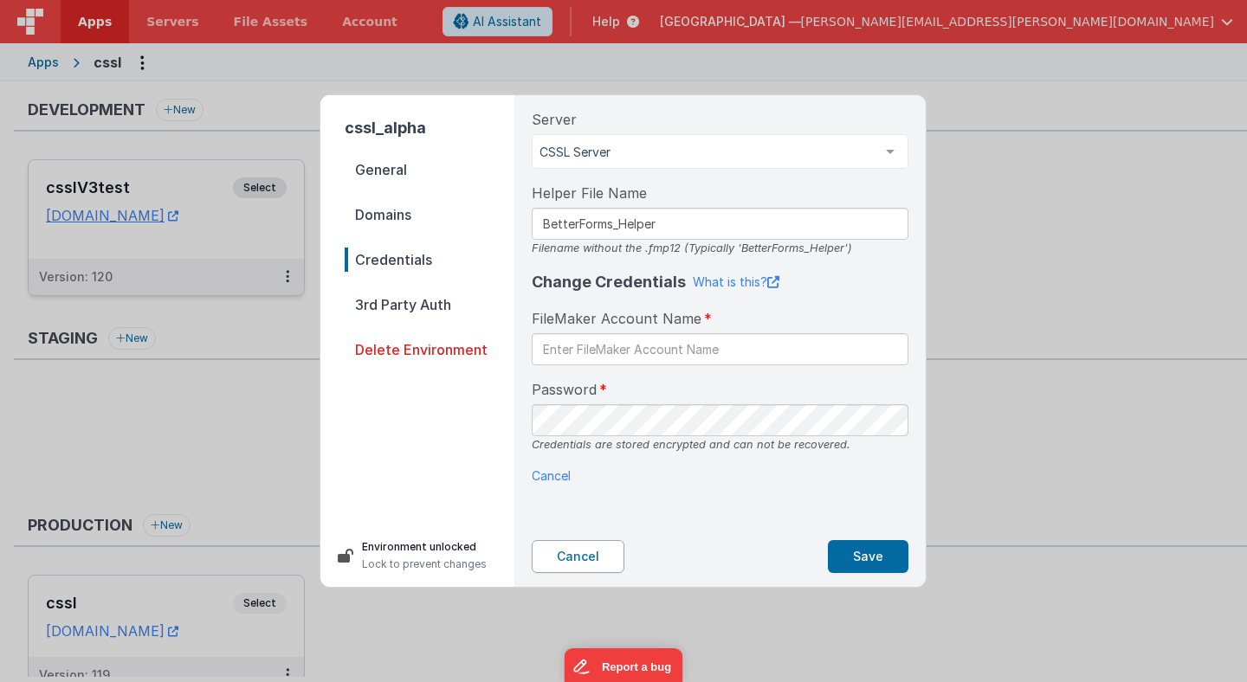
click at [568, 552] on button "Cancel" at bounding box center [578, 556] width 93 height 33
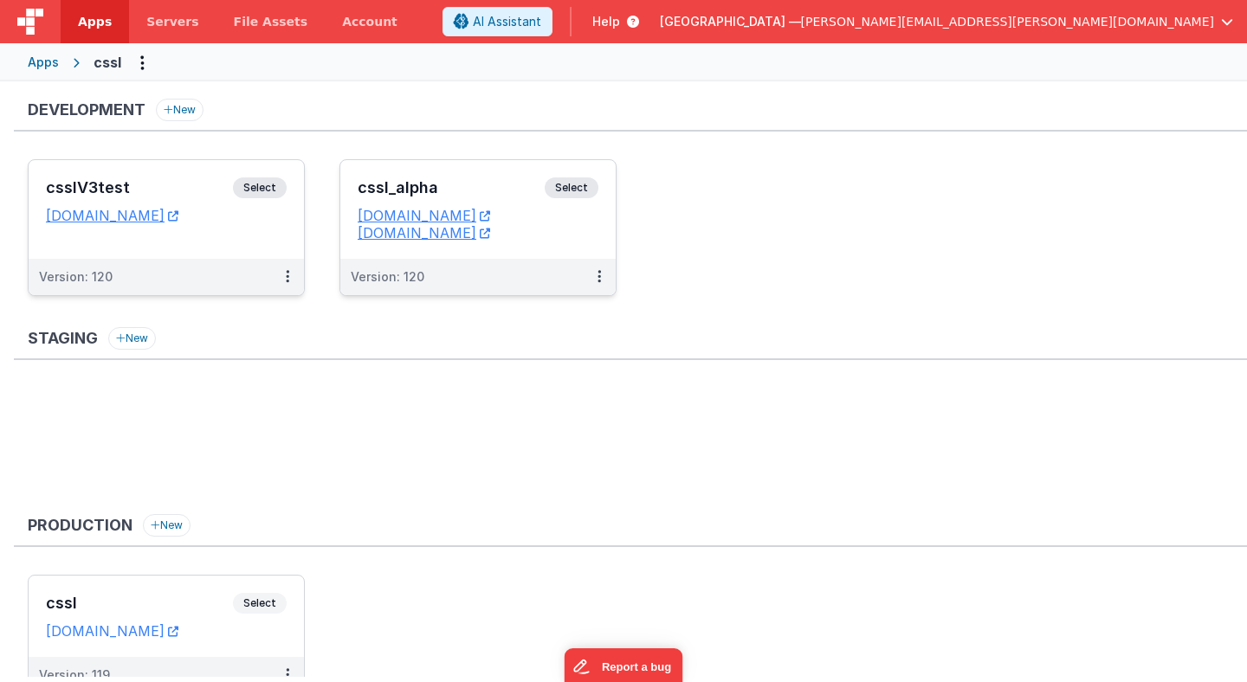
click at [268, 185] on span "Select" at bounding box center [260, 187] width 54 height 21
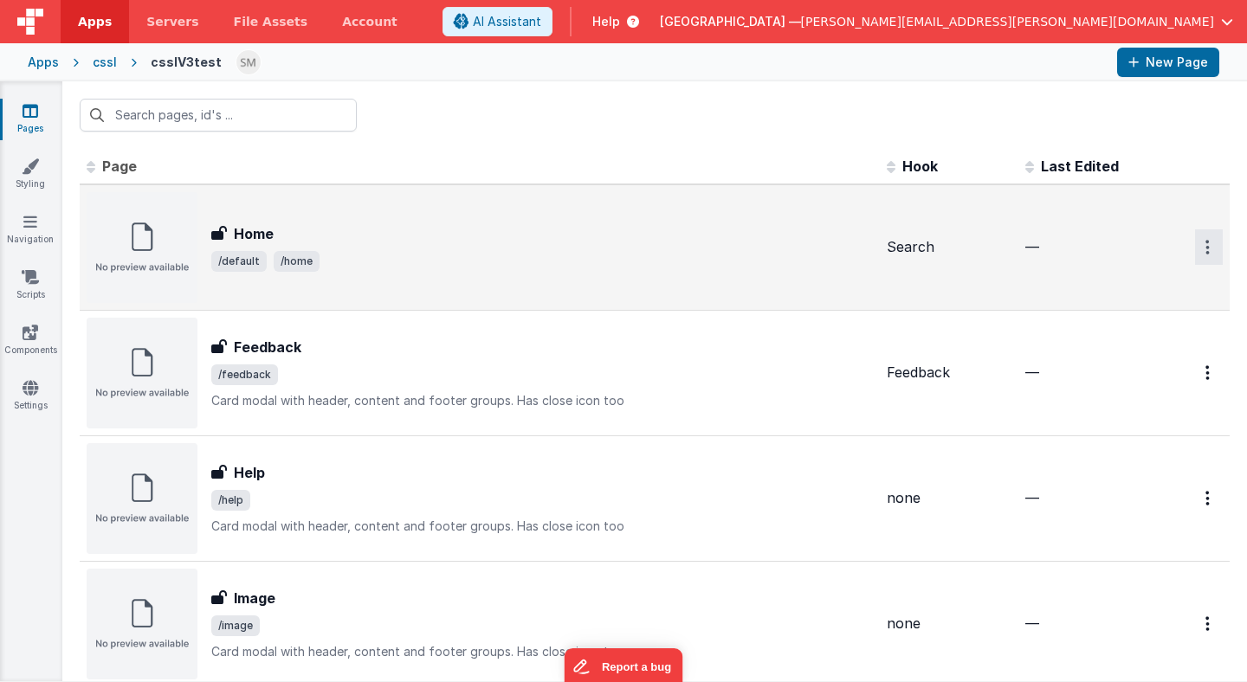
click at [1211, 249] on button "Options" at bounding box center [1209, 246] width 28 height 35
click at [1171, 287] on link "Legacy Editor" at bounding box center [1146, 287] width 152 height 31
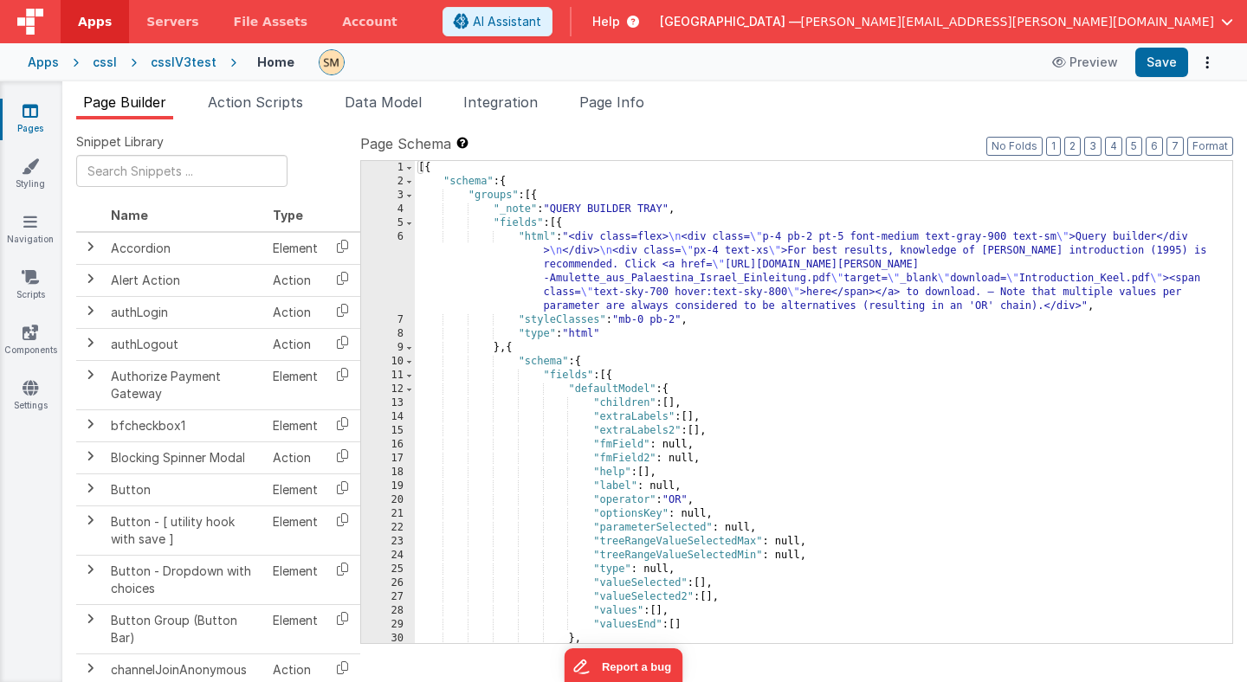
click at [175, 60] on div "csslV3test" at bounding box center [184, 62] width 66 height 17
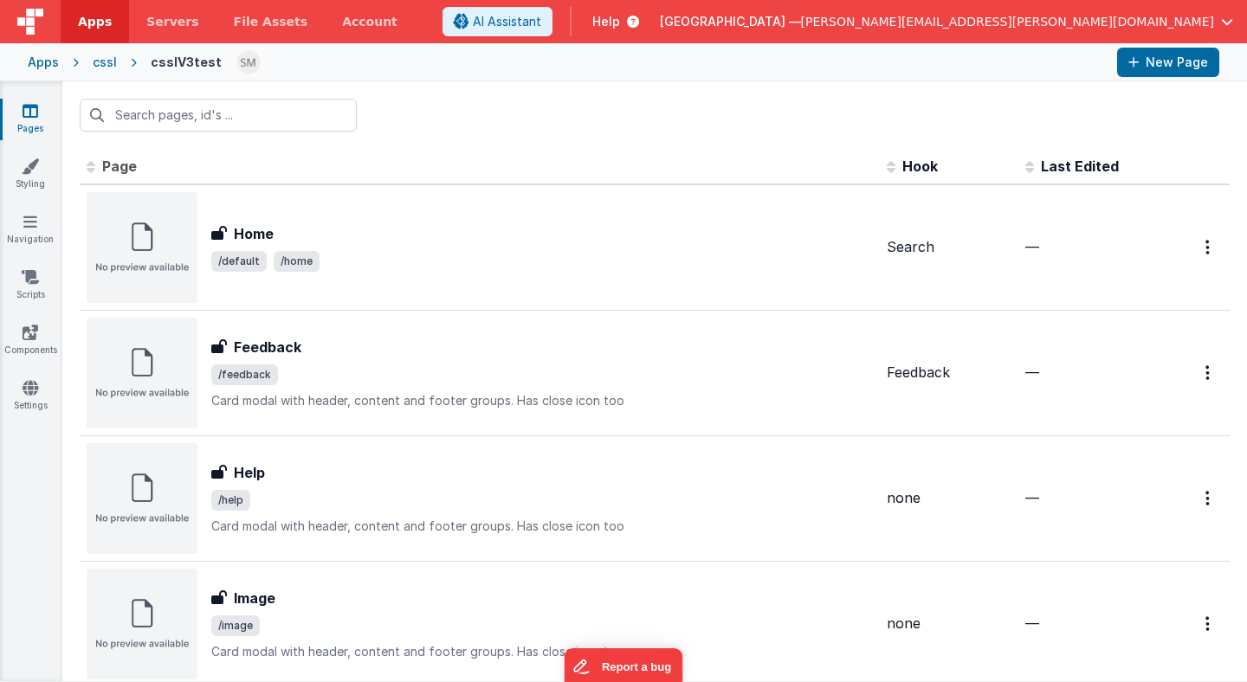
click at [107, 65] on div "cssl" at bounding box center [105, 62] width 24 height 17
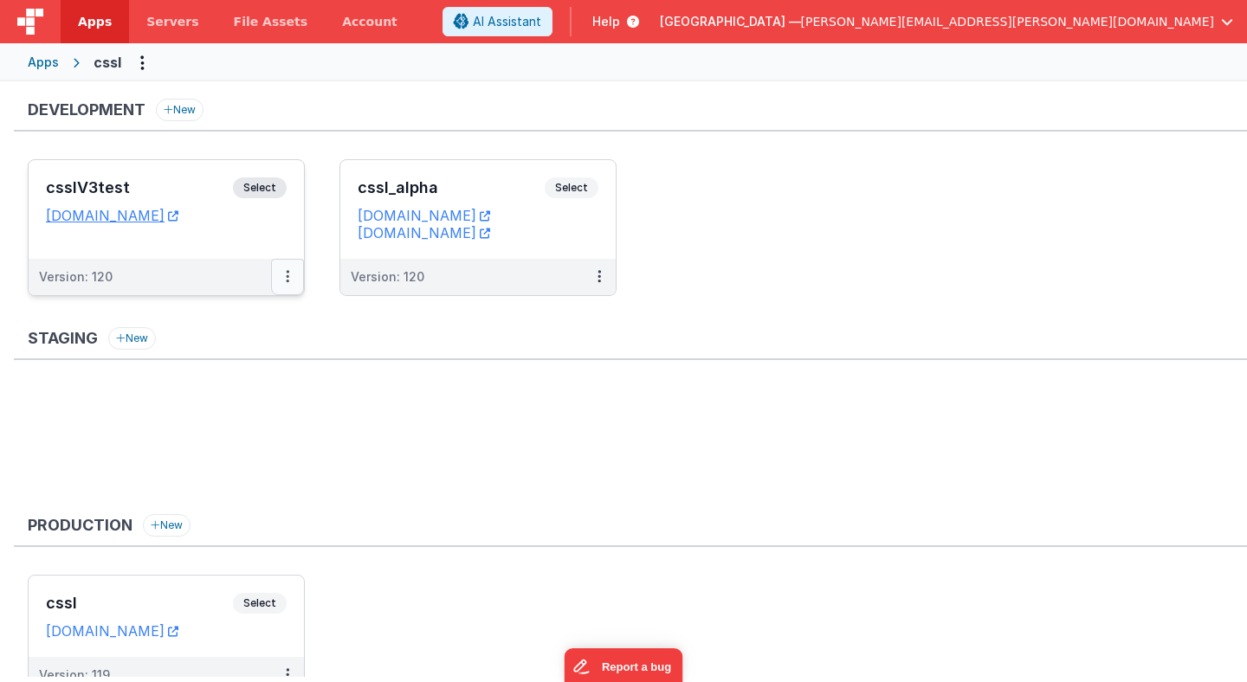
click at [285, 275] on button at bounding box center [287, 277] width 33 height 36
click at [260, 318] on link "Edit" at bounding box center [228, 315] width 152 height 31
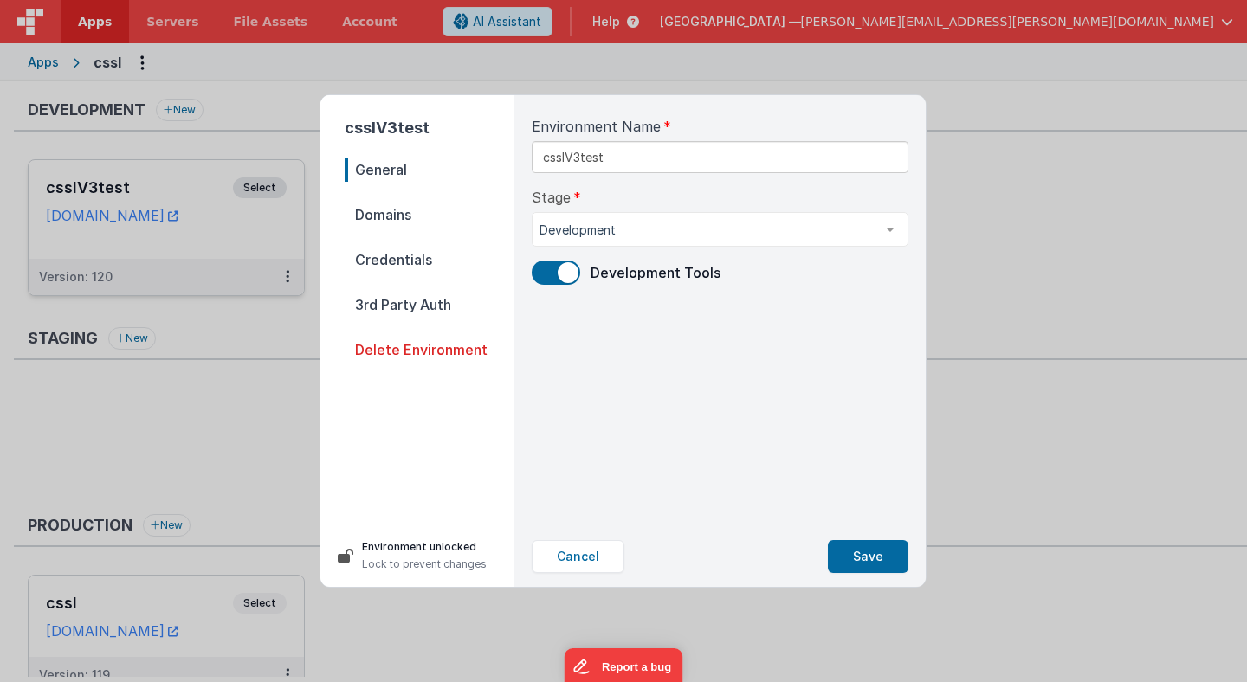
click at [399, 216] on span "Domains" at bounding box center [430, 215] width 170 height 24
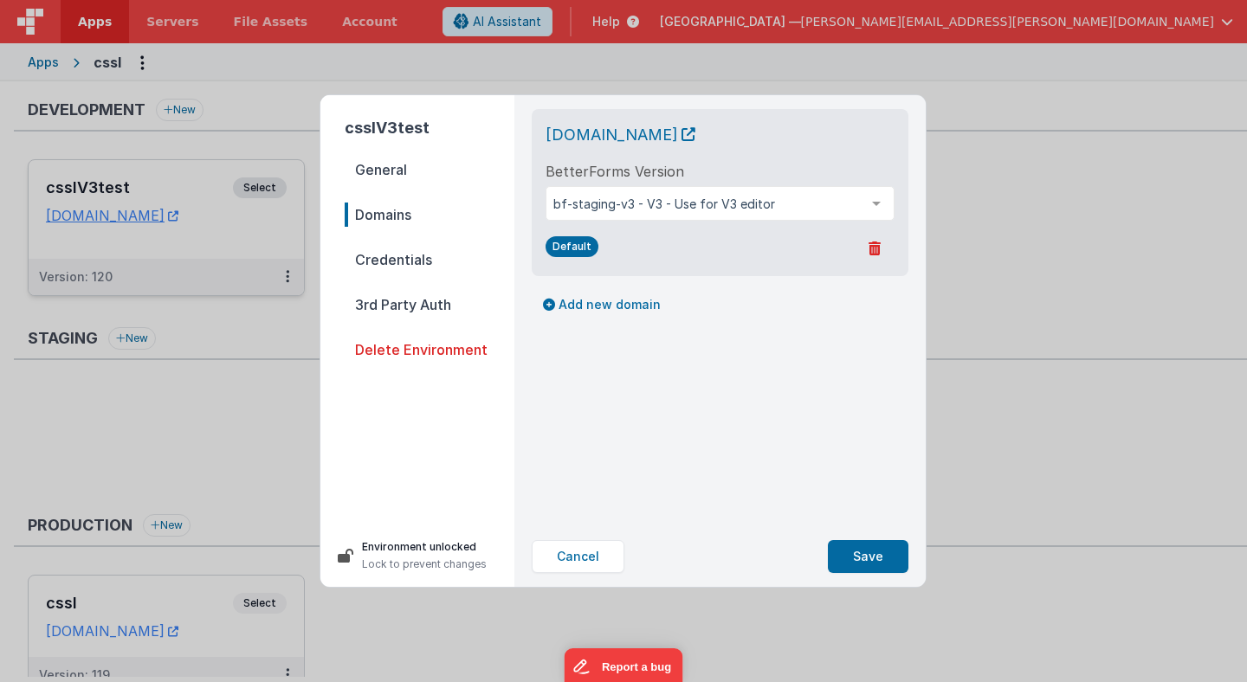
click at [403, 252] on span "Credentials" at bounding box center [430, 260] width 170 height 24
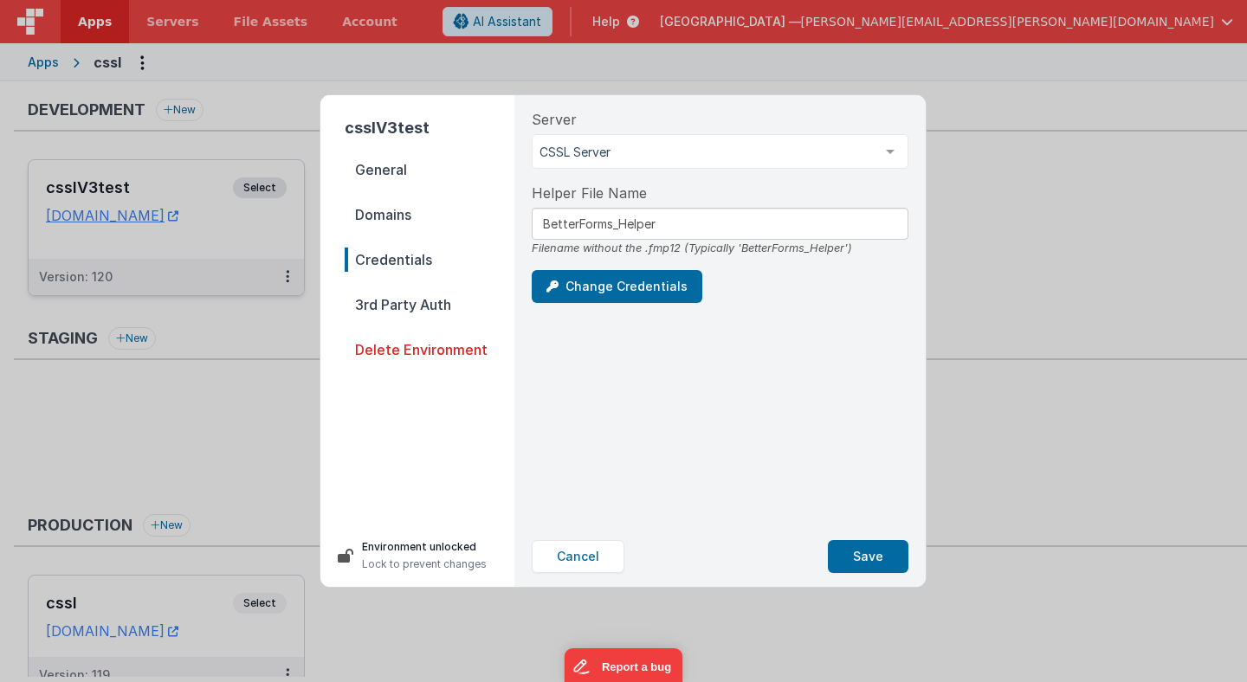
click at [394, 213] on span "Domains" at bounding box center [430, 215] width 170 height 24
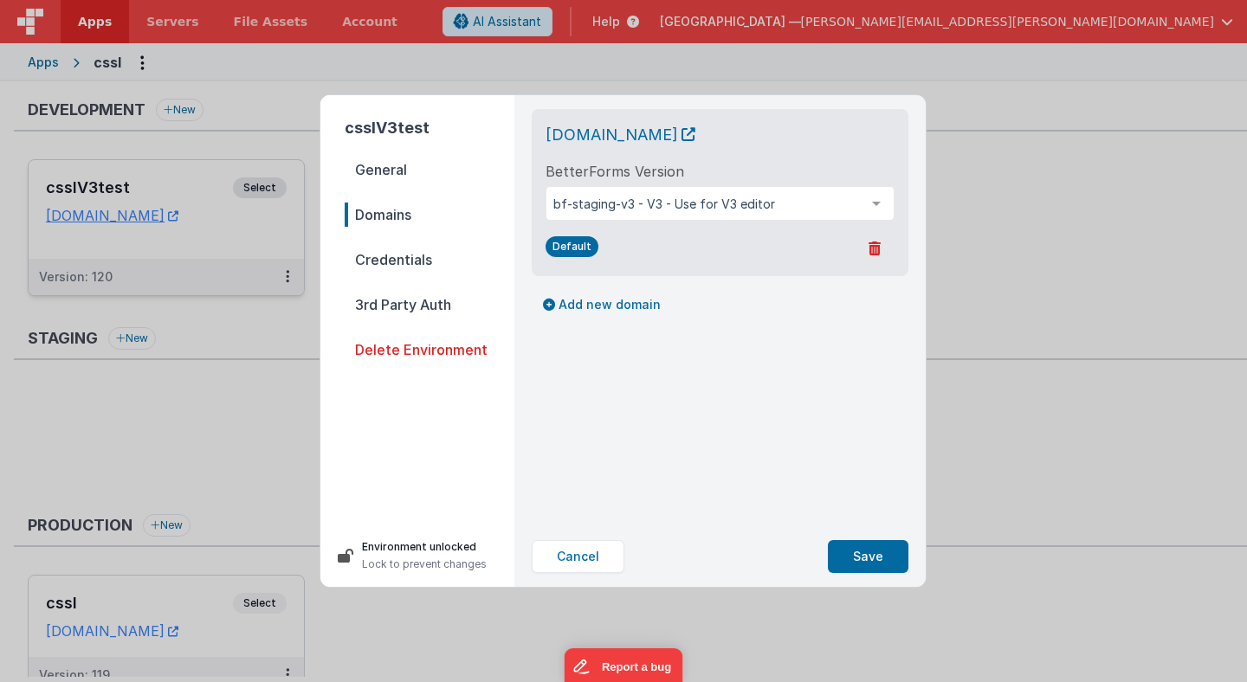
click at [640, 406] on div "[DOMAIN_NAME] BetterForms Version bf-staging-v3 - V3 - Use for V3 editor bf-lat…" at bounding box center [720, 310] width 404 height 431
click at [395, 260] on span "Credentials" at bounding box center [430, 260] width 170 height 24
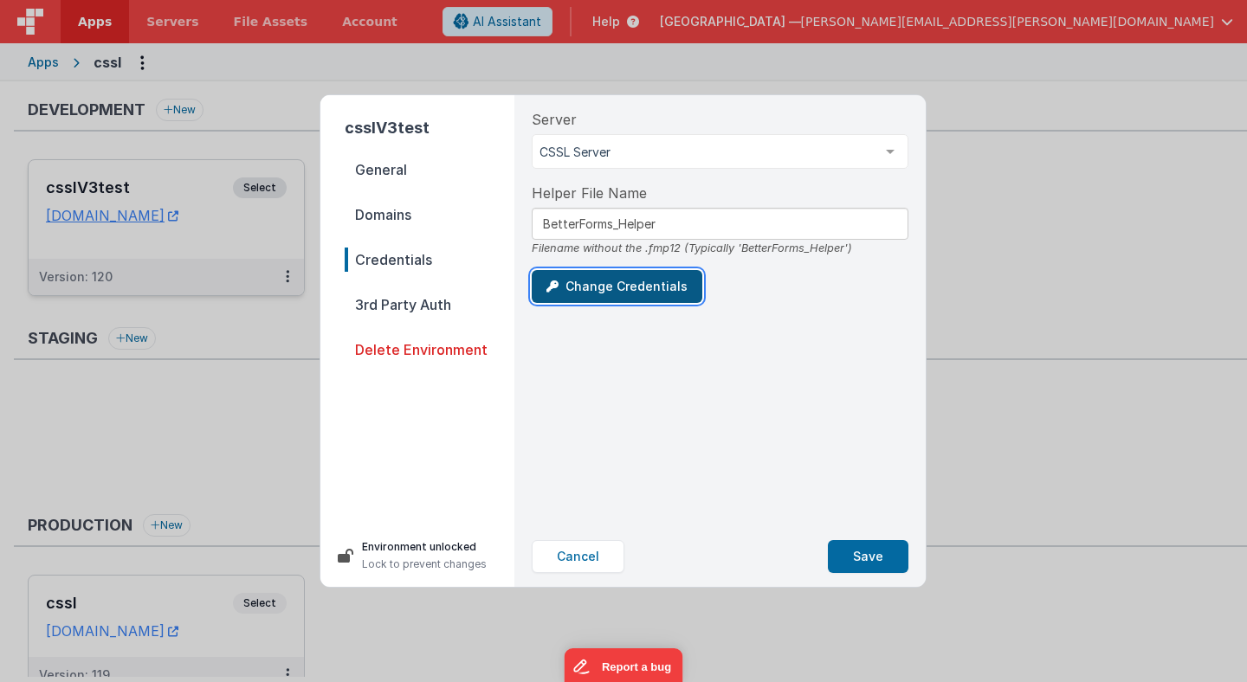
click at [603, 290] on button "Change Credentials" at bounding box center [617, 286] width 171 height 33
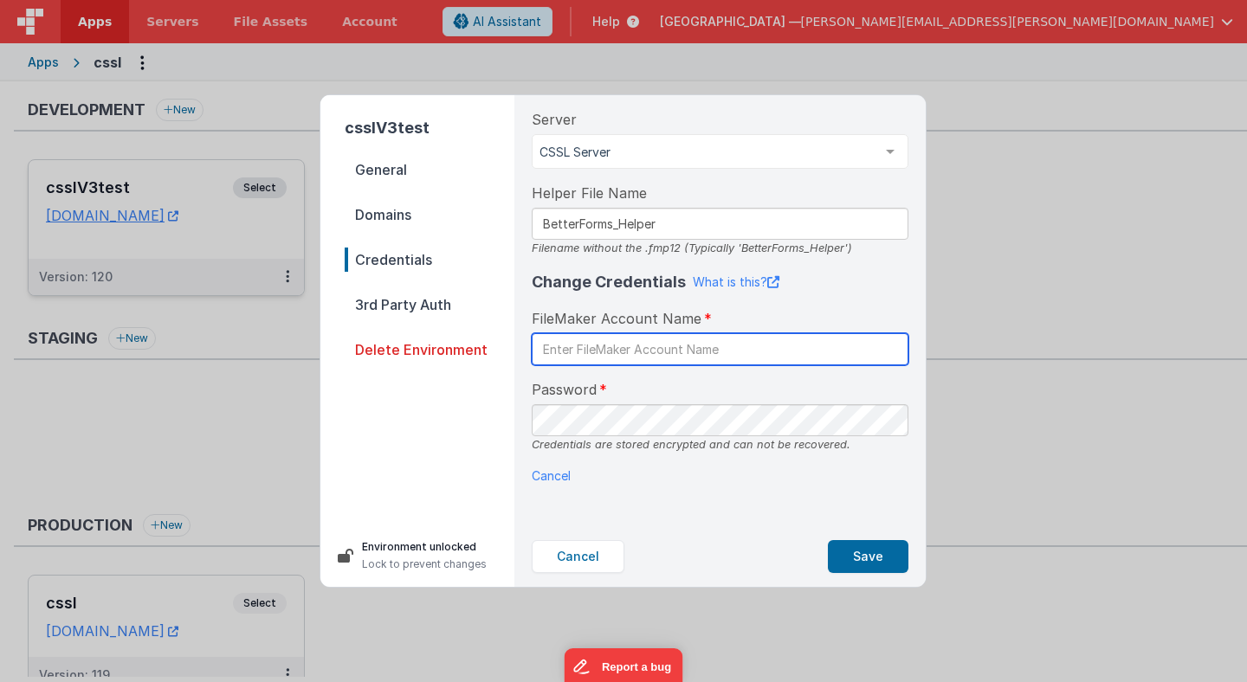
click at [603, 352] on input "text" at bounding box center [720, 349] width 377 height 32
type input "betterforms"
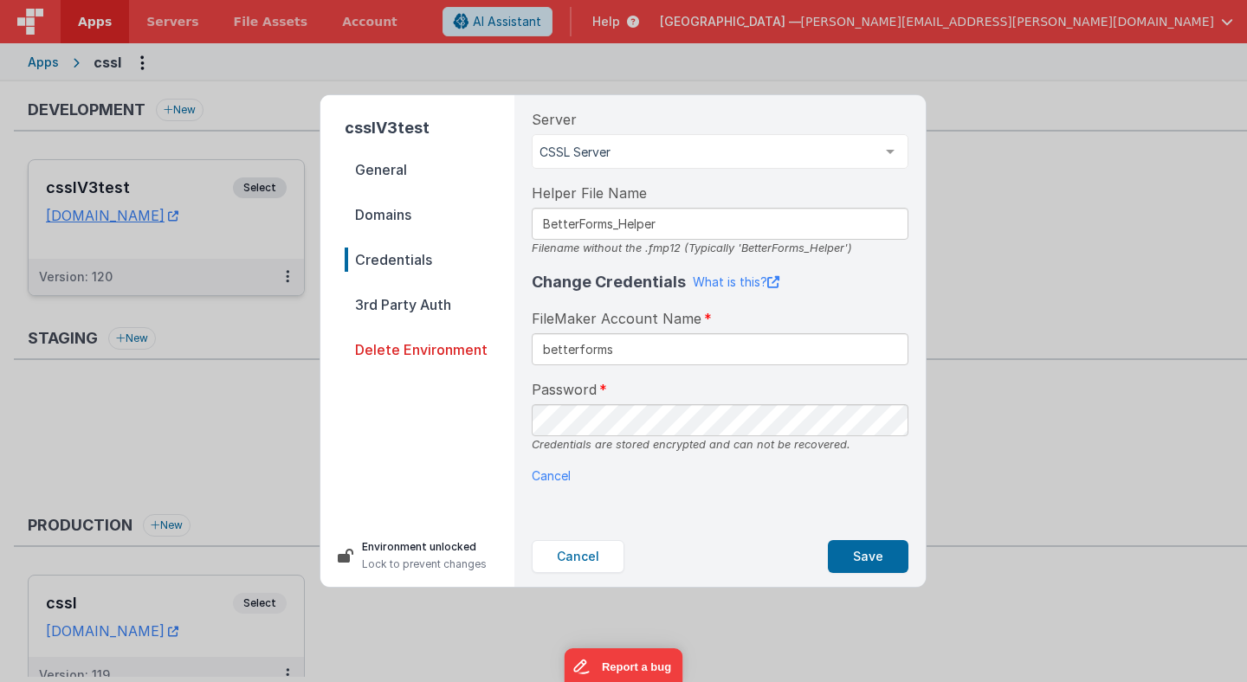
click at [597, 511] on div "Server CSSL Server CSSL Server List is empty. Helper File Name BetterForms_Help…" at bounding box center [720, 310] width 404 height 431
click at [861, 561] on button "Save" at bounding box center [868, 556] width 81 height 33
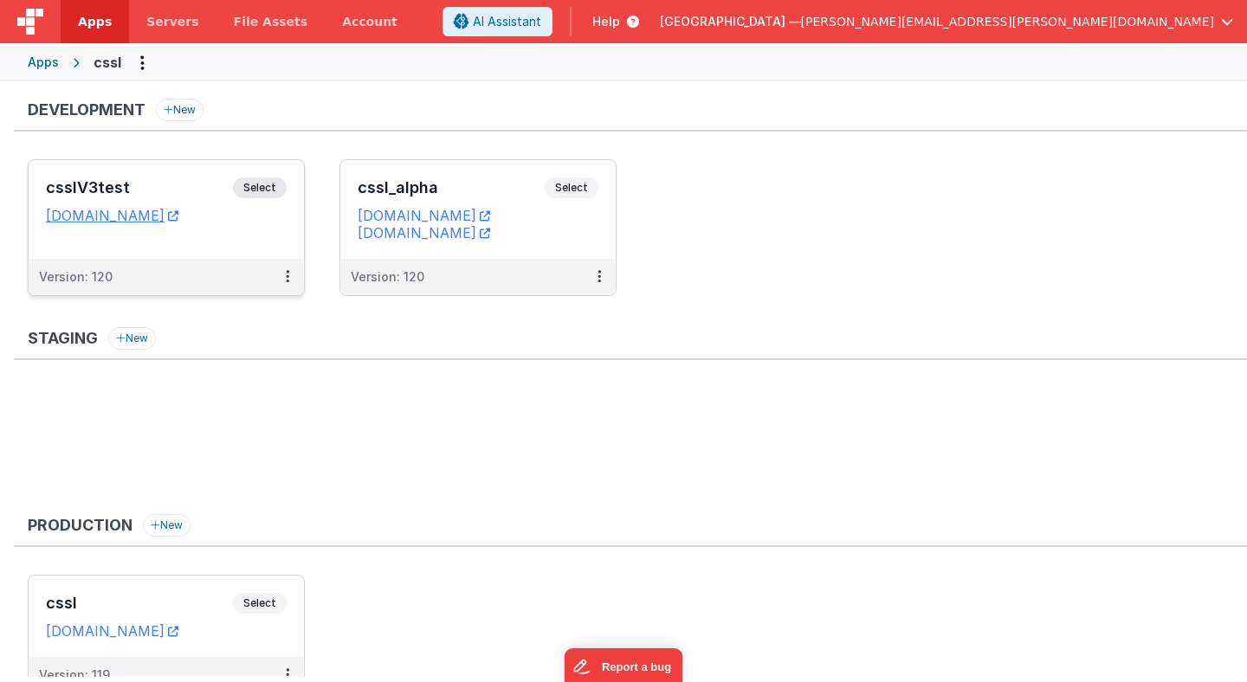
click at [270, 184] on span "Select" at bounding box center [260, 187] width 54 height 21
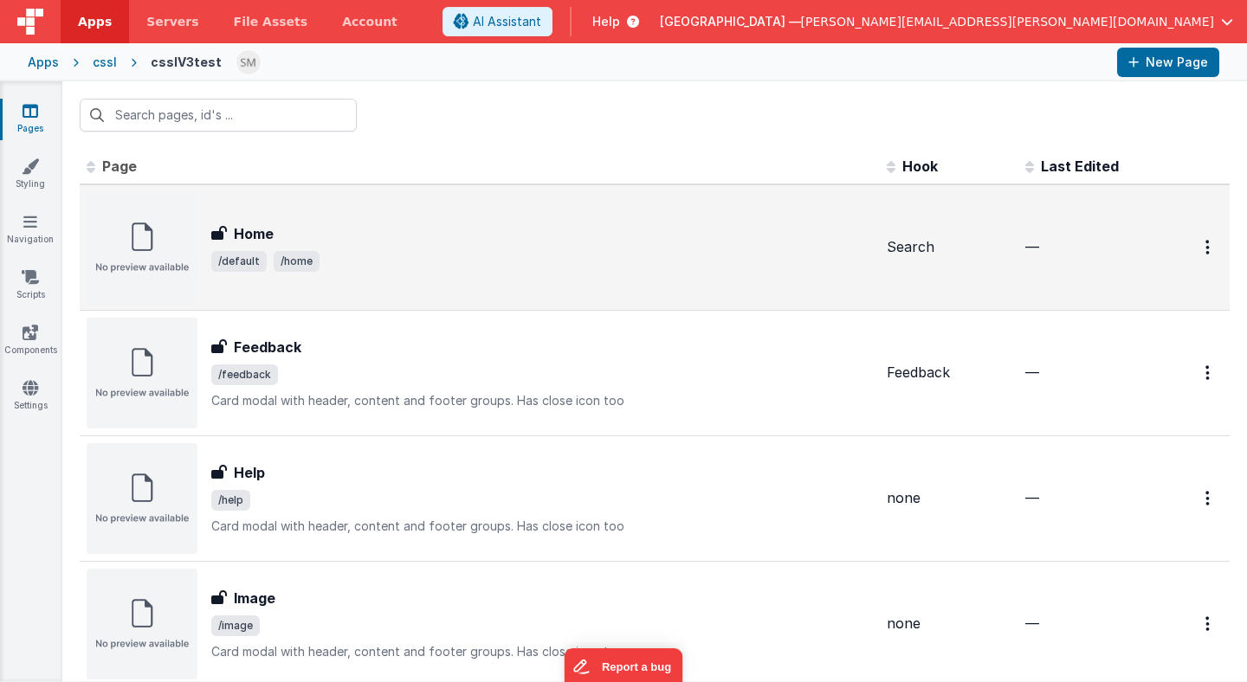
click at [334, 248] on div "Home Home /default /home" at bounding box center [541, 247] width 661 height 48
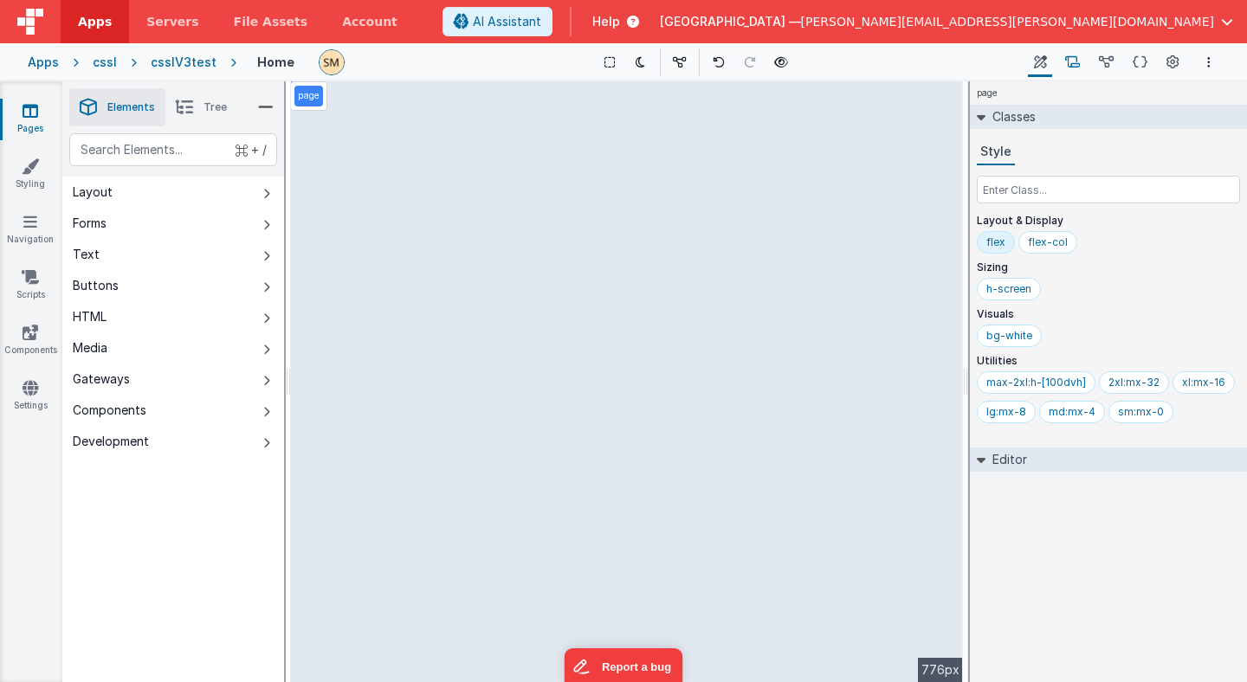
click at [1074, 63] on icon at bounding box center [1072, 63] width 15 height 18
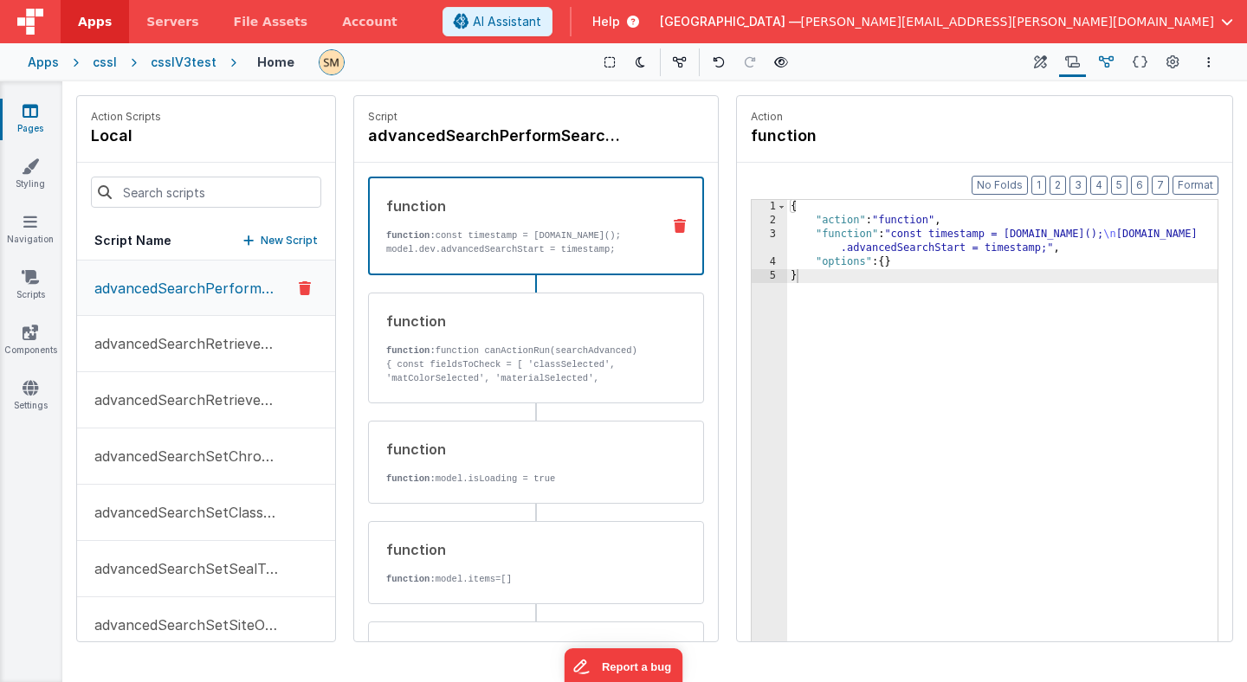
click at [1110, 62] on icon at bounding box center [1106, 63] width 15 height 18
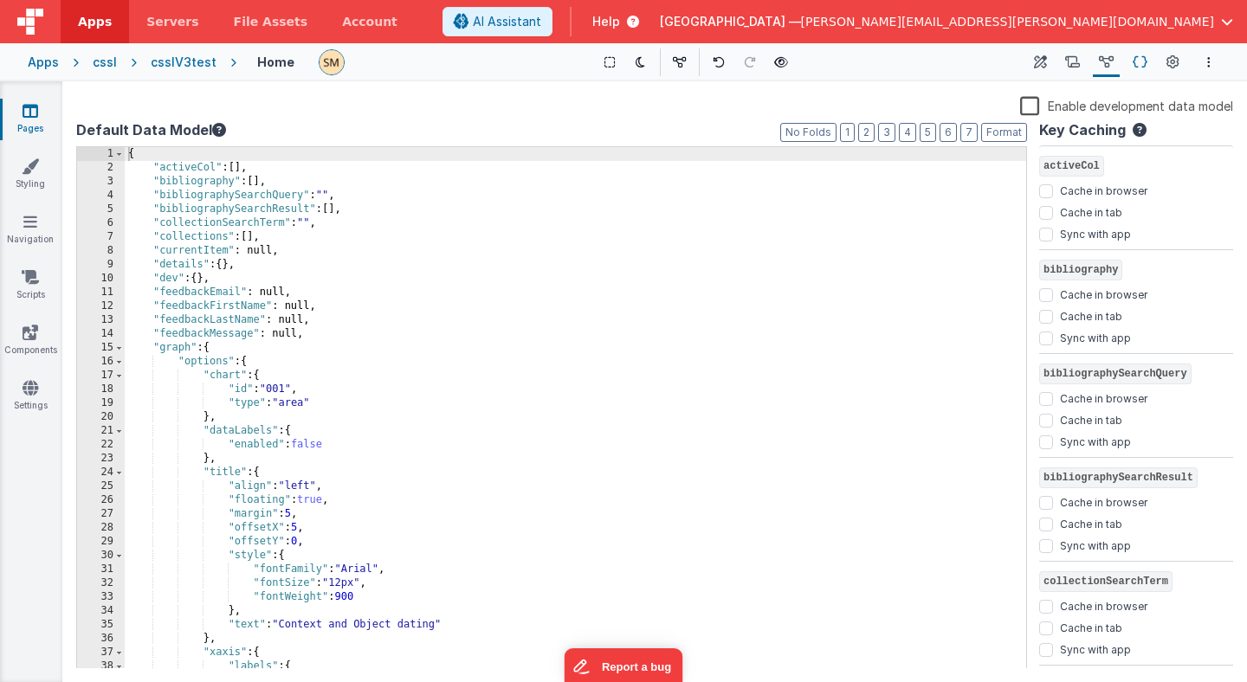
click at [1139, 62] on icon at bounding box center [1139, 63] width 15 height 18
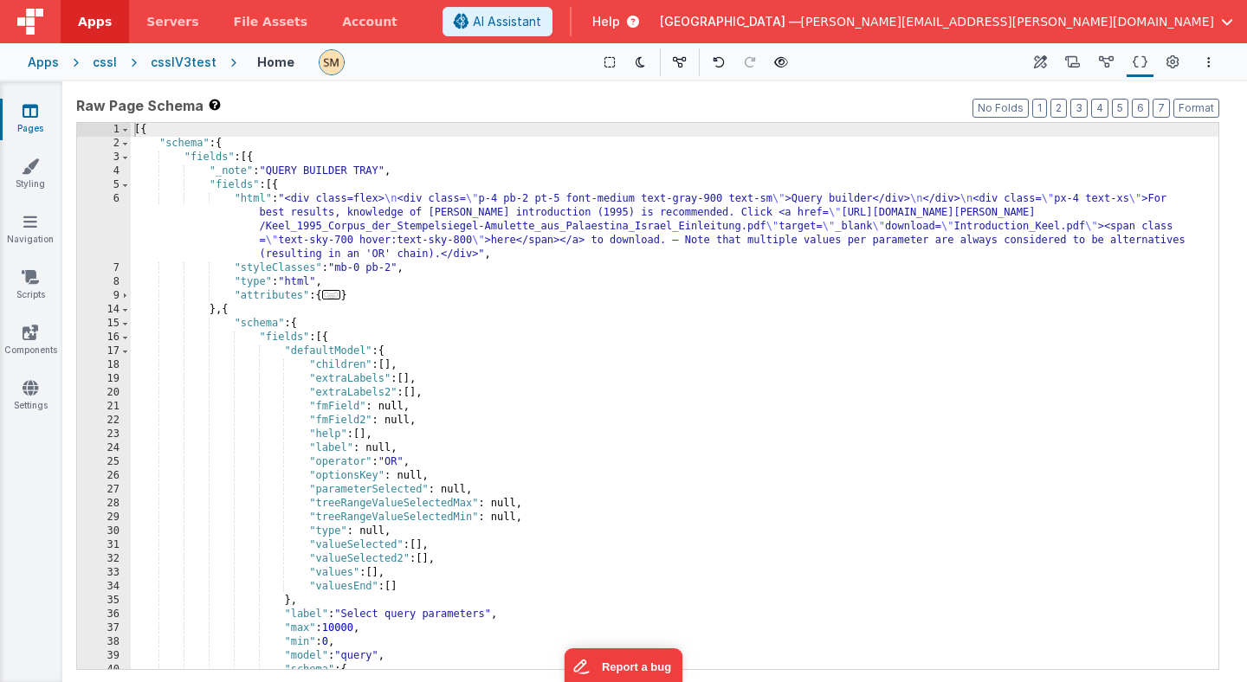
click at [110, 61] on div "cssl" at bounding box center [105, 62] width 24 height 17
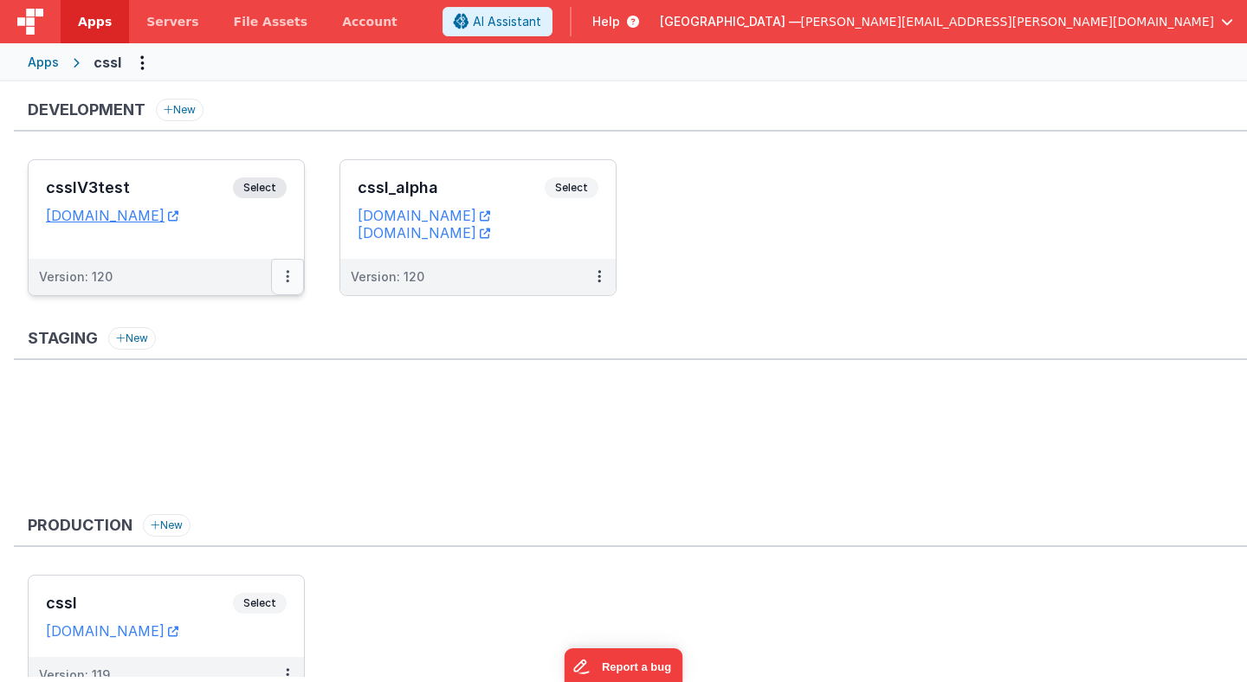
click at [286, 277] on icon at bounding box center [287, 276] width 3 height 1
click at [253, 347] on span "Open Helper" at bounding box center [224, 346] width 76 height 15
click at [336, 393] on div at bounding box center [623, 341] width 1247 height 682
click at [288, 268] on button at bounding box center [287, 277] width 33 height 36
click at [268, 317] on link "Edit" at bounding box center [228, 315] width 152 height 31
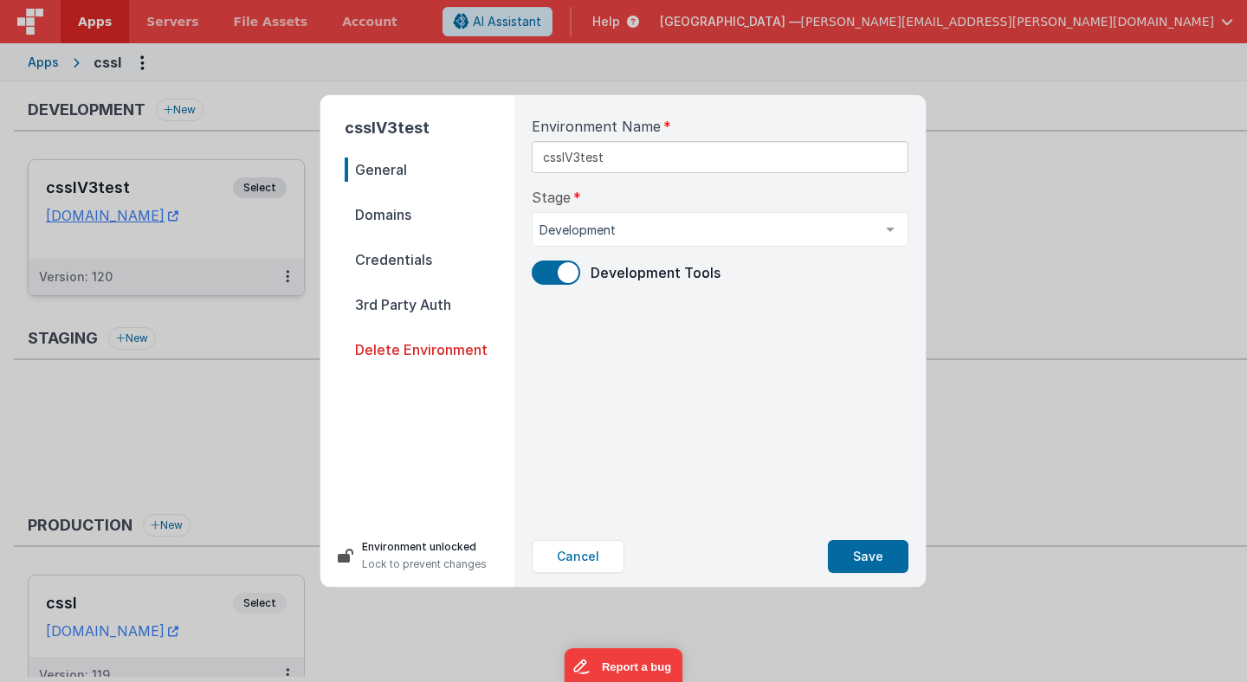
click at [420, 352] on span "Delete Environment" at bounding box center [430, 350] width 170 height 24
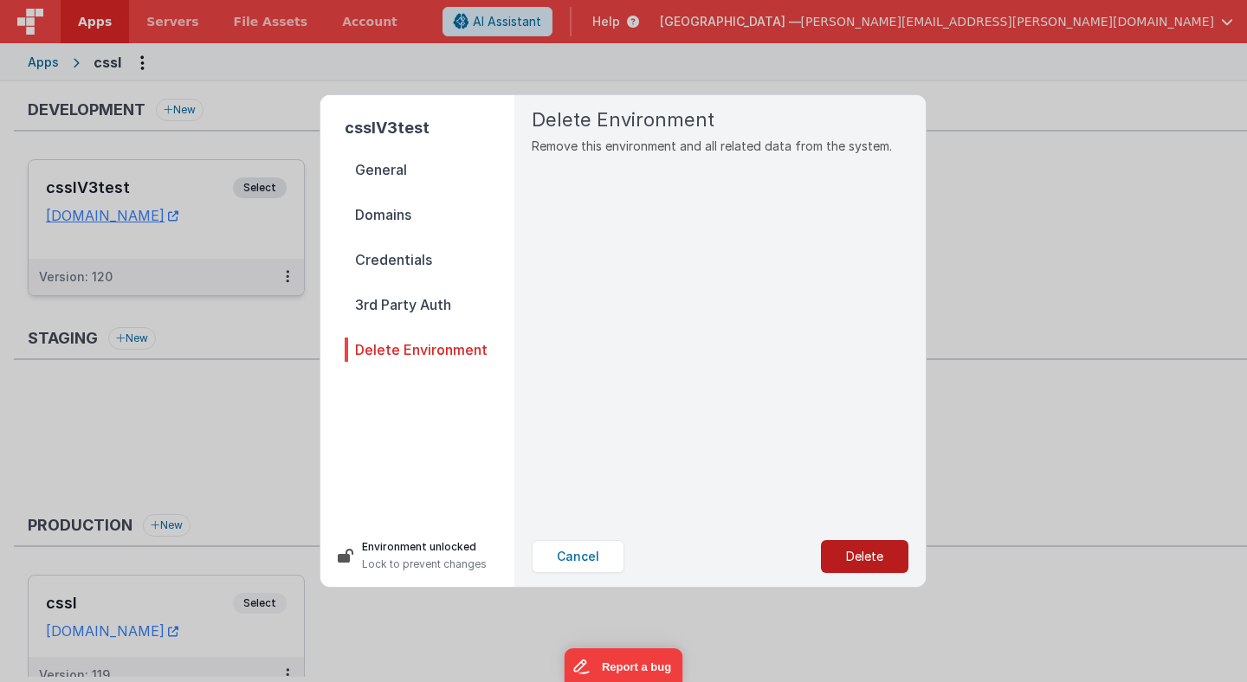
click at [841, 557] on button "Delete" at bounding box center [864, 556] width 87 height 33
click at [780, 558] on button "Yes, Delete" at bounding box center [777, 556] width 114 height 33
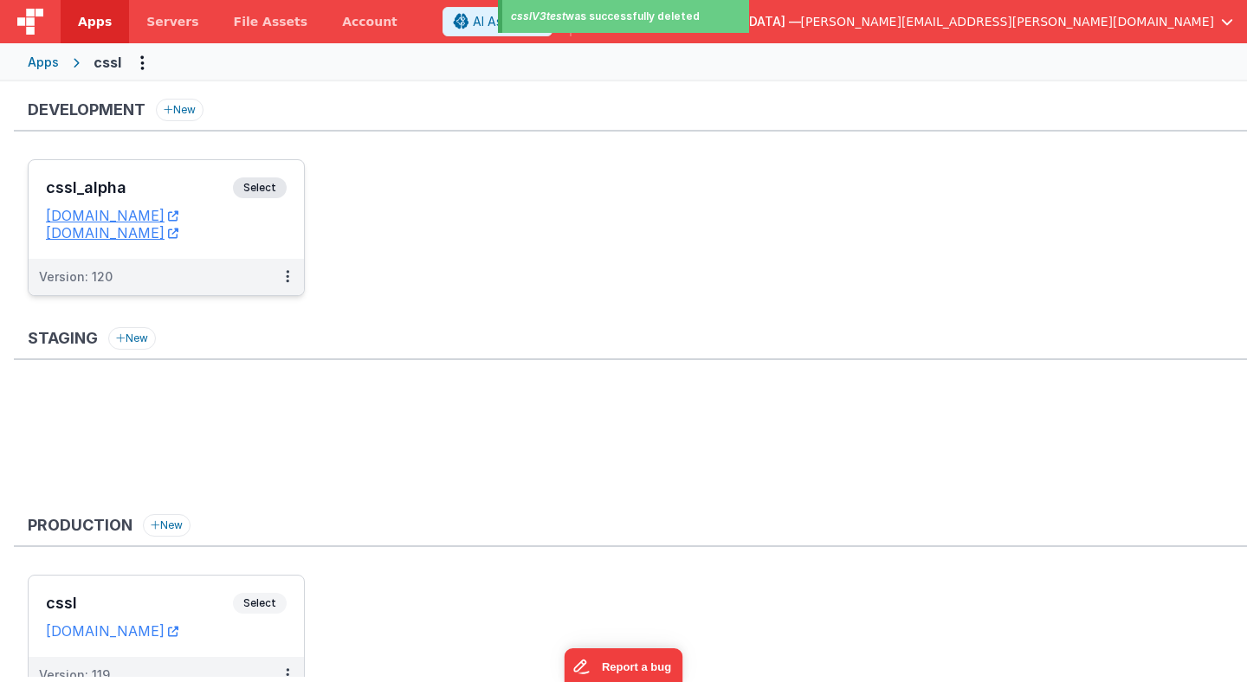
click at [571, 293] on ul "cssl_alpha Select URLs [DOMAIN_NAME] [DOMAIN_NAME] Version: 120" at bounding box center [637, 236] width 1219 height 154
click at [620, 18] on span "Help" at bounding box center [606, 21] width 28 height 17
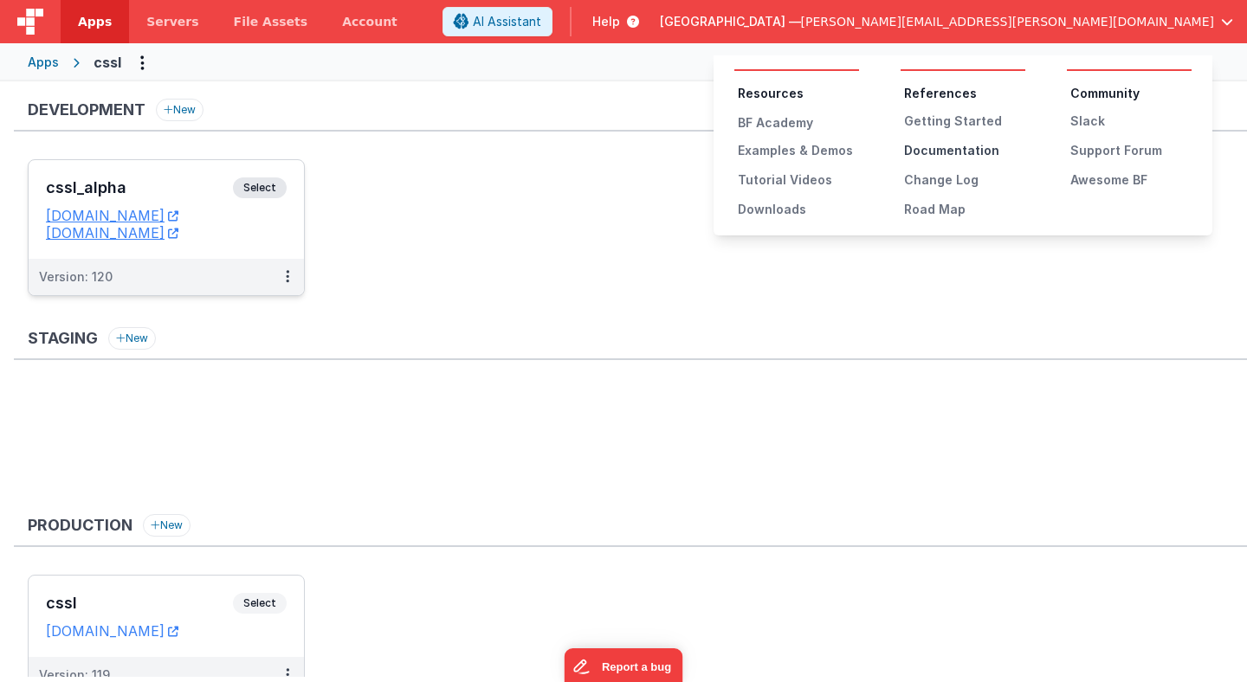
click at [941, 152] on div "Documentation" at bounding box center [964, 150] width 121 height 17
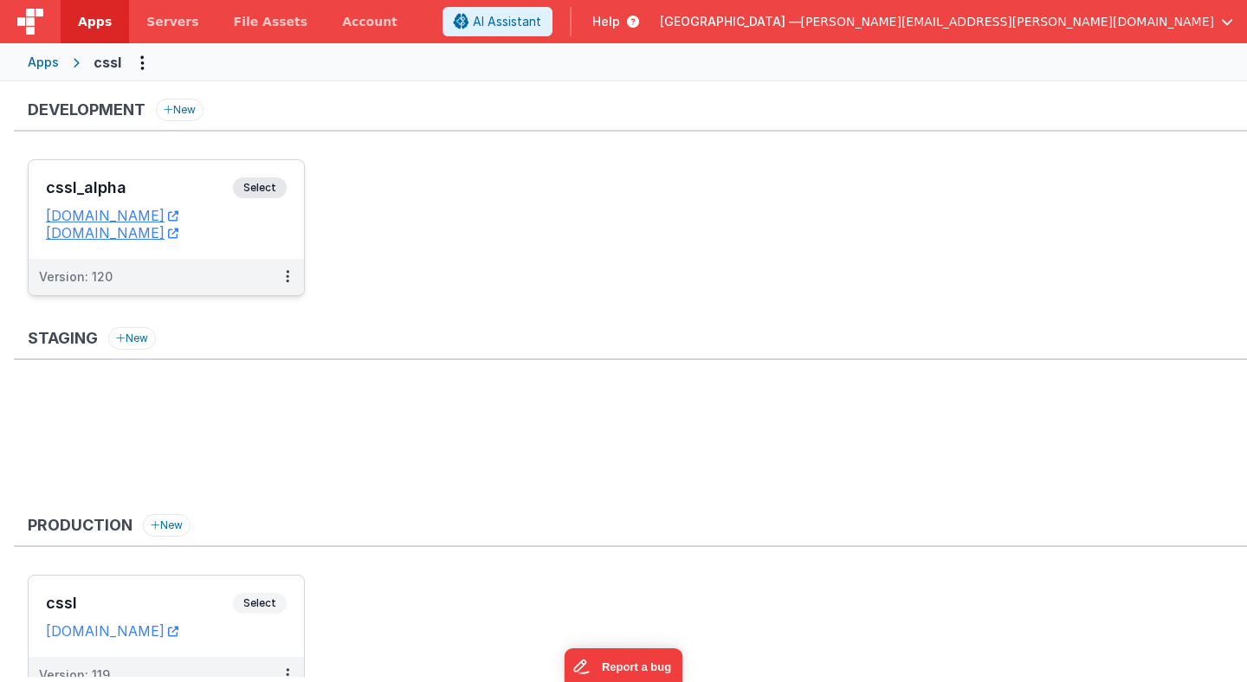
click at [266, 191] on span "Select" at bounding box center [260, 187] width 54 height 21
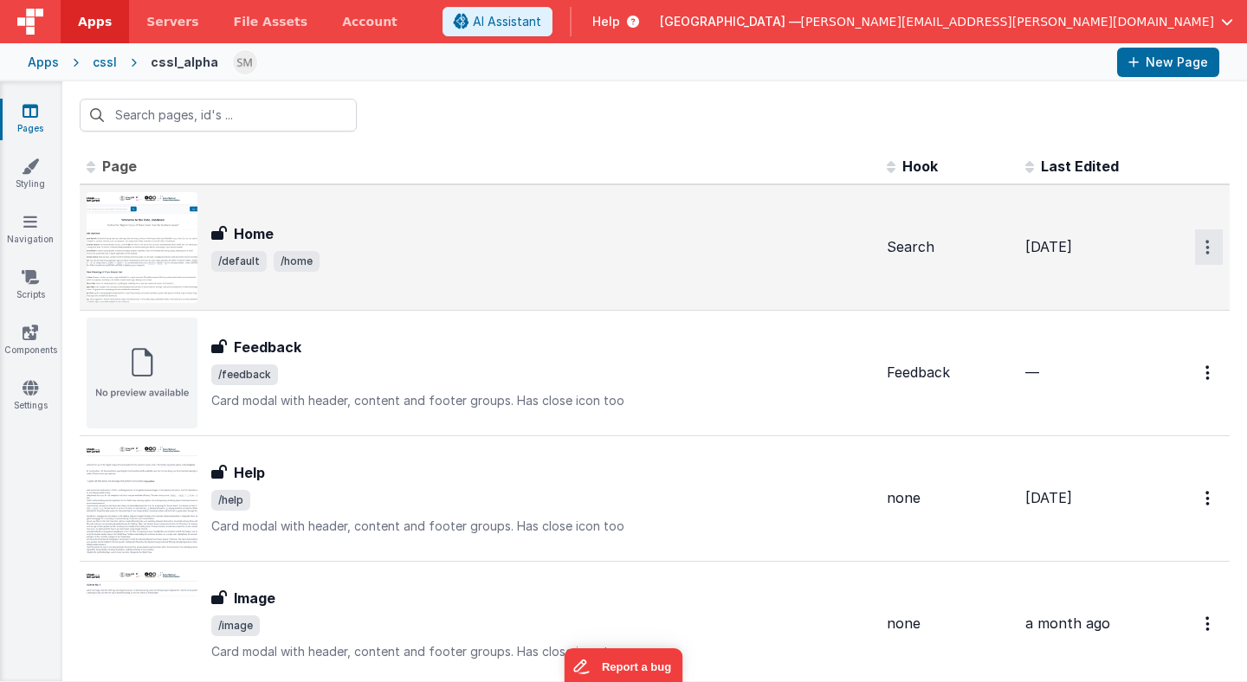
click at [1207, 245] on icon "Options" at bounding box center [1207, 247] width 4 height 15
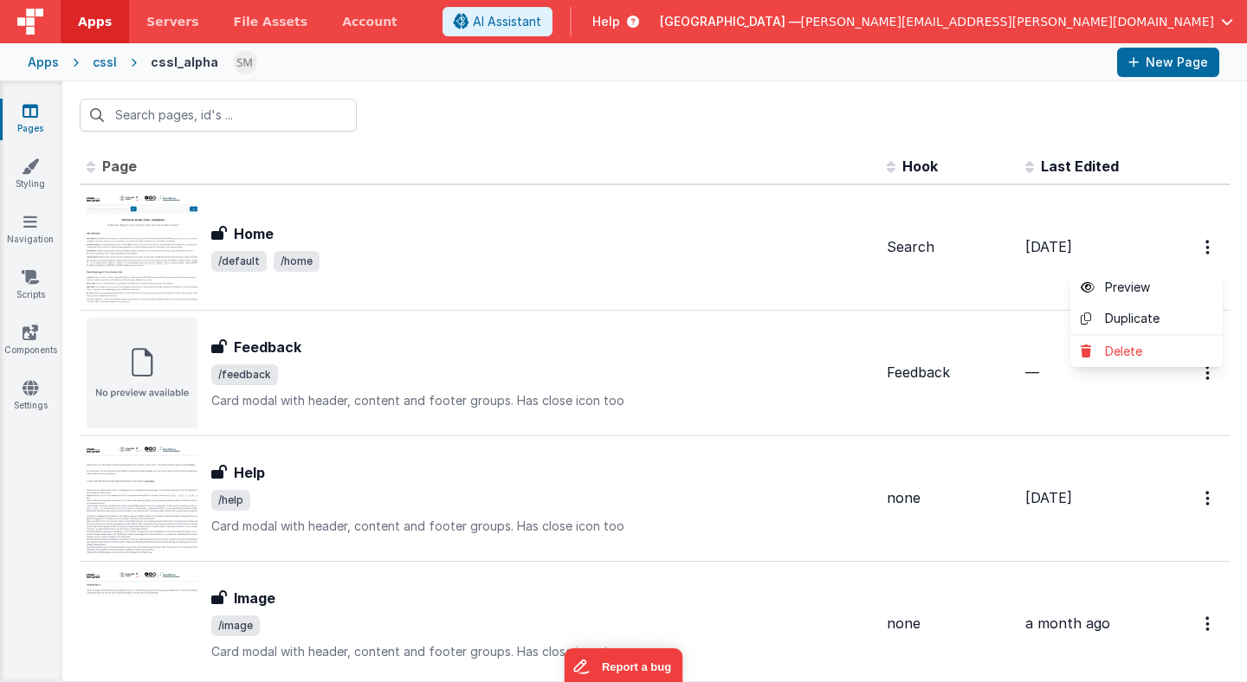
click at [1179, 218] on button at bounding box center [623, 341] width 1247 height 682
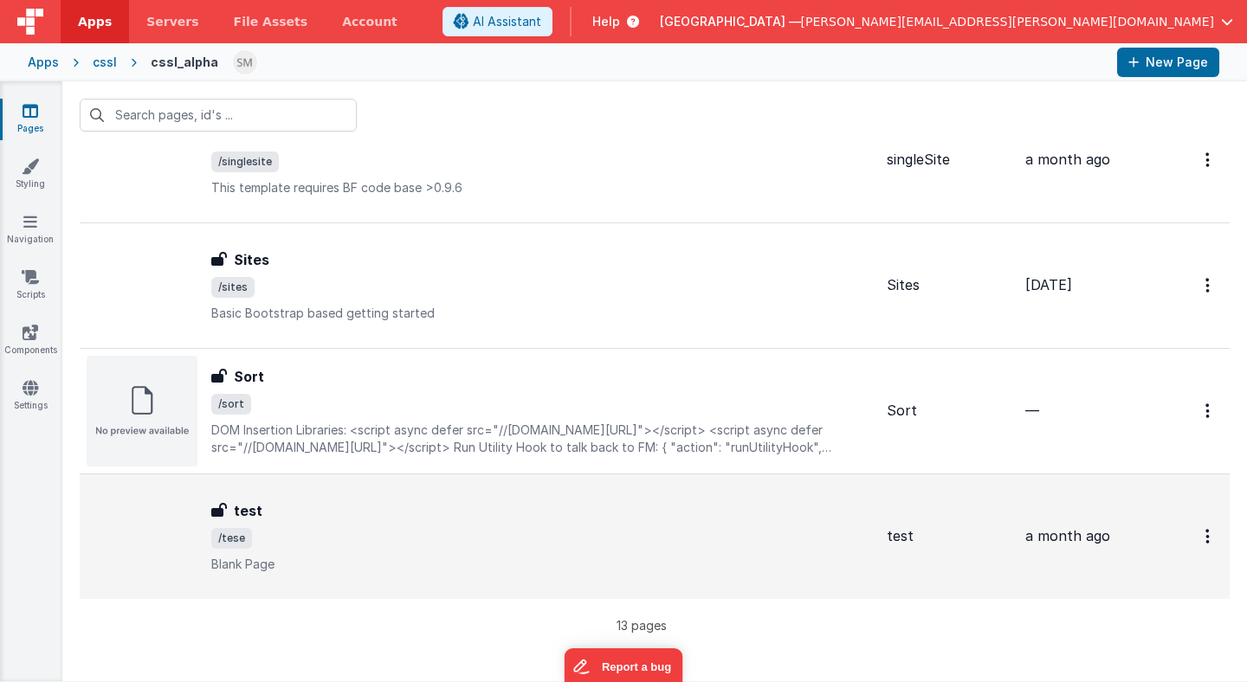
scroll to position [1219, 0]
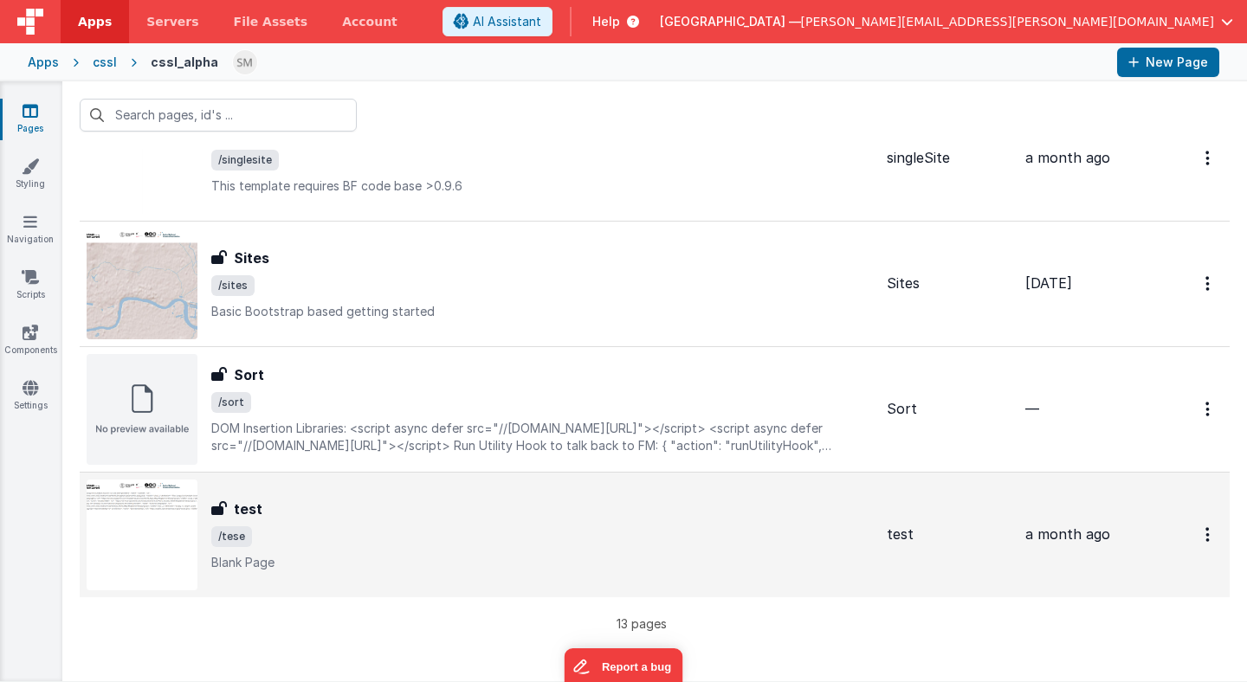
click at [622, 524] on div "test test /tese Blank Page" at bounding box center [541, 535] width 661 height 73
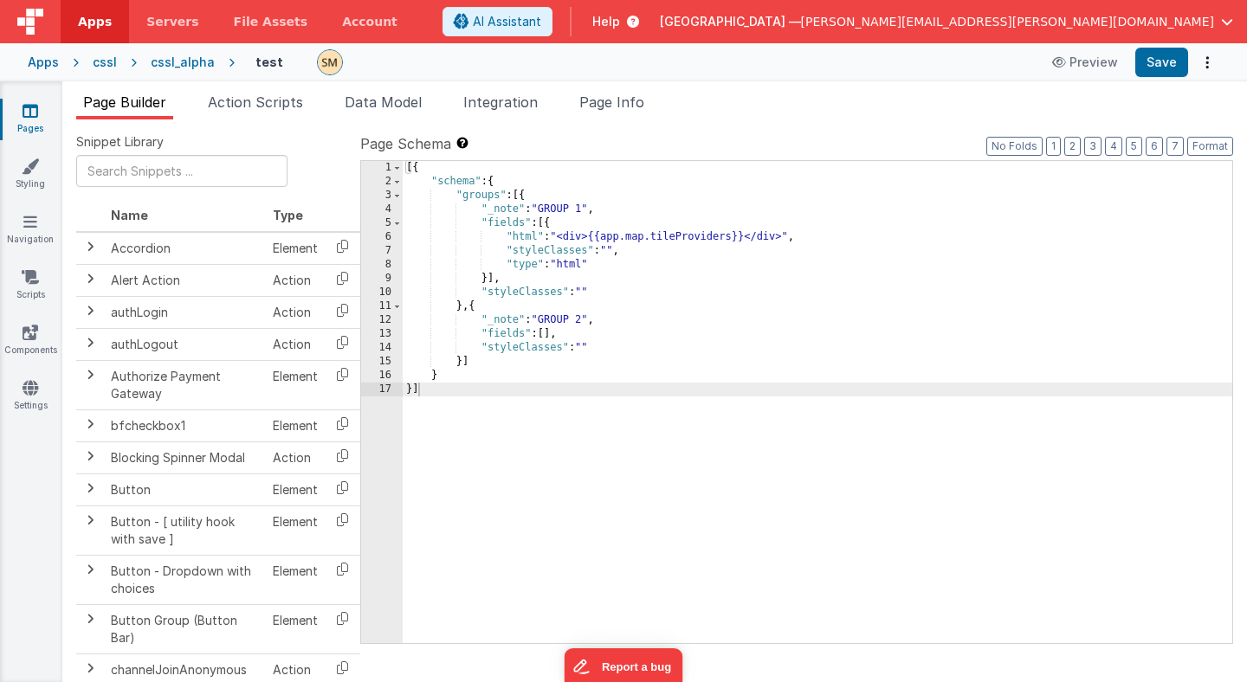
click at [175, 59] on div "cssl_alpha" at bounding box center [183, 62] width 64 height 17
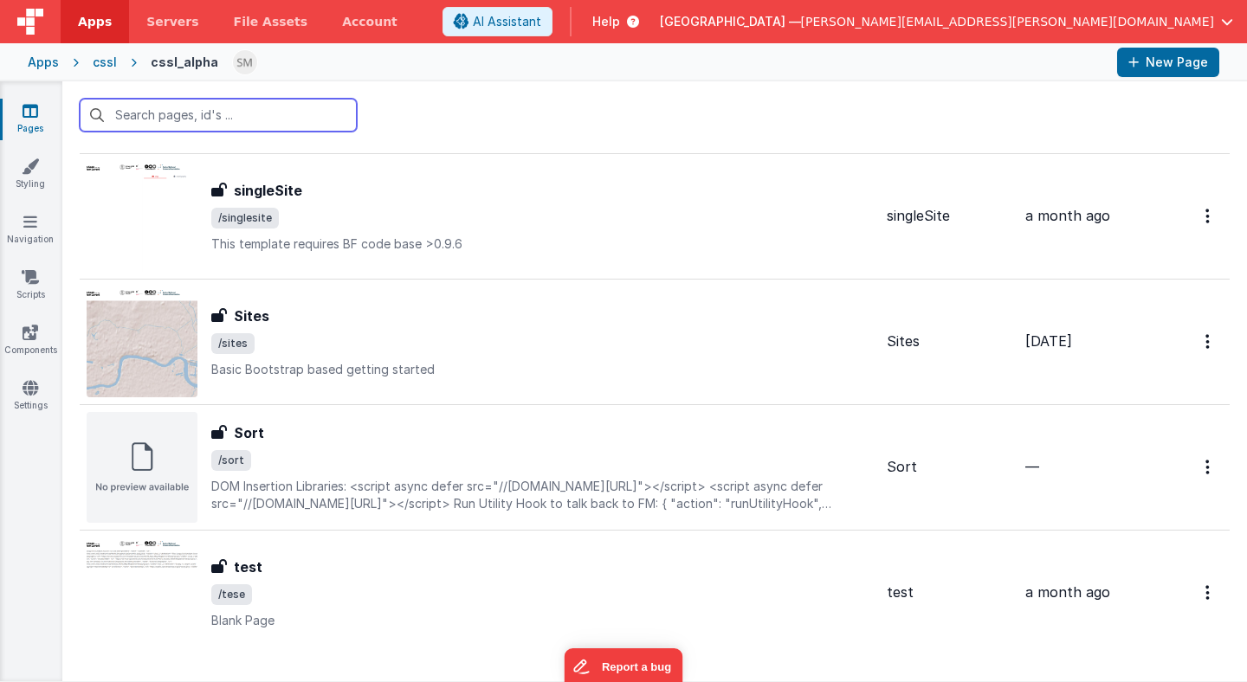
scroll to position [1219, 0]
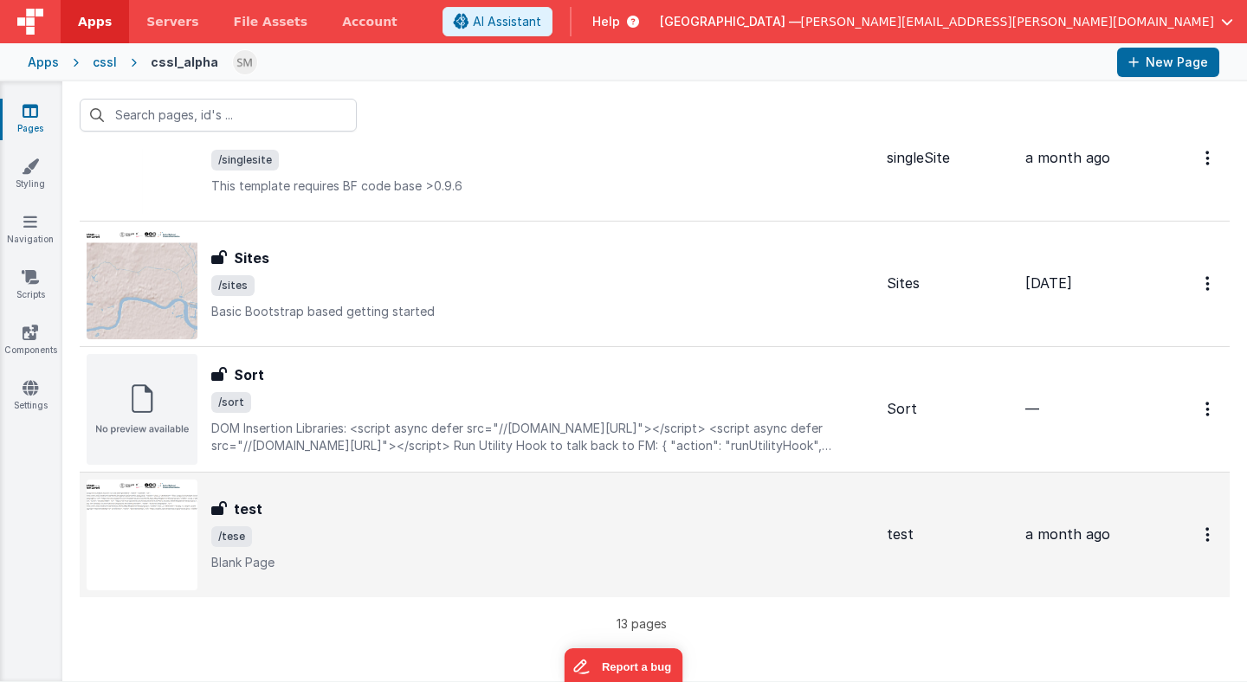
click at [309, 531] on span "/tese" at bounding box center [541, 536] width 661 height 21
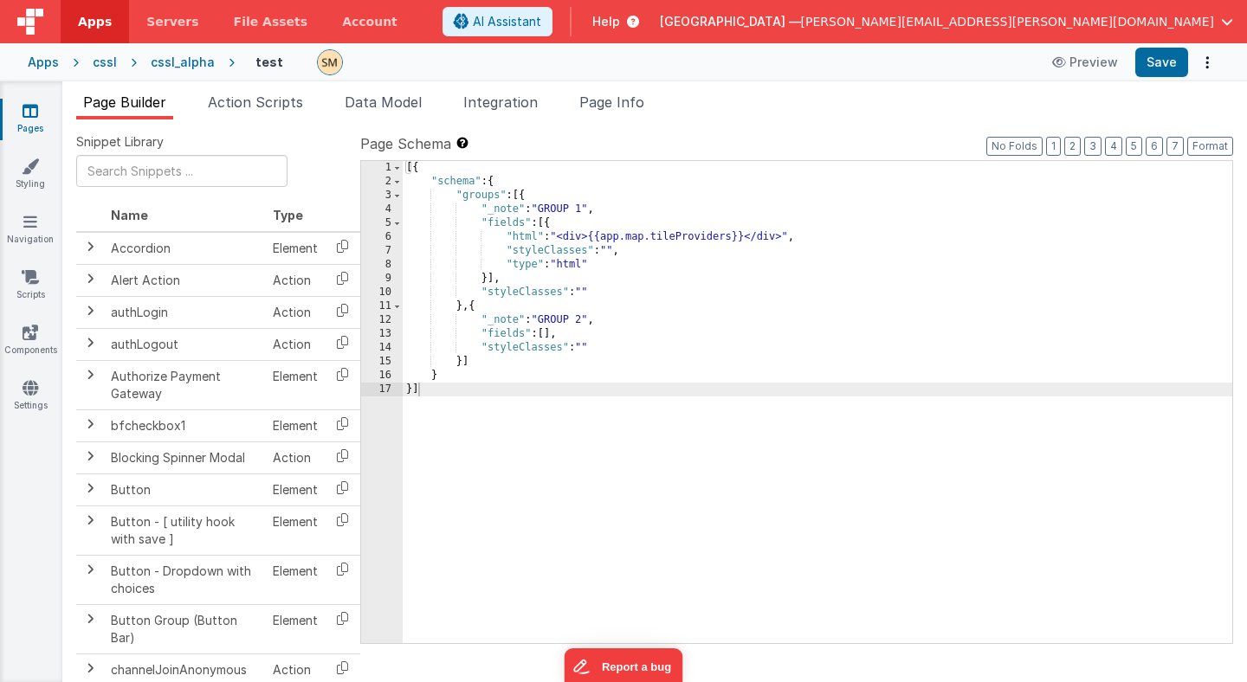
click at [187, 58] on div "cssl_alpha" at bounding box center [183, 62] width 64 height 17
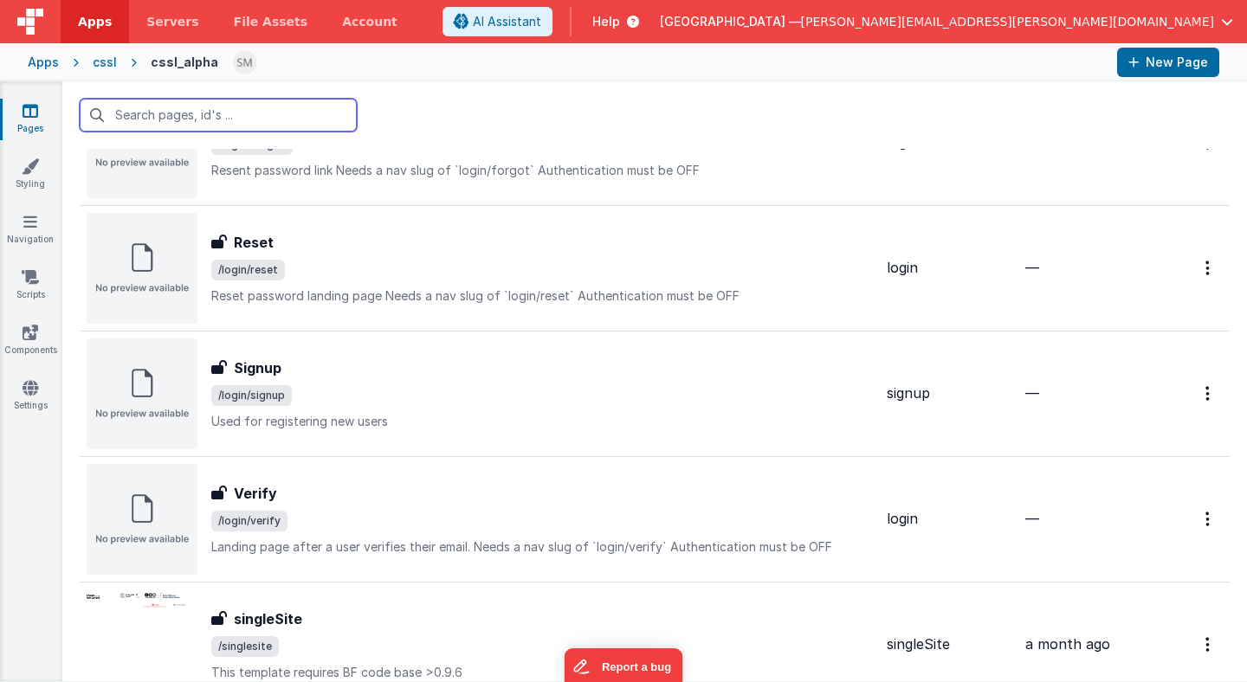
scroll to position [1219, 0]
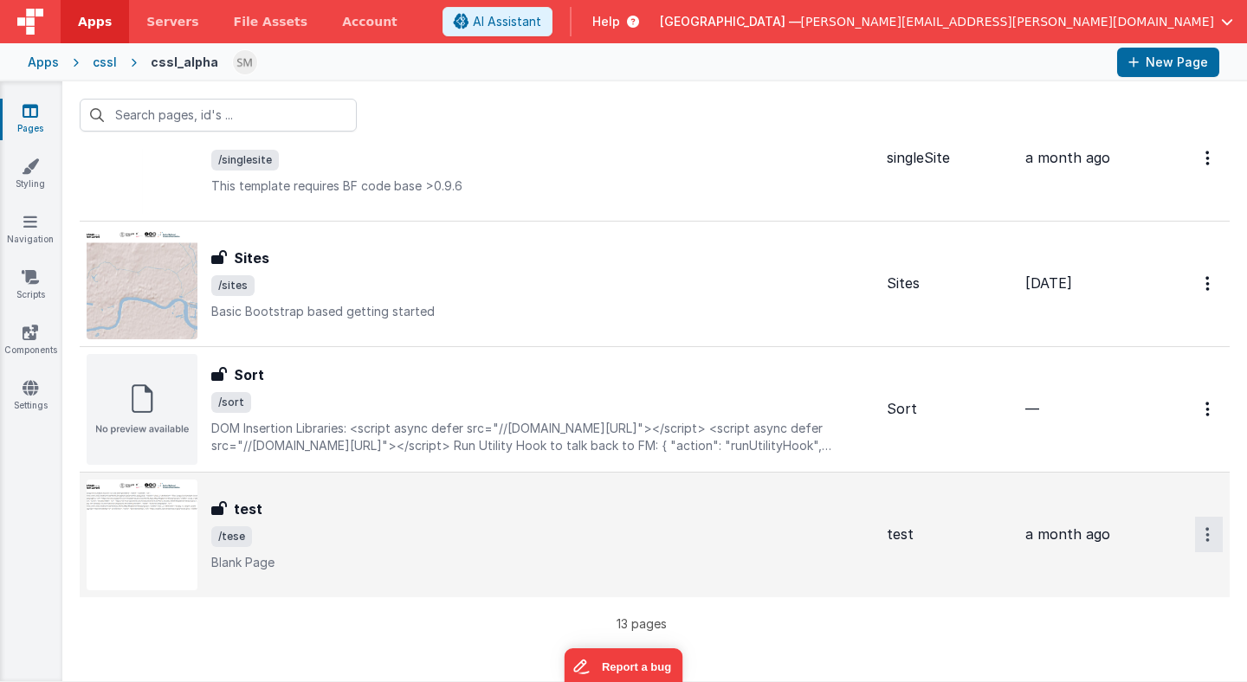
click at [1208, 537] on icon "Options" at bounding box center [1207, 534] width 4 height 15
click at [1138, 641] on link "Delete" at bounding box center [1146, 638] width 152 height 31
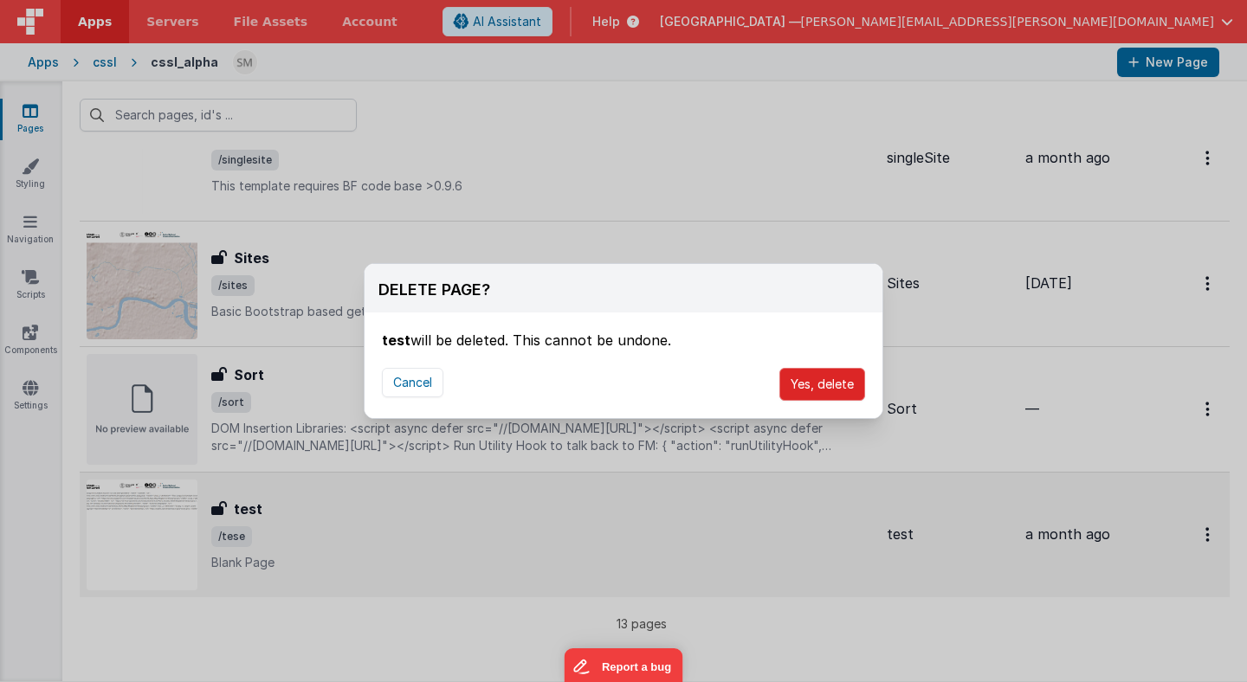
click at [826, 385] on button "Yes, delete" at bounding box center [822, 384] width 86 height 33
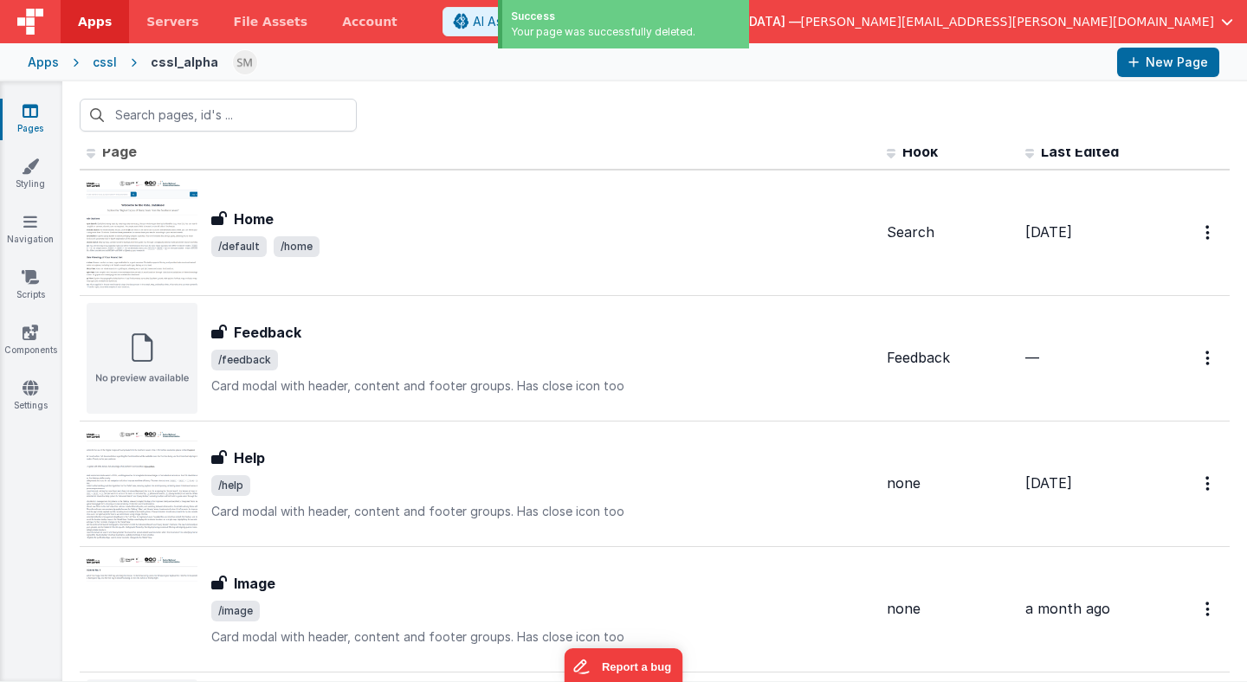
scroll to position [0, 0]
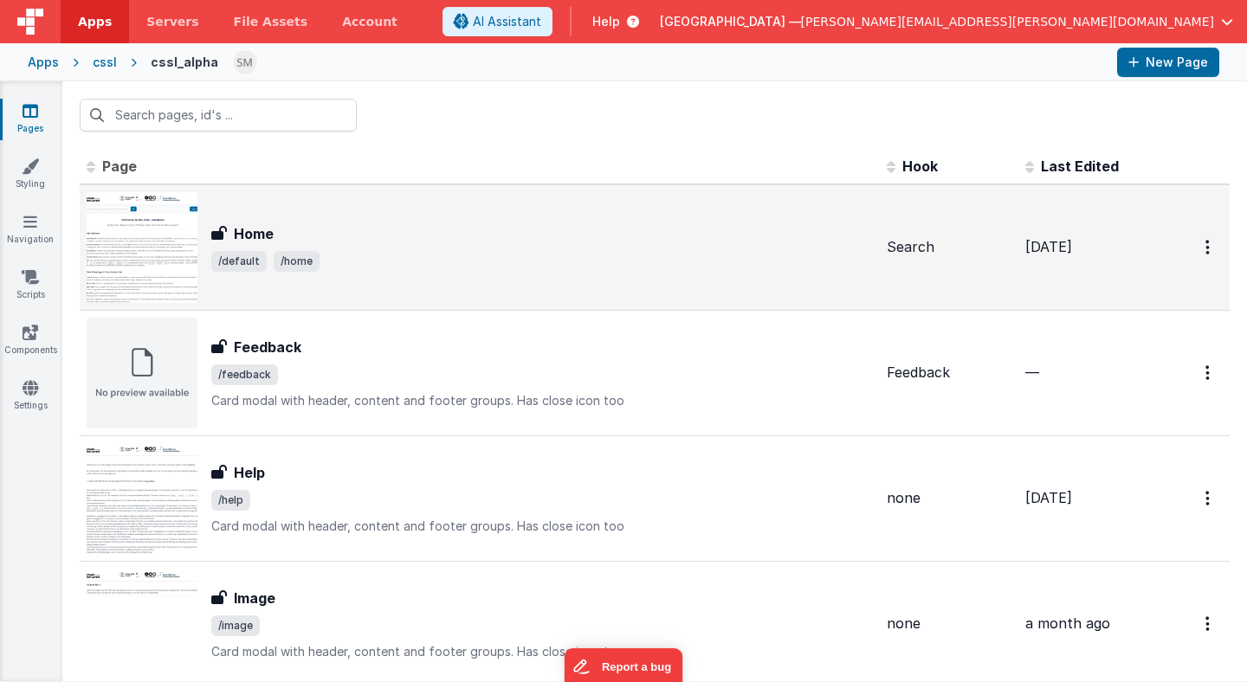
click at [579, 223] on div "Home" at bounding box center [541, 233] width 661 height 21
